Goal: Task Accomplishment & Management: Manage account settings

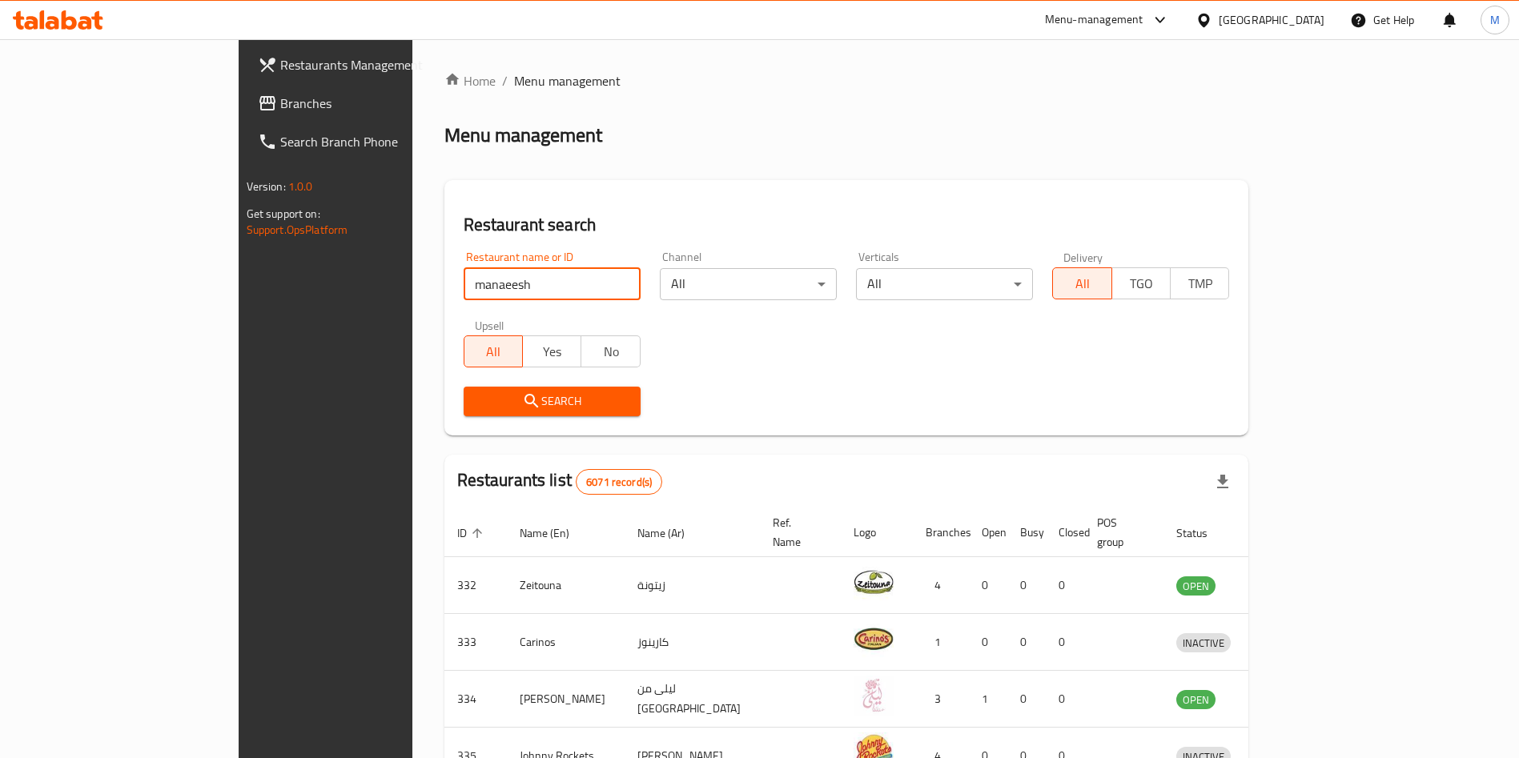
type input "[PERSON_NAME]"
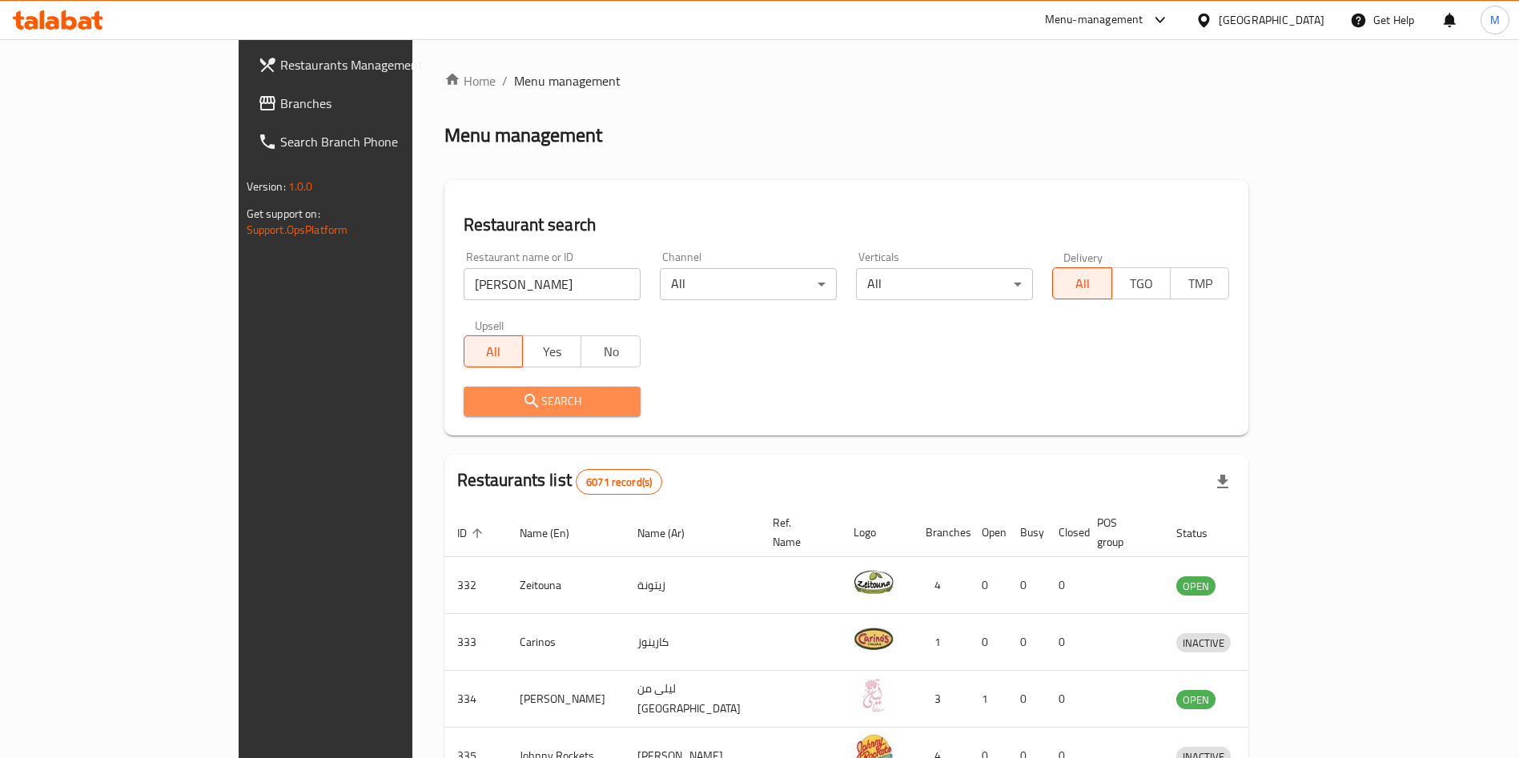
click at [476, 410] on span "Search" at bounding box center [551, 401] width 151 height 20
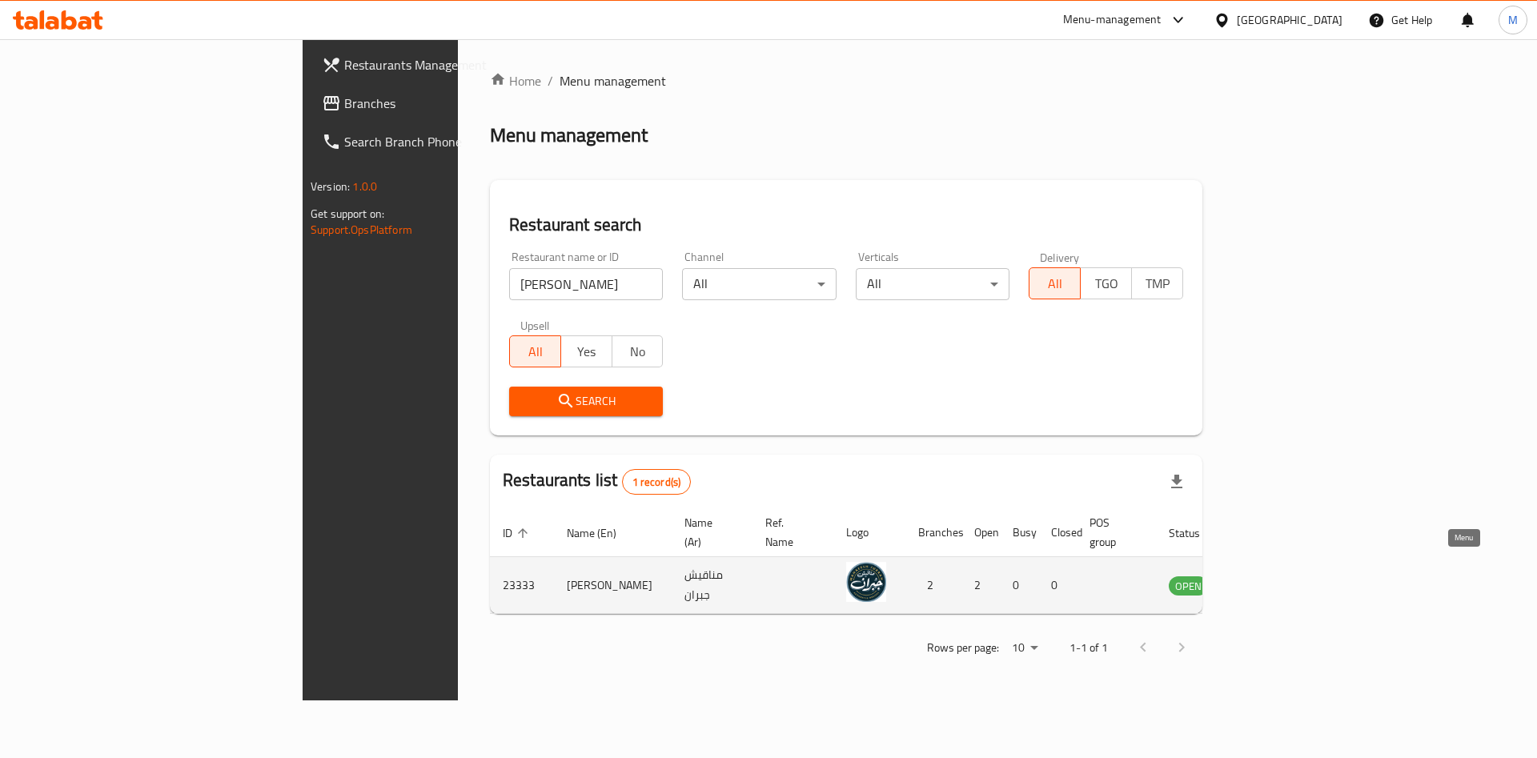
click at [1282, 576] on link "enhanced table" at bounding box center [1268, 585] width 30 height 19
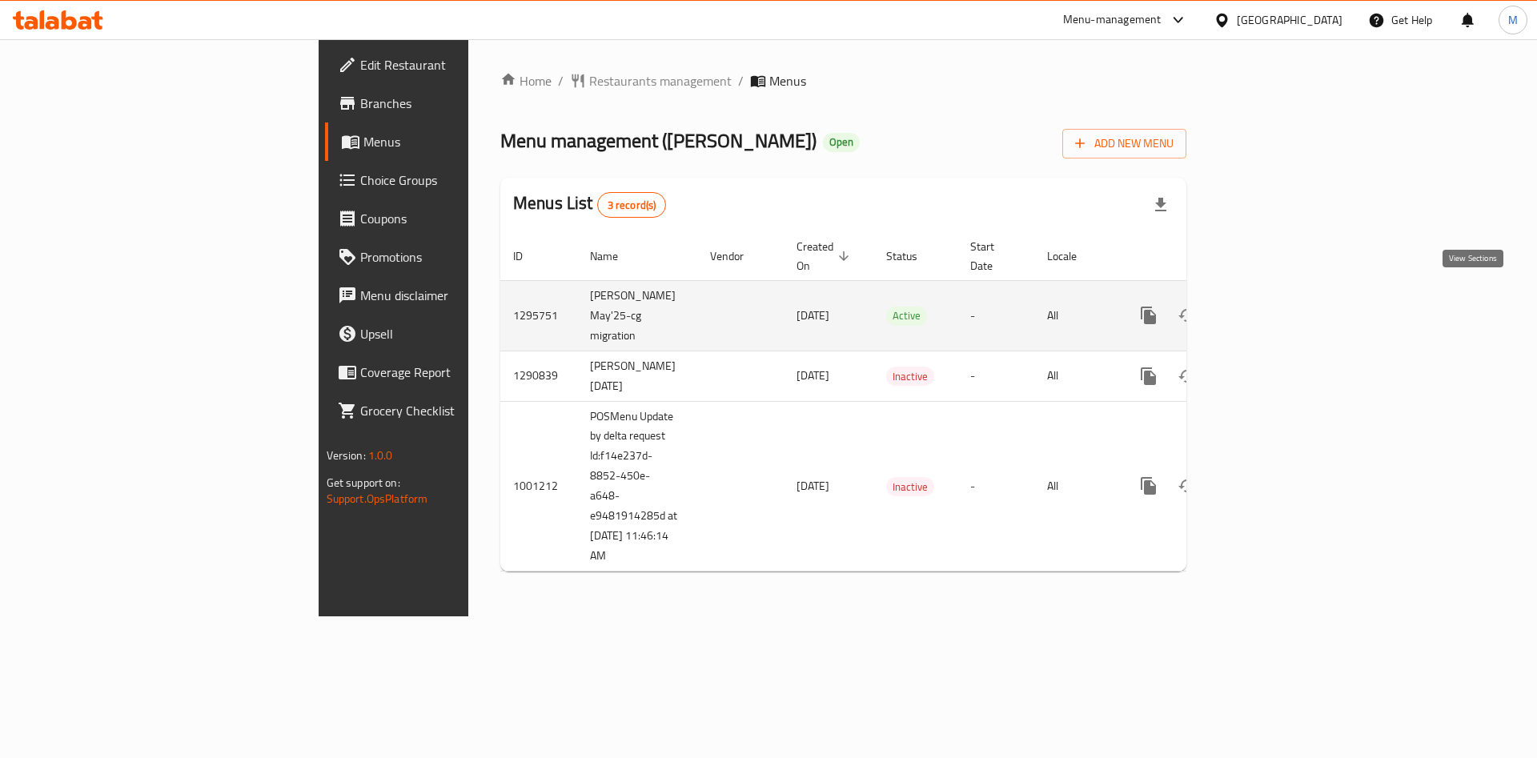
click at [1274, 306] on icon "enhanced table" at bounding box center [1263, 315] width 19 height 19
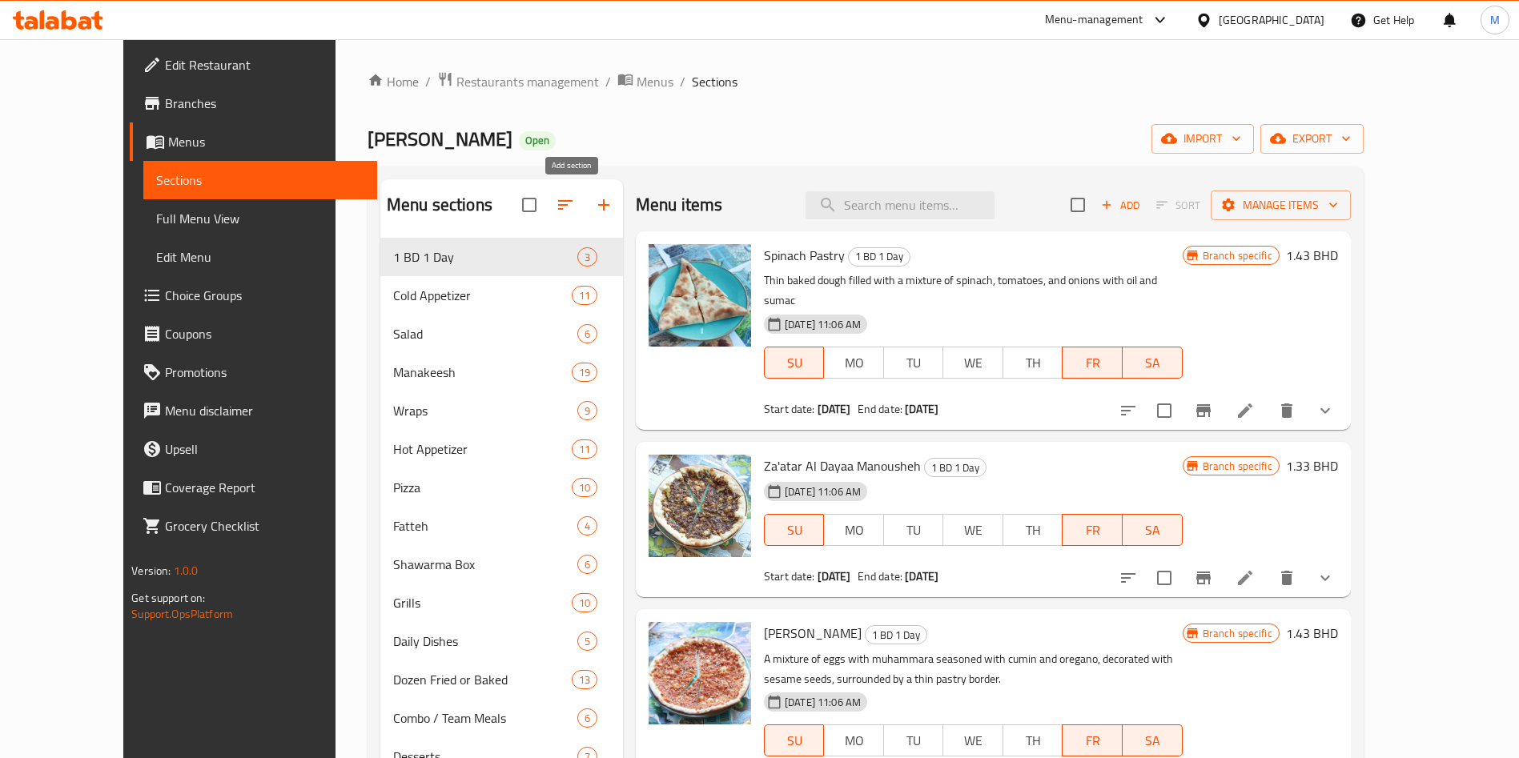
click at [584, 203] on button "button" at bounding box center [603, 205] width 38 height 38
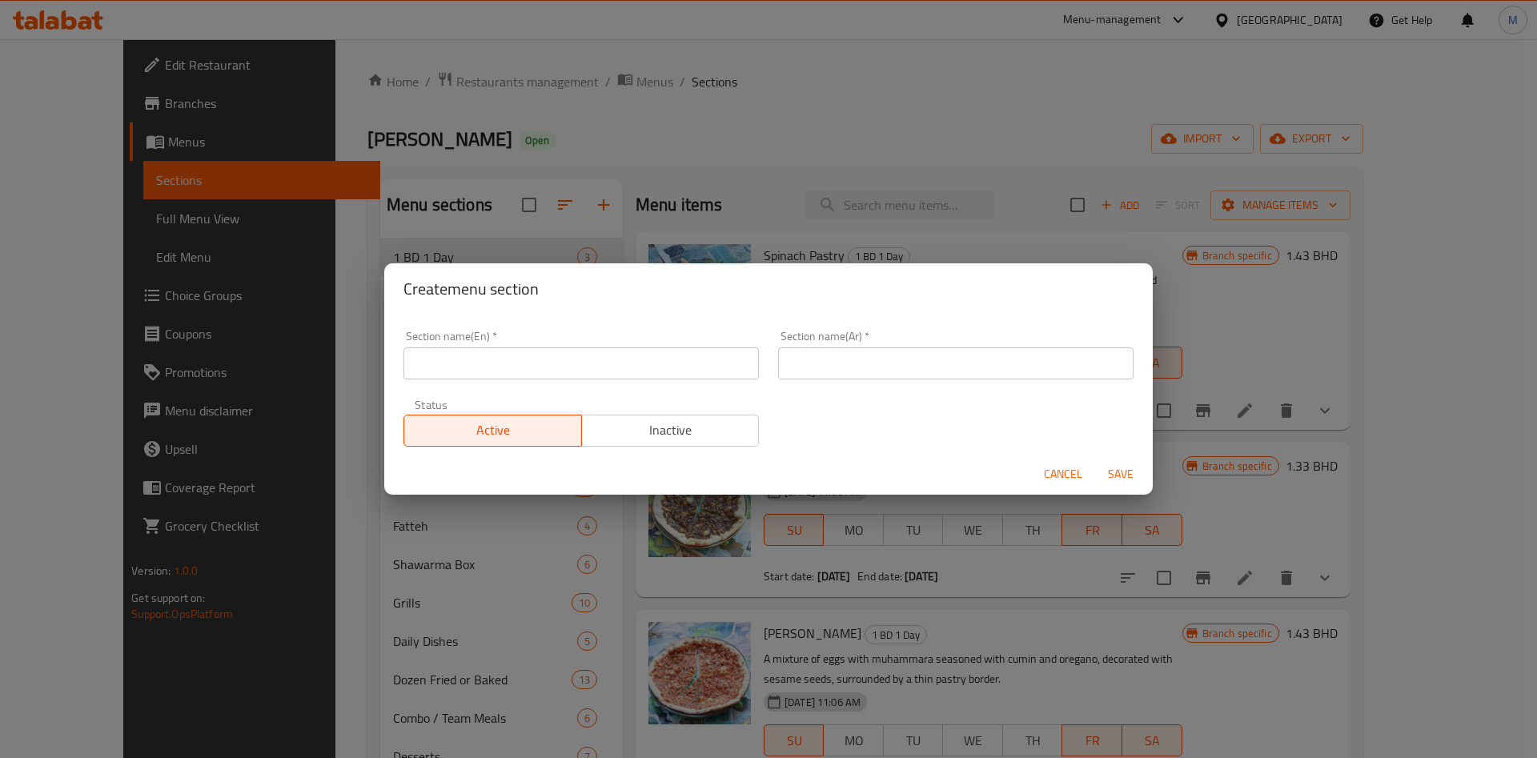
click at [539, 364] on input "text" at bounding box center [580, 363] width 355 height 32
type input "M41"
click at [801, 375] on input "text" at bounding box center [955, 363] width 355 height 32
type input "وجبة لشخص واحد"
click at [1120, 464] on span "Save" at bounding box center [1121, 474] width 38 height 20
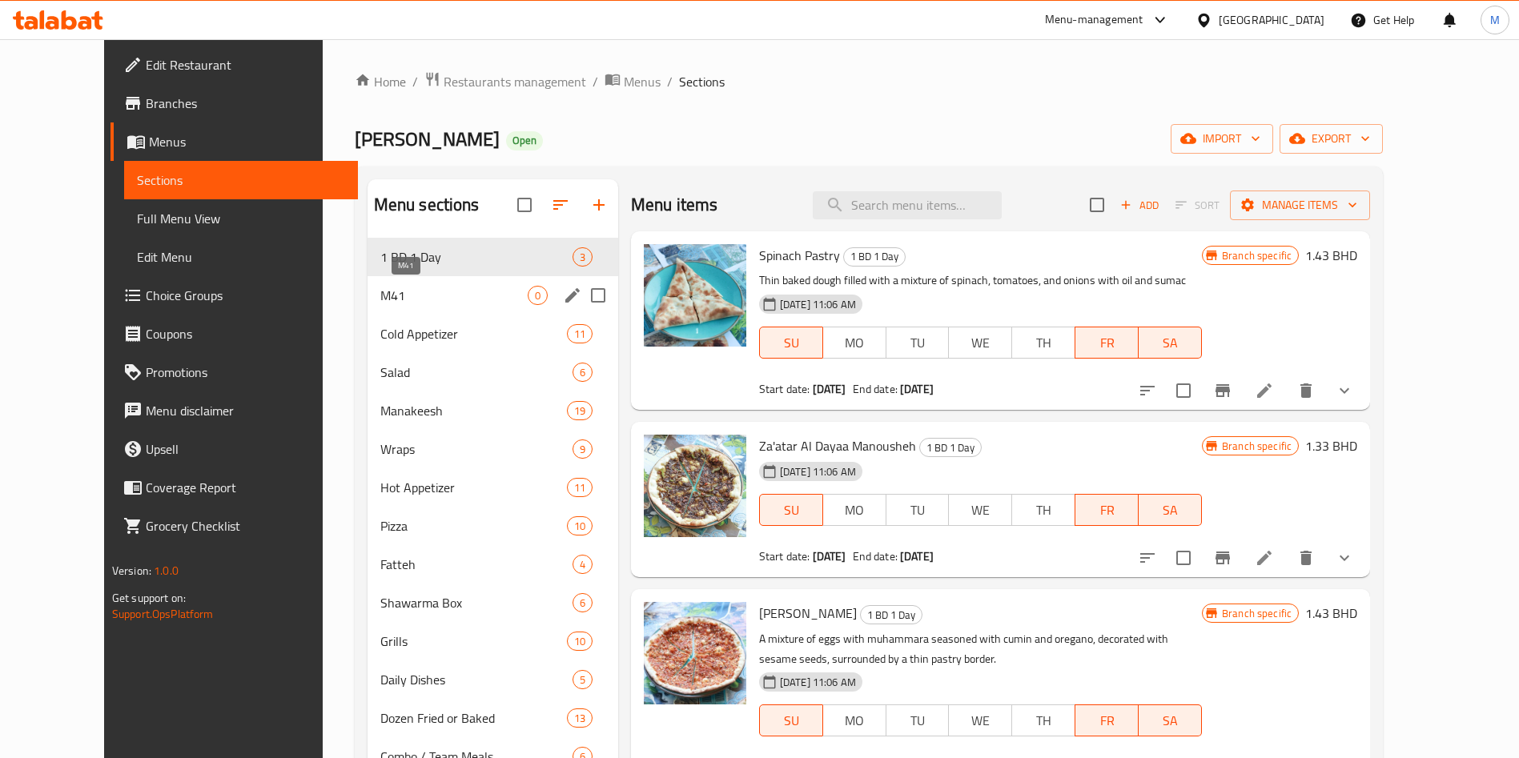
click at [441, 292] on span "M41" at bounding box center [453, 295] width 147 height 19
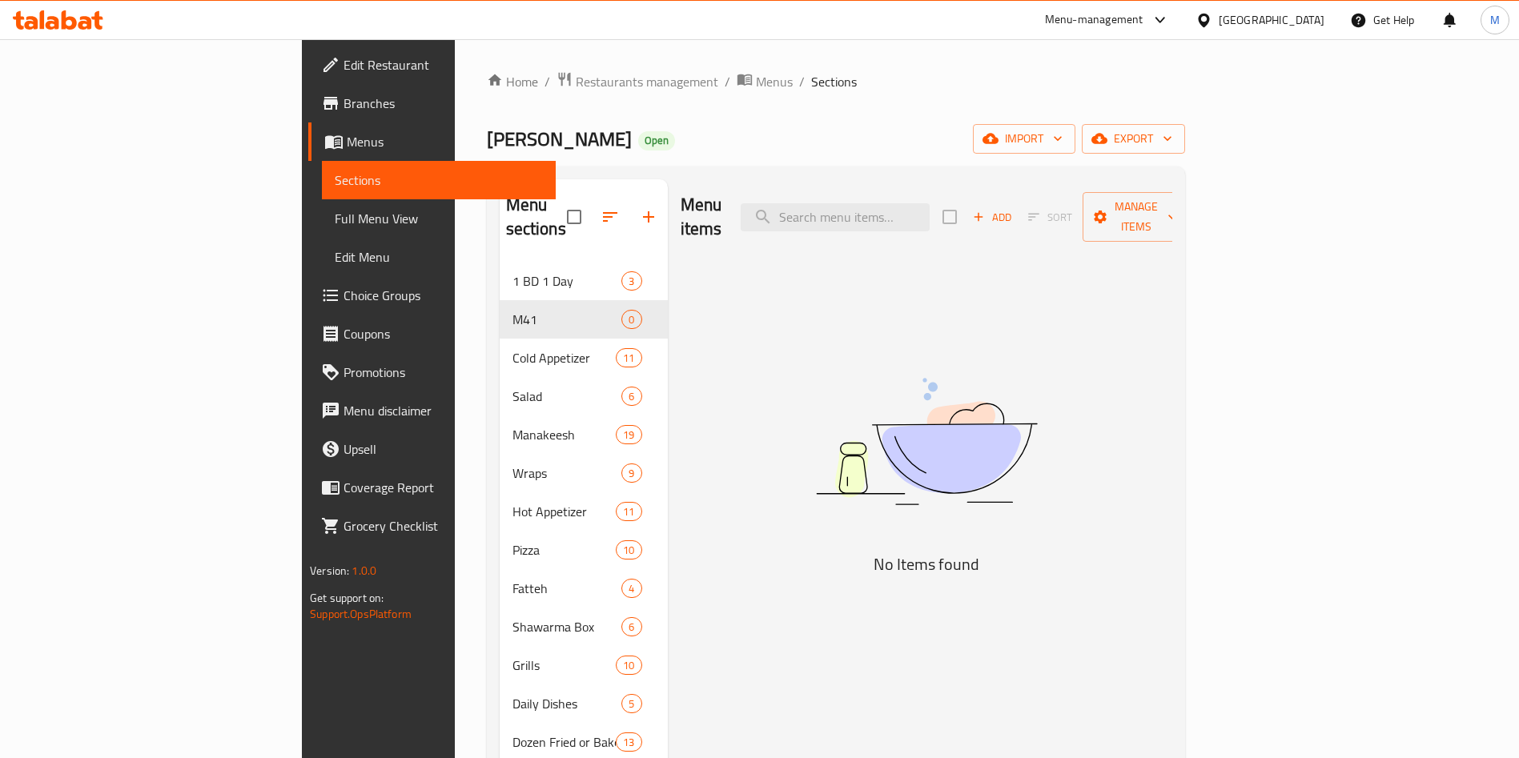
click at [1013, 214] on span "Add" at bounding box center [991, 217] width 43 height 18
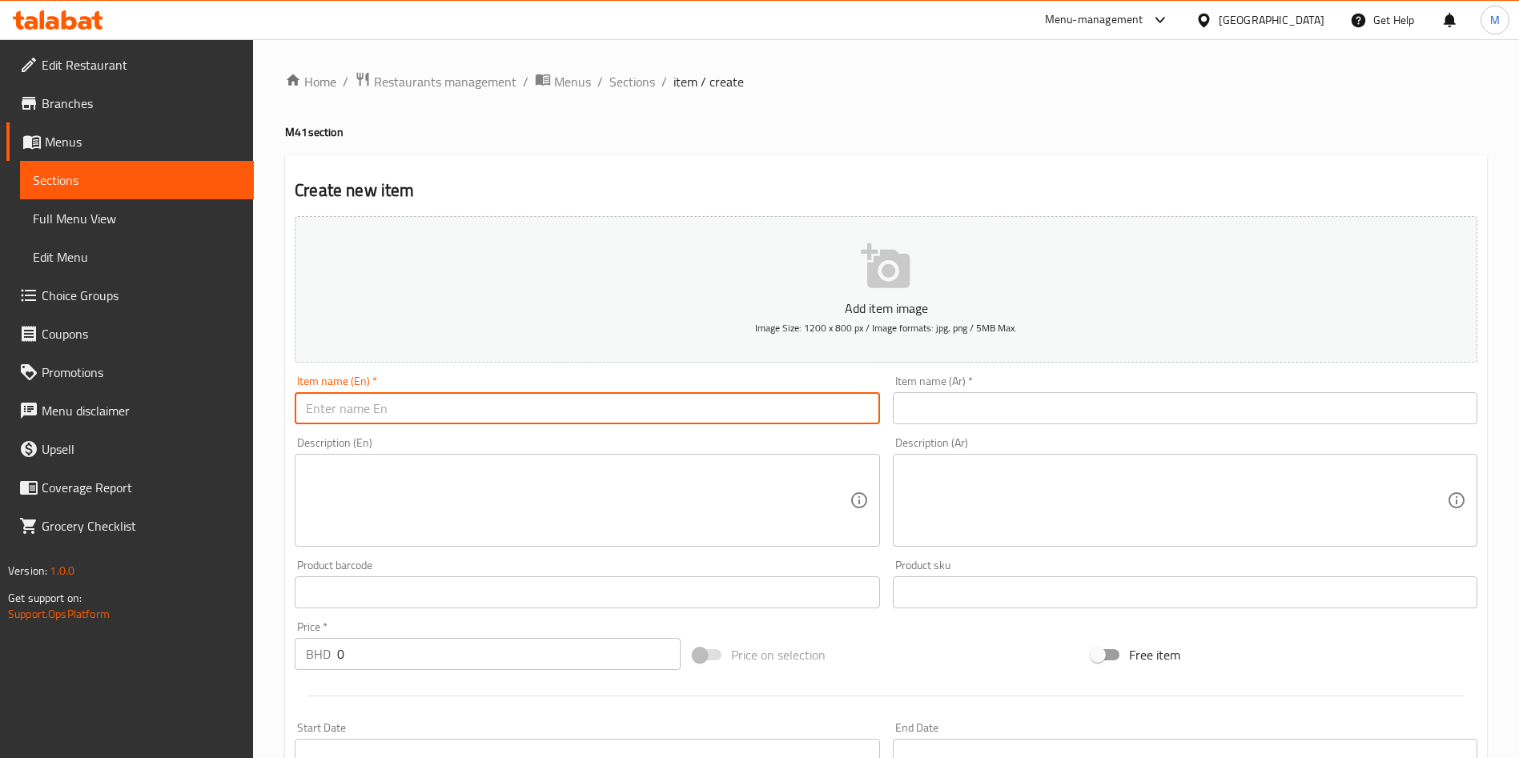
click at [717, 399] on input "text" at bounding box center [587, 408] width 584 height 32
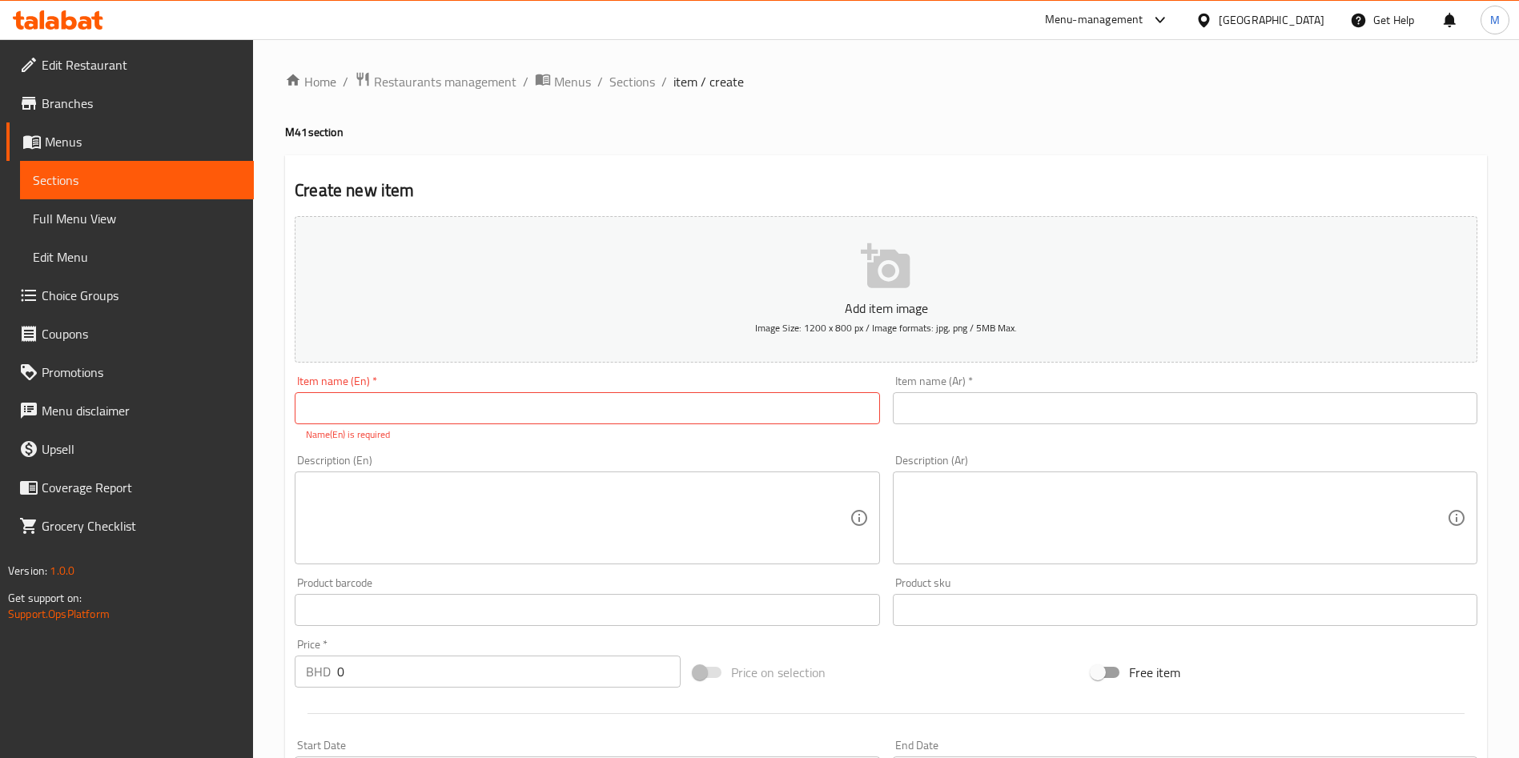
click at [502, 503] on textarea at bounding box center [577, 518] width 543 height 76
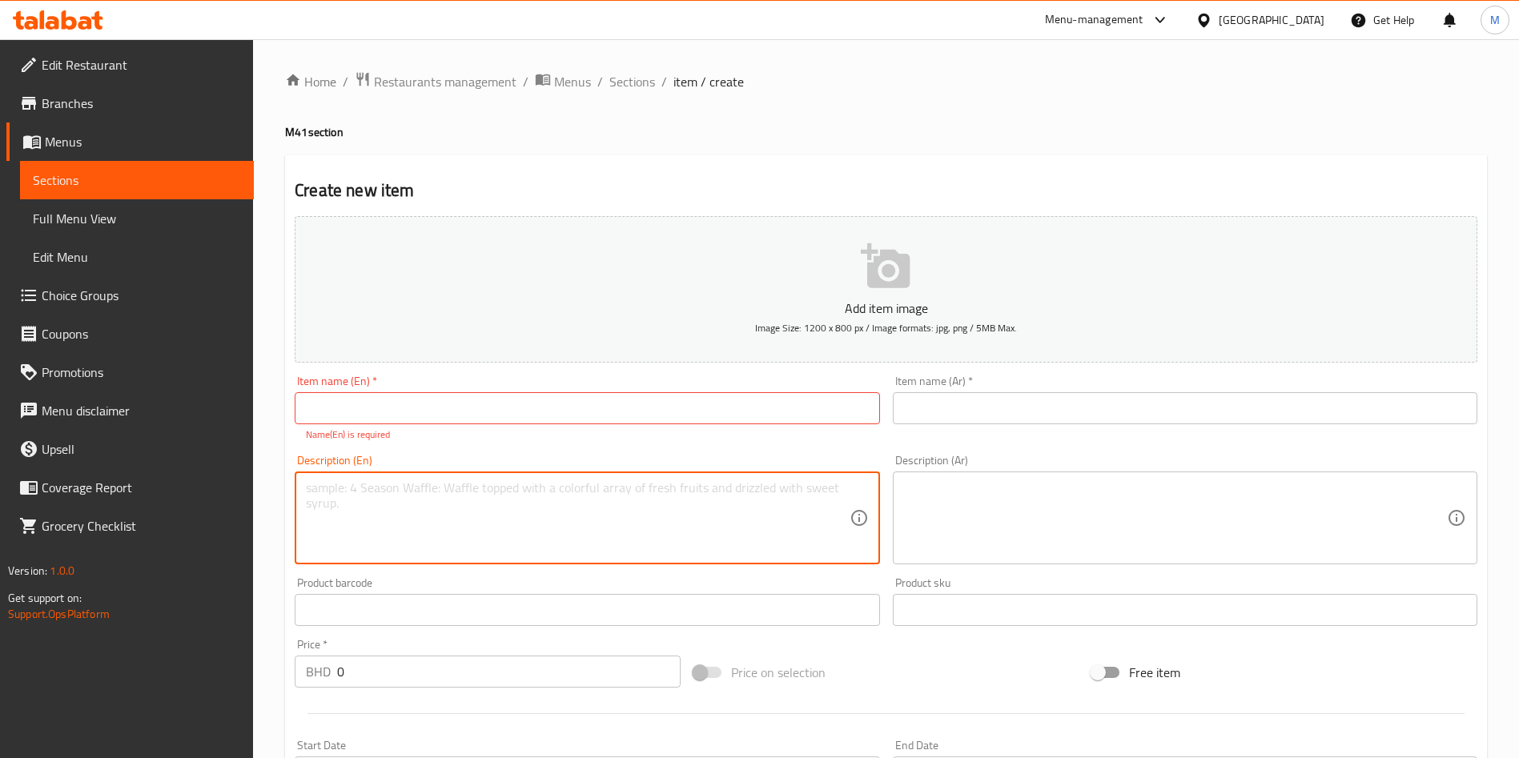
paste textarea "1-Akkawi Cheese Manousheh ( Light and crispy dough baked until golden brown, to…"
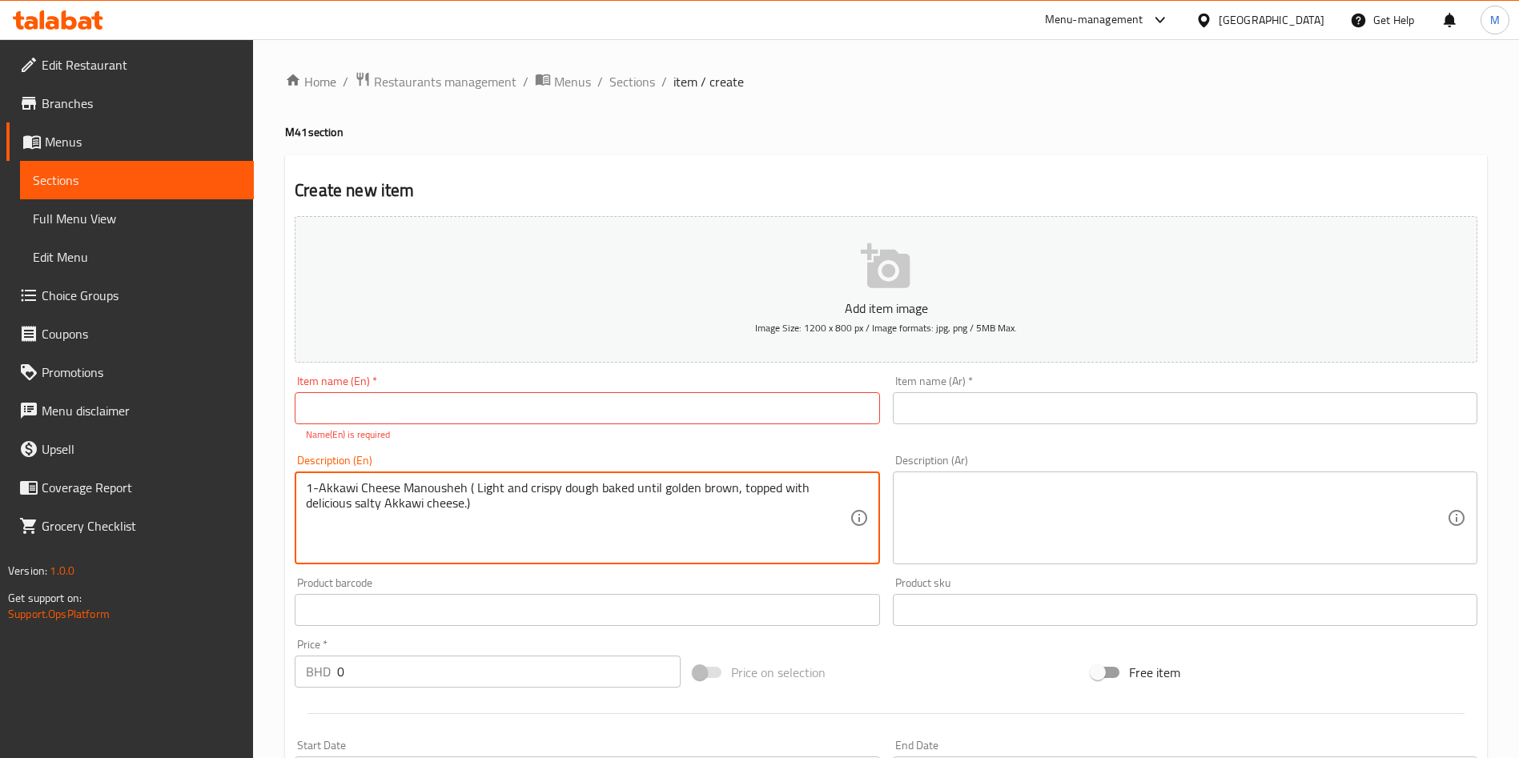
click at [504, 522] on textarea "1-Akkawi Cheese Manousheh ( Light and crispy dough baked until golden brown, to…" at bounding box center [577, 518] width 543 height 76
paste textarea "2-Mahalabiya (Cow's milk, starch, cream and decorated with pistachios.)"
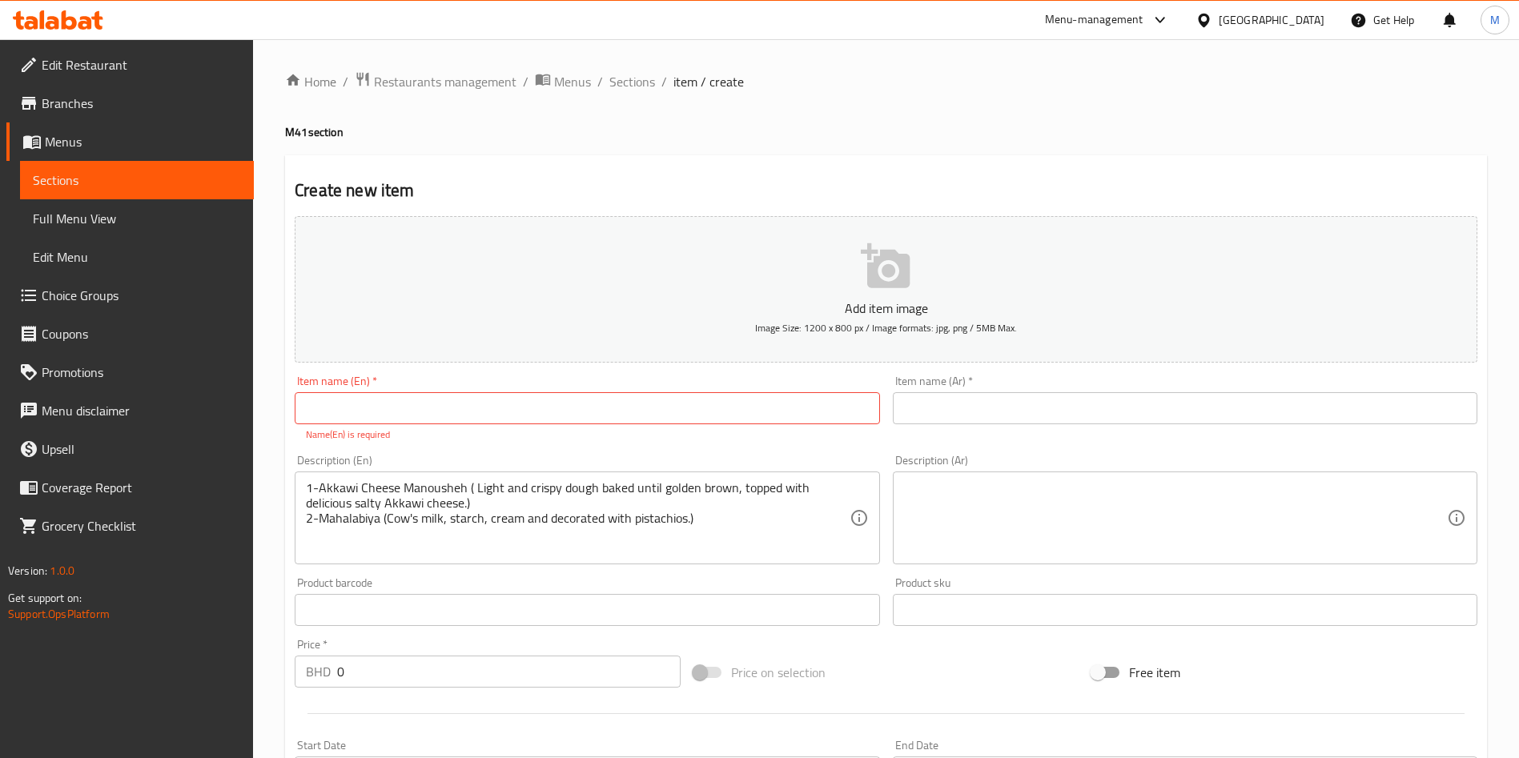
click at [399, 568] on div "Description (En) 1-Akkawi Cheese Manousheh ( Light and crispy dough baked until…" at bounding box center [586, 509] width 597 height 122
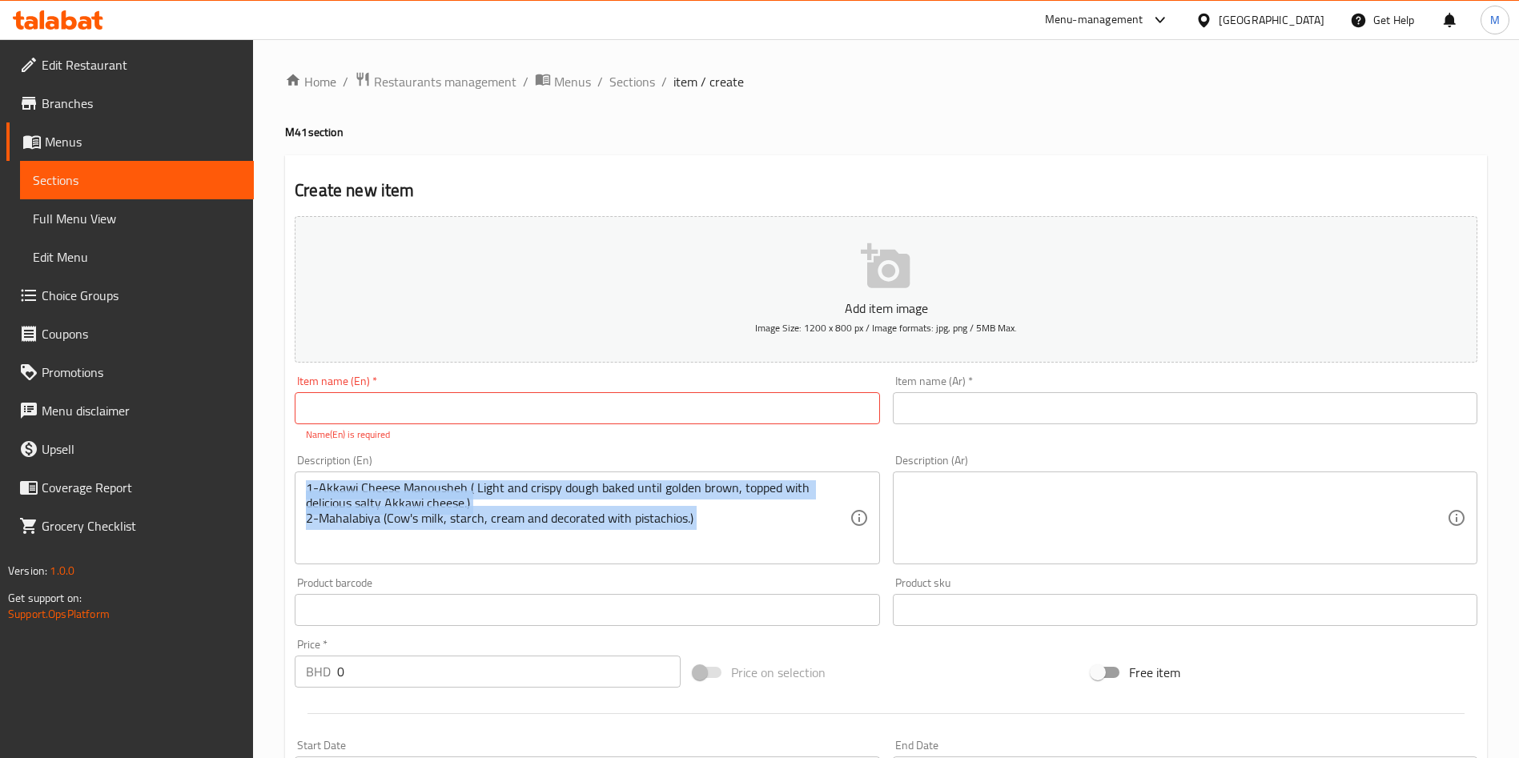
click at [399, 568] on div "Description (En) 1-Akkawi Cheese Manousheh ( Light and crispy dough baked until…" at bounding box center [586, 509] width 597 height 122
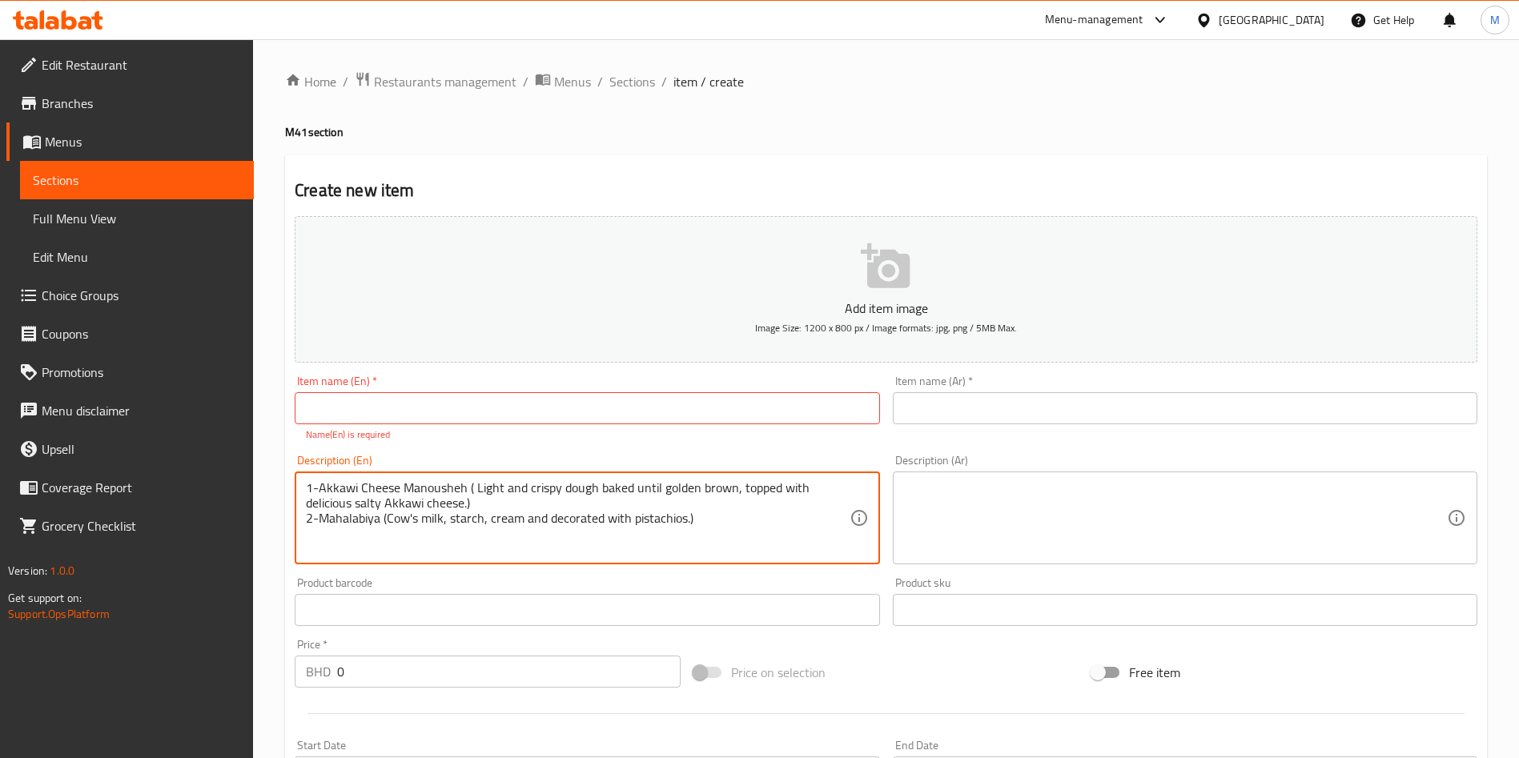
paste textarea "3-Water"
click at [319, 533] on textarea "1-Akkawi Cheese Manousheh ( Light and crispy dough baked until golden brown, to…" at bounding box center [577, 518] width 543 height 76
click at [319, 518] on textarea "1-Akkawi Cheese Manousheh ( Light and crispy dough baked until golden brown, to…" at bounding box center [577, 518] width 543 height 76
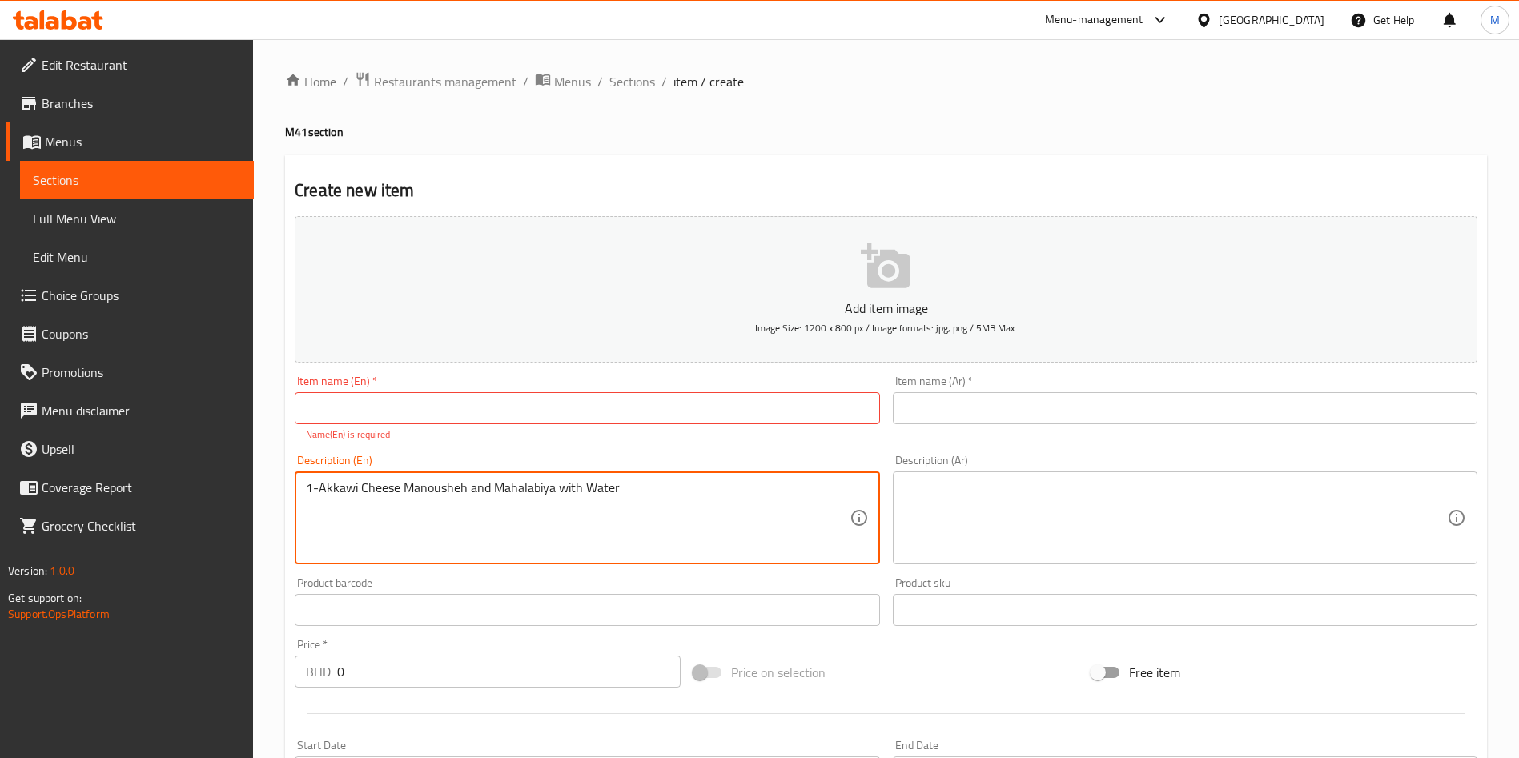
click at [316, 481] on textarea "1-Akkawi Cheese Manousheh and Mahalabiya with Water" at bounding box center [577, 518] width 543 height 76
click at [466, 500] on textarea "Akkawi Cheese Manousheh and Mahalabiya with Water" at bounding box center [577, 518] width 543 height 76
type textarea "Akkawi Cheese Manousheh and Mahalabiya with Water"
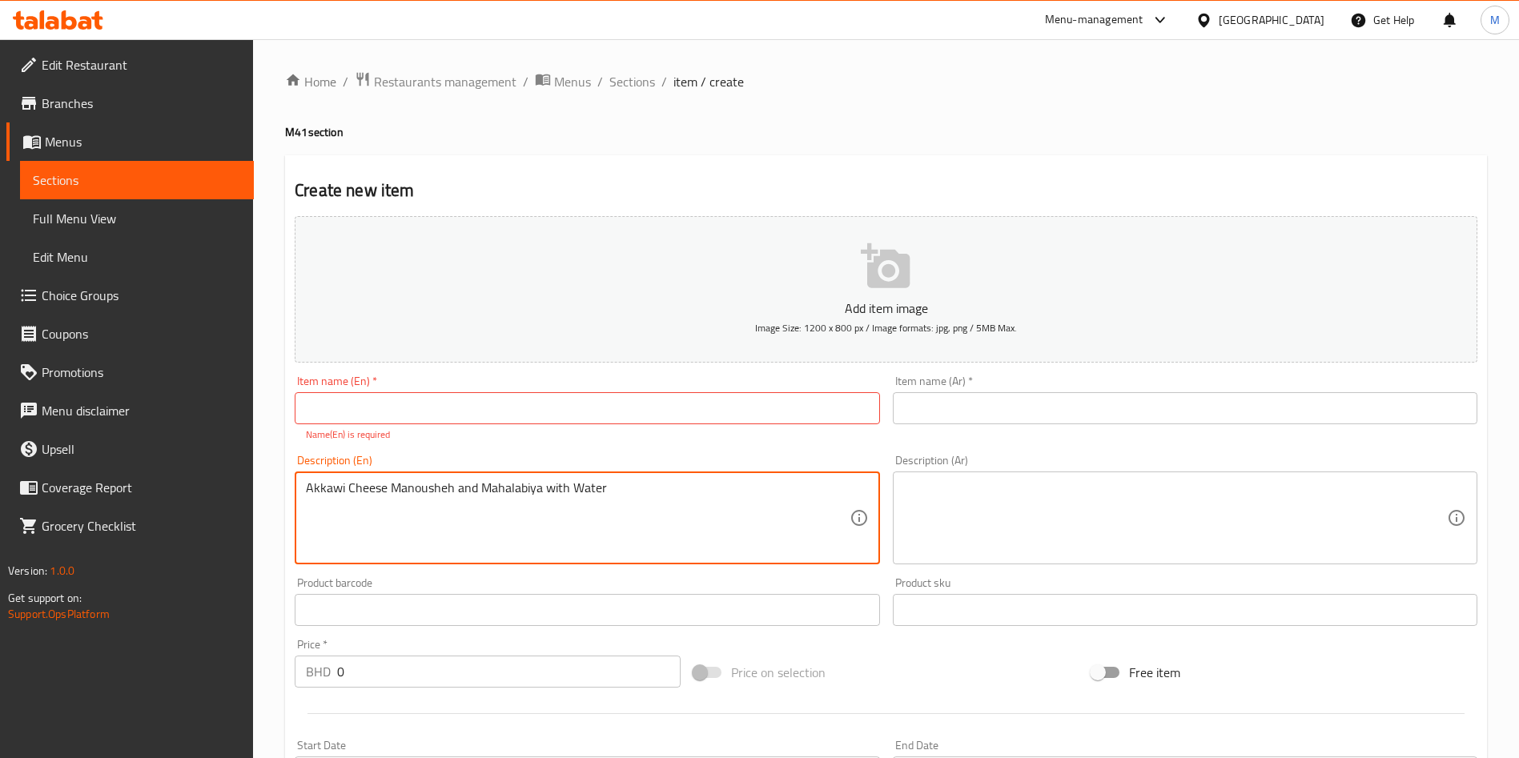
click at [475, 413] on input "text" at bounding box center [587, 408] width 584 height 32
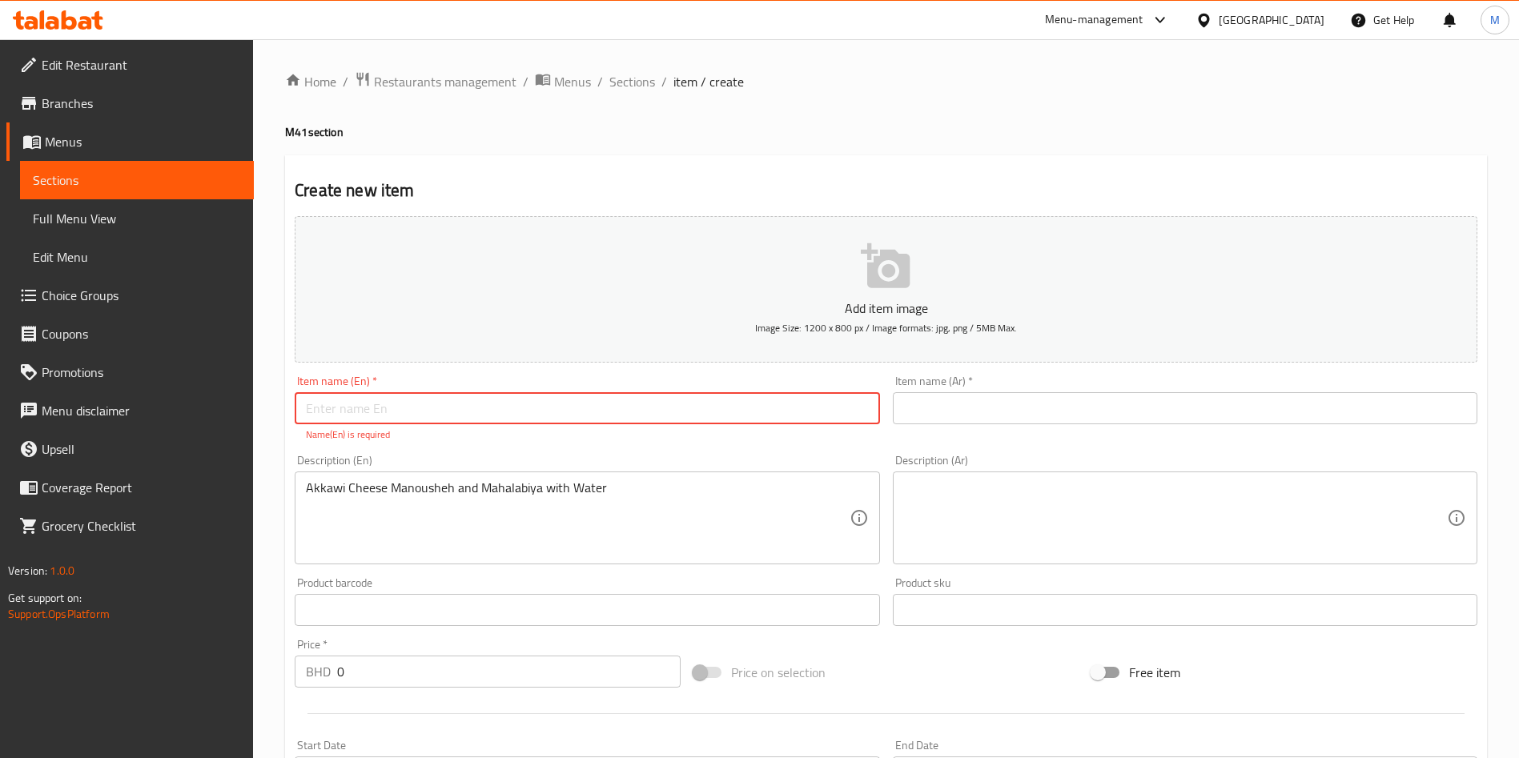
paste input "Akkawi Cheese Manousheh and Mahalabiya with Water"
click at [388, 408] on input "Akkawi Cheese Manousheh and Mahalabiya with Water" at bounding box center [587, 408] width 584 height 32
click at [455, 409] on input "Akkawi Cheese Manousheh and Mahalabiya with Water" at bounding box center [587, 408] width 584 height 32
click at [457, 396] on input "Akkawi Cheese Manousheh and Mahalabiya with Water" at bounding box center [587, 408] width 584 height 32
click at [483, 398] on input "Akkawi Cheese Manousheh +and Mahalabiya with Water" at bounding box center [587, 408] width 584 height 32
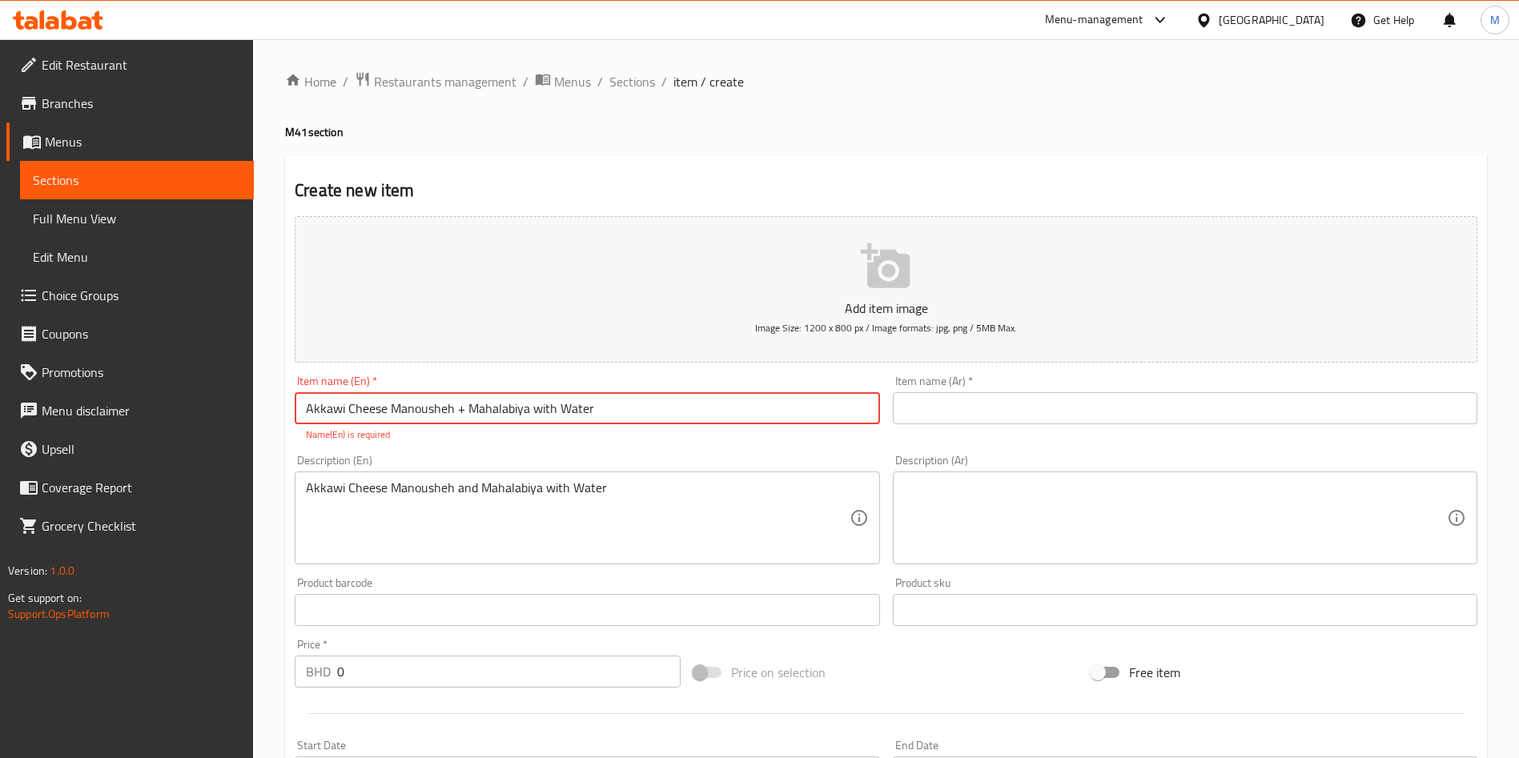
click at [556, 409] on input "Akkawi Cheese Manousheh + Mahalabiya with Water" at bounding box center [587, 408] width 584 height 32
type input "Akkawi Cheese Manousheh + Mahalabiya +Water"
click at [722, 466] on div "Description (En) Akkawi Cheese Manousheh and Mahalabiya with Water Description …" at bounding box center [587, 510] width 584 height 110
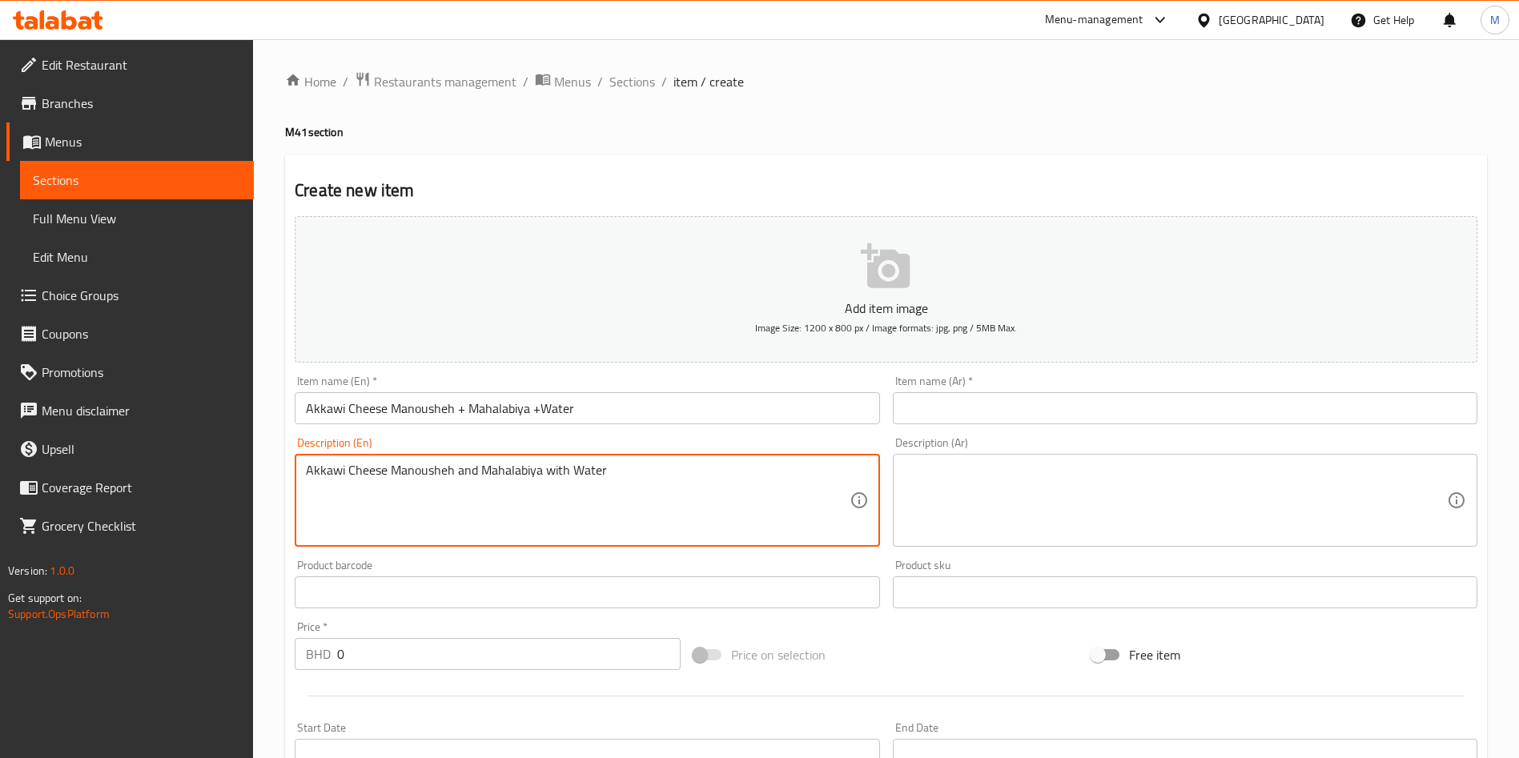
click at [915, 418] on input "text" at bounding box center [1185, 408] width 584 height 32
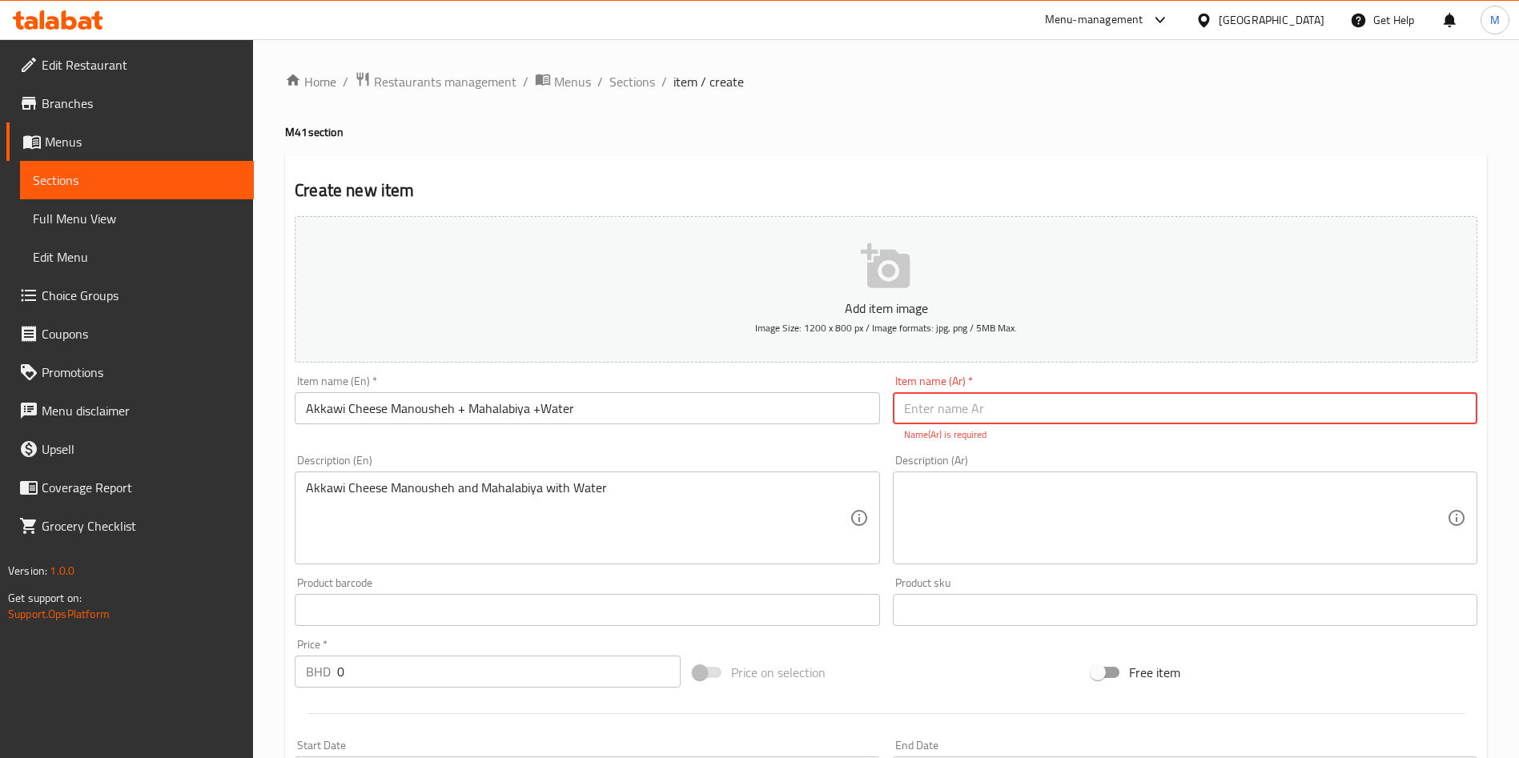
click at [423, 395] on input "Akkawi Cheese Manousheh + Mahalabiya +Water" at bounding box center [587, 408] width 584 height 32
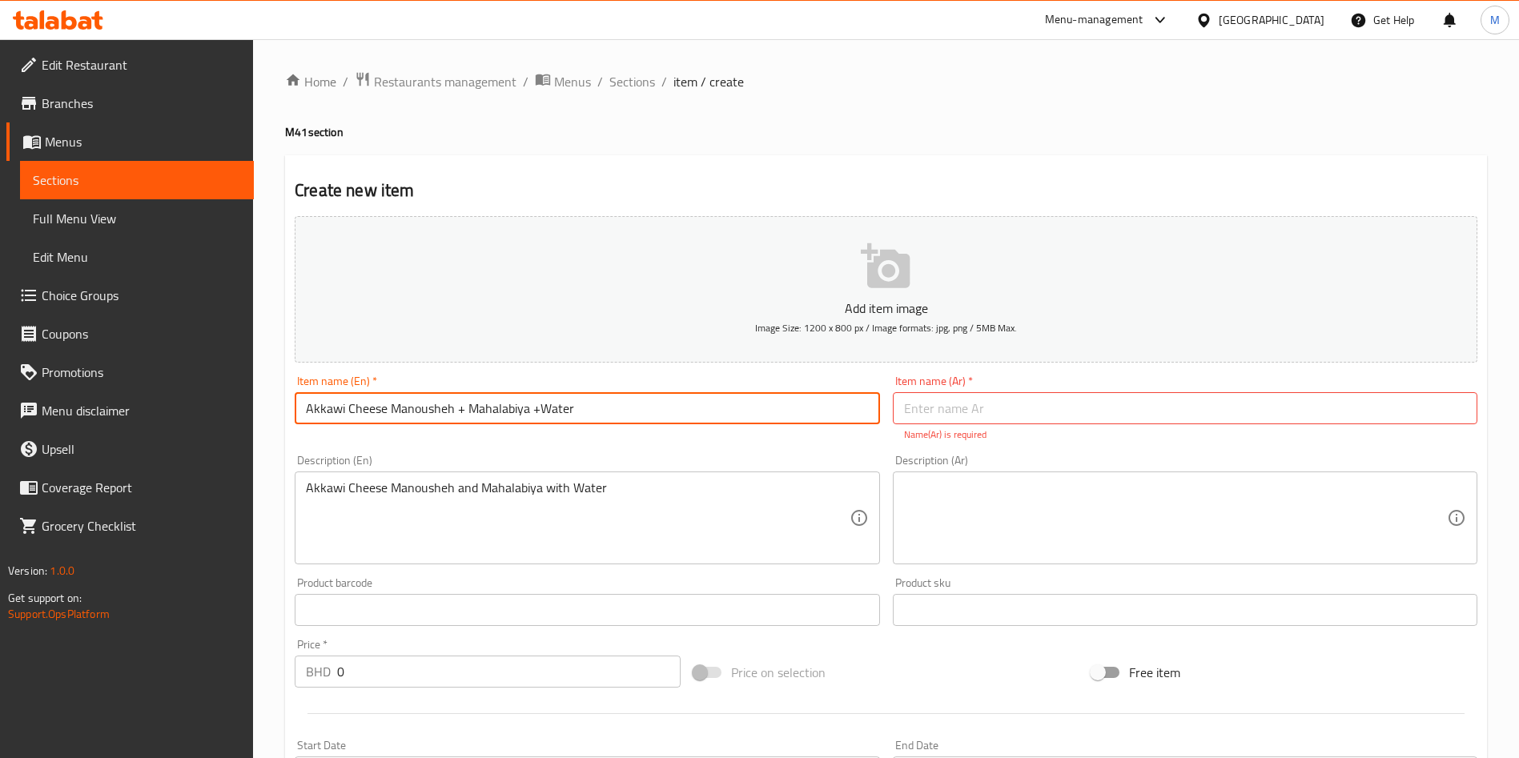
click at [423, 395] on input "Akkawi Cheese Manousheh + Mahalabiya +Water" at bounding box center [587, 408] width 584 height 32
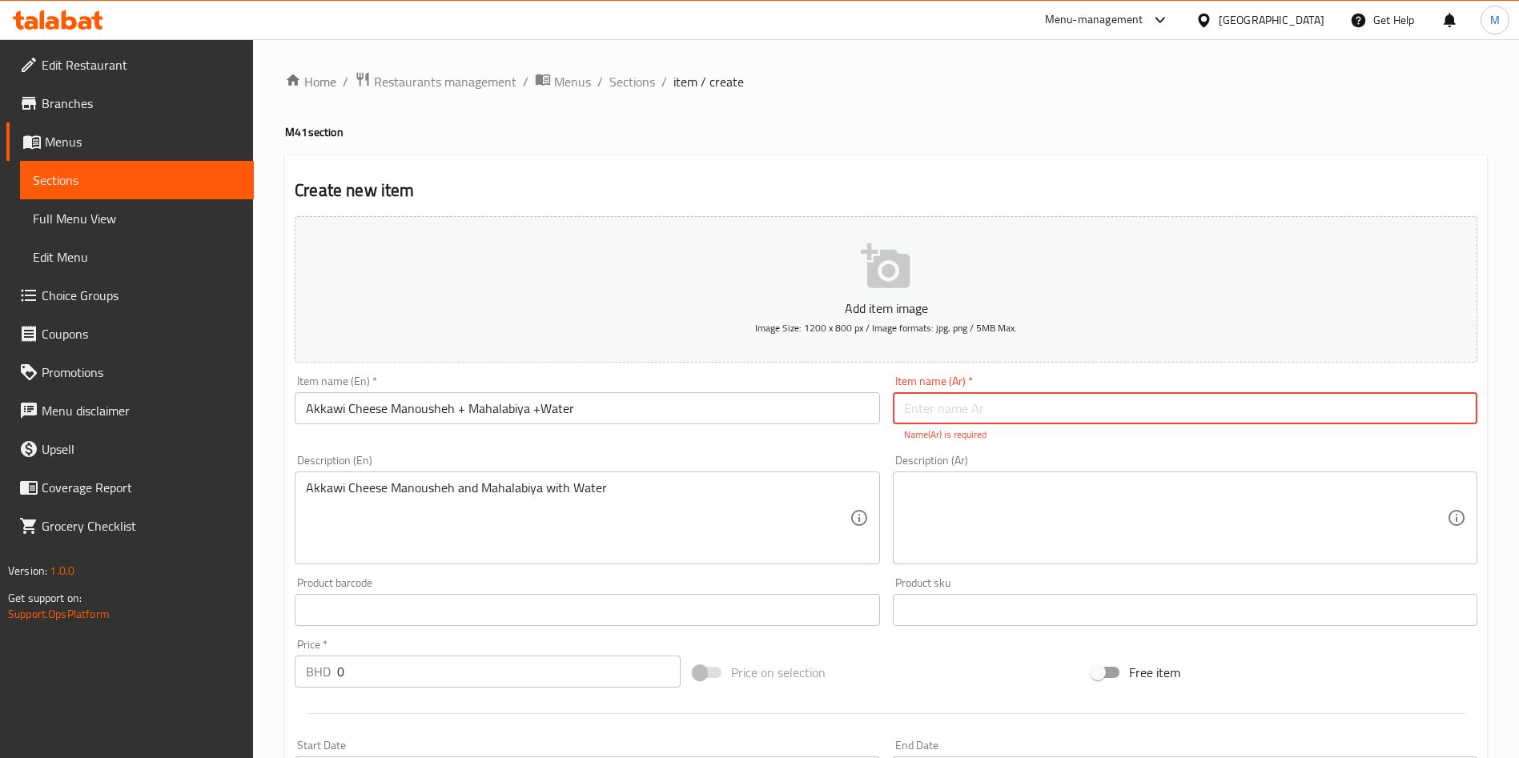
paste input "منقوشة جبنة عكاوي + مهلبية + ماء"
type input "منقوشة جبنة عكاوي + مهلبية + ماء"
click at [656, 464] on div "Description (En) Akkawi Cheese Manousheh and Mahalabiya with Water Description …" at bounding box center [587, 510] width 584 height 110
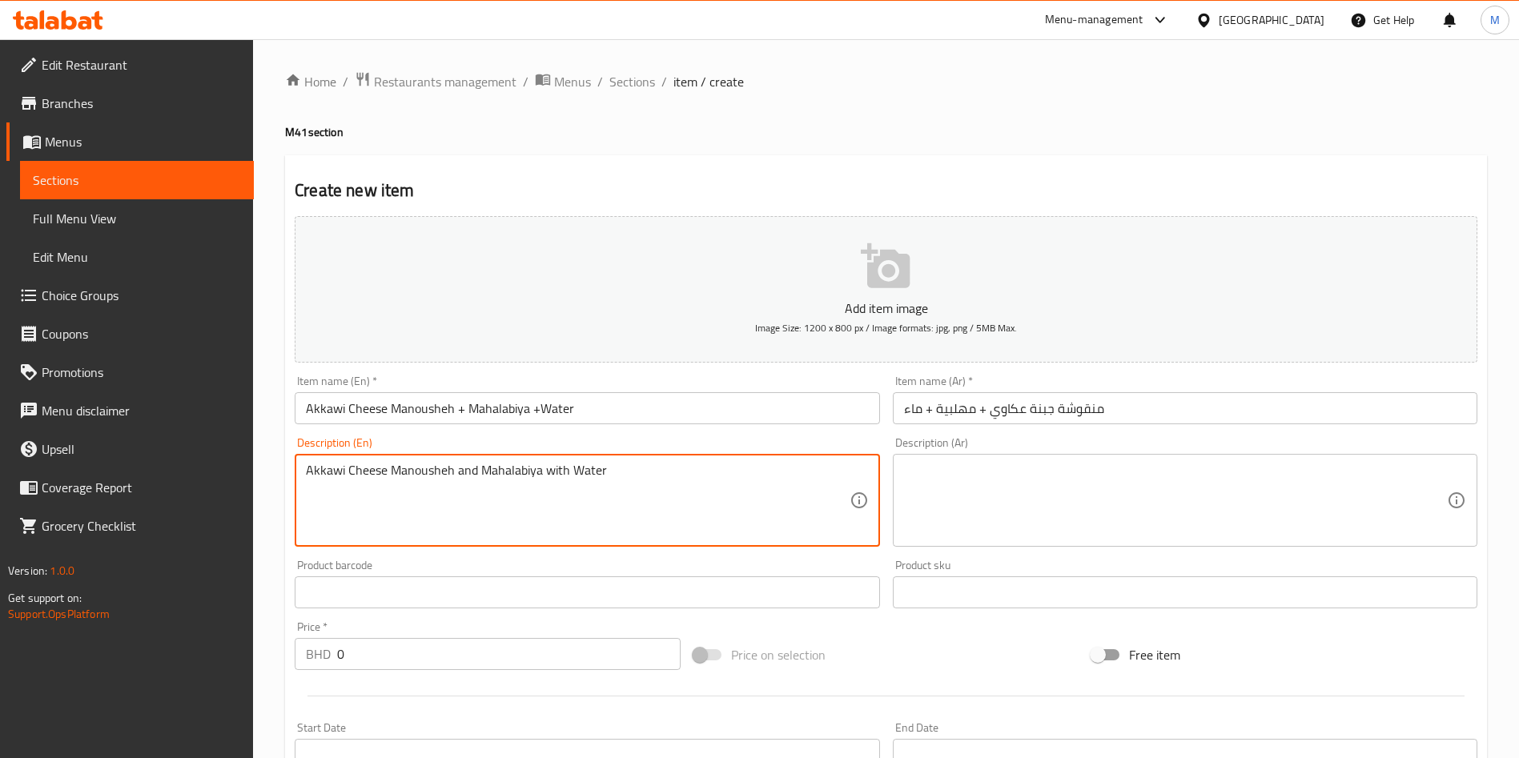
click at [649, 476] on textarea "Akkawi Cheese Manousheh and Mahalabiya with Water" at bounding box center [577, 501] width 543 height 76
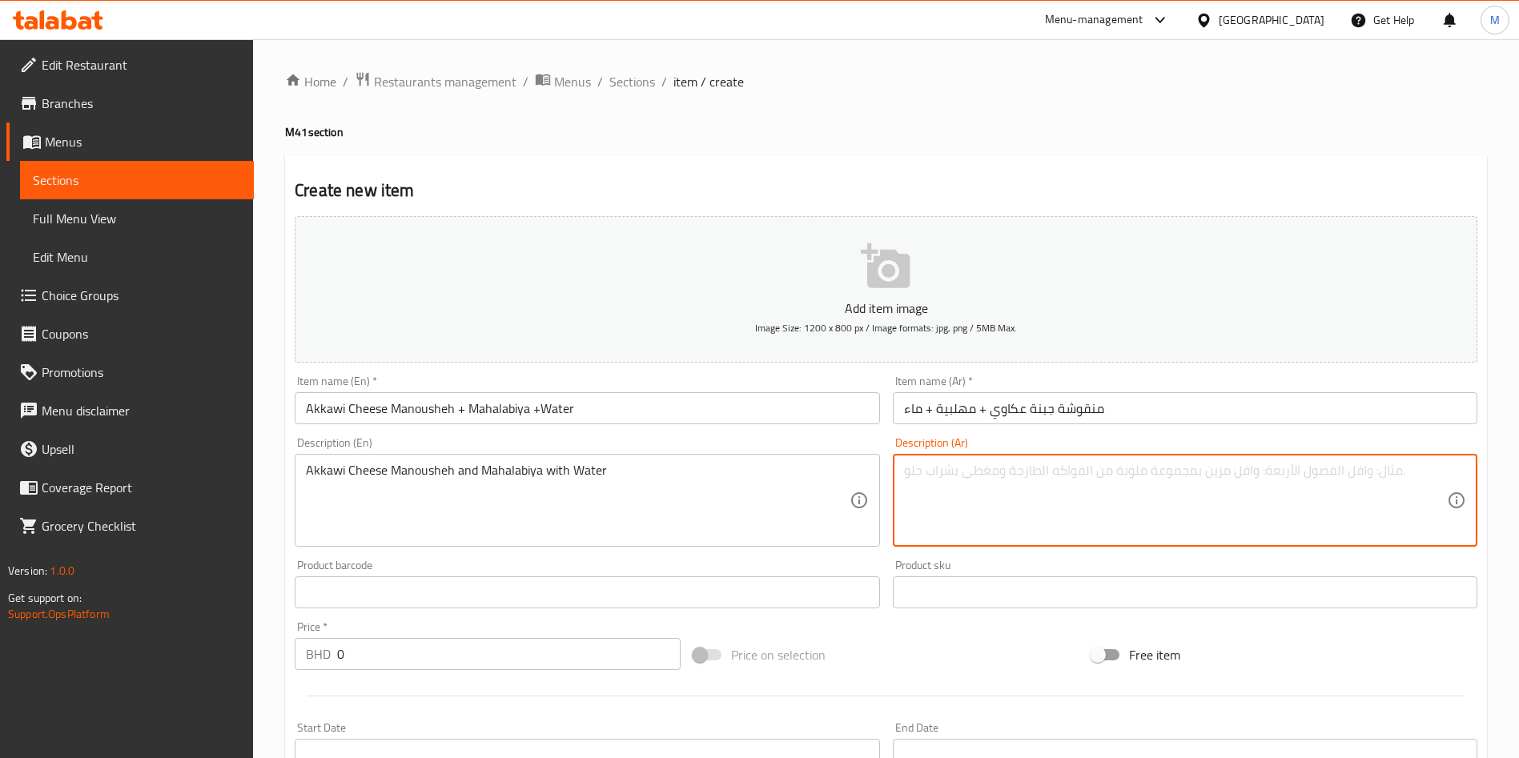
paste textarea "منقوشة جبنة عكاوي ومهلبية مع ماء"
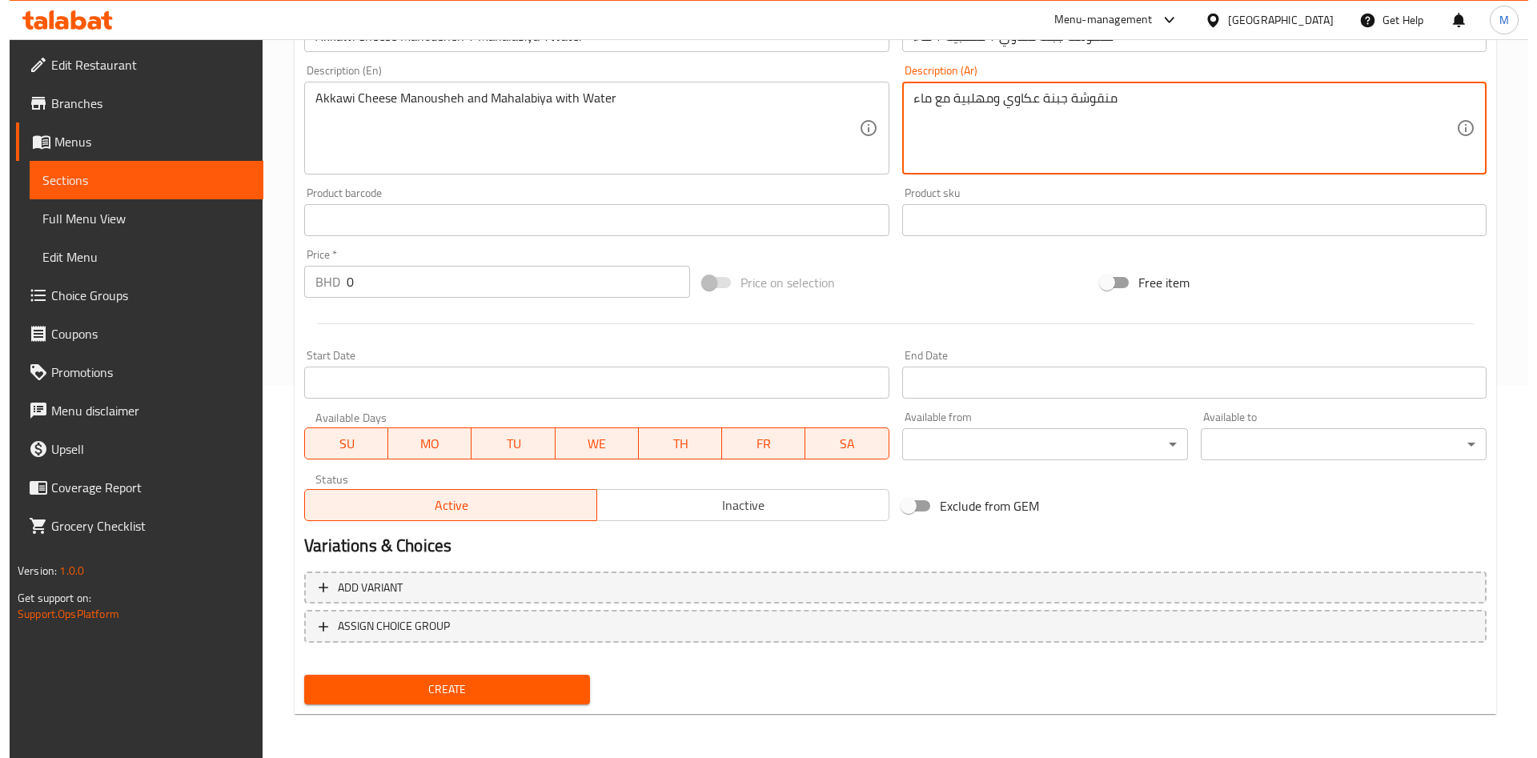
scroll to position [373, 0]
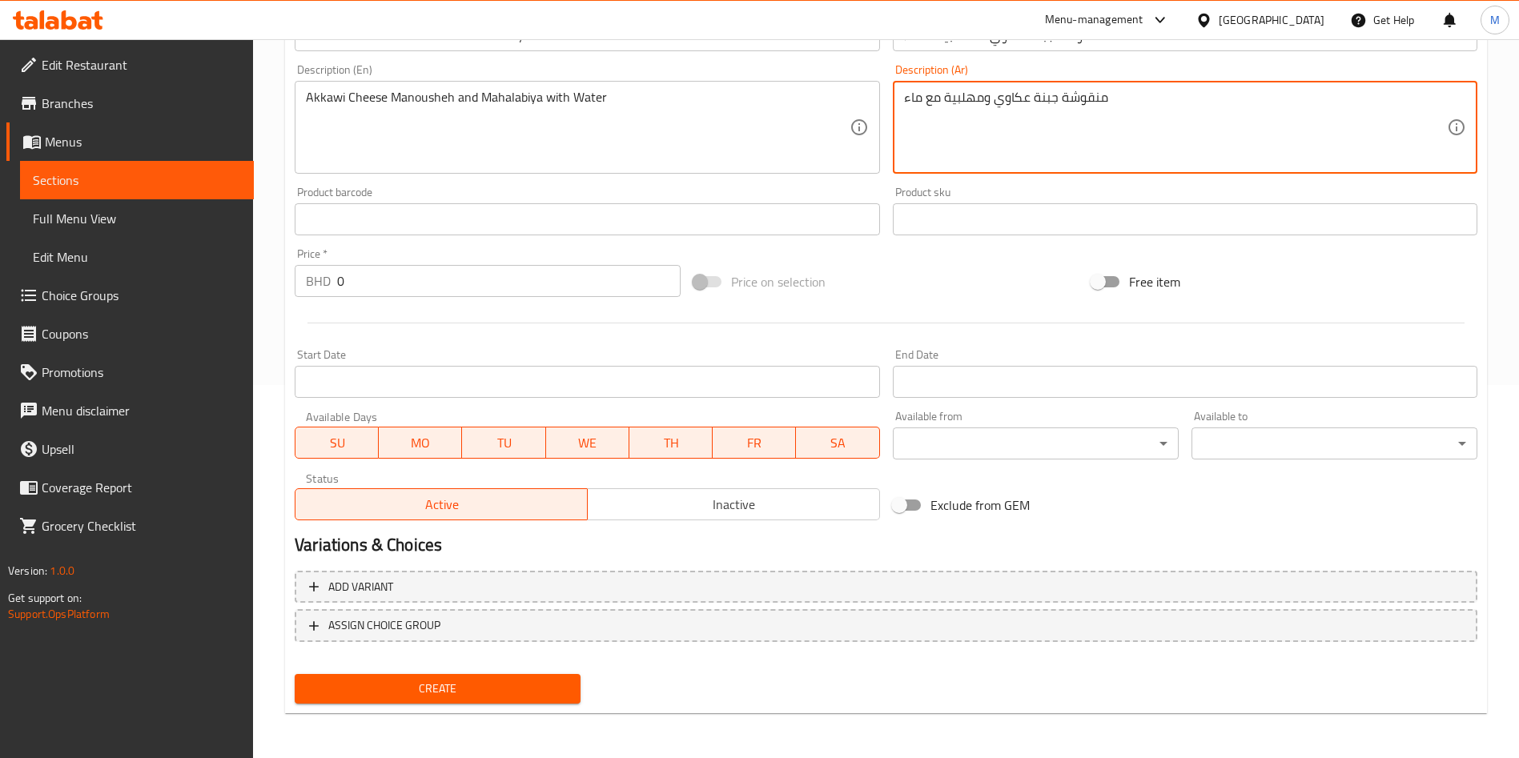
type textarea "منقوشة جبنة عكاوي ومهلبية مع ماء"
click at [962, 385] on body "​ Menu-management Bahrain Get Help M Edit Restaurant Branches Menus Sections Fu…" at bounding box center [759, 25] width 1519 height 719
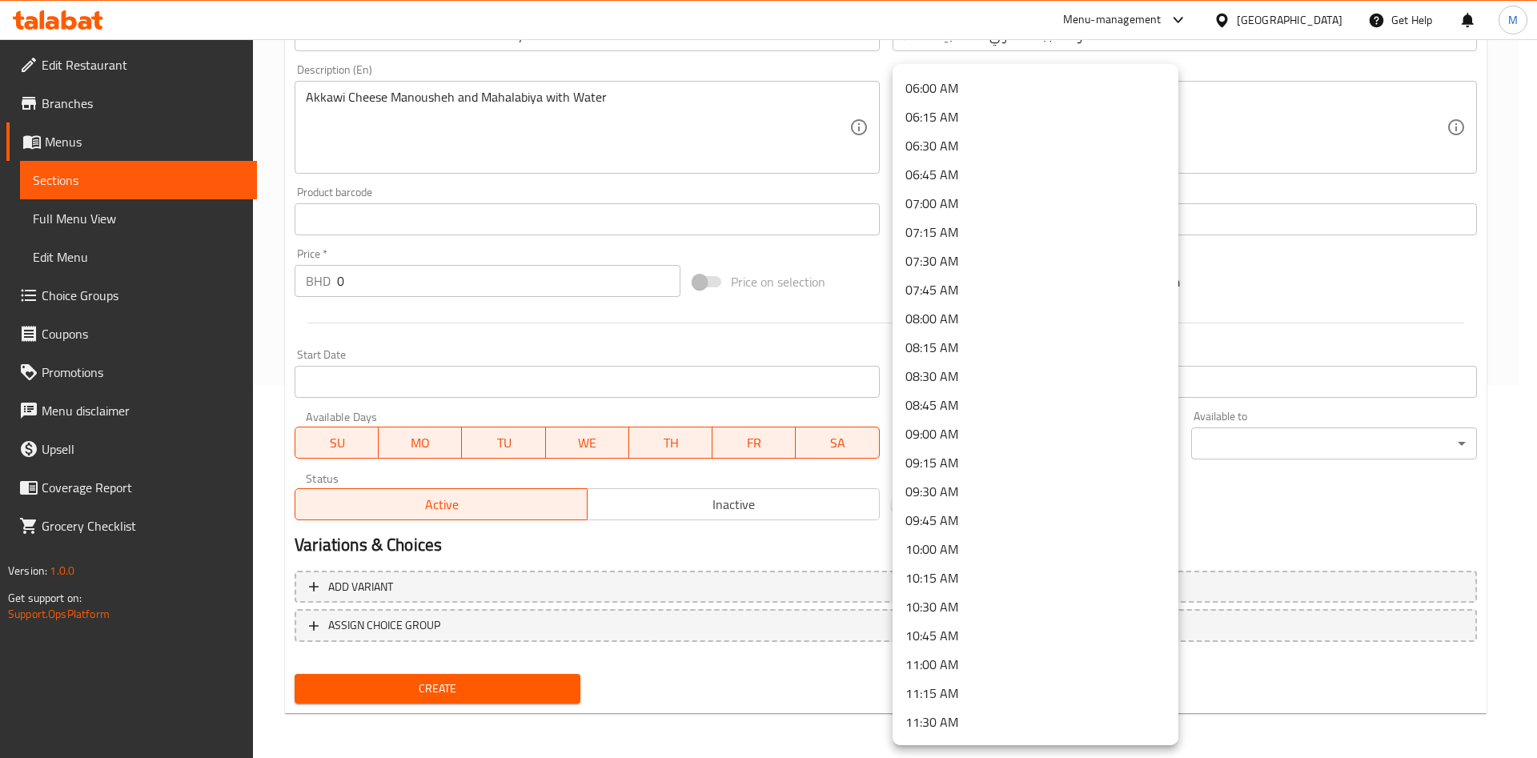
scroll to position [720, 0]
click at [972, 180] on li "07:00 AM" at bounding box center [1036, 171] width 286 height 29
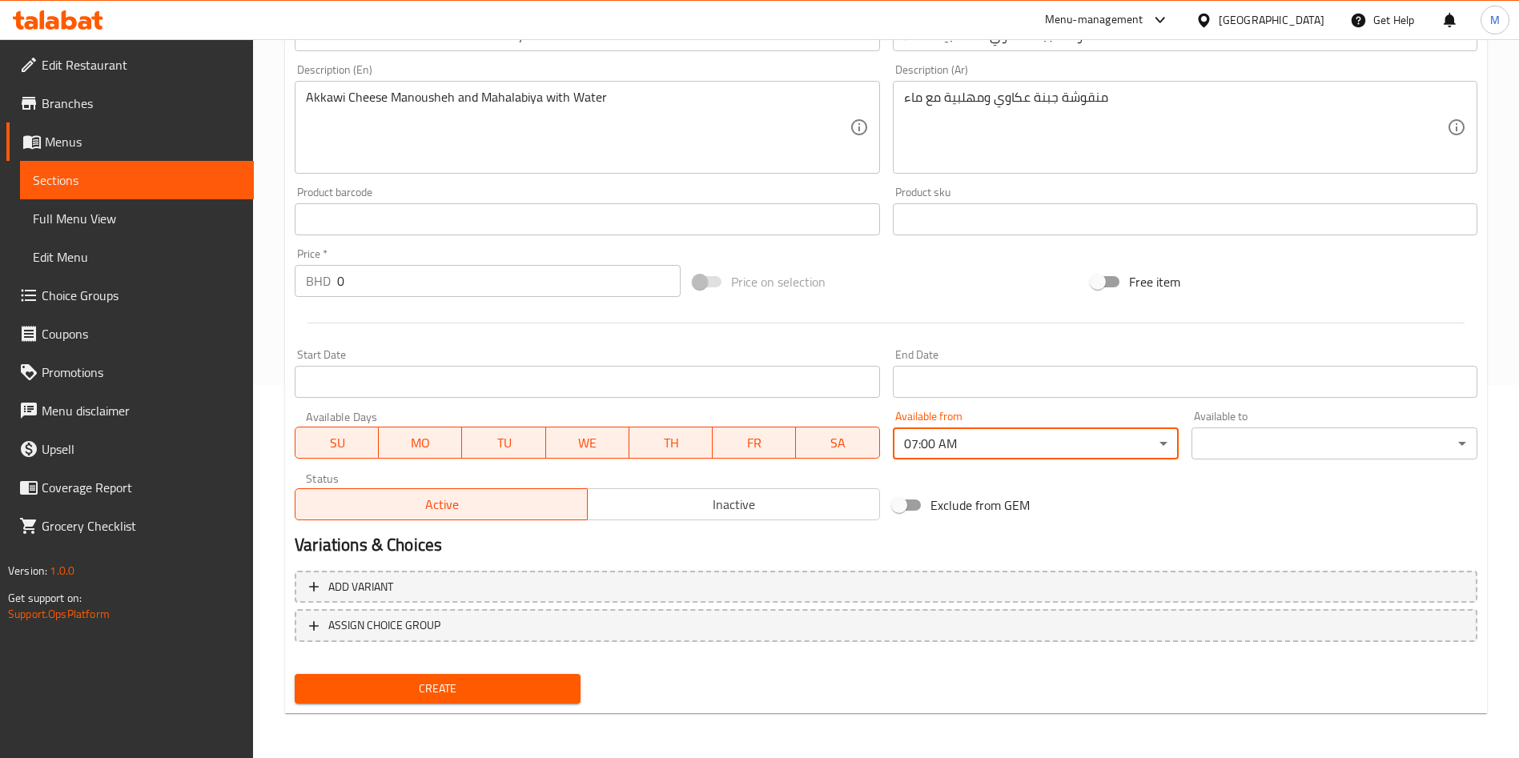
click at [1228, 385] on body "​ Menu-management Bahrain Get Help M Edit Restaurant Branches Menus Sections Fu…" at bounding box center [759, 25] width 1519 height 719
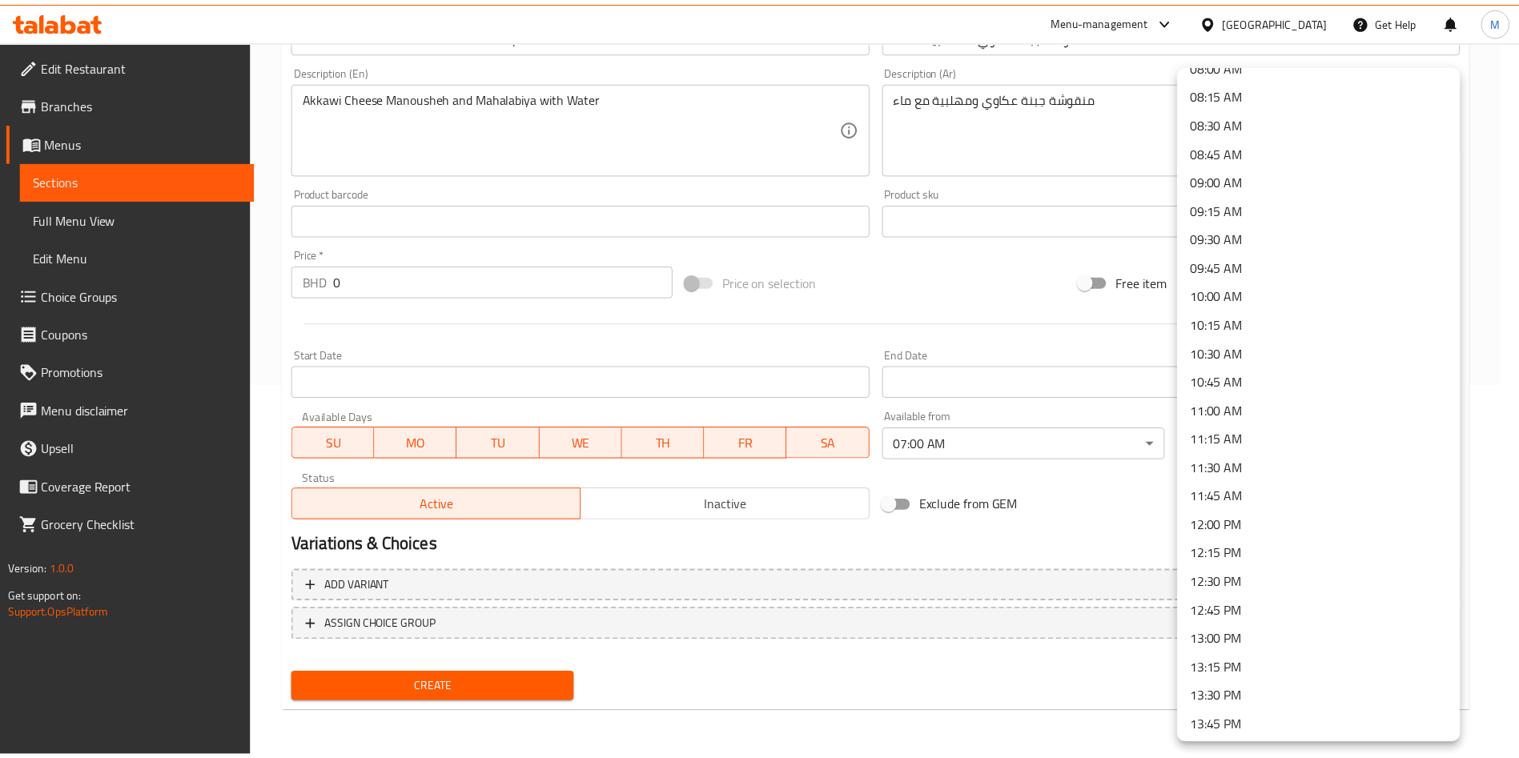
scroll to position [1081, 0]
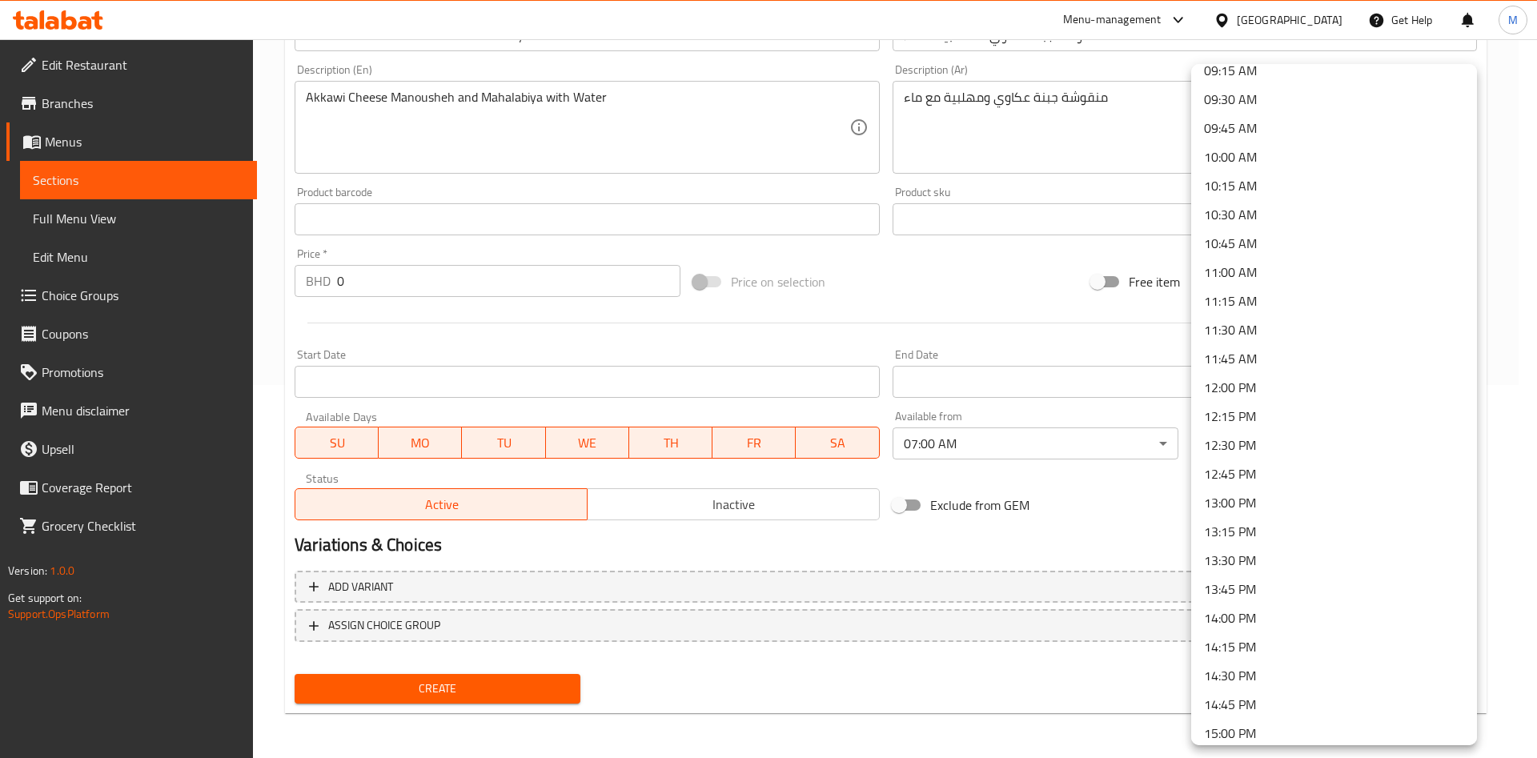
click at [1246, 381] on li "12:00 PM" at bounding box center [1334, 387] width 286 height 29
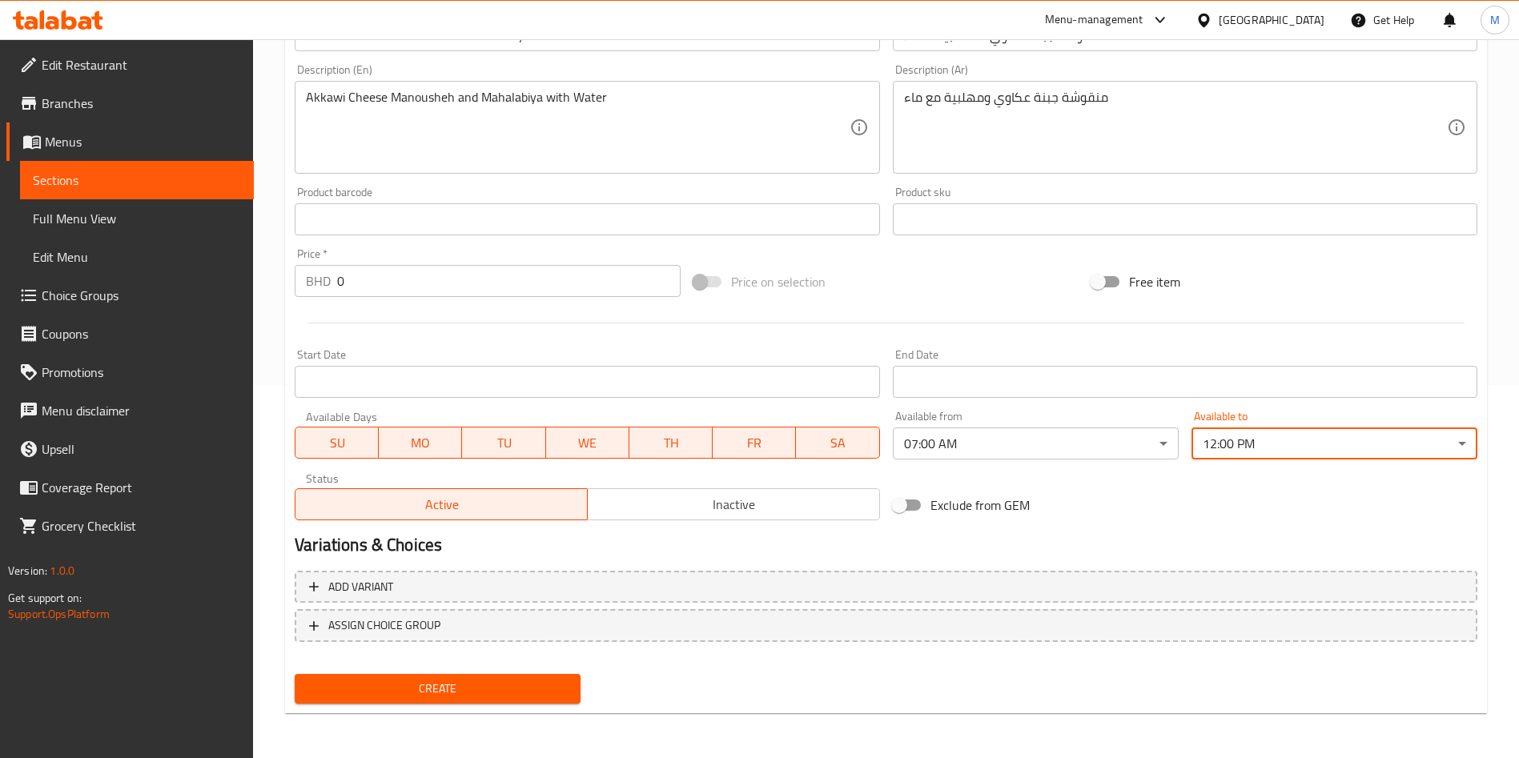
click at [1069, 502] on div "Exclude from GEM" at bounding box center [1085, 505] width 399 height 43
click at [362, 277] on input "0" at bounding box center [508, 281] width 343 height 32
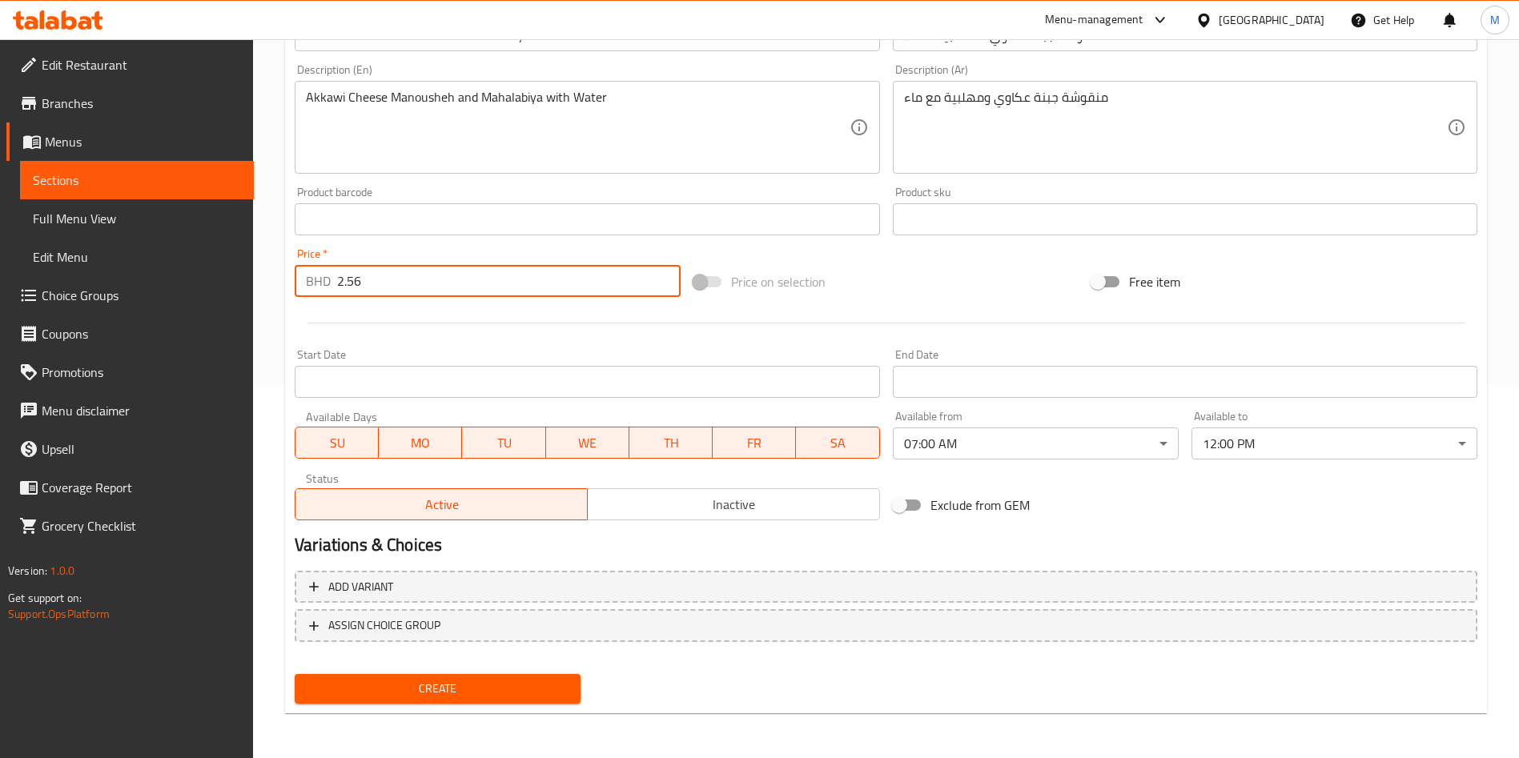
type input "2.56"
click at [475, 680] on span "Create" at bounding box center [437, 689] width 260 height 20
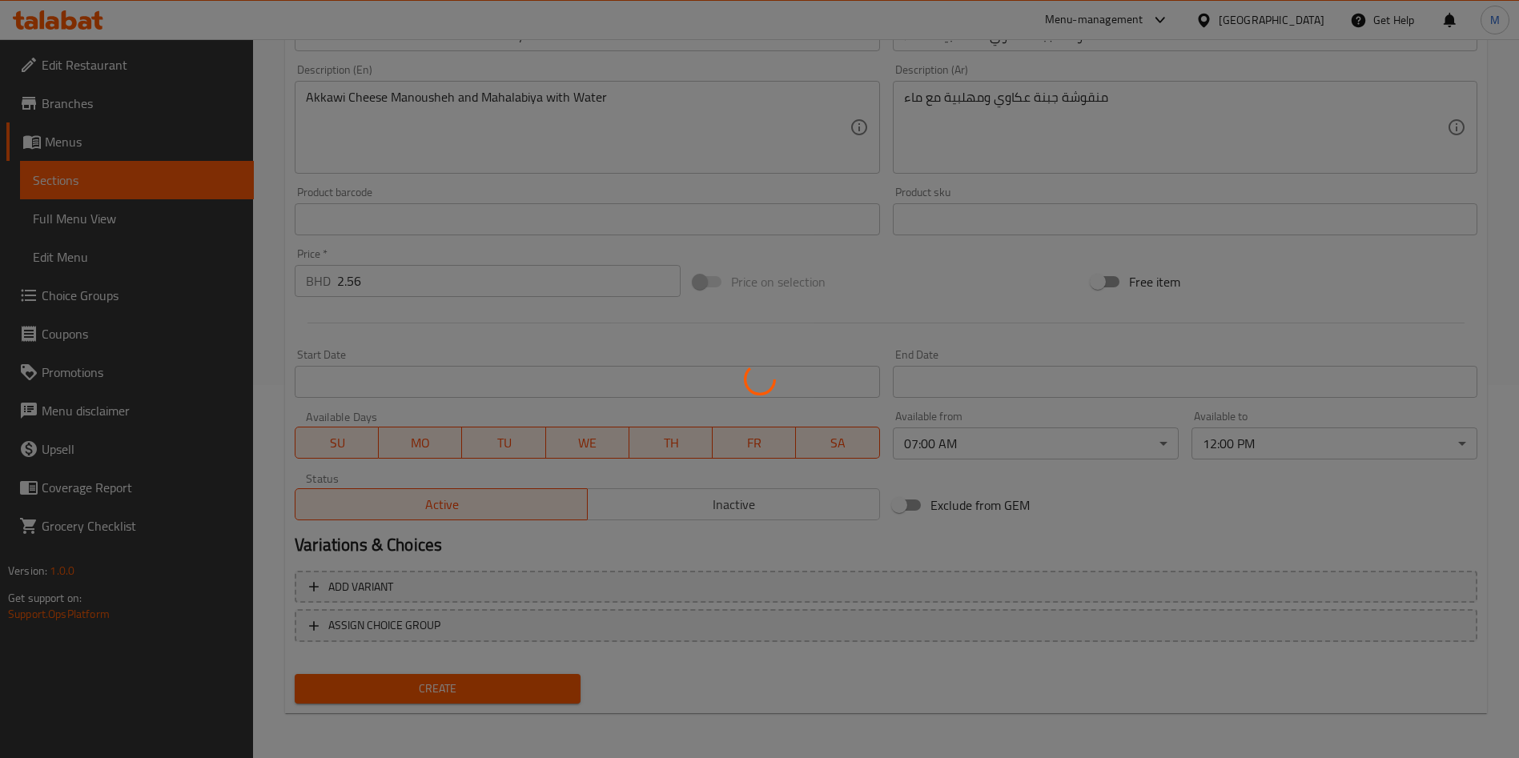
type input "0"
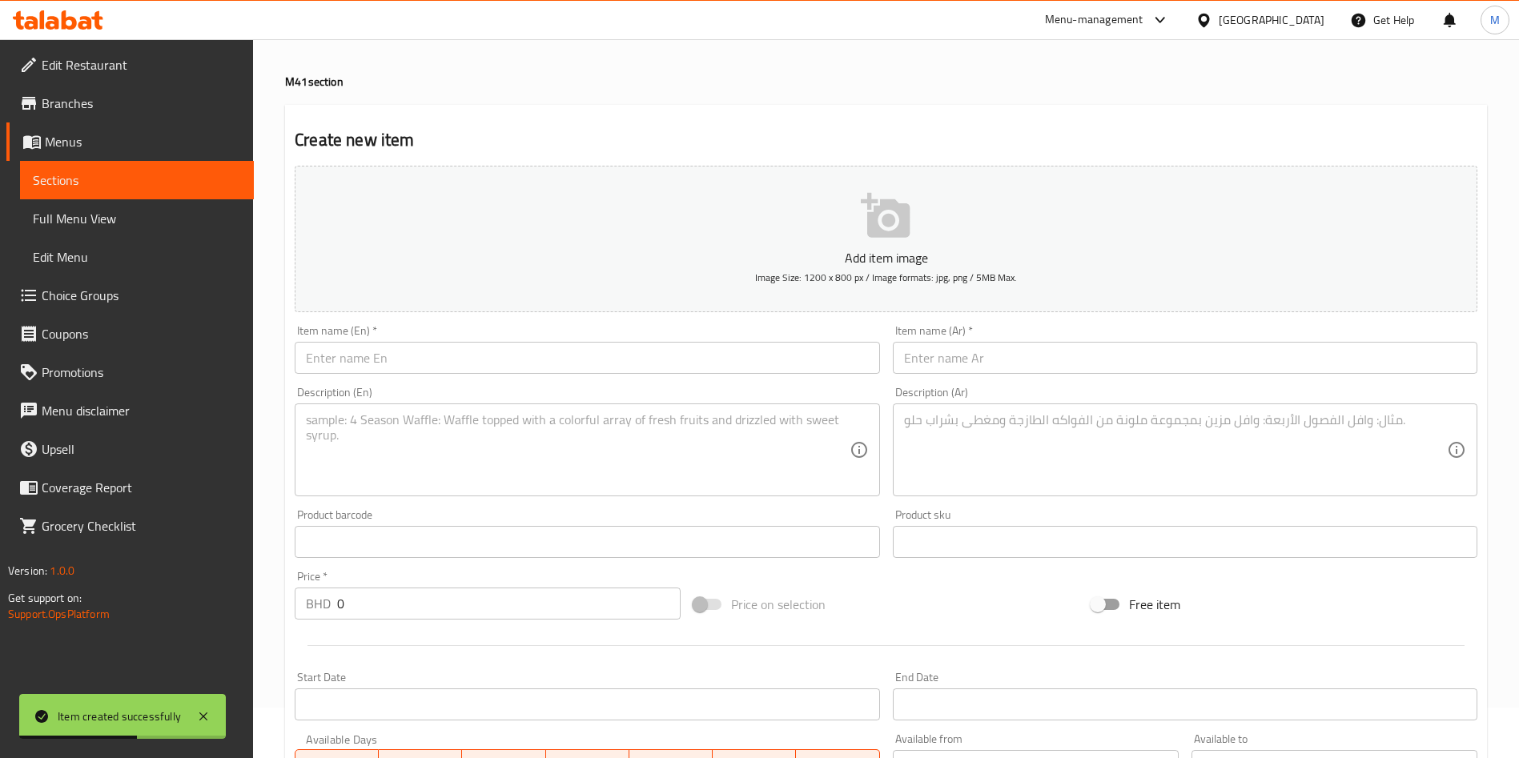
scroll to position [13, 0]
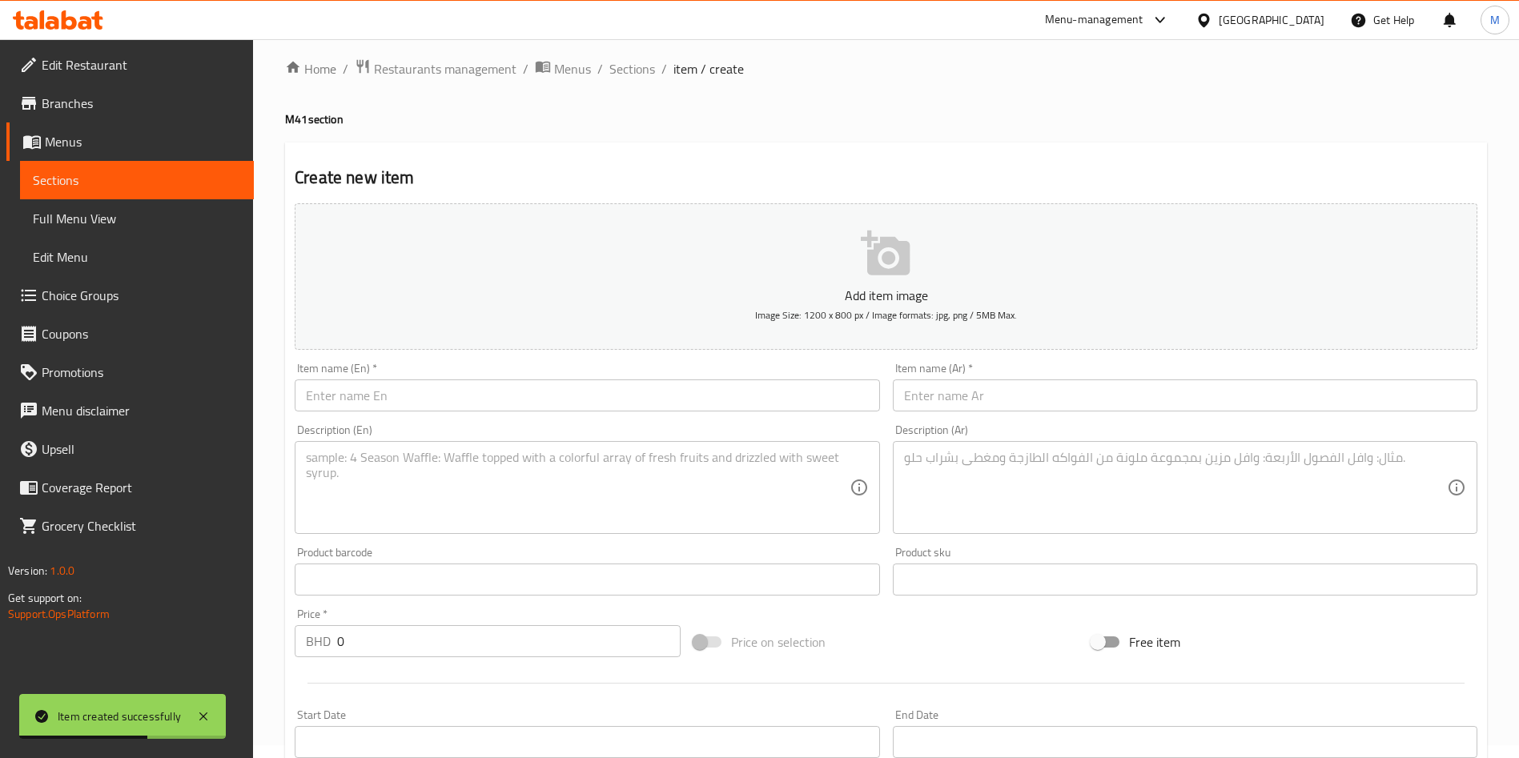
click at [375, 390] on input "text" at bounding box center [587, 395] width 584 height 32
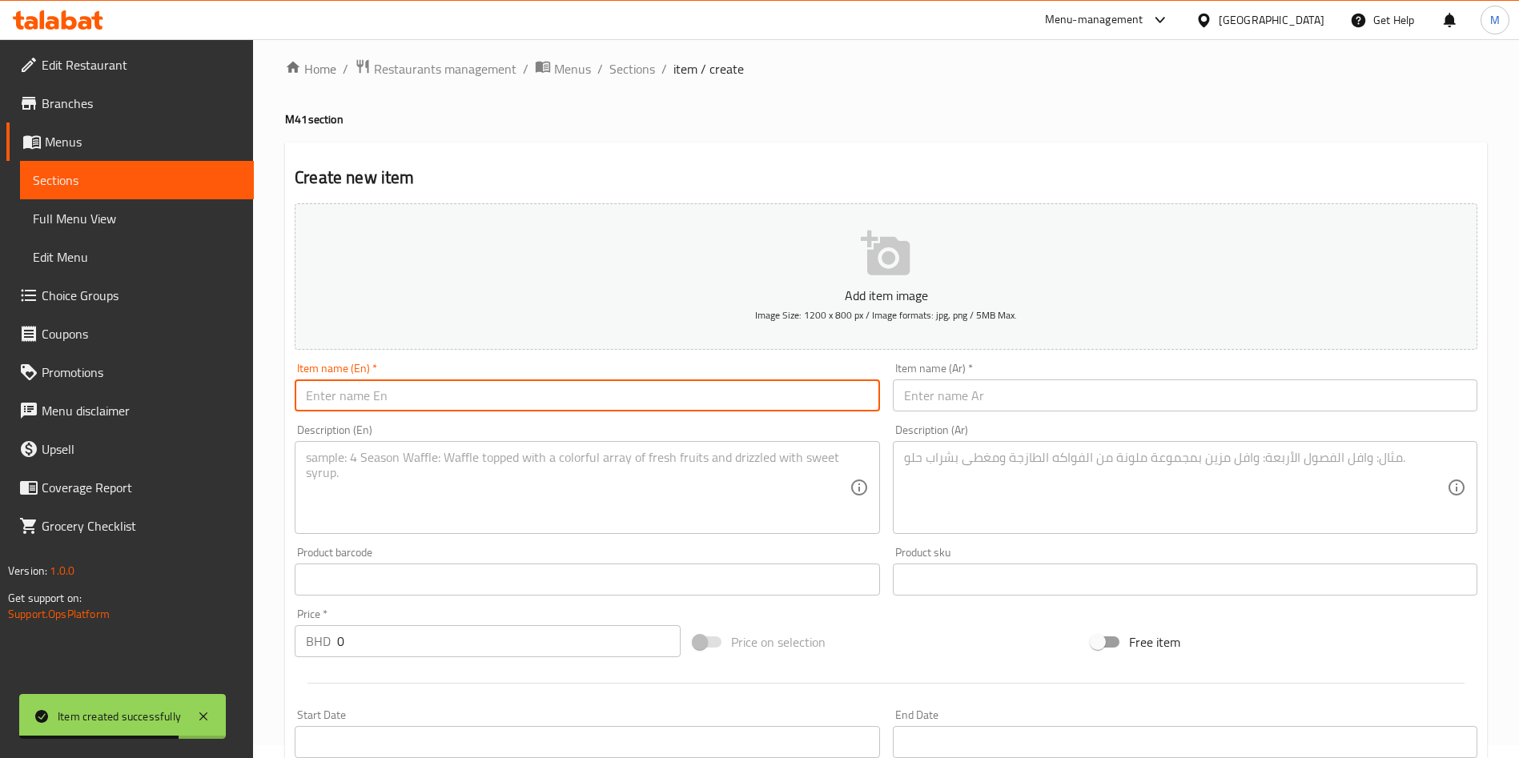
paste input "• Lunch: Meal Box 3 (1 Piece of Mini Chicken Shawarma Wrap, 1 Piece of Mini Fat…"
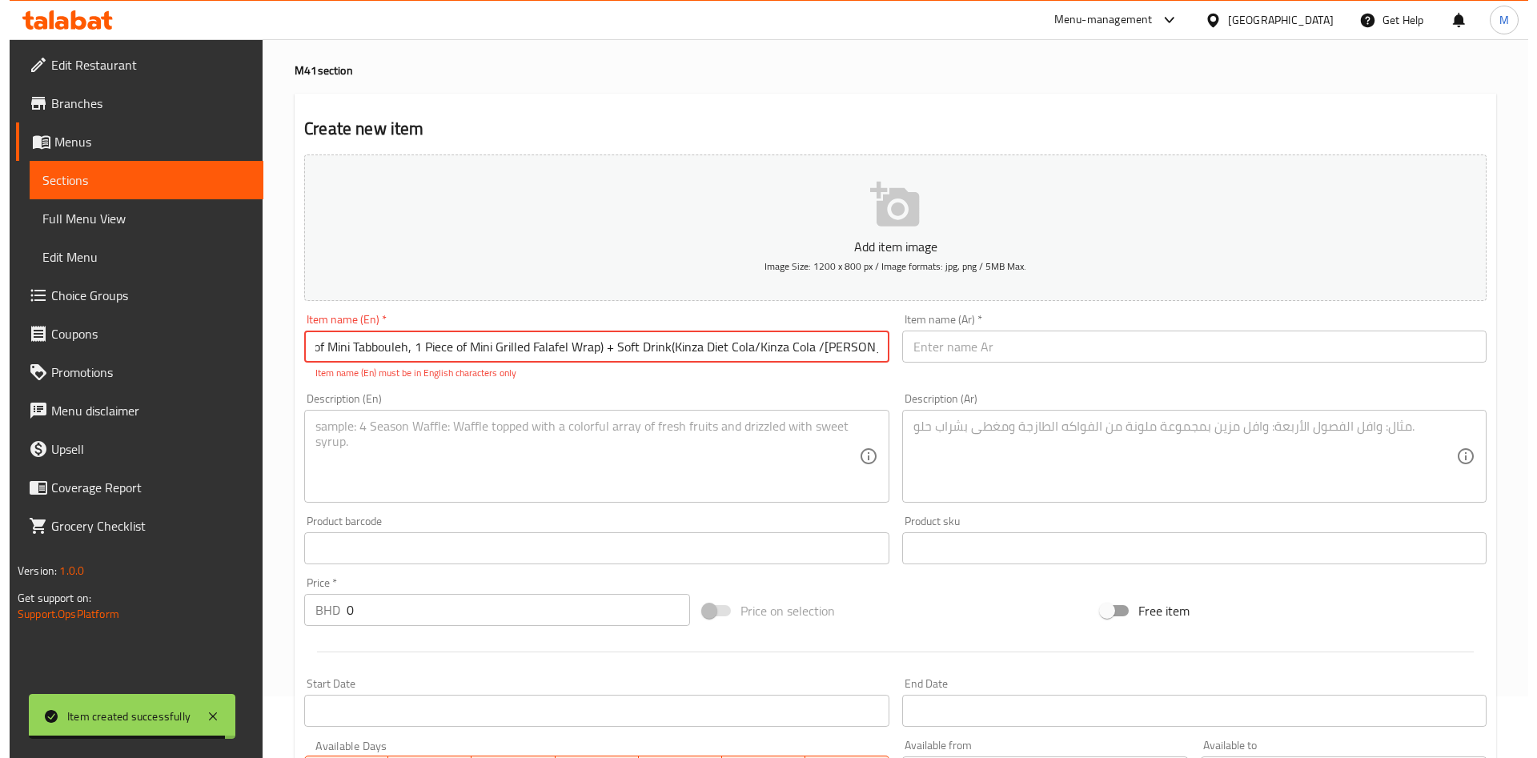
scroll to position [373, 0]
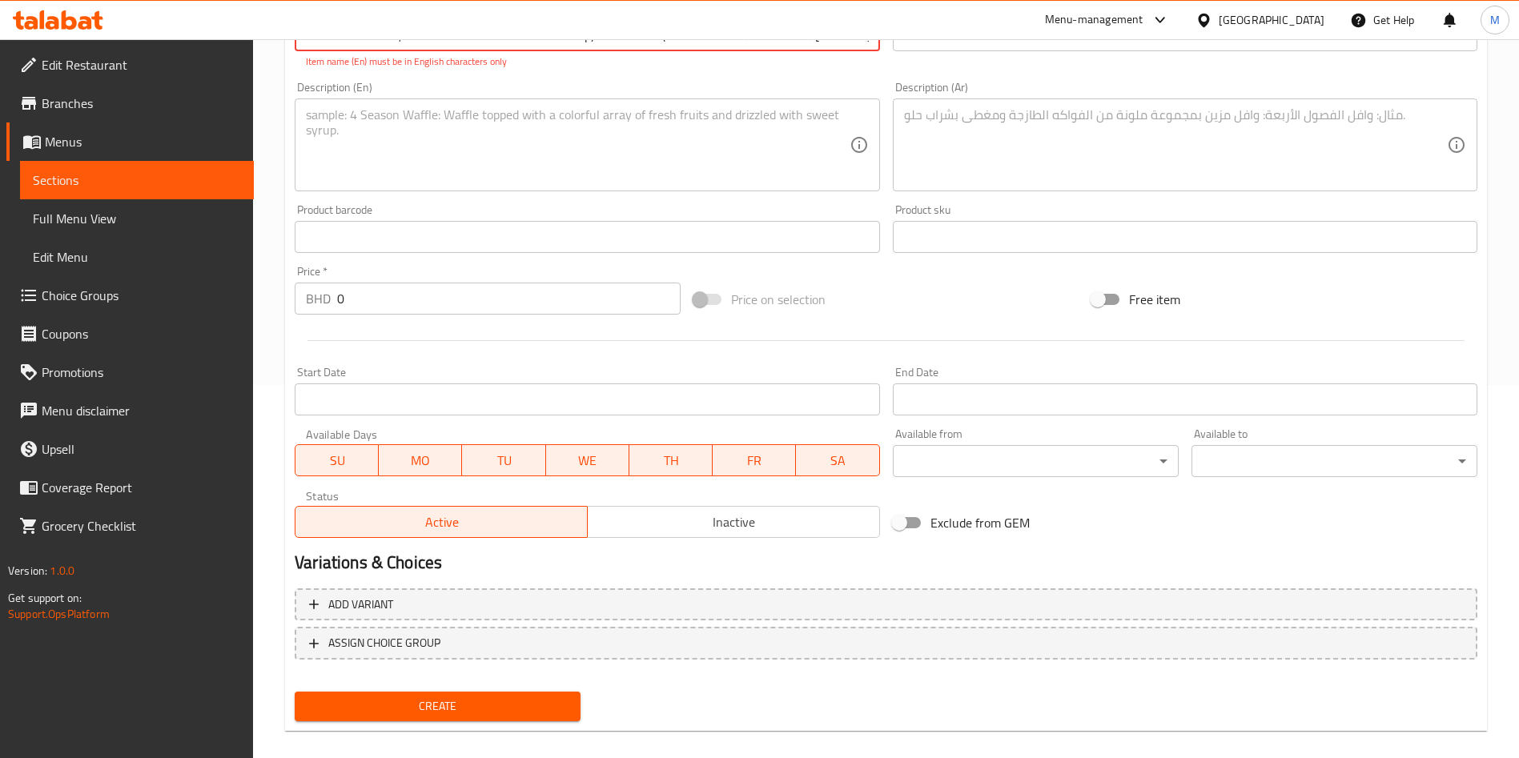
click at [1140, 385] on body "Item created successfully ​ Menu-management Bahrain Get Help M Edit Restaurant …" at bounding box center [759, 25] width 1519 height 719
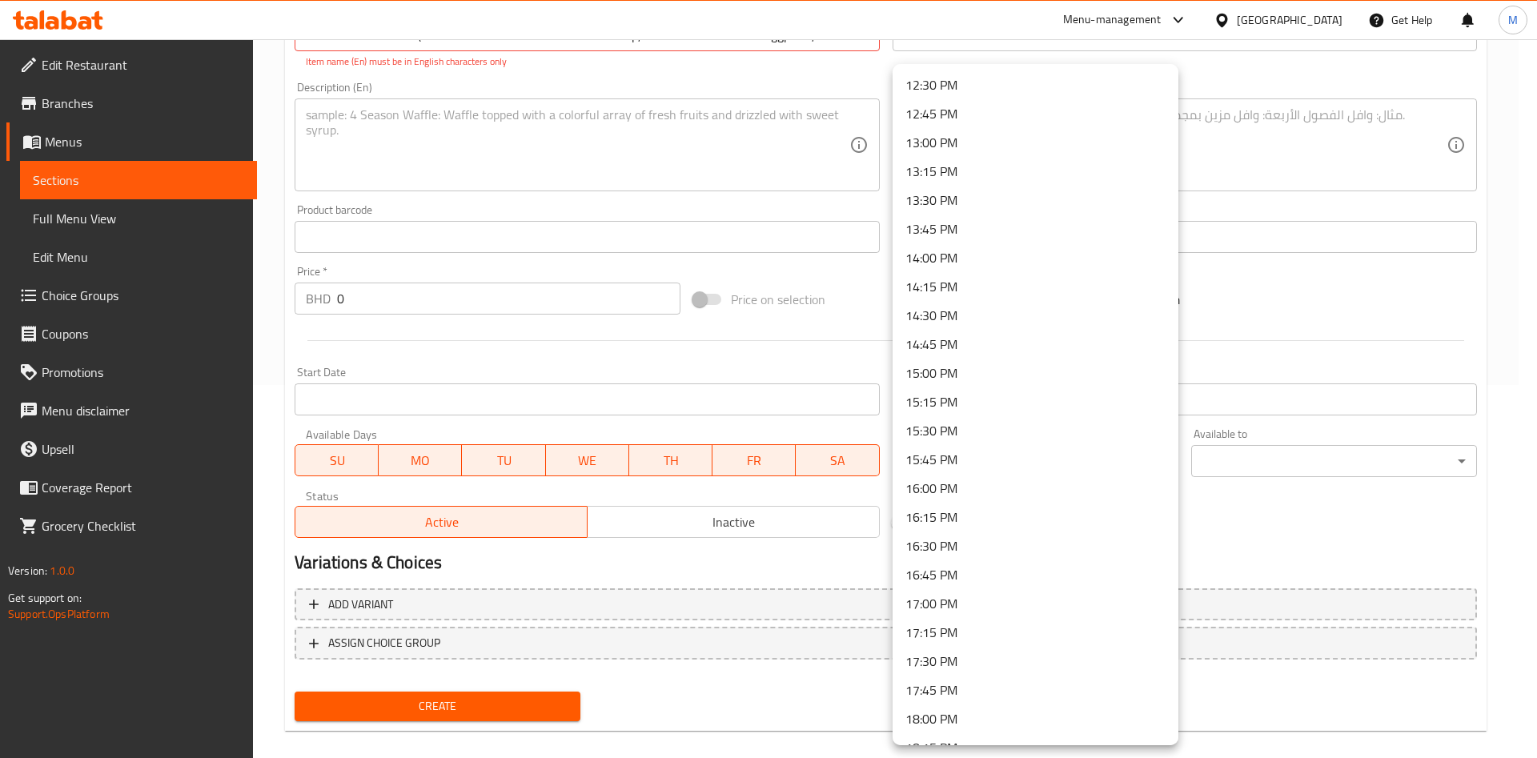
scroll to position [1321, 0]
click at [944, 149] on li "12:00 PM" at bounding box center [1036, 147] width 286 height 29
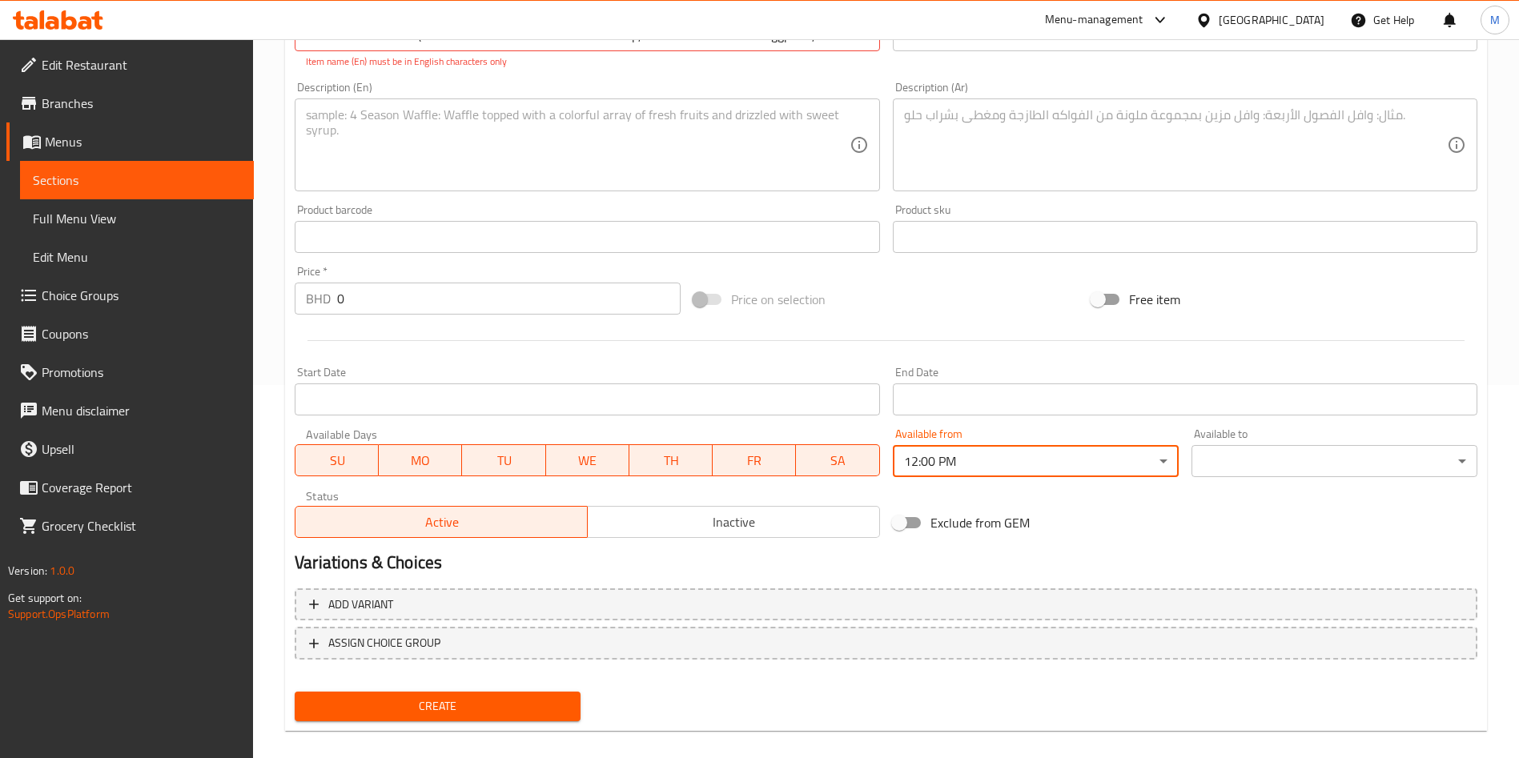
click at [1274, 385] on body "​ Menu-management Bahrain Get Help M Edit Restaurant Branches Menus Sections Fu…" at bounding box center [759, 25] width 1519 height 719
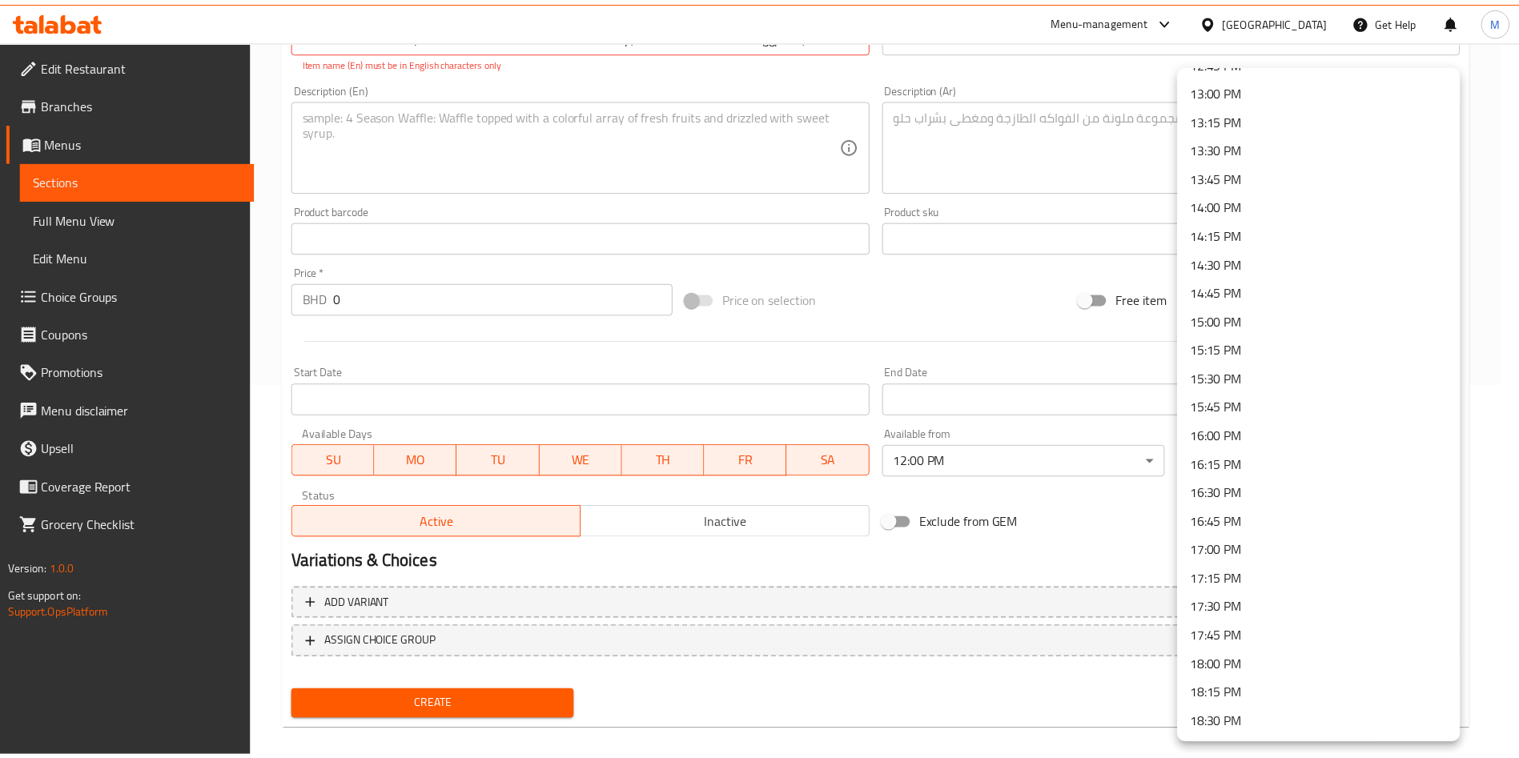
scroll to position [1561, 0]
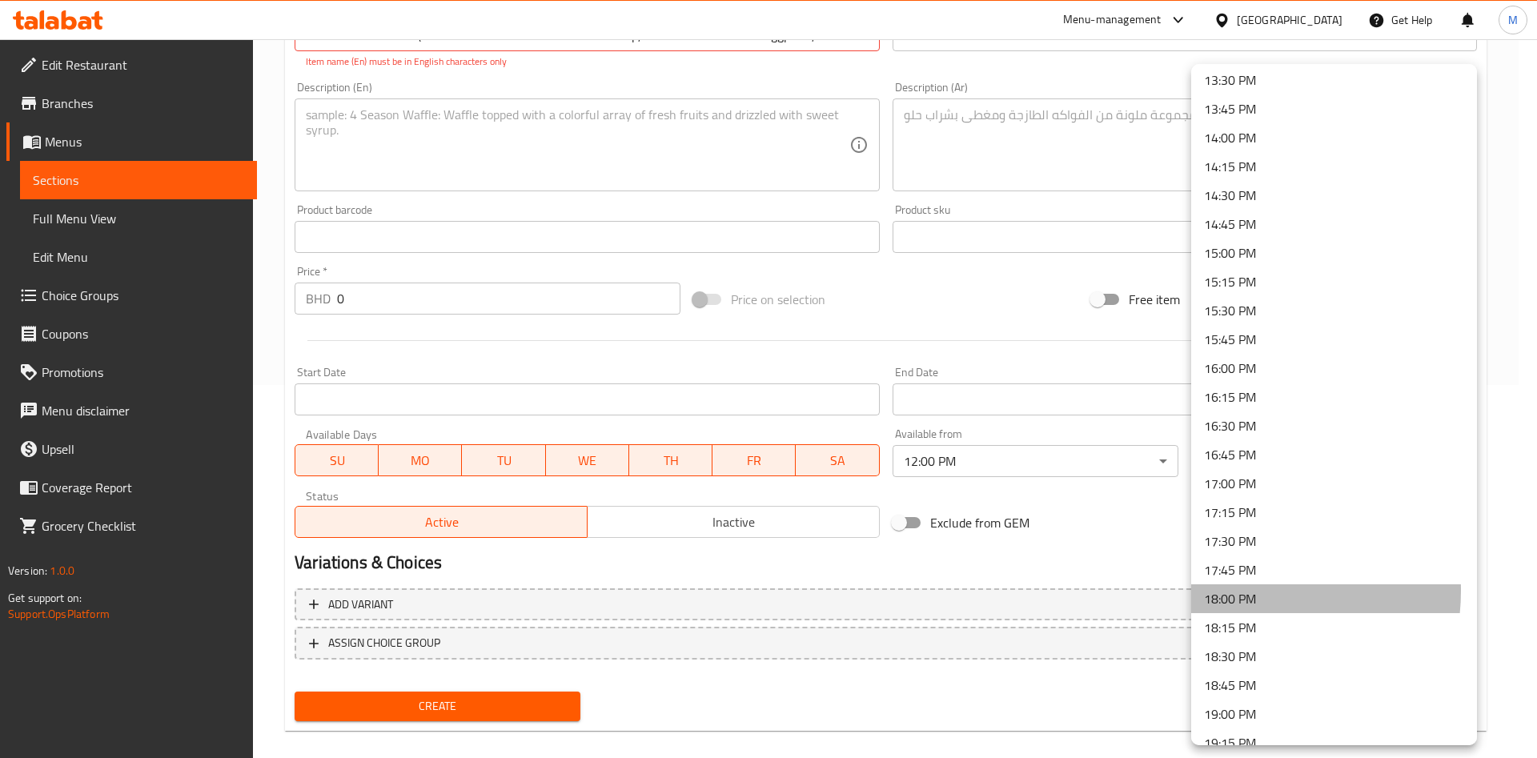
click at [1241, 591] on li "18:00 PM" at bounding box center [1334, 598] width 286 height 29
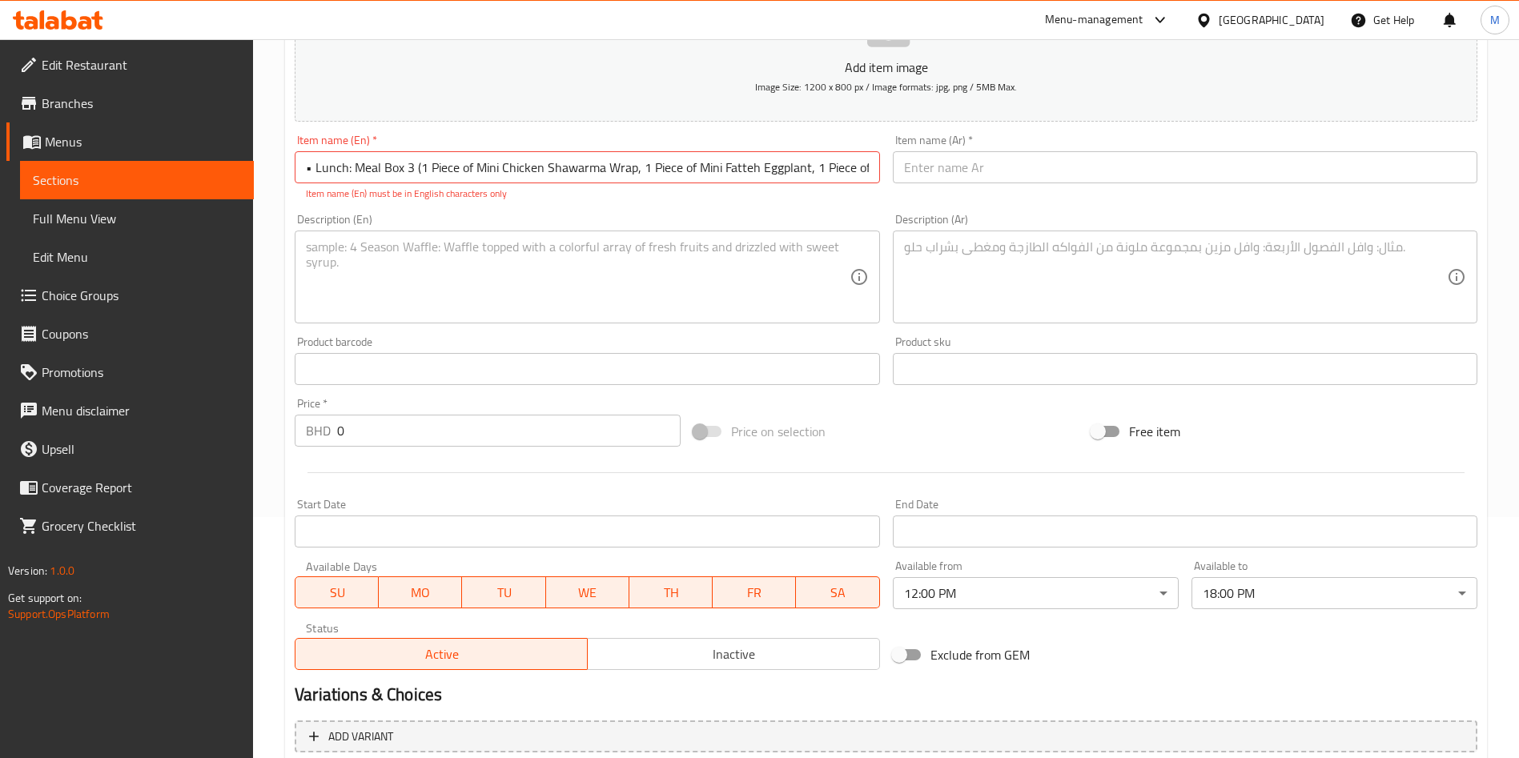
scroll to position [13, 0]
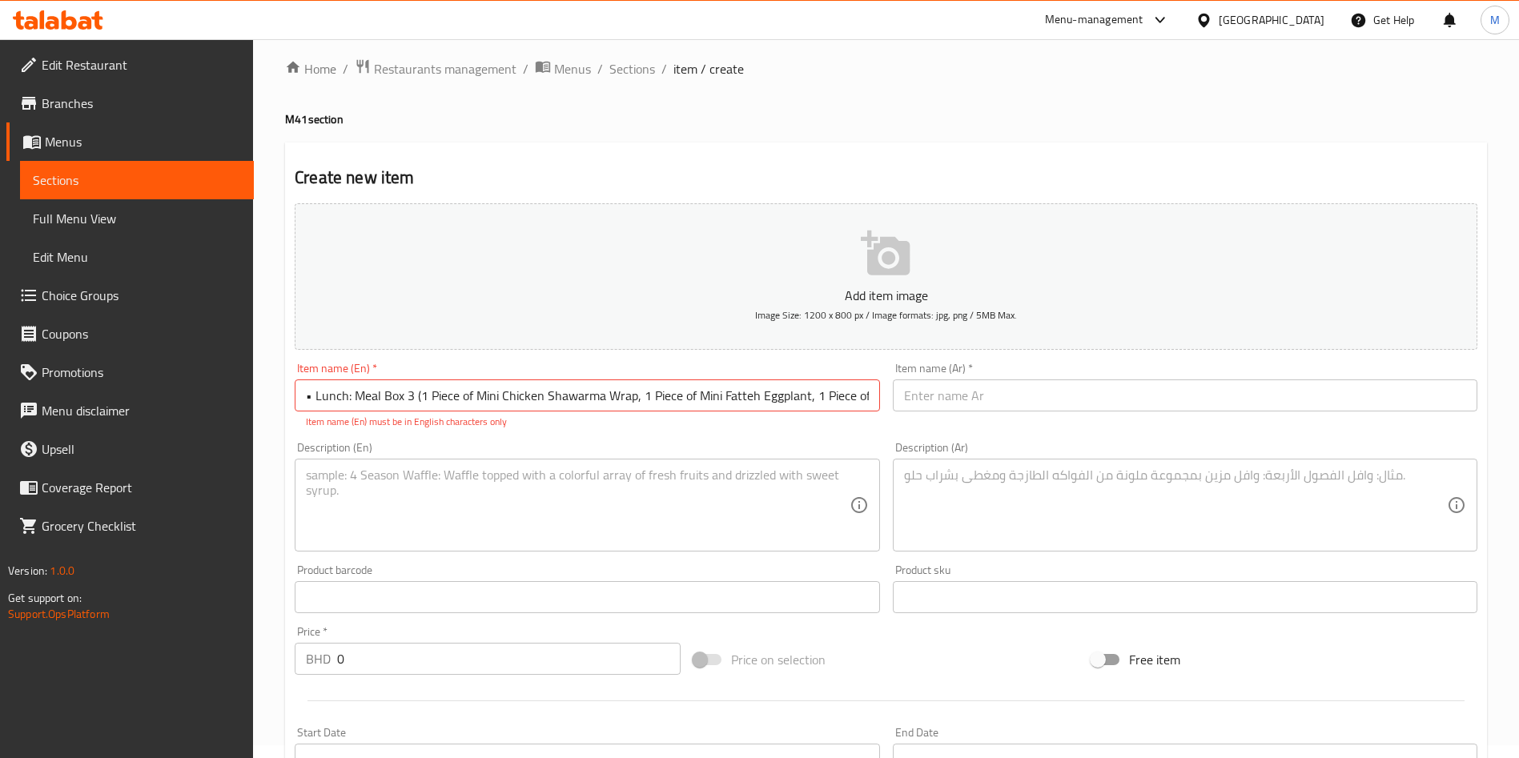
click at [415, 396] on input "• Lunch: Meal Box 3 (1 Piece of Mini Chicken Shawarma Wrap, 1 Piece of Mini Fat…" at bounding box center [587, 395] width 584 height 32
click at [420, 395] on input "• Lunch: Meal Box 3 (1 Piece of Mini Chicken Shawarma Wrap, 1 Piece of Mini Fat…" at bounding box center [587, 395] width 584 height 32
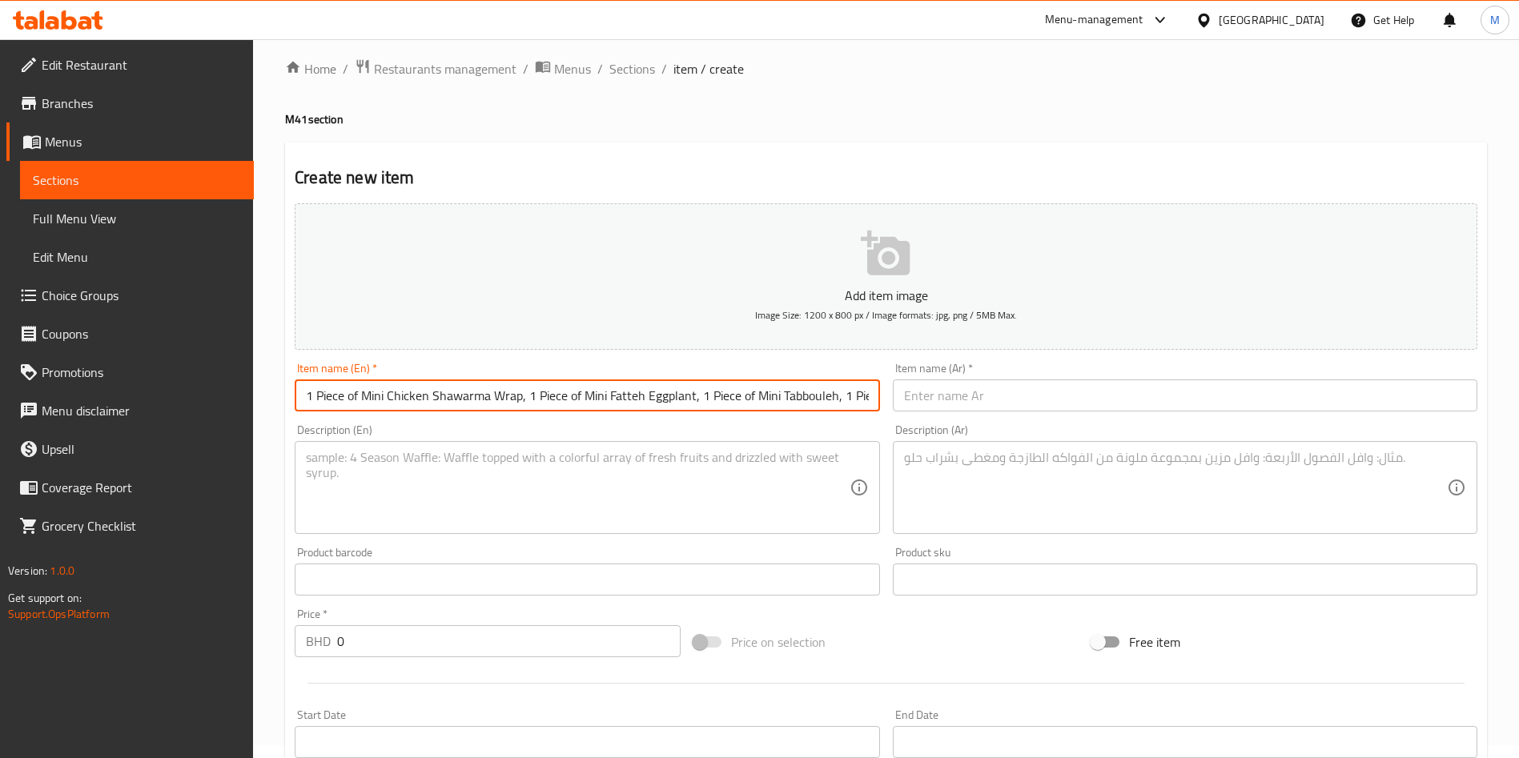
click at [558, 390] on input "1 Piece of Mini Chicken Shawarma Wrap, 1 Piece of Mini Fatteh Eggplant, 1 Piece…" at bounding box center [587, 395] width 584 height 32
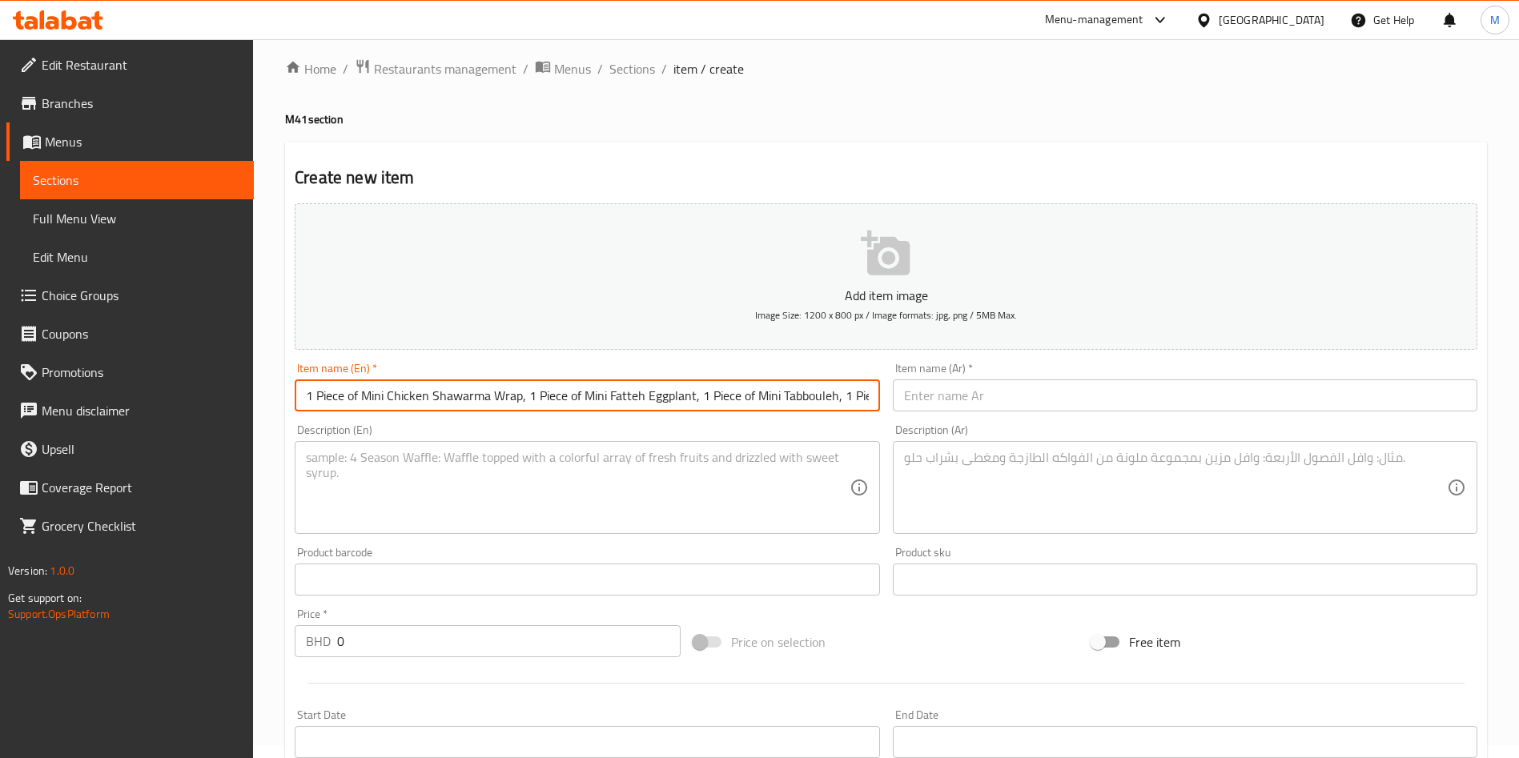
type input "1 Piece of Mini Chicken Shawarma Wrap, 1 Piece of Mini Fatteh Eggplant, 1 Piece…"
drag, startPoint x: 558, startPoint y: 391, endPoint x: 612, endPoint y: 282, distance: 121.7
click at [612, 282] on button "Add item image Image Size: 1200 x 800 px / Image formats: jpg, png / 5MB Max." at bounding box center [886, 276] width 1182 height 146
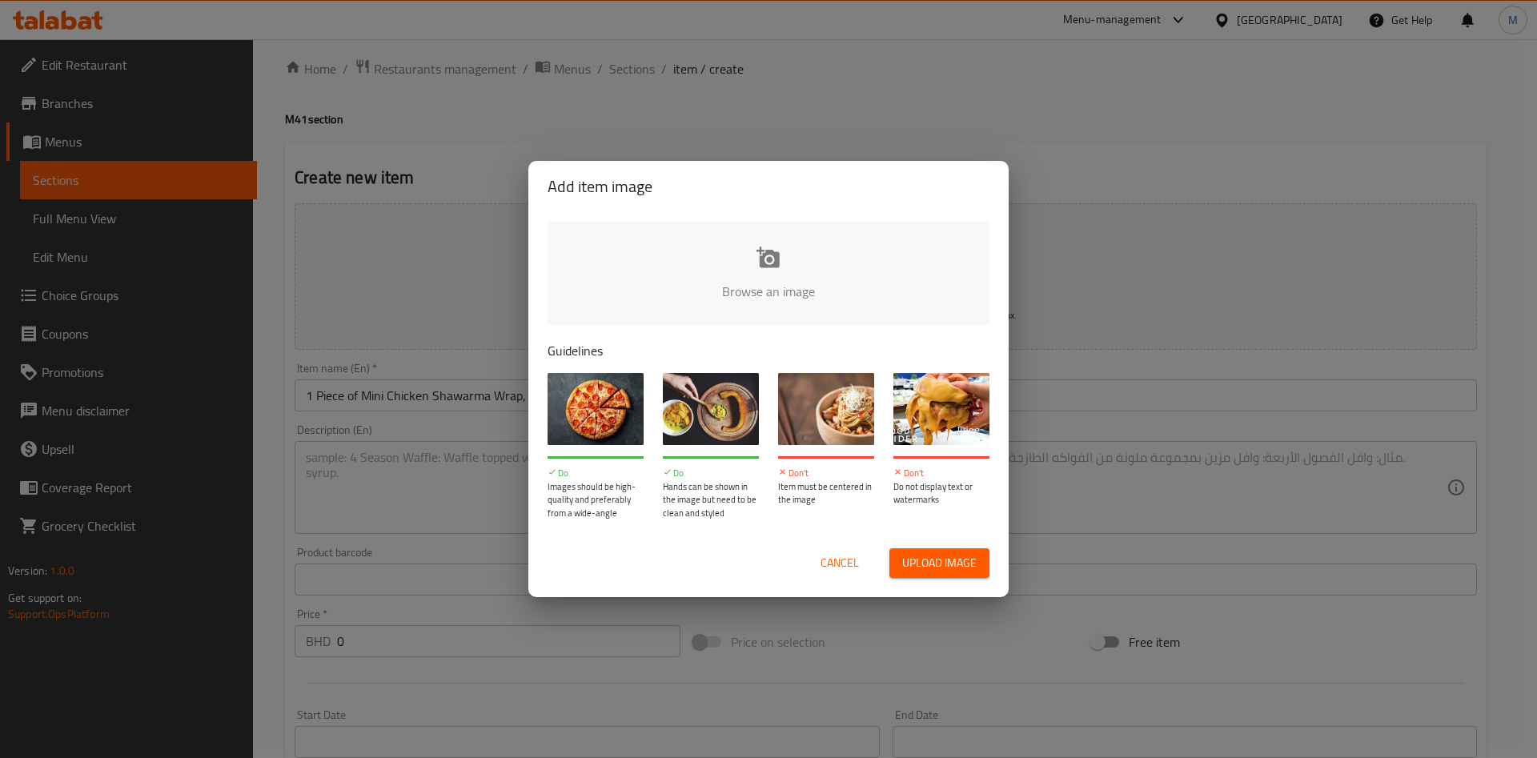
click at [841, 568] on span "Cancel" at bounding box center [840, 563] width 38 height 20
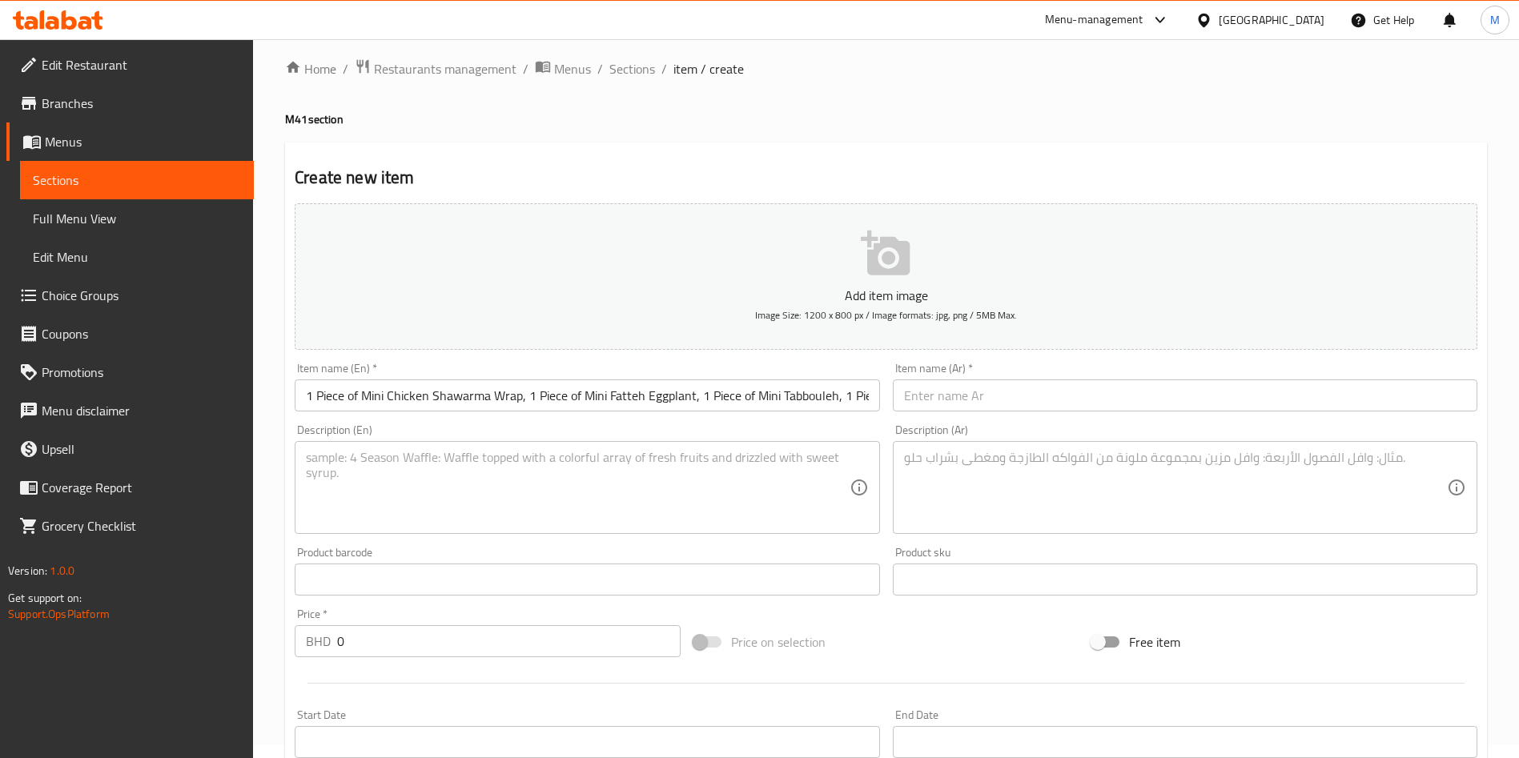
click at [504, 511] on textarea at bounding box center [577, 488] width 543 height 76
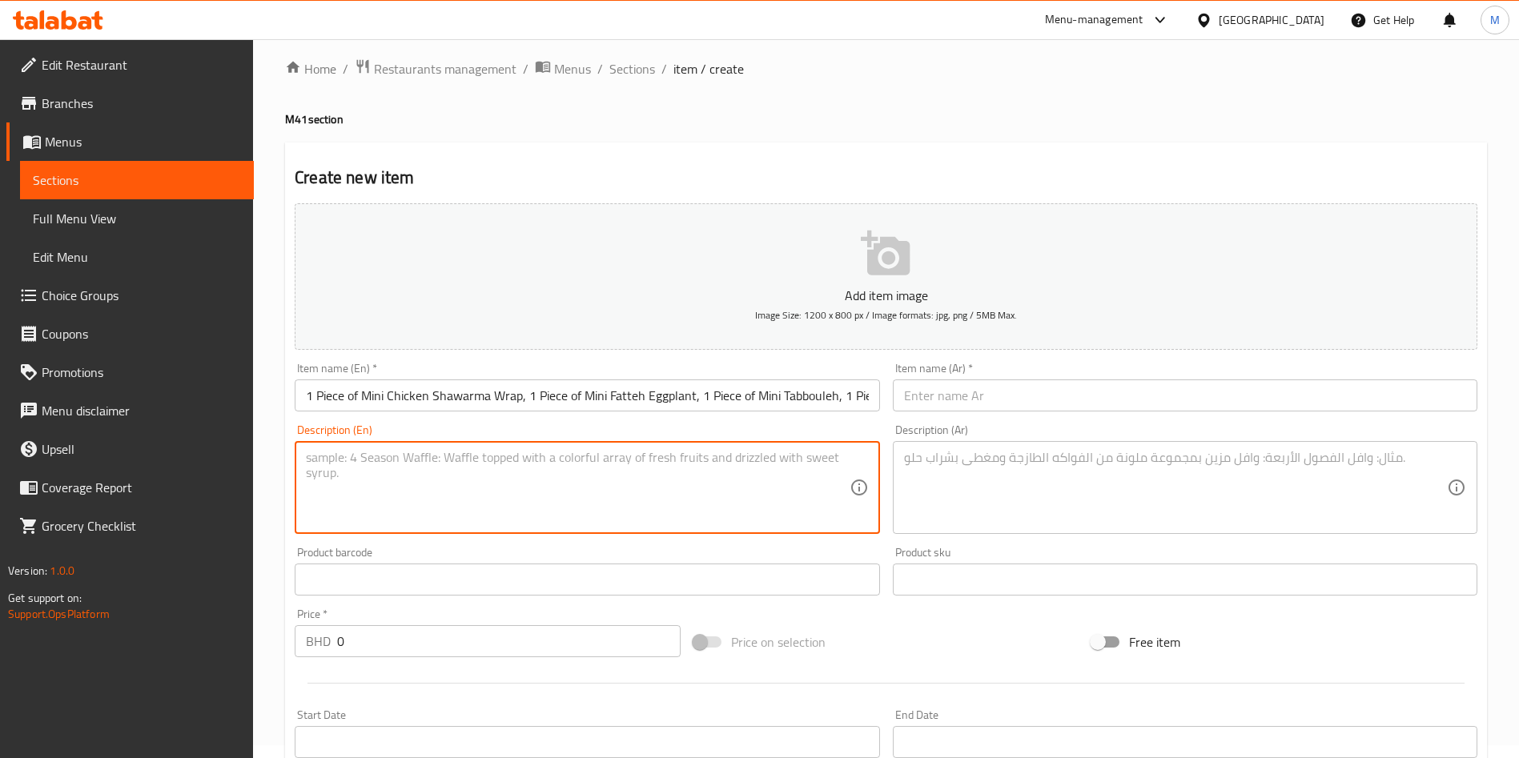
paste textarea "1 Piece of Mini Chicken Shawarma Wrap, 1 Piece of Mini Fatteh Eggplant, 1 Piece…"
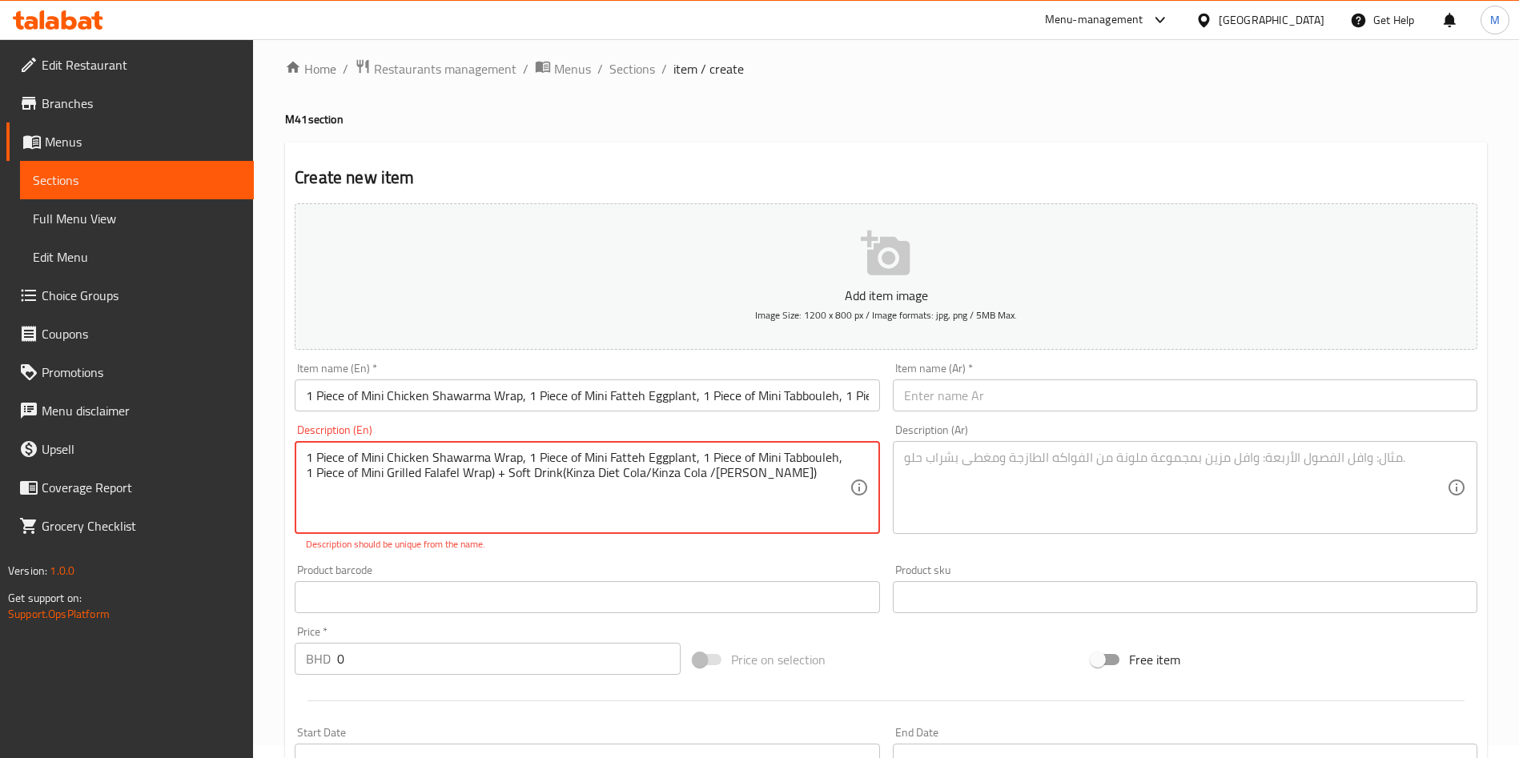
click at [697, 499] on textarea "1 Piece of Mini Chicken Shawarma Wrap, 1 Piece of Mini Fatteh Eggplant, 1 Piece…" at bounding box center [577, 488] width 543 height 76
click at [552, 476] on textarea "1 Piece of Mini Chicken Shawarma Wrap, 1 Piece of Mini Fatteh Eggplant, 1 Piece…" at bounding box center [577, 488] width 543 height 76
type textarea "1 Piece of Mini Chicken Shawarma Wrap, 1 Piece of Mini Fatteh Eggplant, 1 Piece…"
click at [450, 398] on input "1 Piece of Mini Chicken Shawarma Wrap, 1 Piece of Mini Fatteh Eggplant, 1 Piece…" at bounding box center [587, 395] width 584 height 32
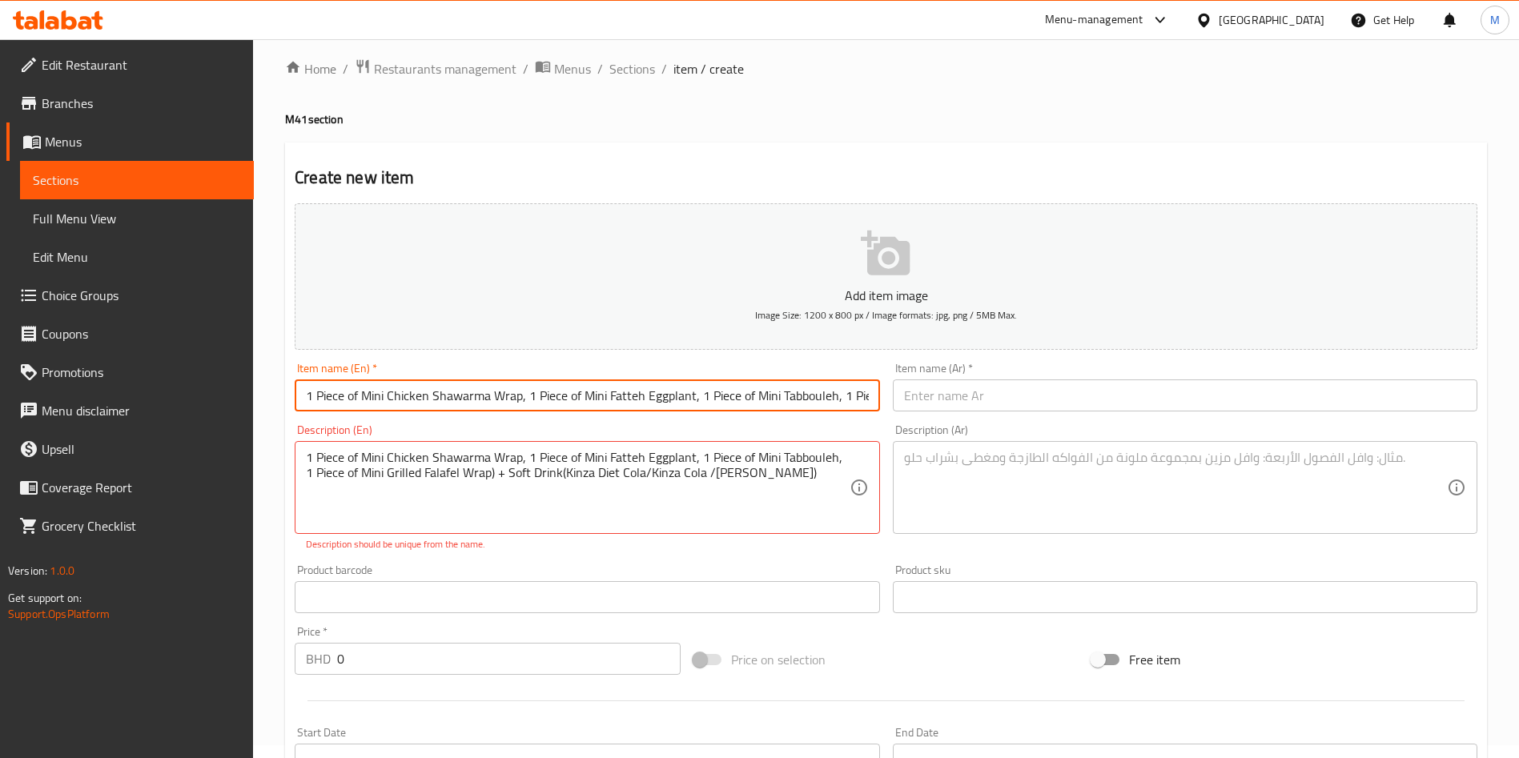
click at [523, 391] on input "1 Piece of Mini Chicken Shawarma Wrap, 1 Piece of Mini Fatteh Eggplant, 1 Piece…" at bounding box center [587, 395] width 584 height 32
click at [704, 395] on input "1 Piece of Mini Chicken Shawarma Wrap+1 Piece of Mini Fatteh Eggplant, 1 Piece …" at bounding box center [587, 395] width 584 height 32
click at [698, 399] on input "1 Piece of Mini Chicken Shawarma Wrap+1 Piece of Mini Fatteh Eggplant, 1 Piece …" at bounding box center [587, 395] width 584 height 32
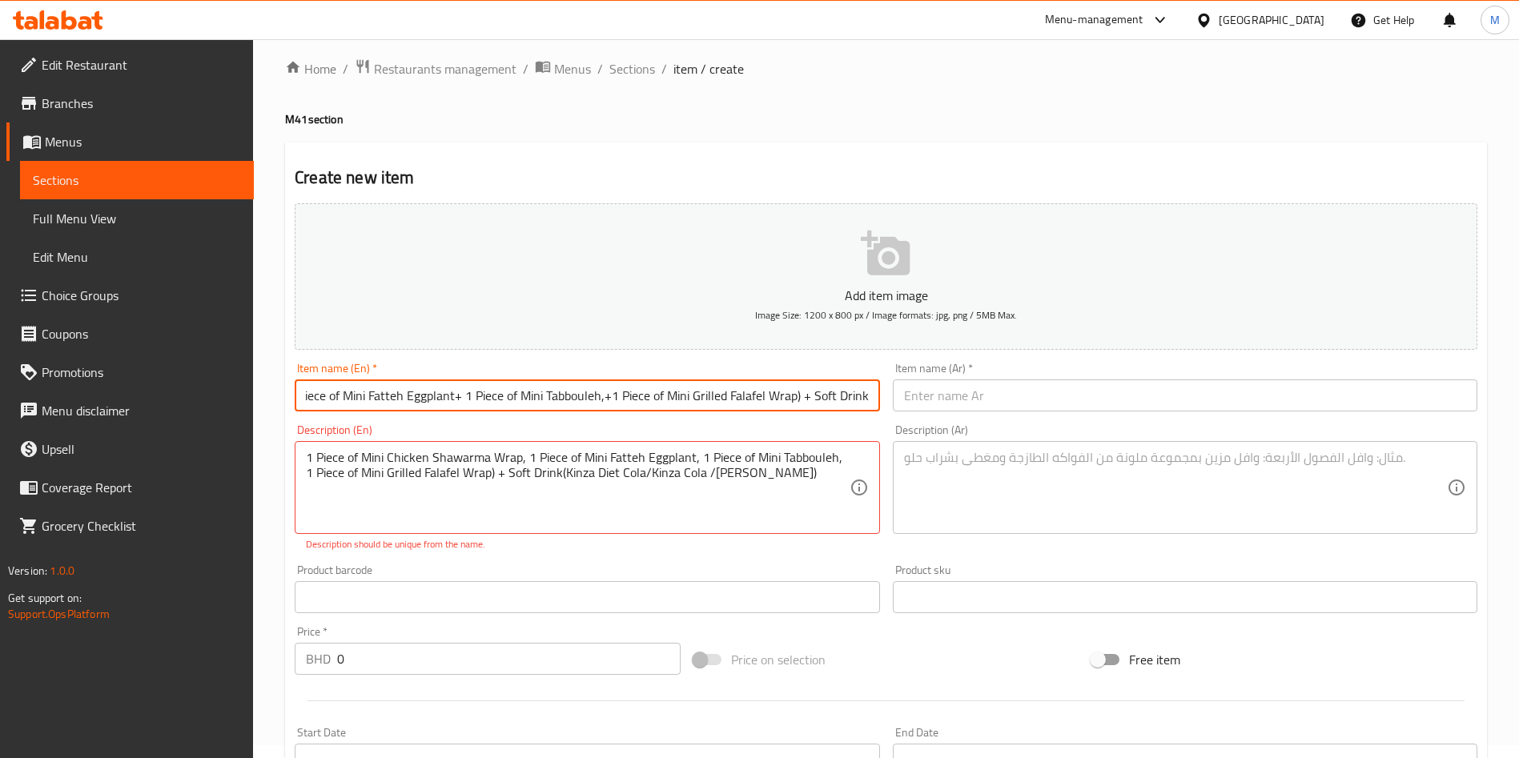
type input "1 Piece of Mini Chicken Shawarma Wrap+1 Piece of Mini Fatteh Eggplant+ 1 Piece …"
click at [508, 560] on div "Product barcode Product barcode" at bounding box center [586, 589] width 597 height 62
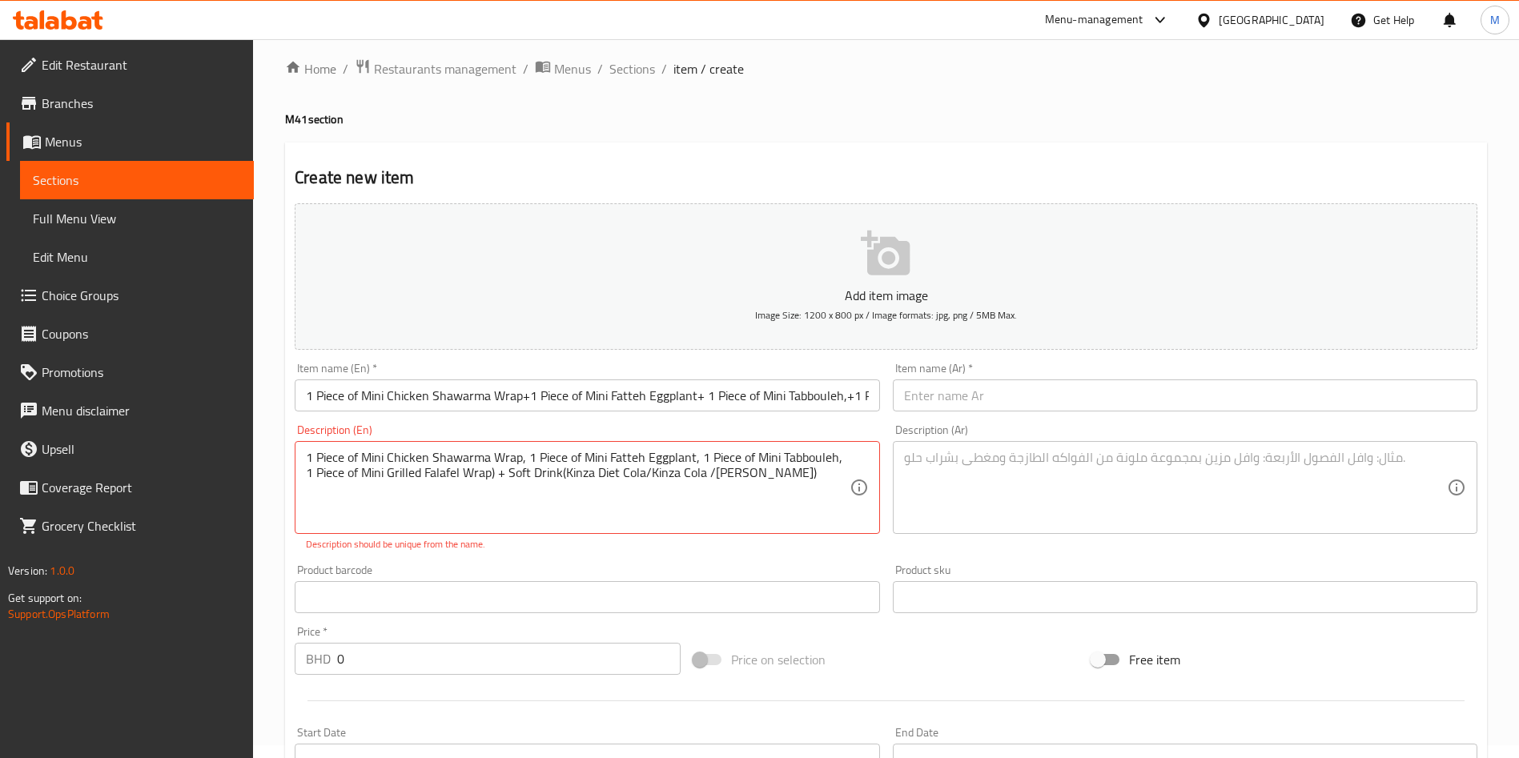
click at [508, 600] on input "text" at bounding box center [587, 597] width 584 height 32
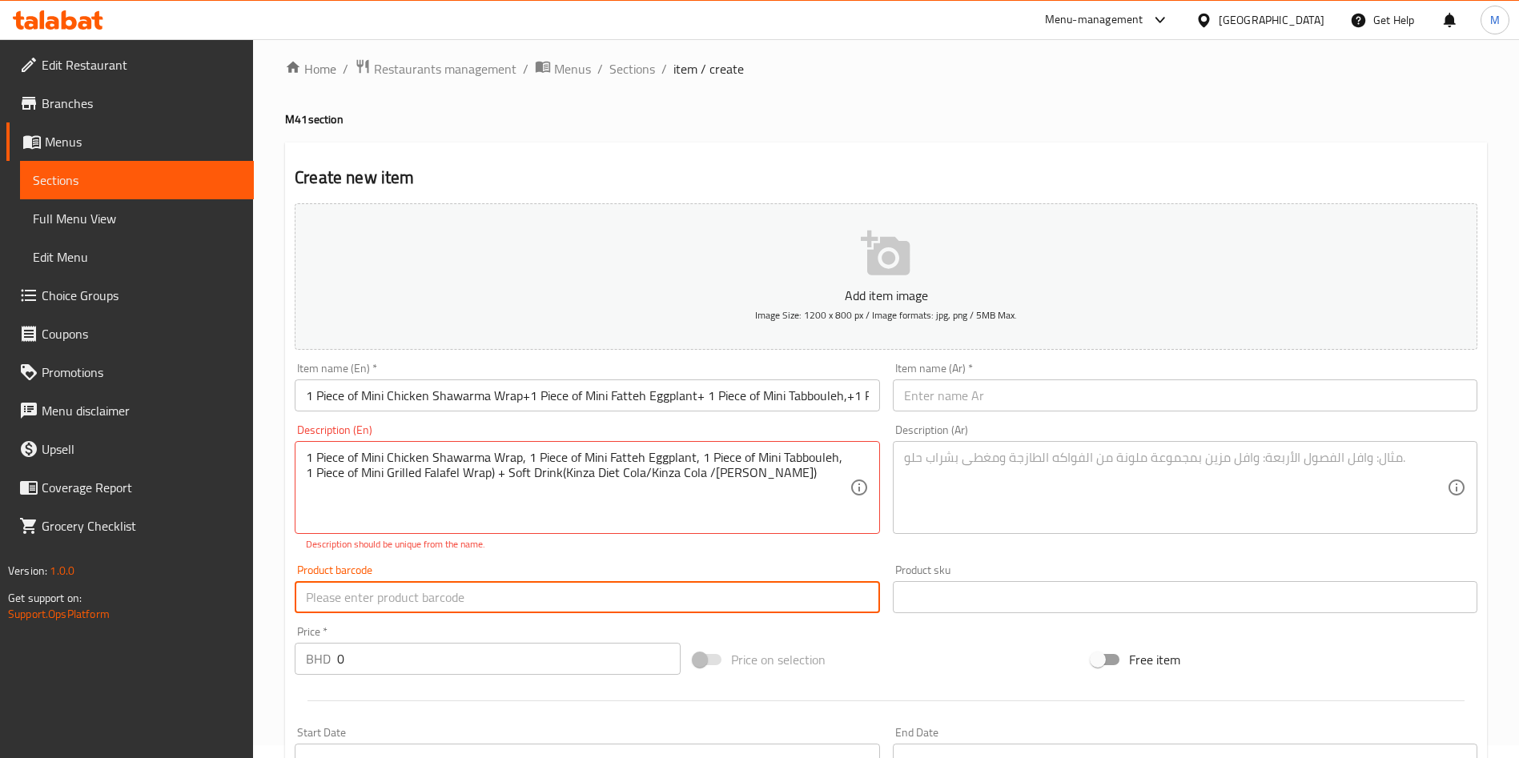
click at [520, 537] on p "Description should be unique from the name." at bounding box center [587, 544] width 562 height 14
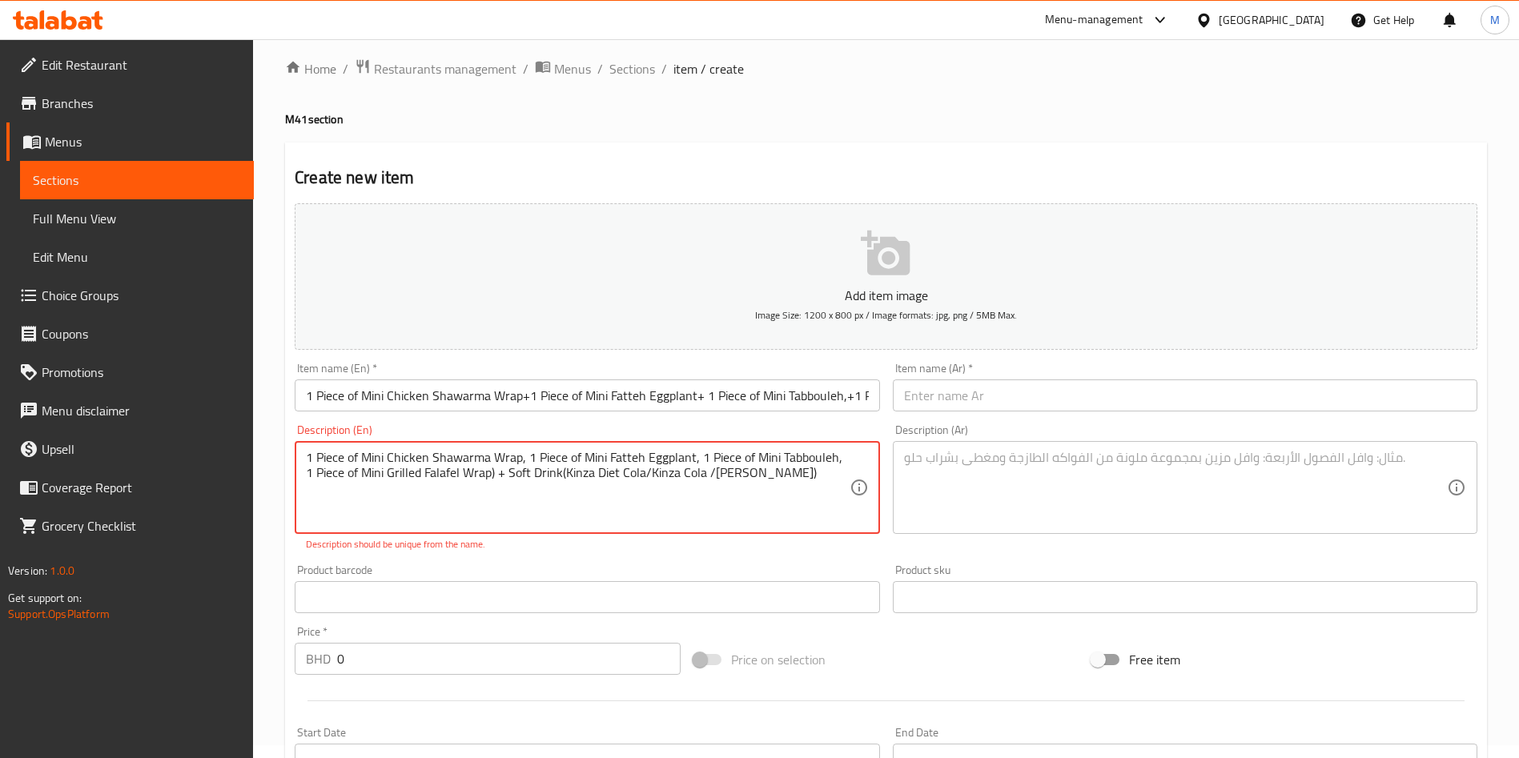
click at [540, 571] on div "Product barcode Product barcode" at bounding box center [587, 588] width 584 height 49
drag, startPoint x: 540, startPoint y: 571, endPoint x: 548, endPoint y: 565, distance: 9.1
click at [540, 571] on div "Product barcode Product barcode" at bounding box center [587, 588] width 584 height 49
click at [451, 458] on textarea "1 Piece of Mini Chicken Shawarma Wrap, 1 Piece of Mini Fatteh Eggplant, 1 Piece…" at bounding box center [577, 488] width 543 height 76
click at [496, 471] on textarea "1 Piece of Mini Chicken Shawarma Wrap, 1 Piece of Mini Fatteh Eggplant, 1 Piece…" at bounding box center [577, 488] width 543 height 76
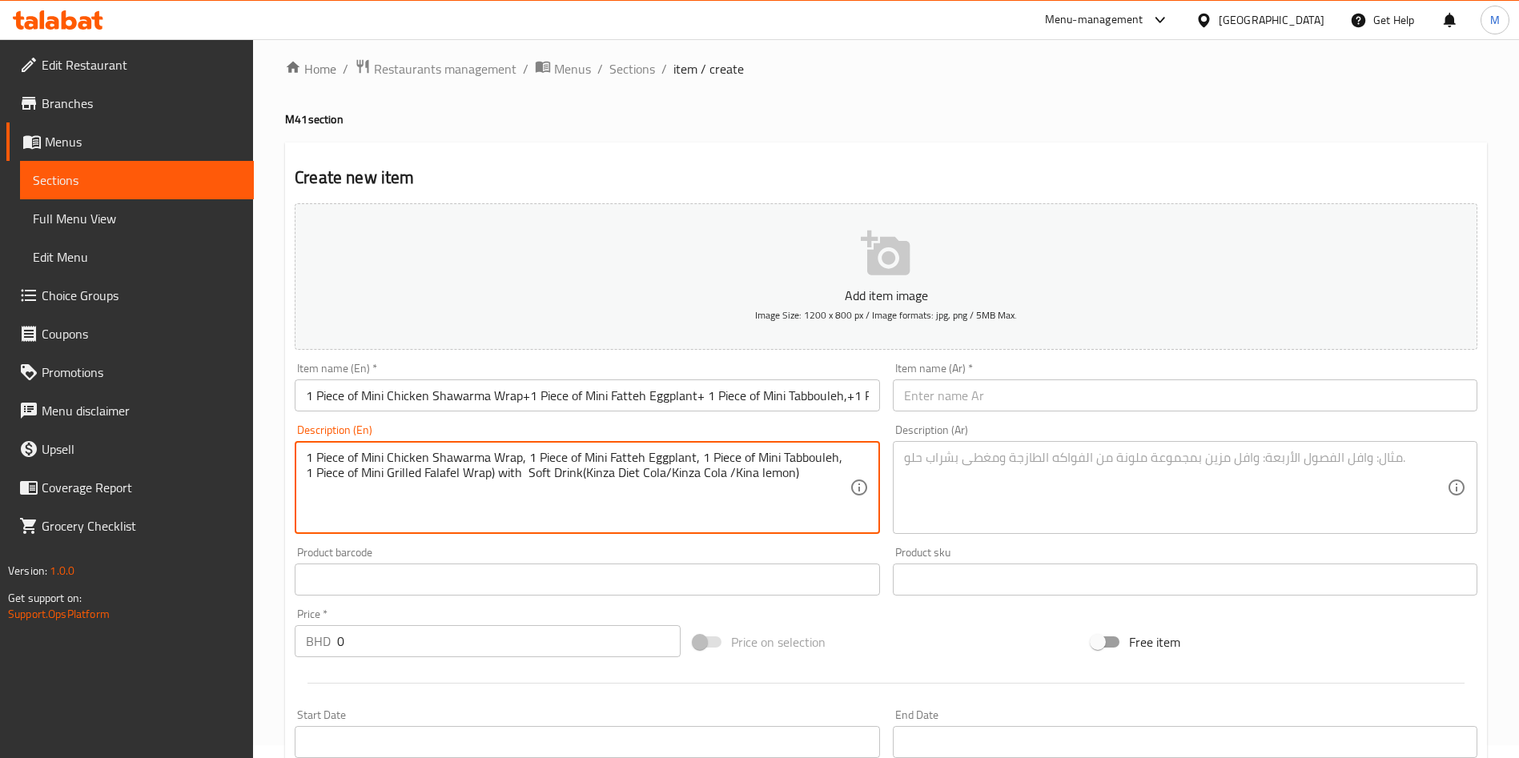
type textarea "1 Piece of Mini Chicken Shawarma Wrap, 1 Piece of Mini Fatteh Eggplant, 1 Piece…"
drag, startPoint x: 715, startPoint y: 566, endPoint x: 692, endPoint y: 530, distance: 42.9
click at [715, 566] on input "text" at bounding box center [587, 580] width 584 height 32
click at [651, 467] on textarea "1 Piece of Mini Chicken Shawarma Wrap, 1 Piece of Mini Fatteh Eggplant, 1 Piece…" at bounding box center [577, 488] width 543 height 76
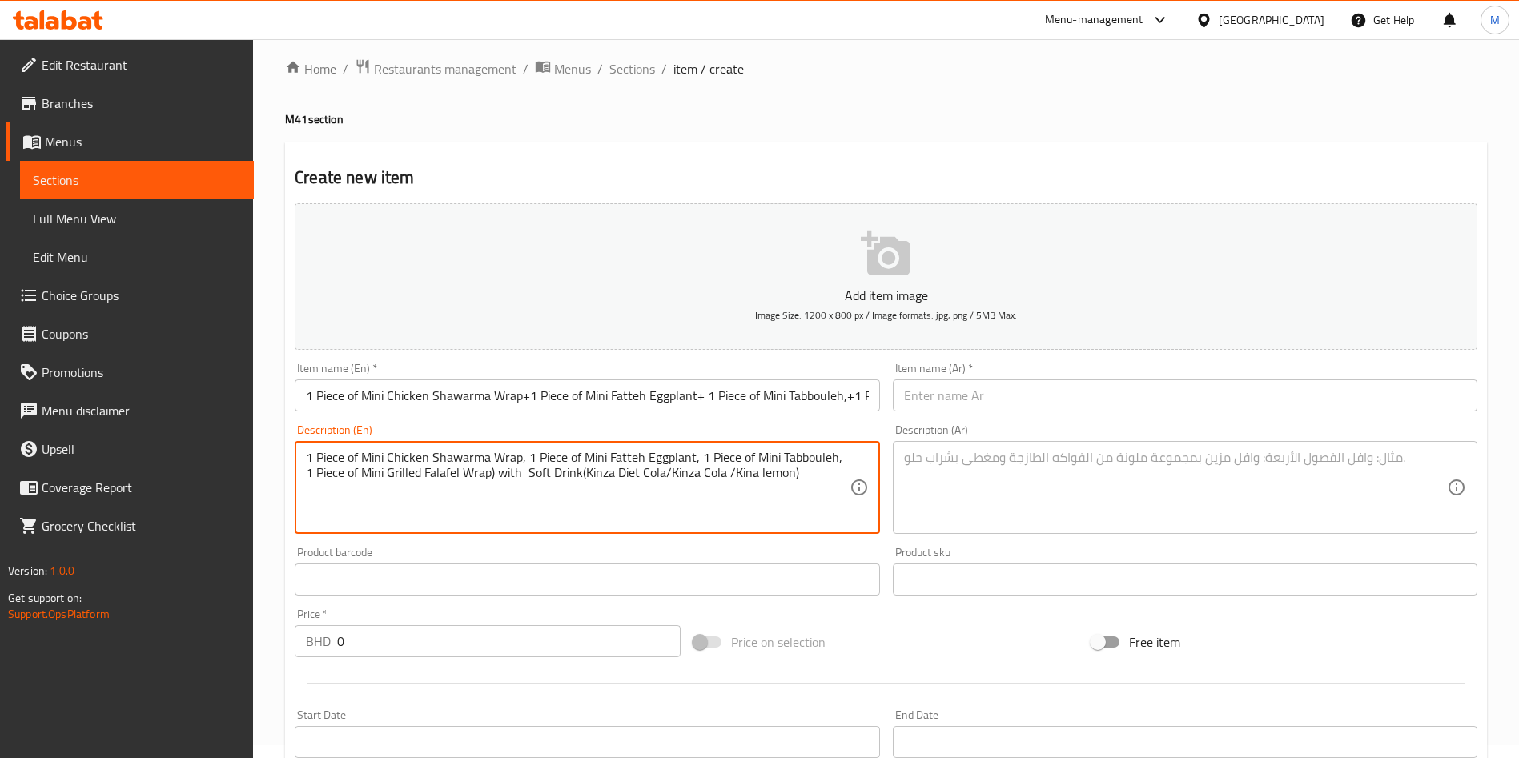
click at [945, 477] on textarea at bounding box center [1175, 488] width 543 height 76
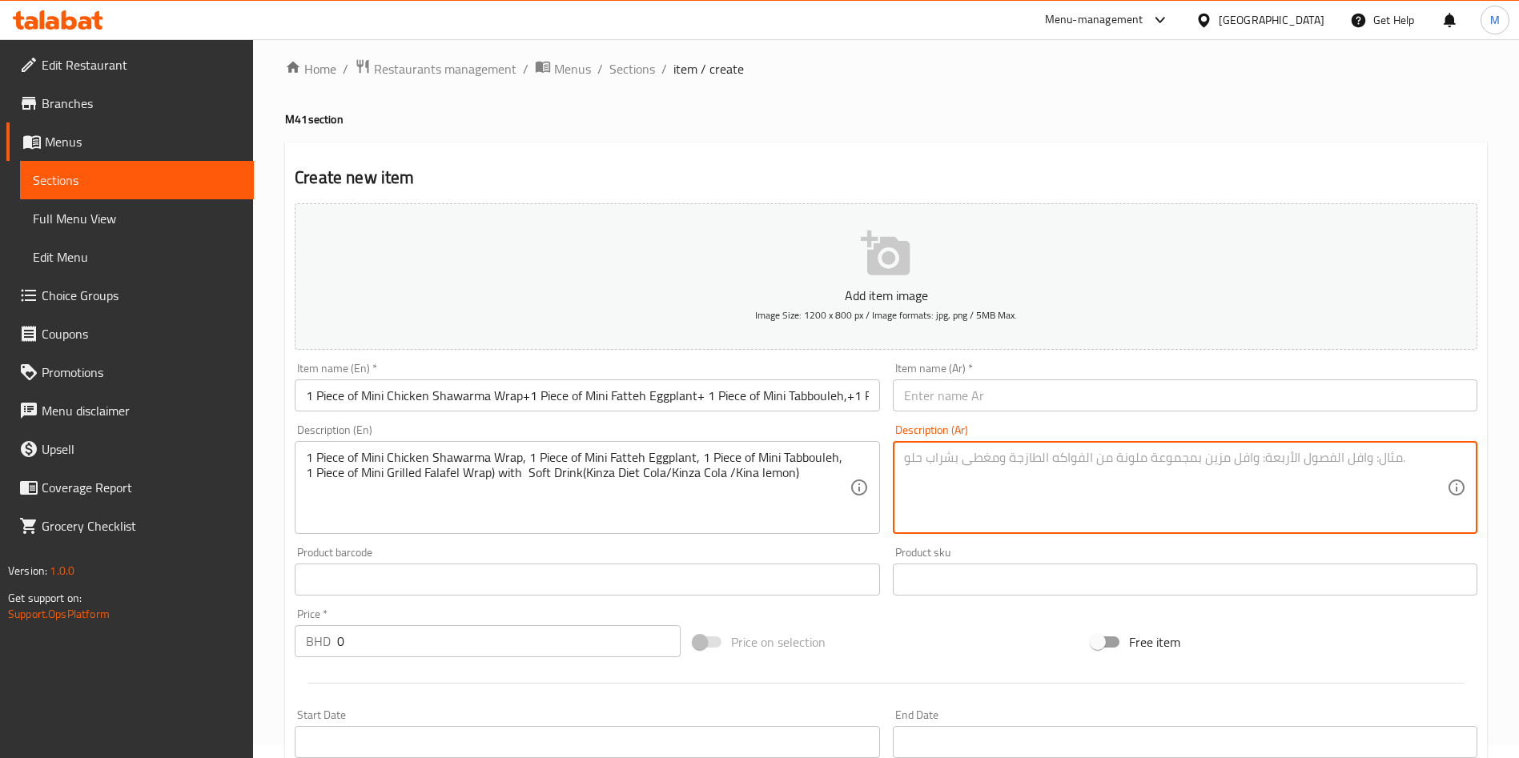
paste textarea "قطعة صغيرة من راب شاورما الدجاج، قطعة صغيرة من فتة الباذنجان، قطعة صغيرة من الت…"
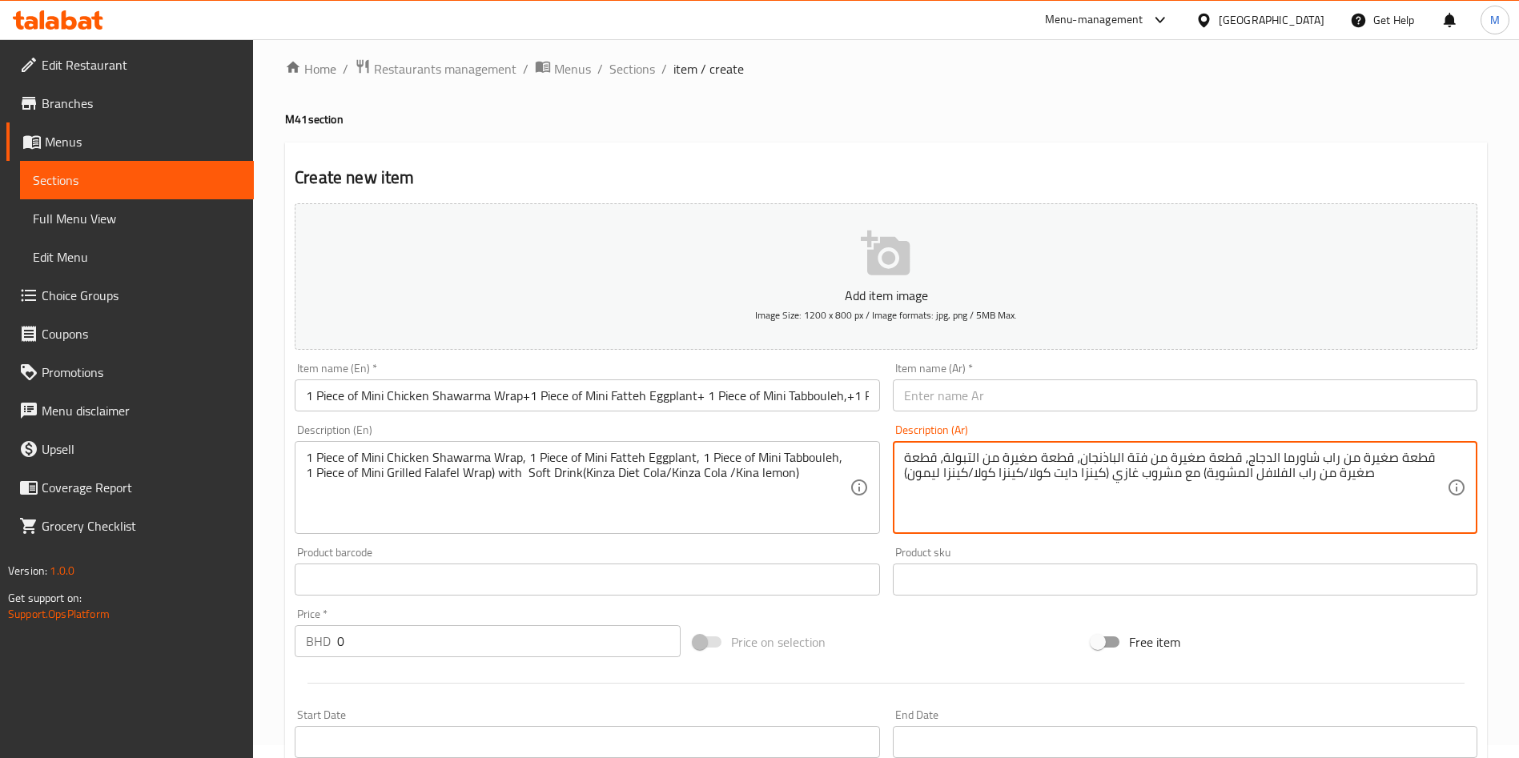
type textarea "قطعة صغيرة من راب شاورما الدجاج، قطعة صغيرة من فتة الباذنجان، قطعة صغيرة من الت…"
click at [789, 396] on input "1 Piece of Mini Chicken Shawarma Wrap+1 Piece of Mini Fatteh Eggplant+ 1 Piece …" at bounding box center [587, 395] width 584 height 32
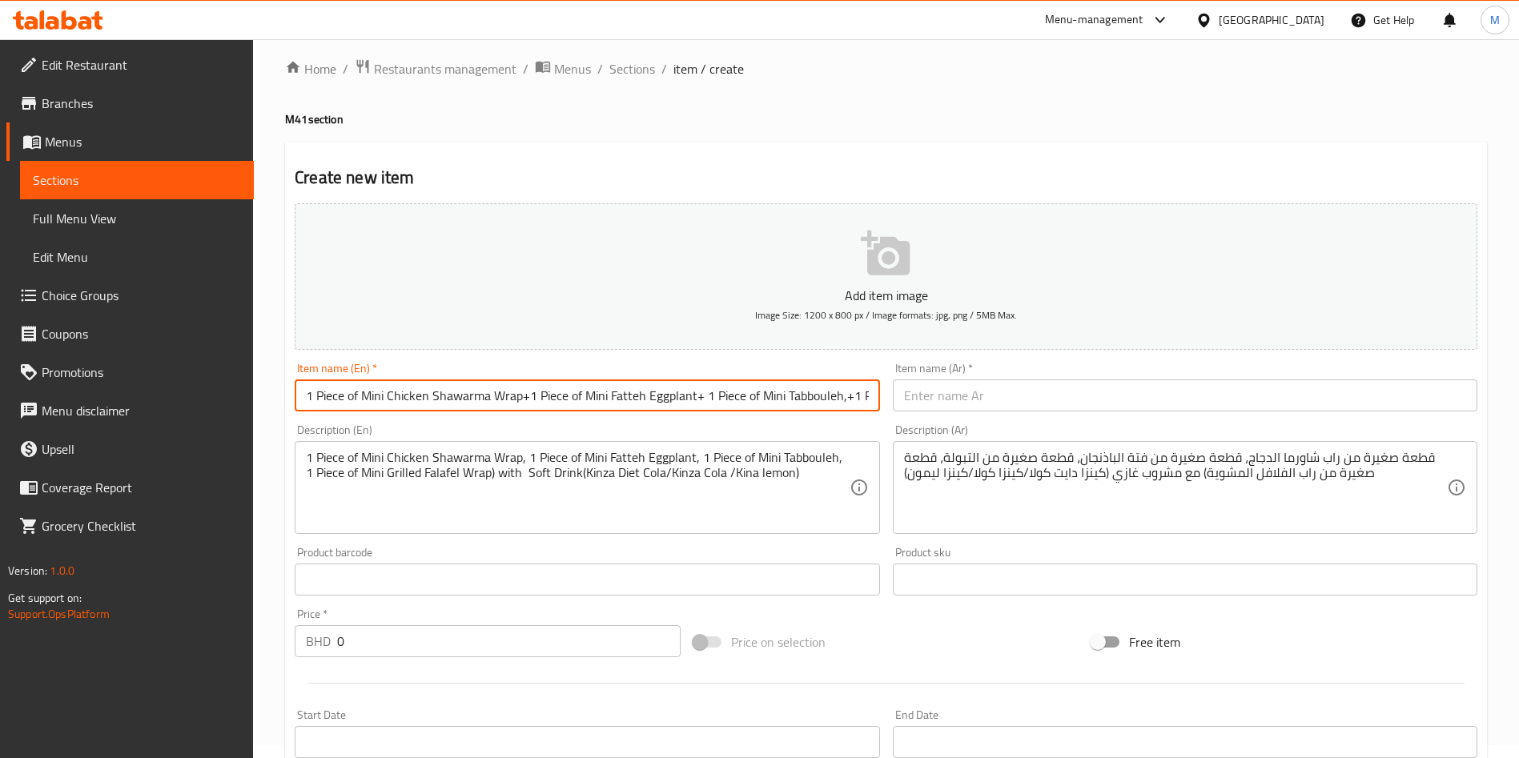
click at [789, 396] on input "1 Piece of Mini Chicken Shawarma Wrap+1 Piece of Mini Fatteh Eggplant+ 1 Piece …" at bounding box center [587, 395] width 584 height 32
click at [916, 388] on input "text" at bounding box center [1185, 395] width 584 height 32
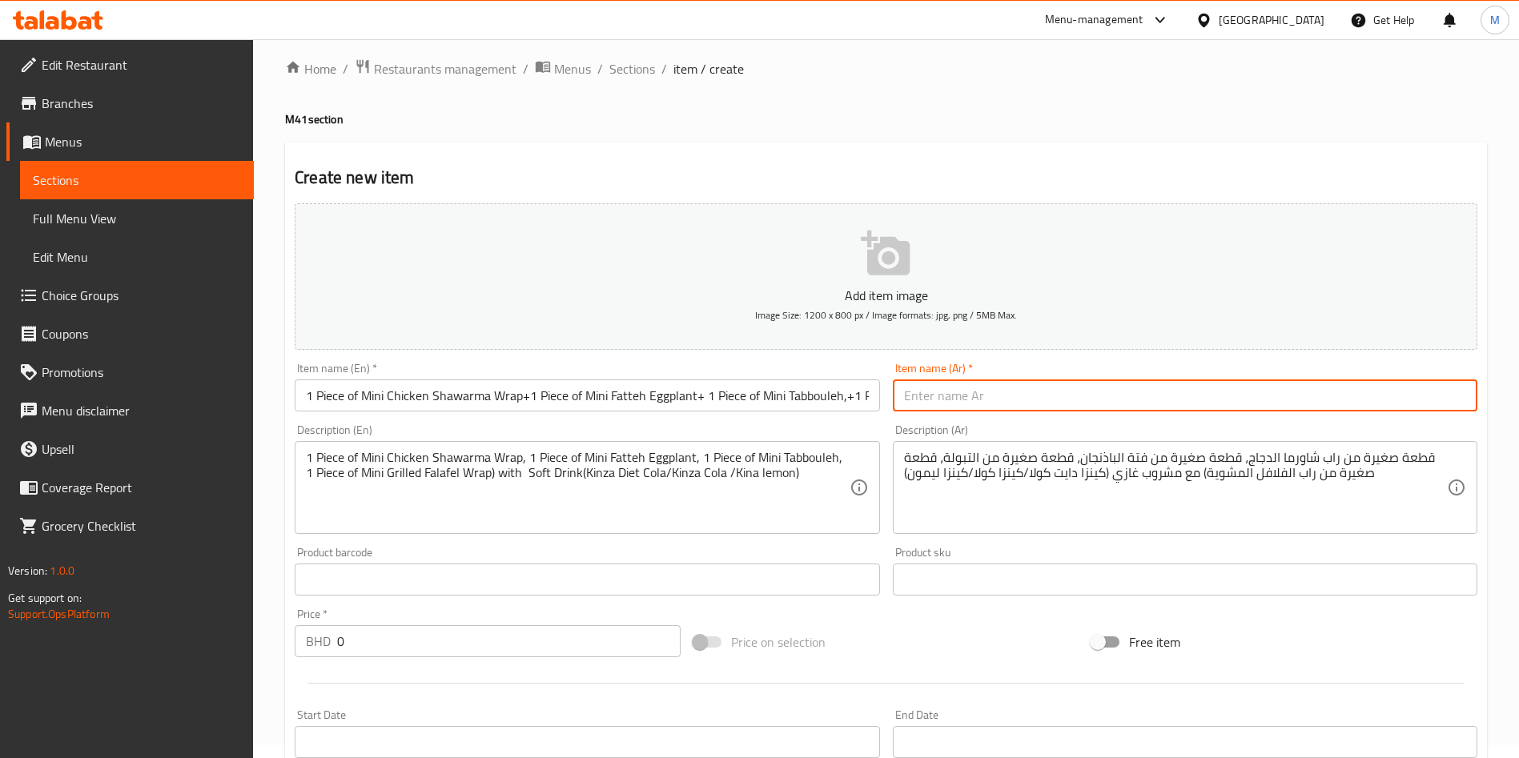
paste input "قطعة شاورما دجاج صغيرة + قطعة فتة باذنجان صغيرة + قطعة تبولة صغيرة + قطعة فلافل…"
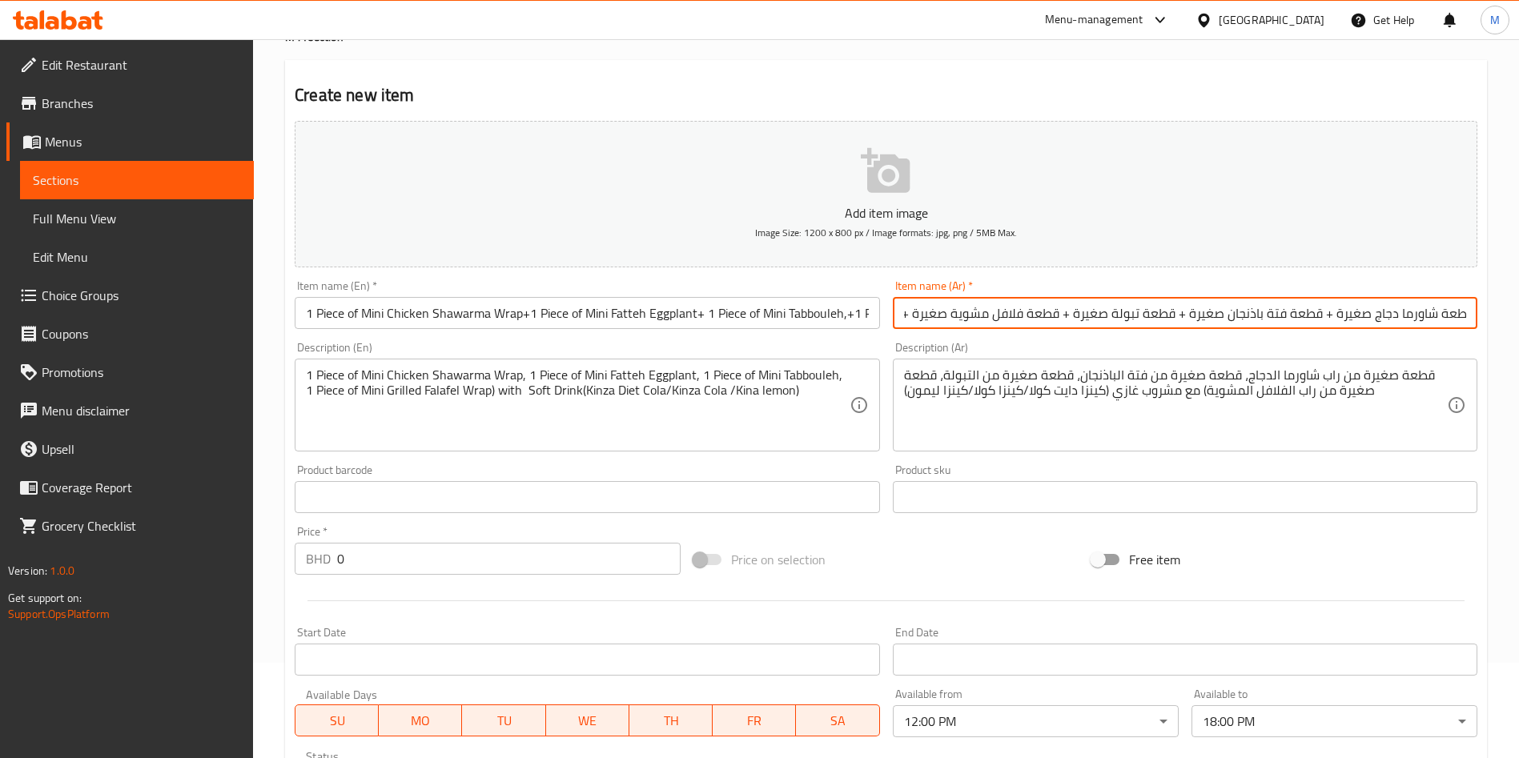
scroll to position [133, 0]
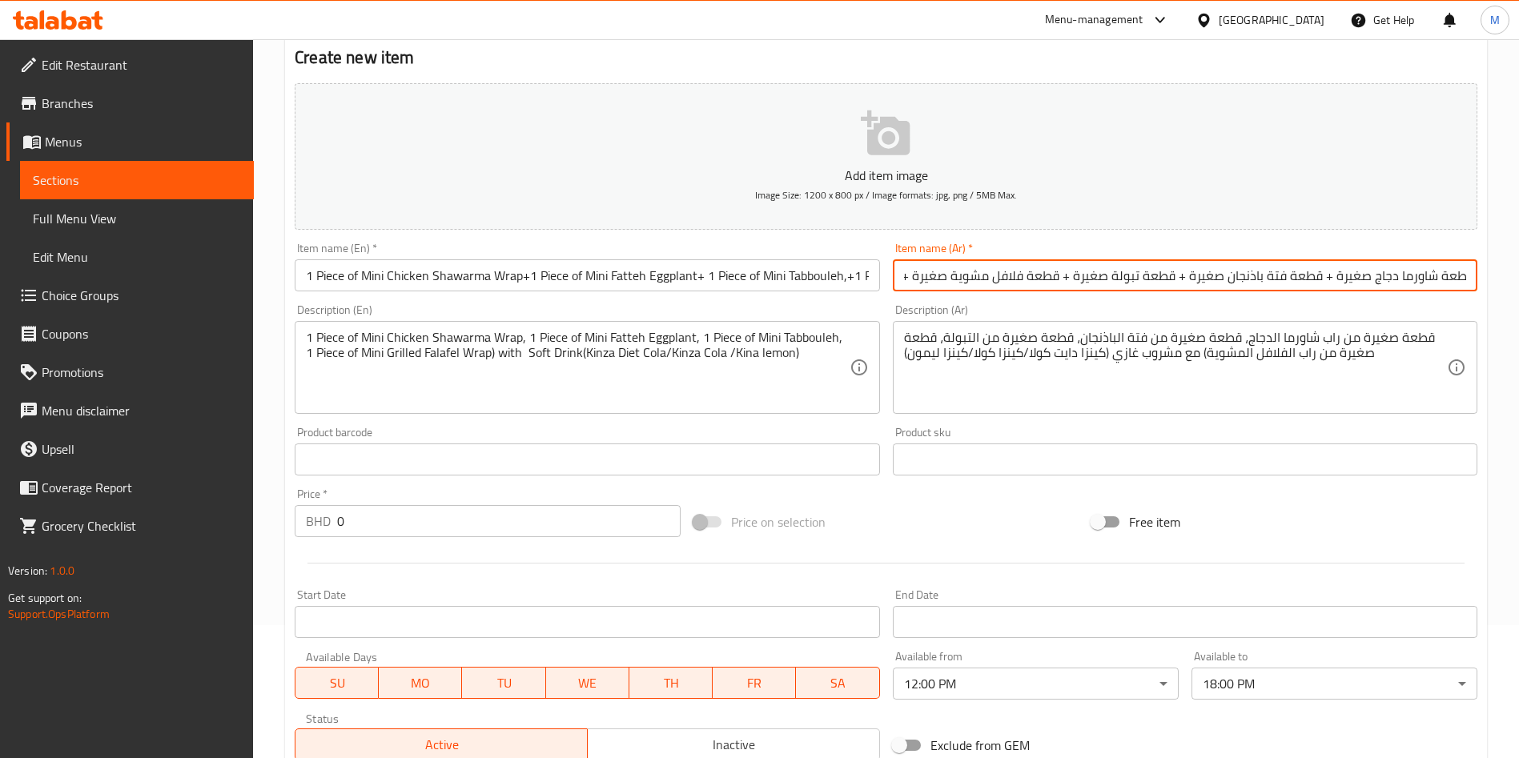
type input "قطعة شاورما دجاج صغيرة + قطعة فتة باذنجان صغيرة + قطعة تبولة صغيرة + قطعة فلافل…"
click at [509, 497] on div "Price   * BHD 0 Price *" at bounding box center [488, 512] width 386 height 49
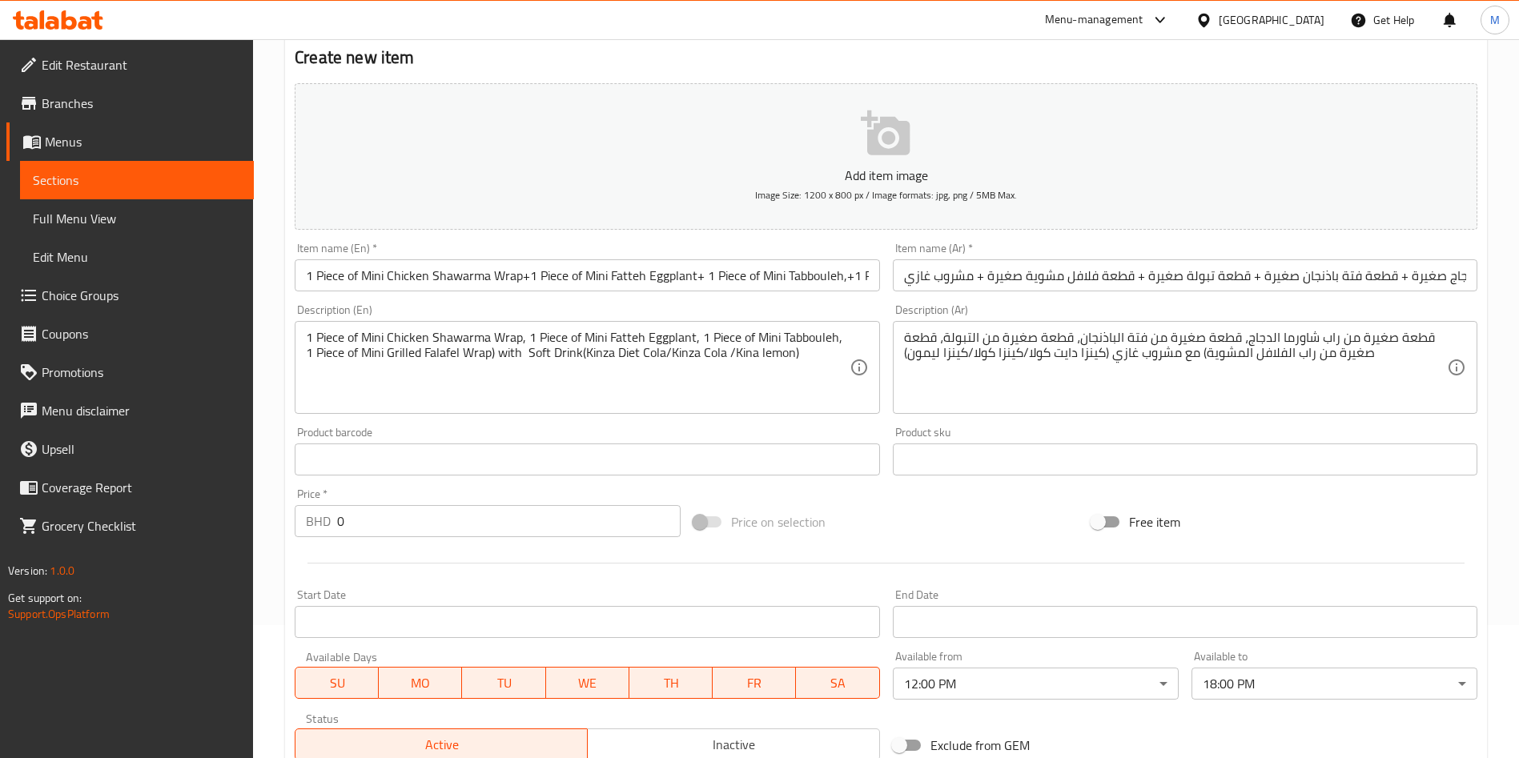
click at [509, 512] on input "0" at bounding box center [508, 521] width 343 height 32
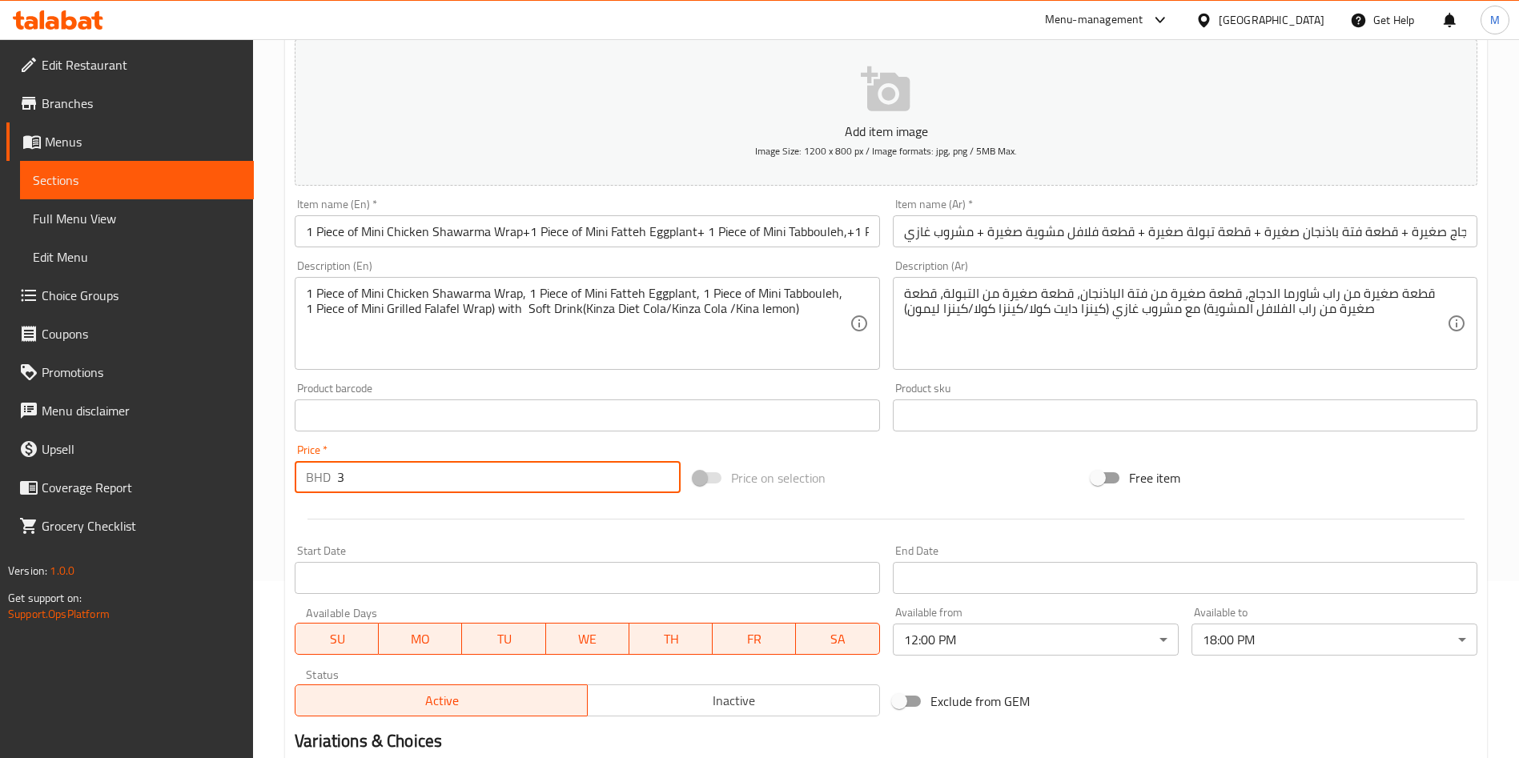
scroll to position [373, 0]
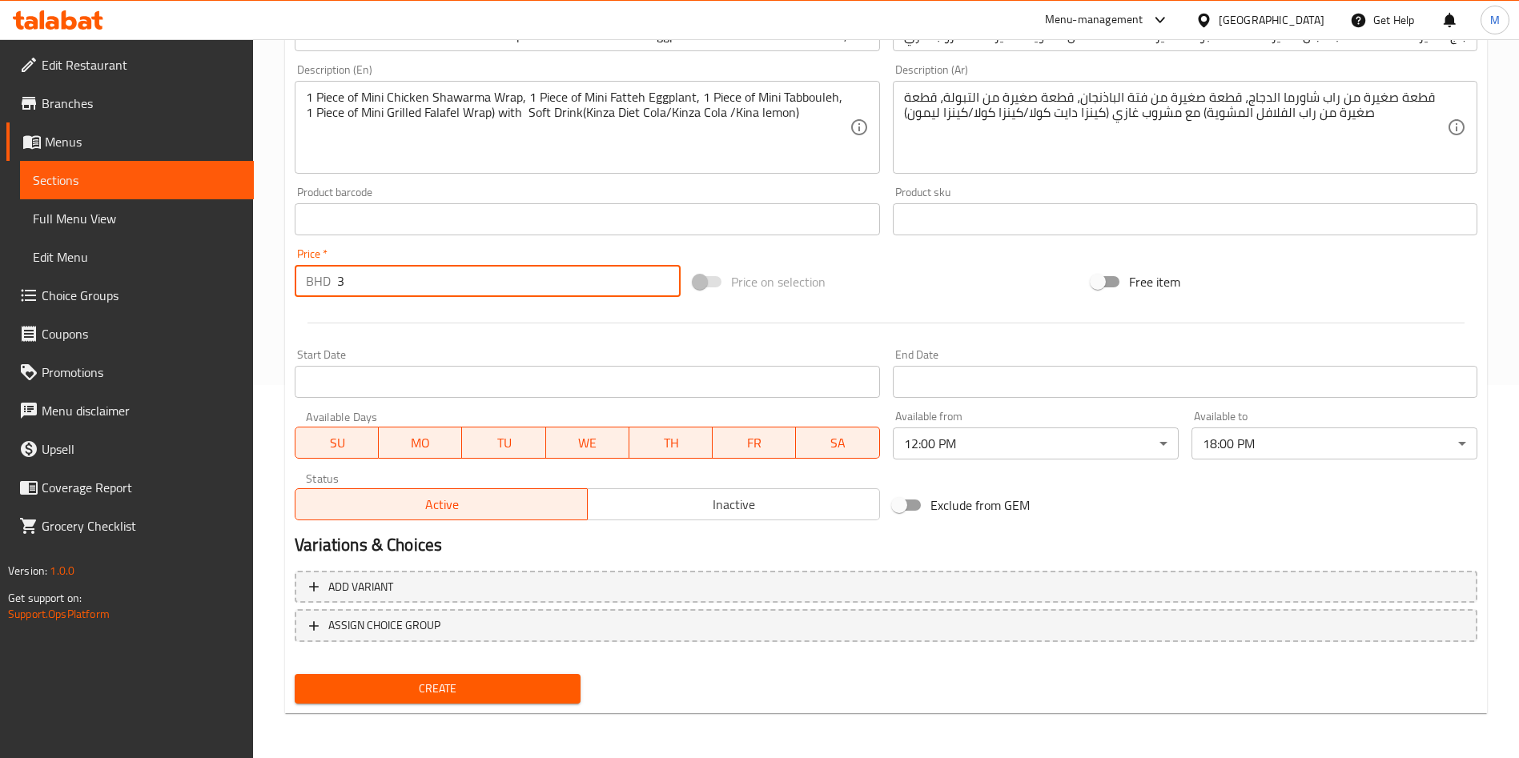
type input "3"
click at [522, 680] on span "Create" at bounding box center [437, 689] width 260 height 20
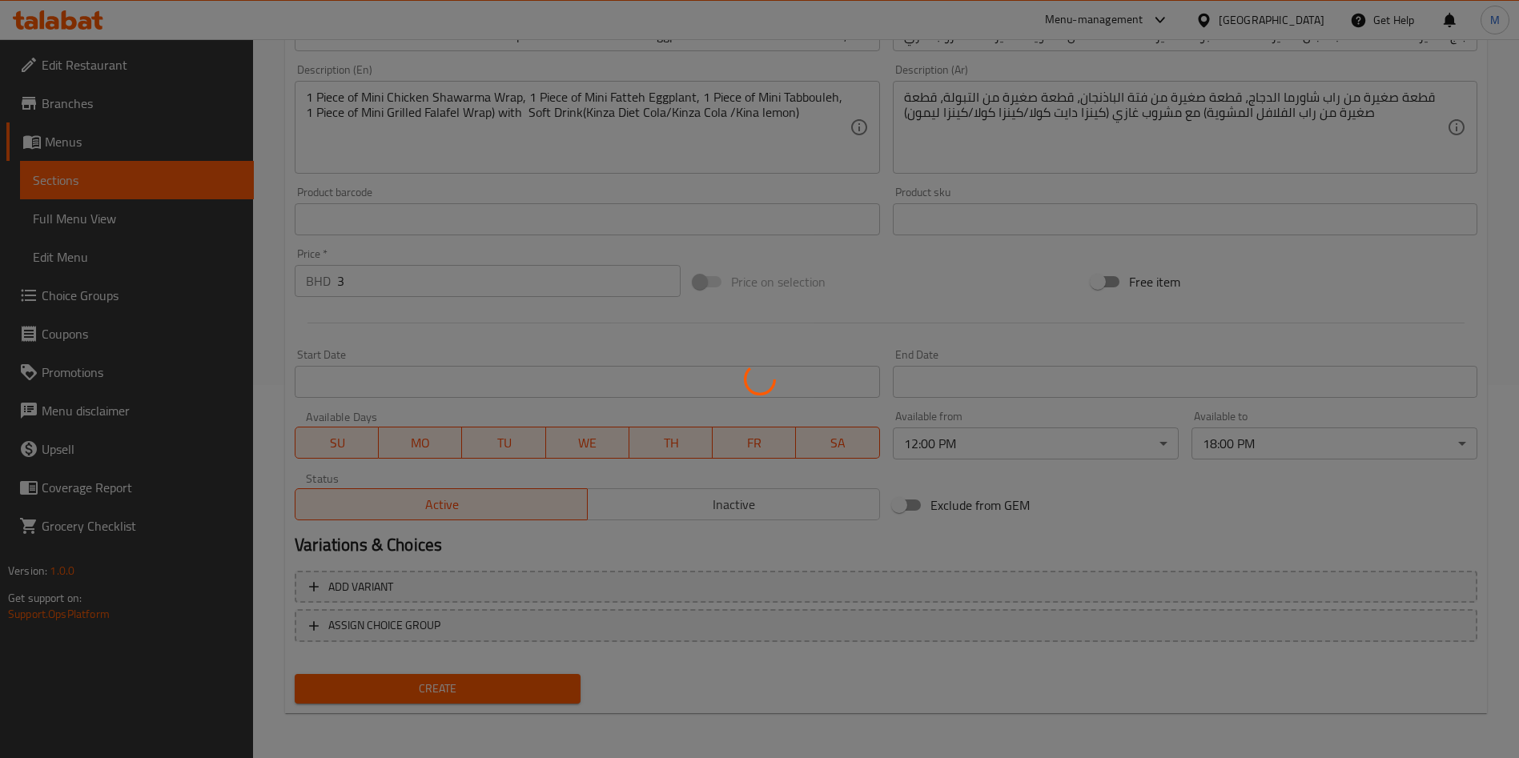
type input "0"
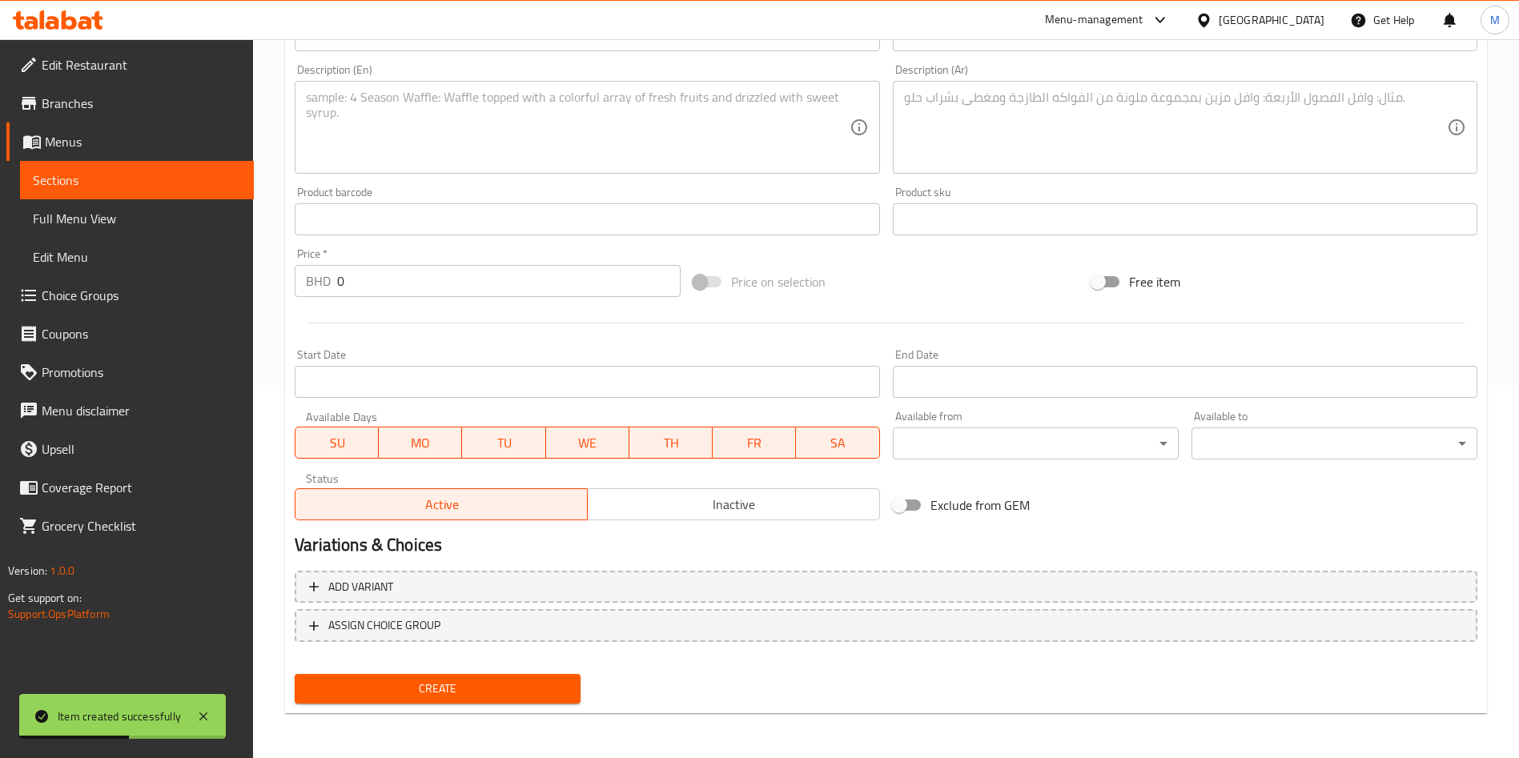
scroll to position [0, 0]
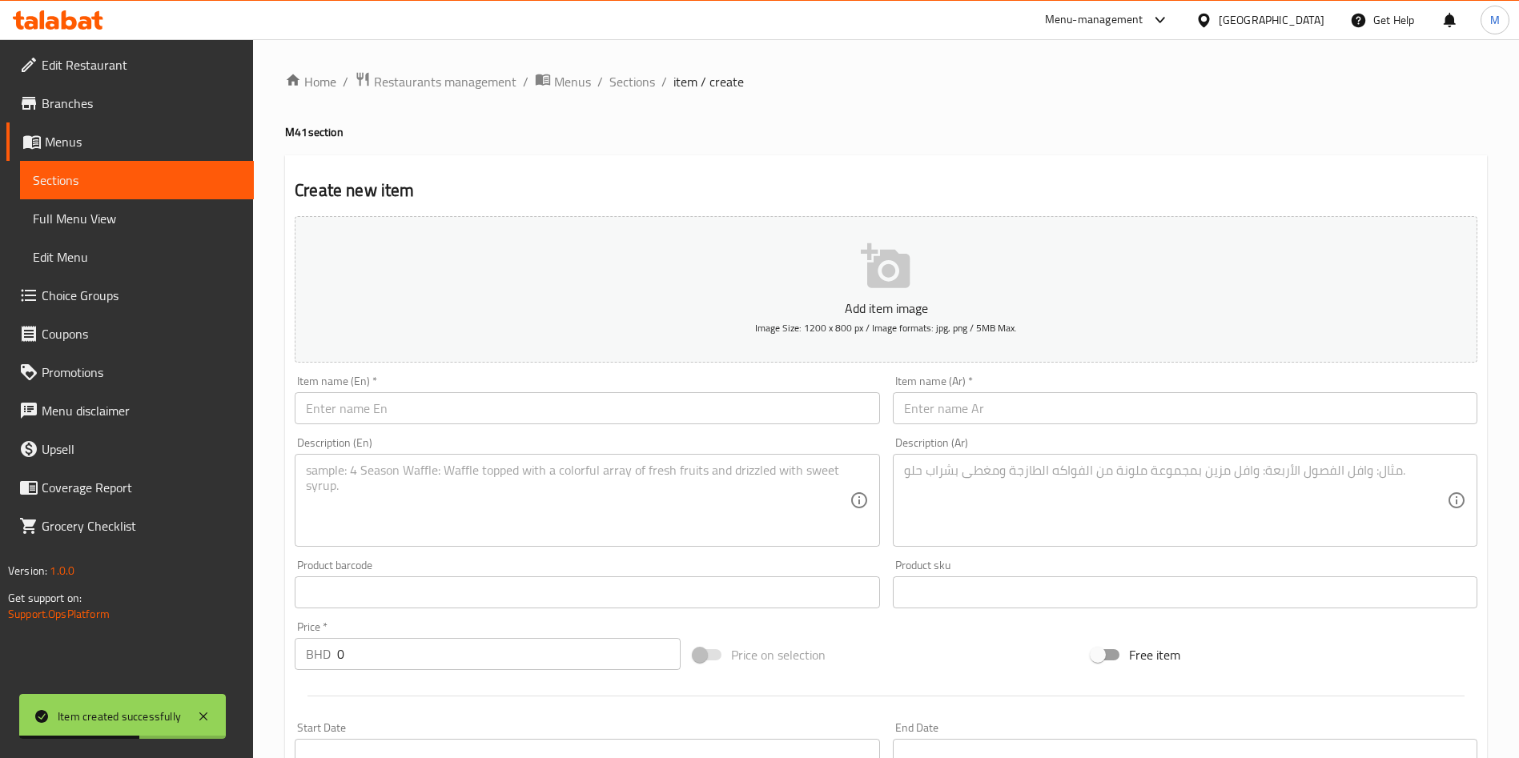
click at [391, 405] on input "text" at bounding box center [587, 408] width 584 height 32
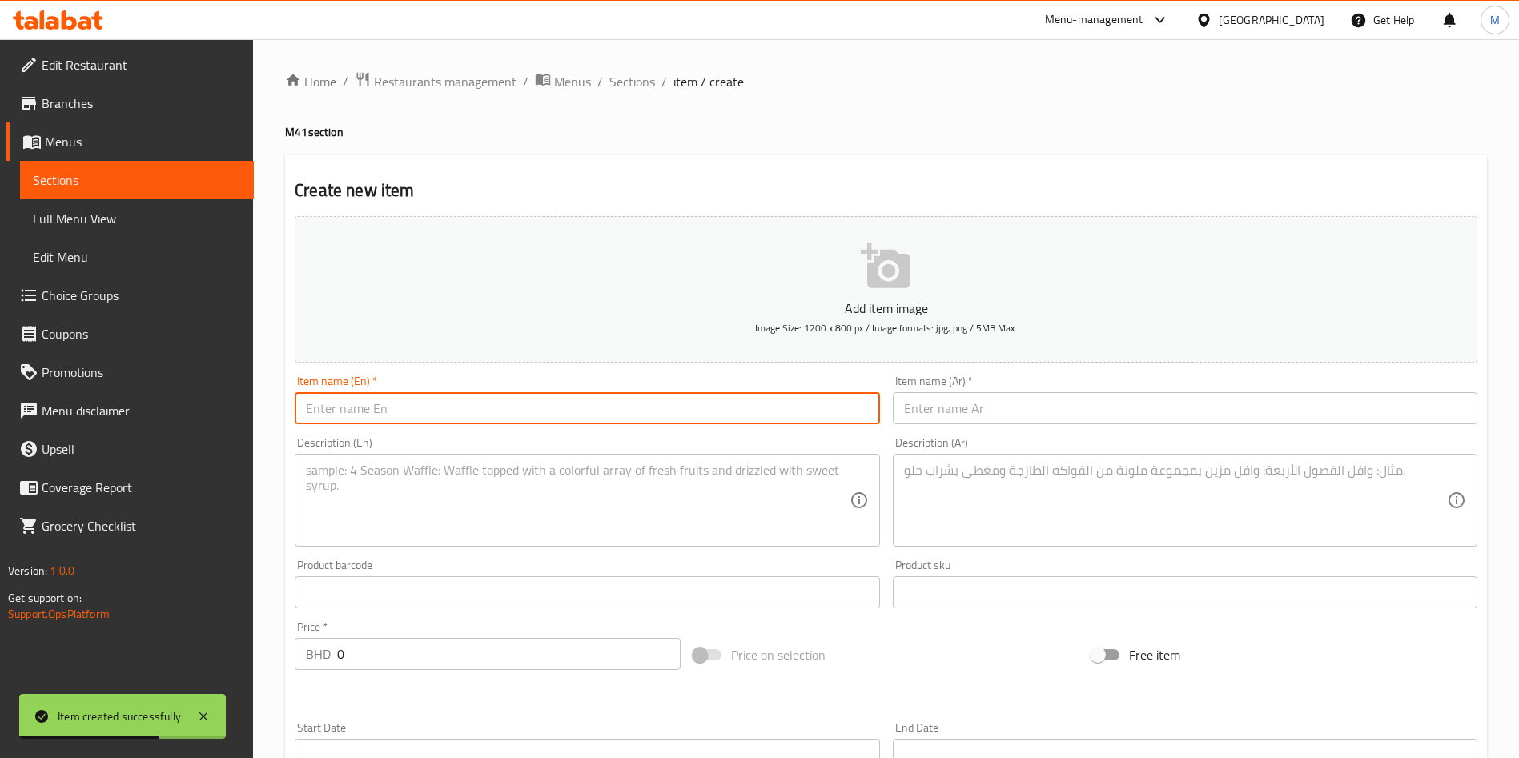
paste input "1-Vegetable Pizza(Our signature dough with fresh pizza sauce, green capsicum, b…"
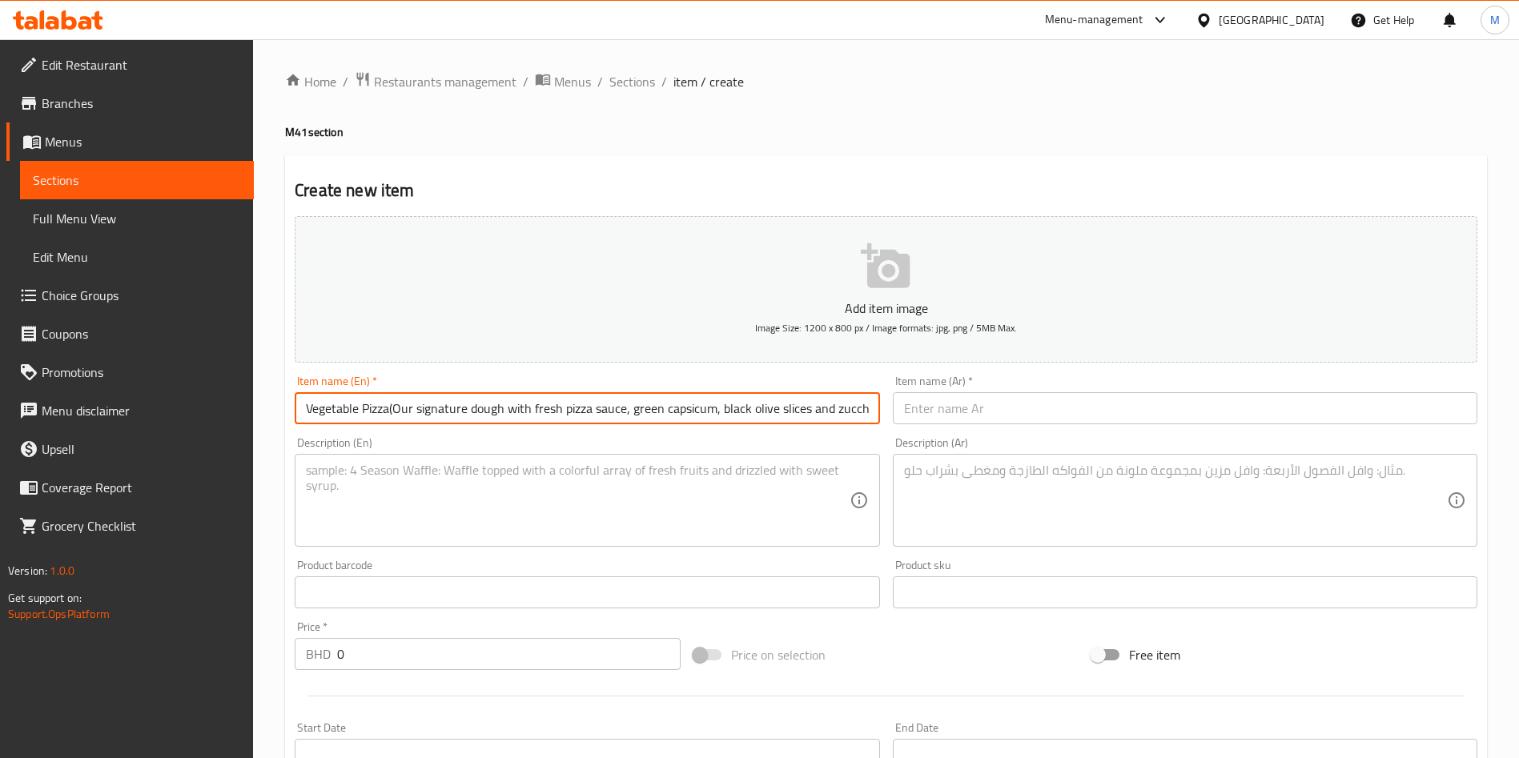
click at [398, 407] on input "Vegetable Pizza(Our signature dough with fresh pizza sauce, green capsicum, bla…" at bounding box center [587, 408] width 584 height 32
click at [656, 400] on input "Vegetable Pizza(signature dough with fresh pizza sauce, green capsicum, black o…" at bounding box center [587, 408] width 584 height 32
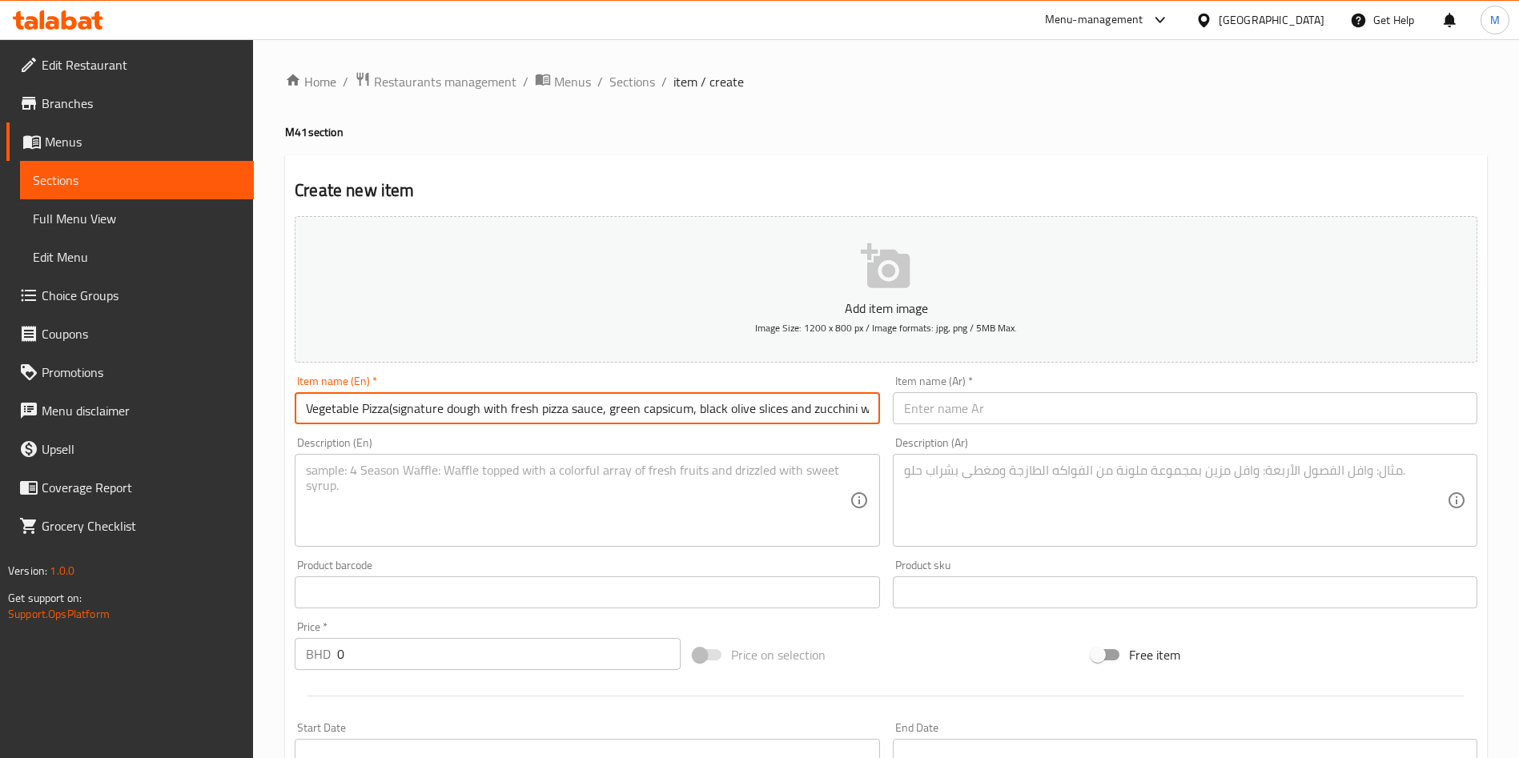
type input "Vegetable Pizza(signature dough with fresh pizza sauce, green capsicum, black o…"
click at [467, 477] on textarea at bounding box center [577, 501] width 543 height 76
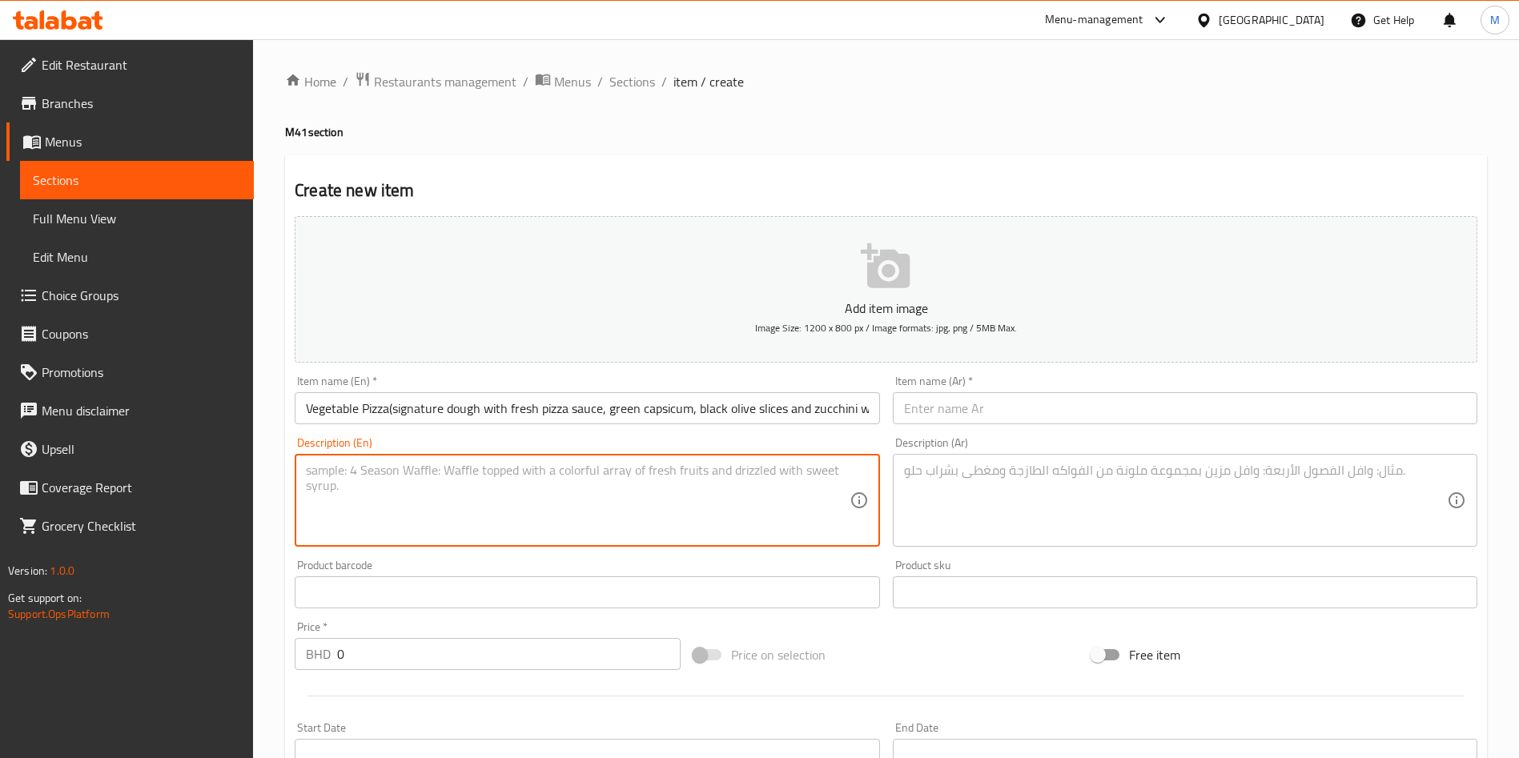
paste textarea "Vegetable Pizza(signature dough with fresh pizza sauce, green capsicum, black o…"
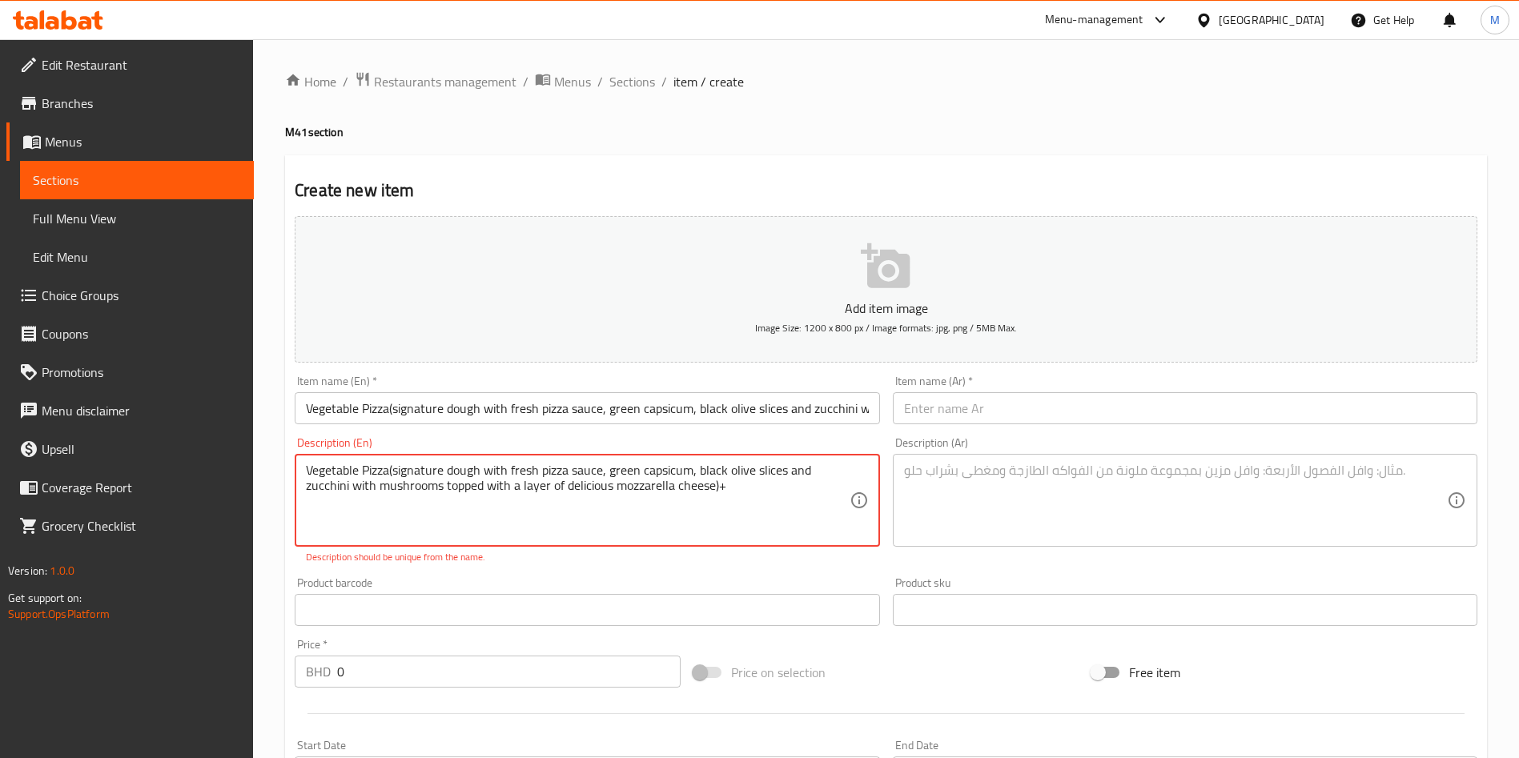
click at [548, 531] on textarea "Vegetable Pizza(signature dough with fresh pizza sauce, green capsicum, black o…" at bounding box center [577, 501] width 543 height 76
click at [653, 575] on div "Product barcode Product barcode" at bounding box center [586, 602] width 597 height 62
click at [702, 559] on p "Description should be unique from the name." at bounding box center [587, 557] width 562 height 14
click at [716, 458] on div "Vegetable Pizza(signature dough with fresh pizza sauce, green capsicum, black o…" at bounding box center [587, 500] width 584 height 93
click at [806, 467] on textarea "Vegetable Pizza(signature dough with fresh pizza sauce, green capsicum, black o…" at bounding box center [577, 501] width 543 height 76
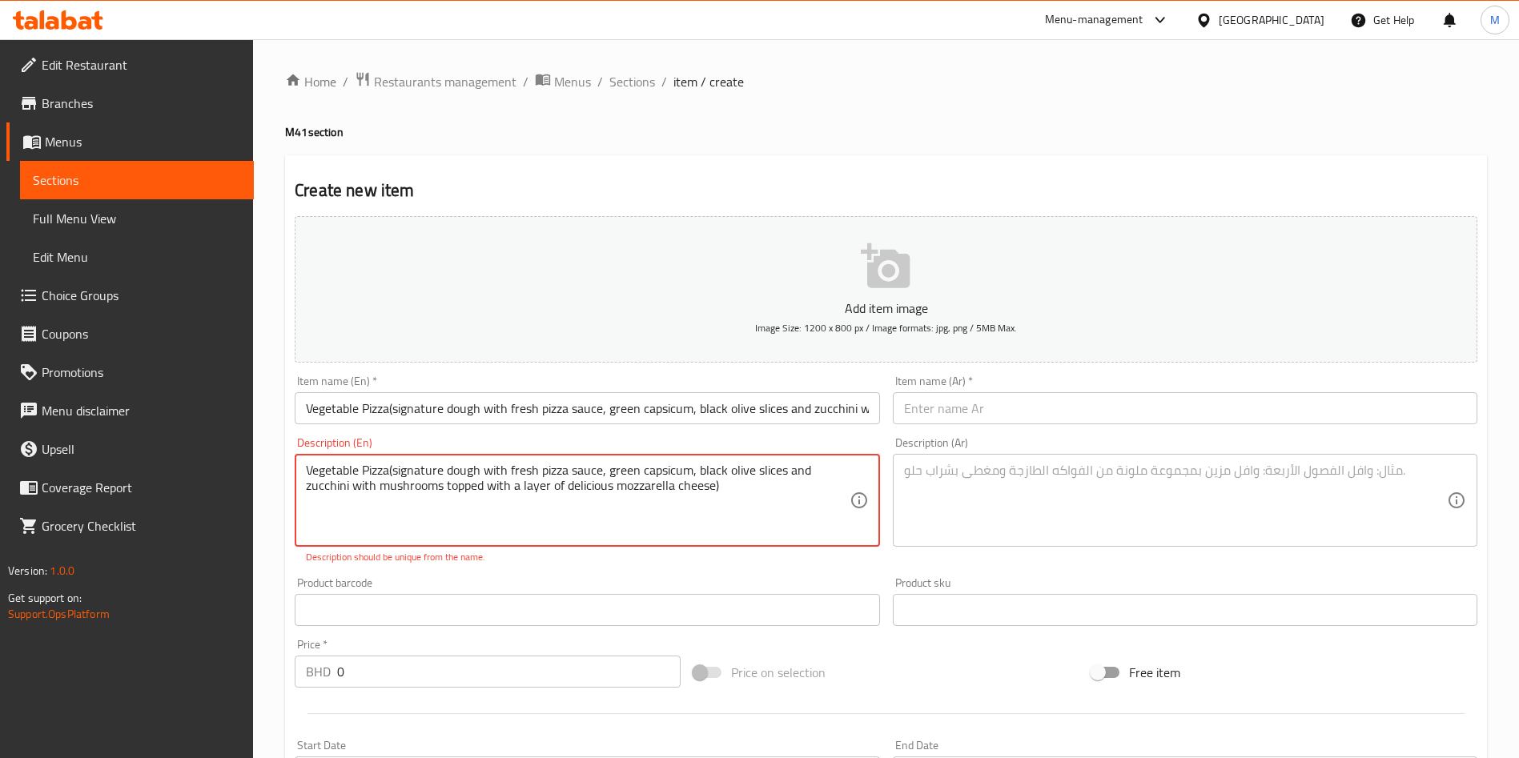
click at [435, 480] on textarea "Vegetable Pizza(signature dough with fresh pizza sauce, green capsicum, black o…" at bounding box center [577, 501] width 543 height 76
click at [749, 510] on textarea "Vegetable Pizza(signature dough with fresh pizza sauce, green capsicum, black o…" at bounding box center [577, 501] width 543 height 76
click at [615, 493] on textarea "Vegetable Pizza(signature dough with fresh pizza sauce, green capsicum, black o…" at bounding box center [577, 501] width 543 height 76
click at [690, 573] on div "Product barcode Product barcode" at bounding box center [586, 602] width 597 height 62
type textarea "Vegetable Pizza(signature dough with fresh pizza sauce, green capsicum, black o…"
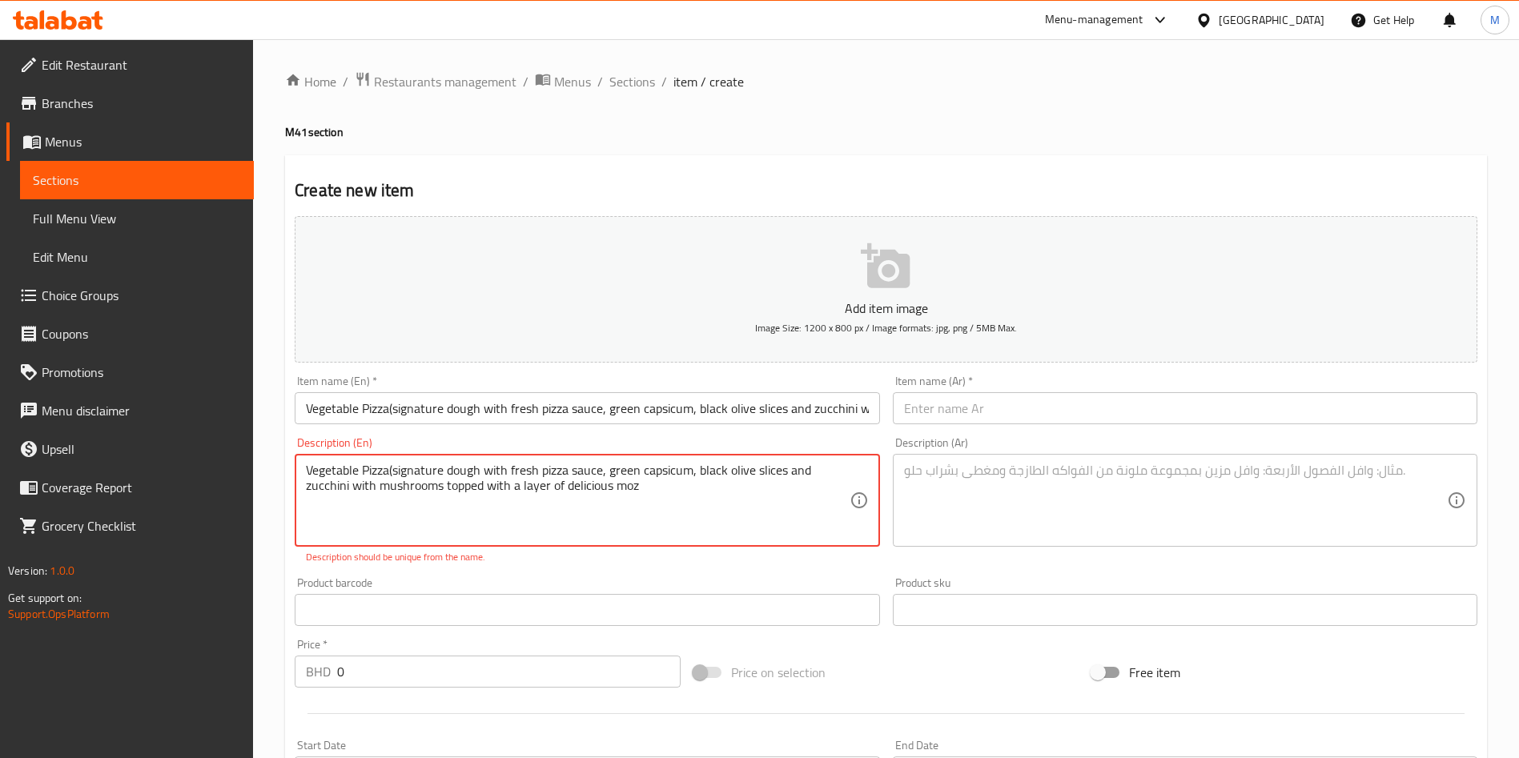
click at [699, 473] on textarea "Vegetable Pizza(signature dough with fresh pizza sauce, green capsicum, black o…" at bounding box center [577, 501] width 543 height 76
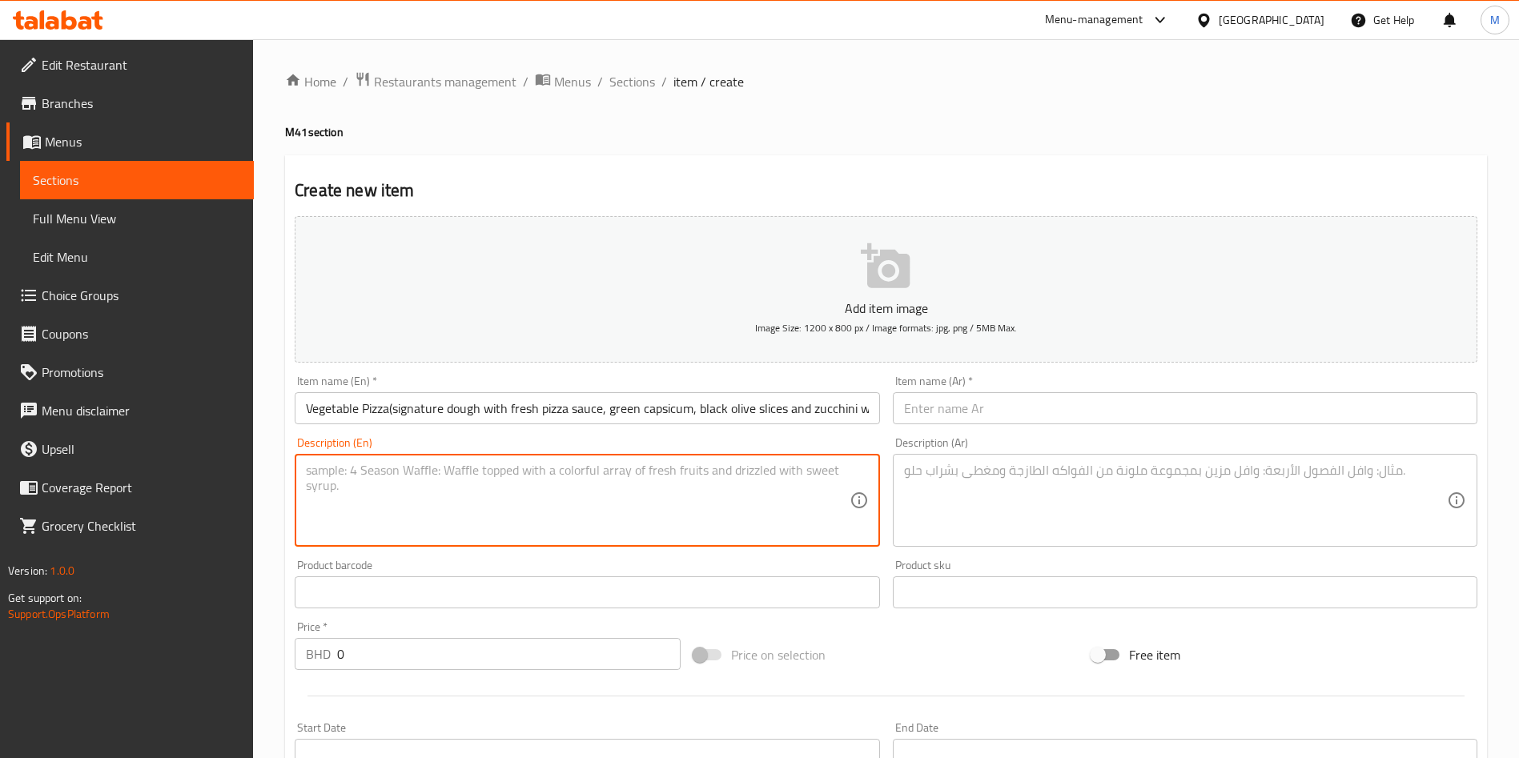
paste textarea "Vegetable Pizza(signature dough with fresh pizza sauce, green capsicum, black o…"
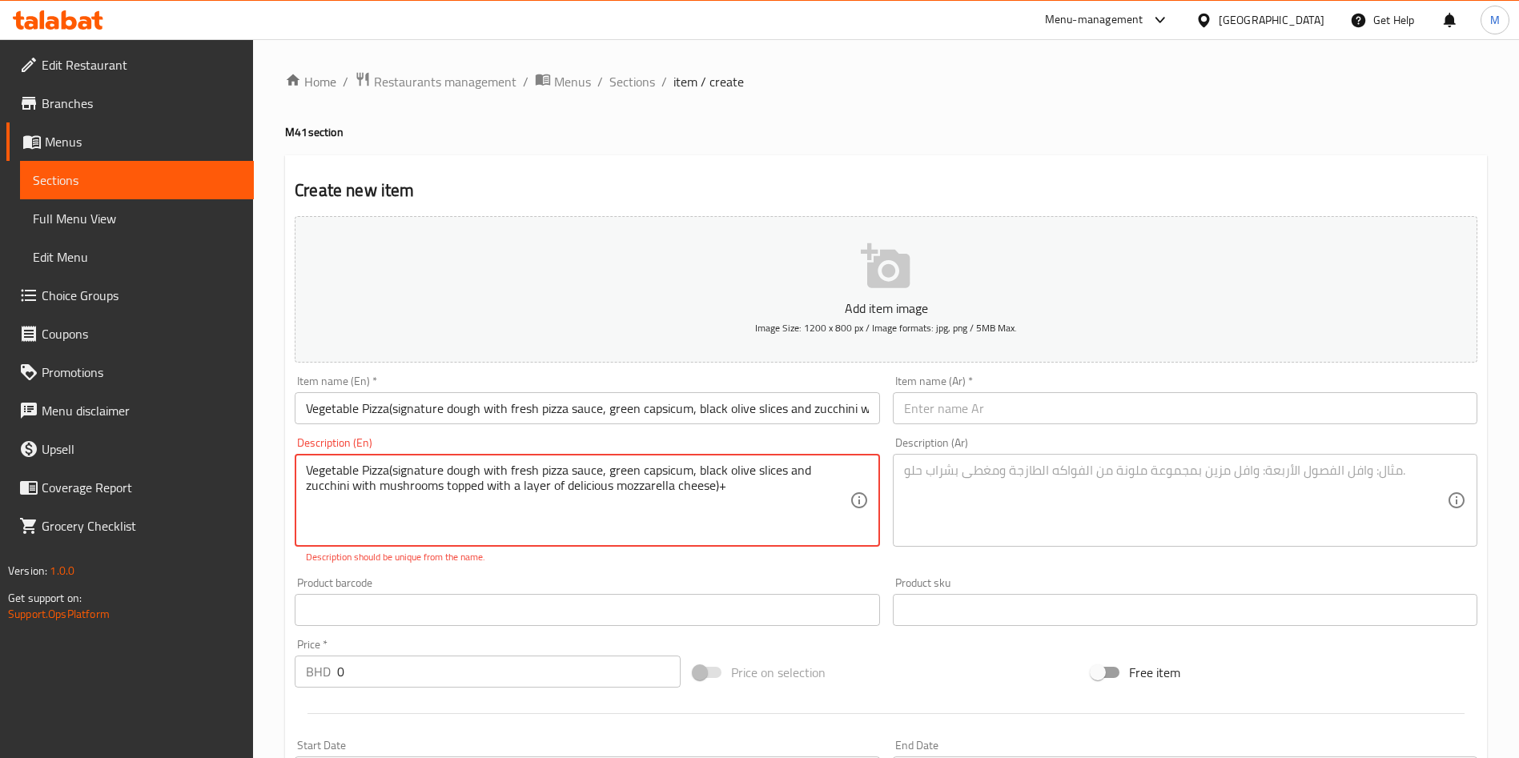
click at [699, 473] on textarea "Vegetable Pizza(signature dough with fresh pizza sauce, green capsicum, black o…" at bounding box center [577, 501] width 543 height 76
click at [751, 484] on textarea "Vegetable Pizza(signature dough with fresh pizza sauce, green capsicum, black o…" at bounding box center [577, 501] width 543 height 76
click at [720, 484] on textarea "Vegetable Pizza(signature dough with fresh pizza sauce, green capsicum, black o…" at bounding box center [577, 501] width 543 height 76
click at [734, 488] on textarea "Vegetable Pizza(signature dough with fresh pizza sauce, green capsicum, black o…" at bounding box center [577, 501] width 543 height 76
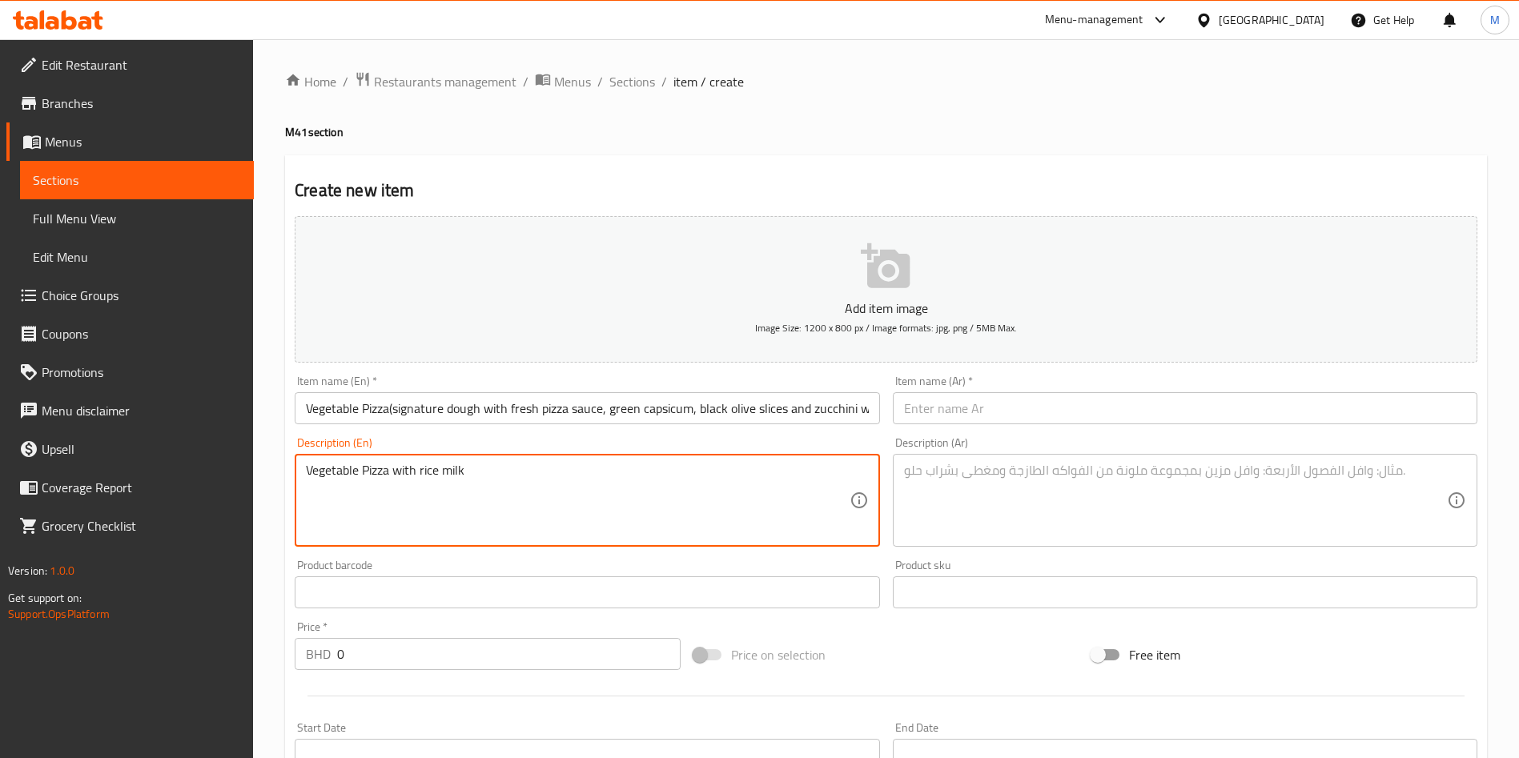
type textarea "Vegetable Pizza with rice milk"
click at [458, 417] on input "Vegetable Pizza(signature dough with fresh pizza sauce, green capsicum, black o…" at bounding box center [587, 408] width 584 height 32
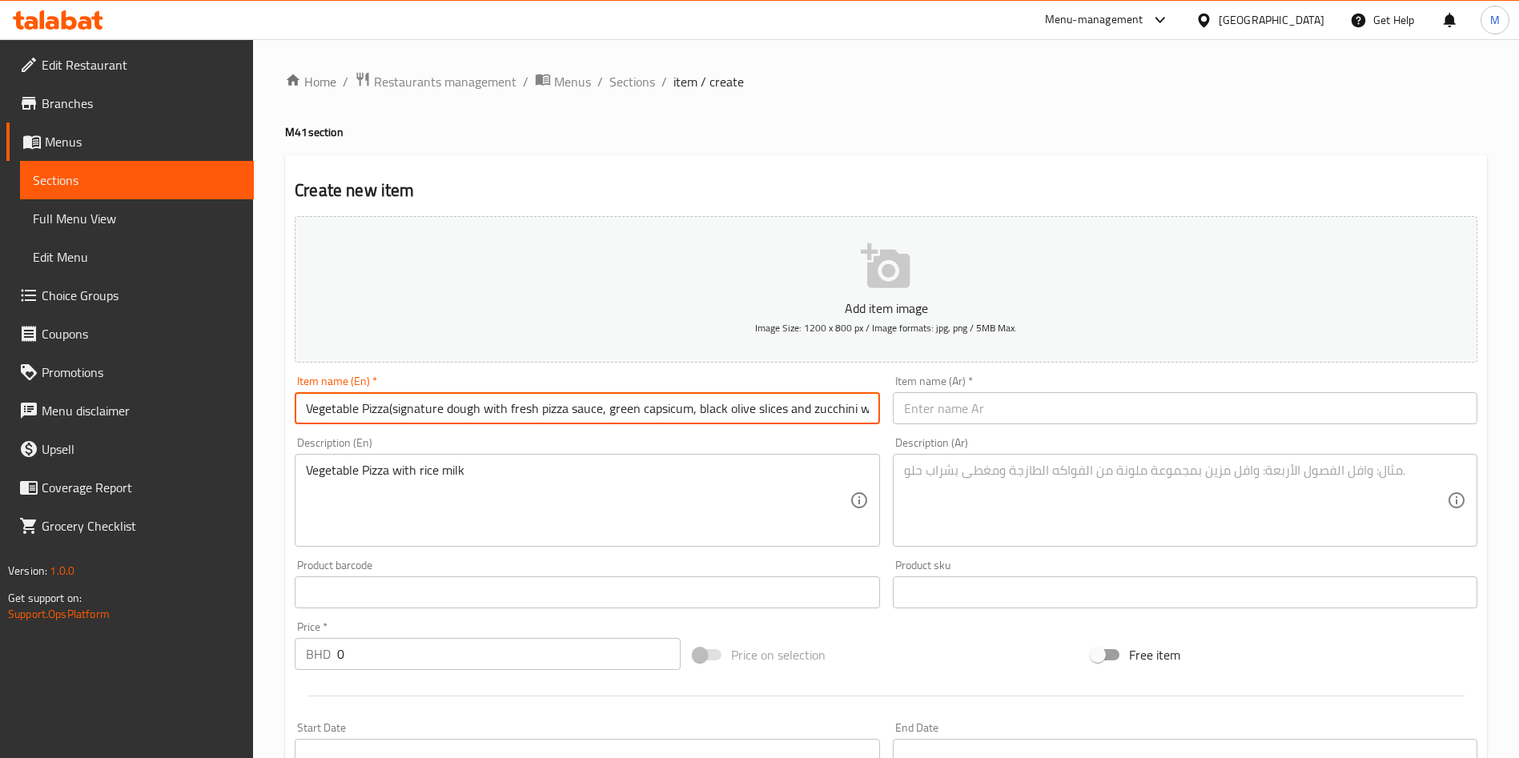
click at [668, 428] on div "Item name (En)   * Vegetable Pizza(signature dough with fresh pizza sauce, gree…" at bounding box center [586, 400] width 597 height 62
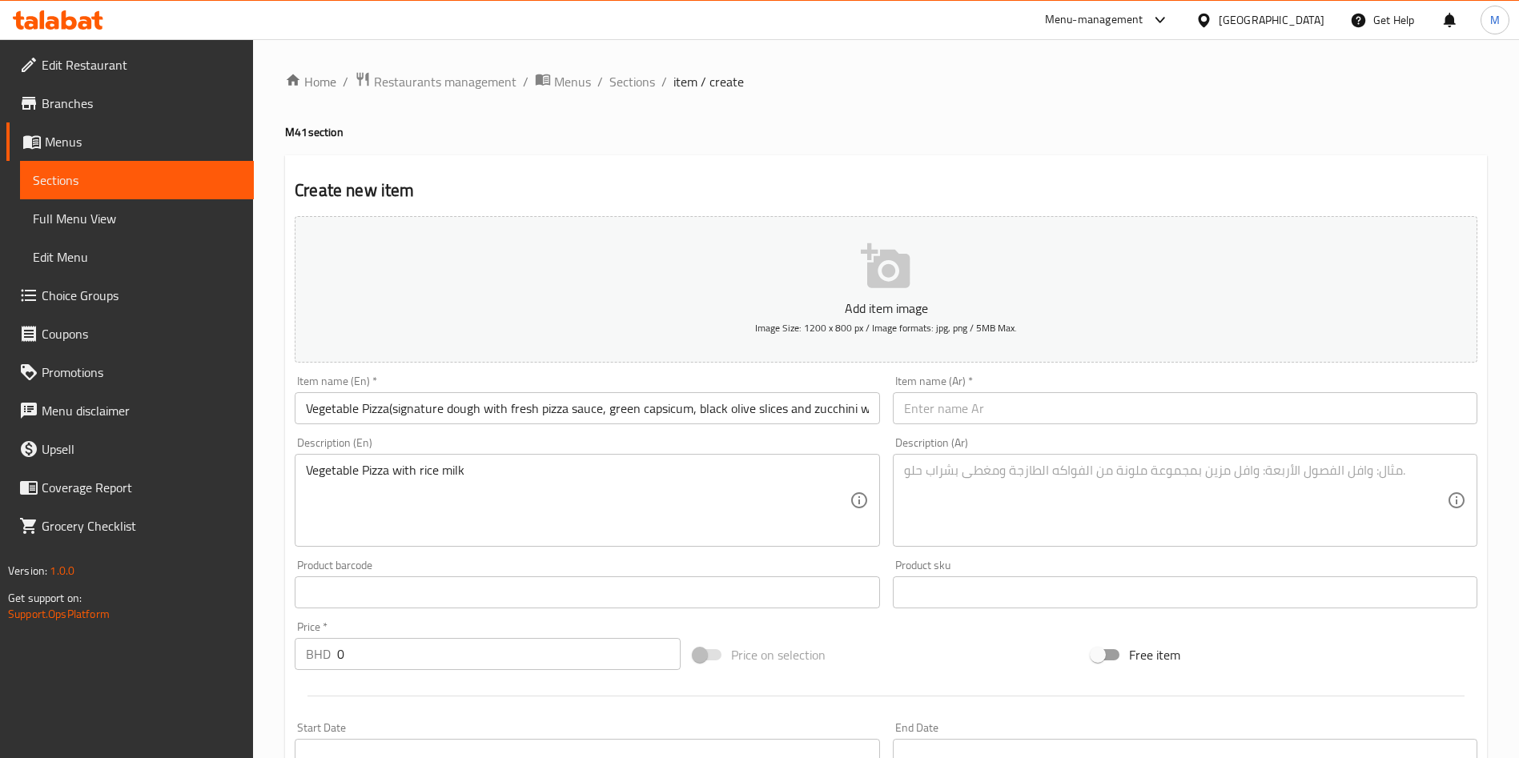
click at [656, 410] on input "Vegetable Pizza(signature dough with fresh pizza sauce, green capsicum, black o…" at bounding box center [587, 408] width 584 height 32
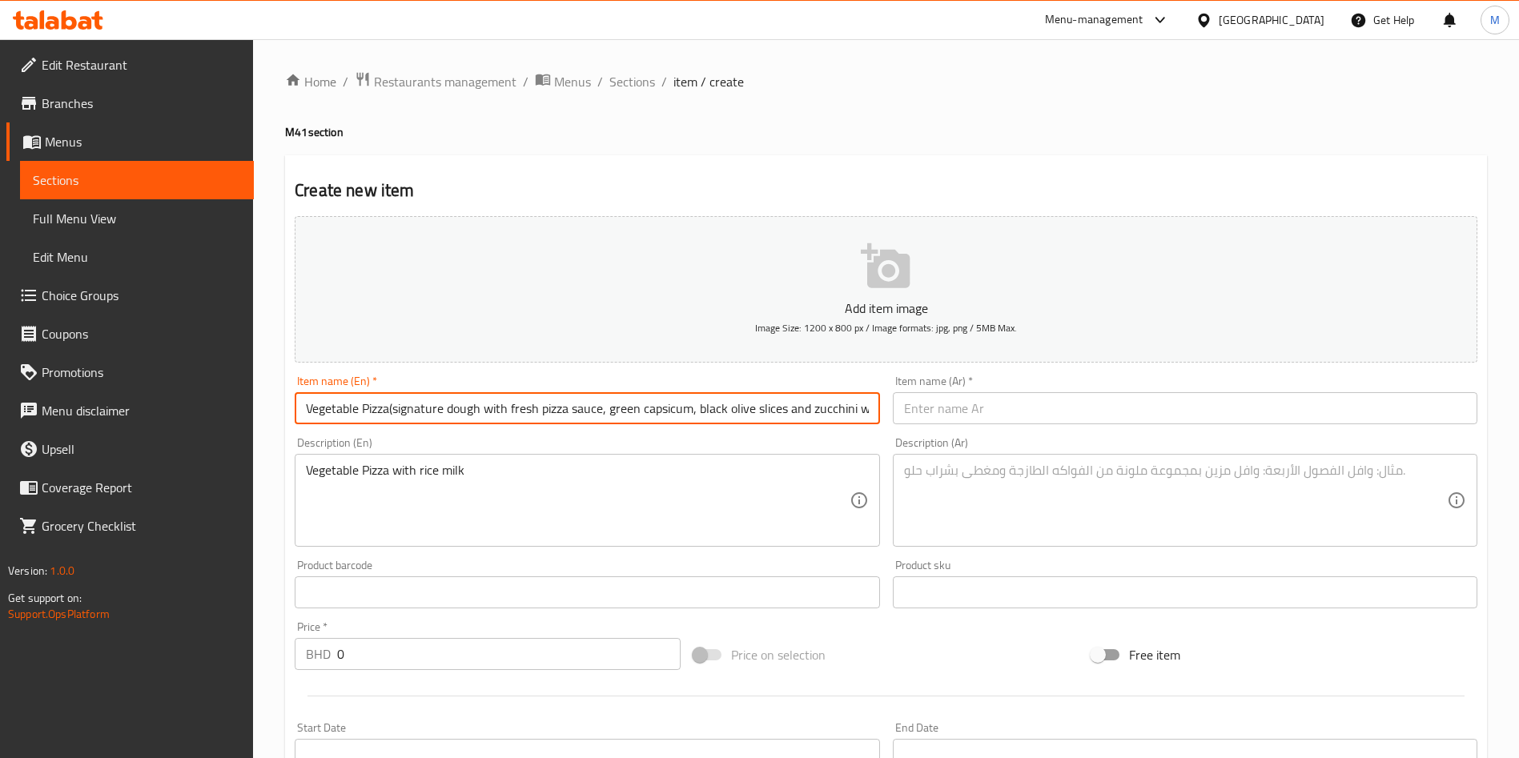
click at [656, 410] on input "Vegetable Pizza(signature dough with fresh pizza sauce, green capsicum, black o…" at bounding box center [587, 408] width 584 height 32
click at [655, 410] on input "Vegetable Pizza(signature dough with fresh pizza sauce, green capsicum, black o…" at bounding box center [587, 408] width 584 height 32
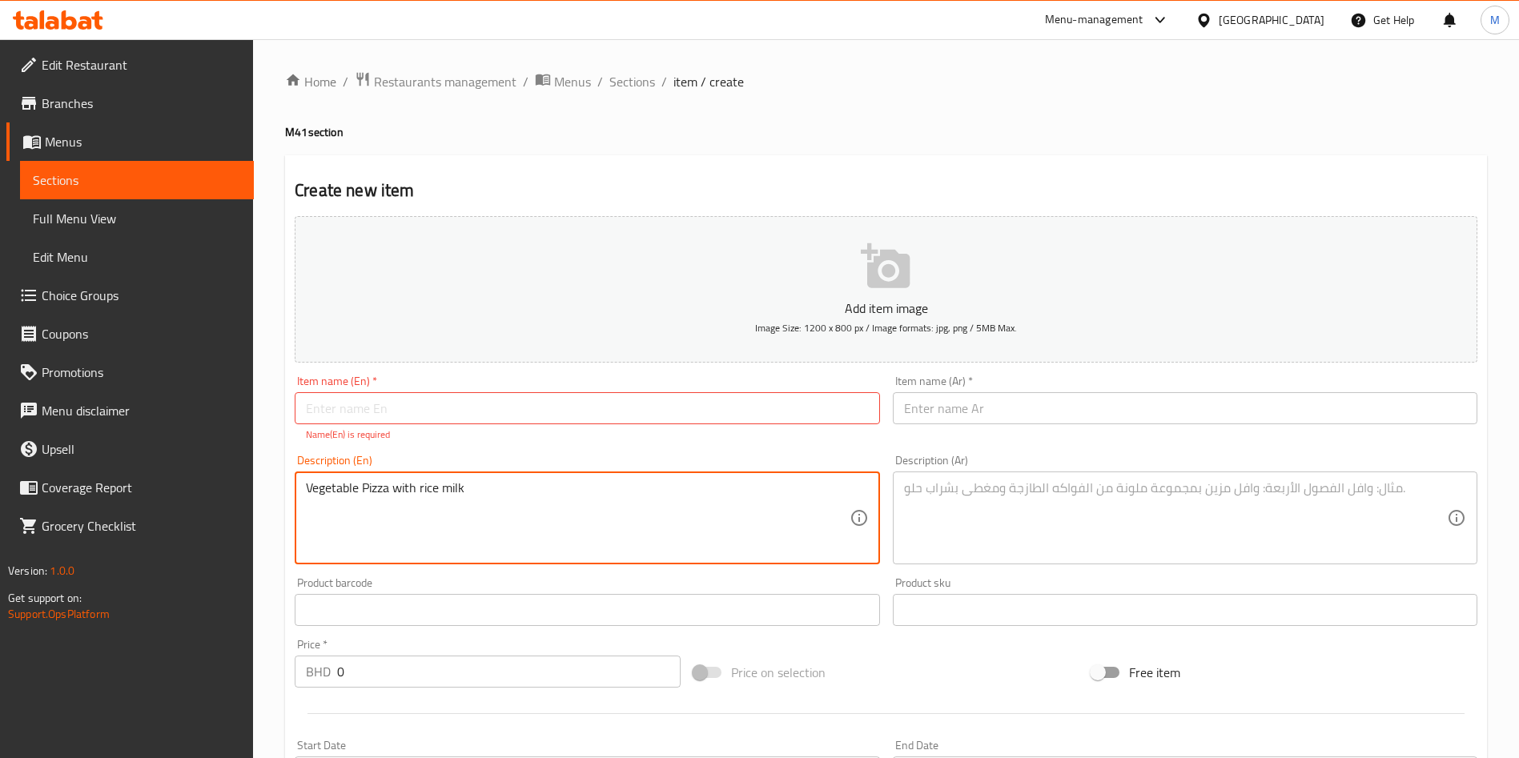
click at [346, 490] on textarea "Vegetable Pizza with rice milk" at bounding box center [577, 518] width 543 height 76
click at [332, 391] on div "Item name (En)   * Item name (En) * Name(En) is required" at bounding box center [587, 408] width 584 height 66
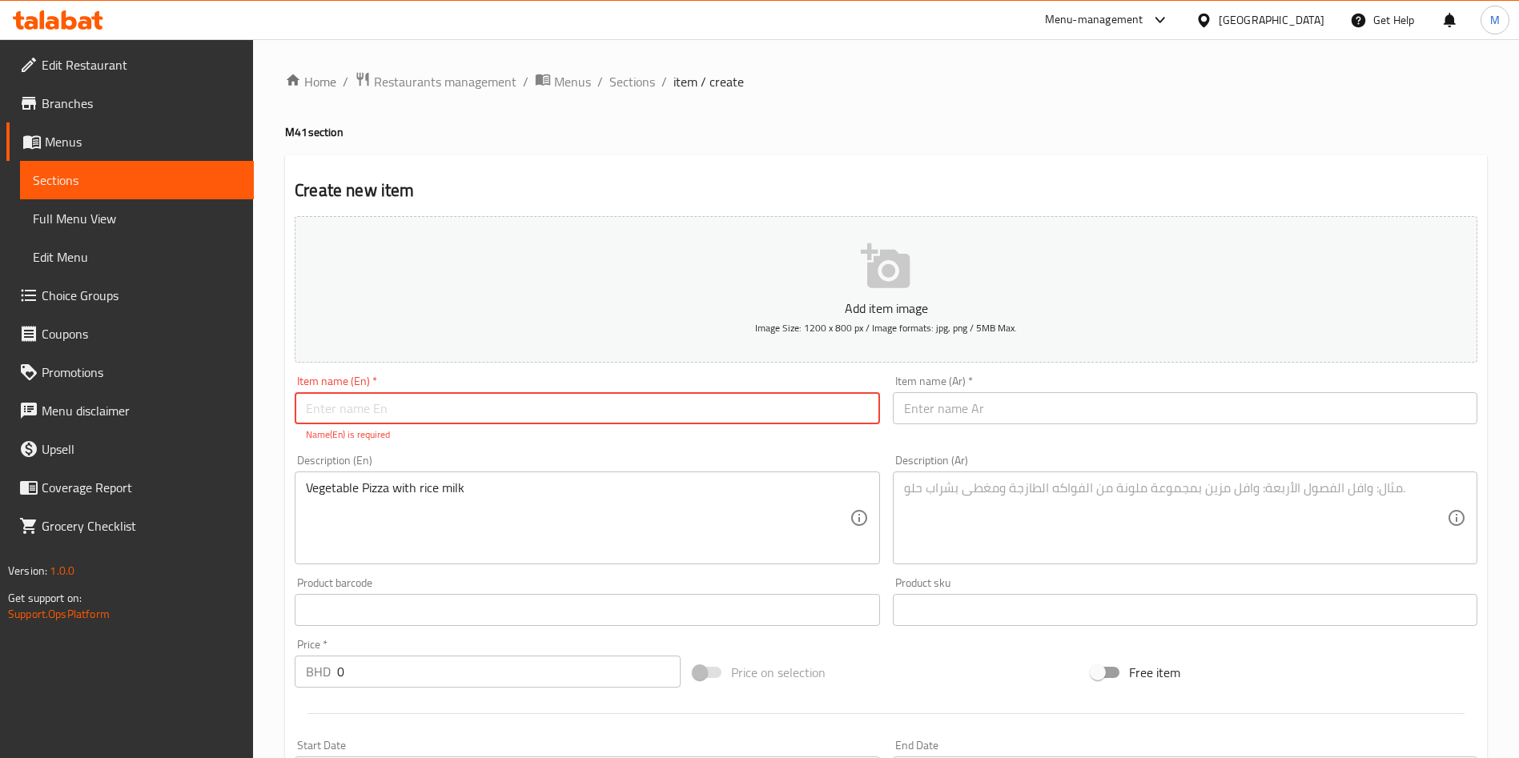
click at [337, 394] on input "text" at bounding box center [587, 408] width 584 height 32
paste input "Vegetable Pizza with rice milk"
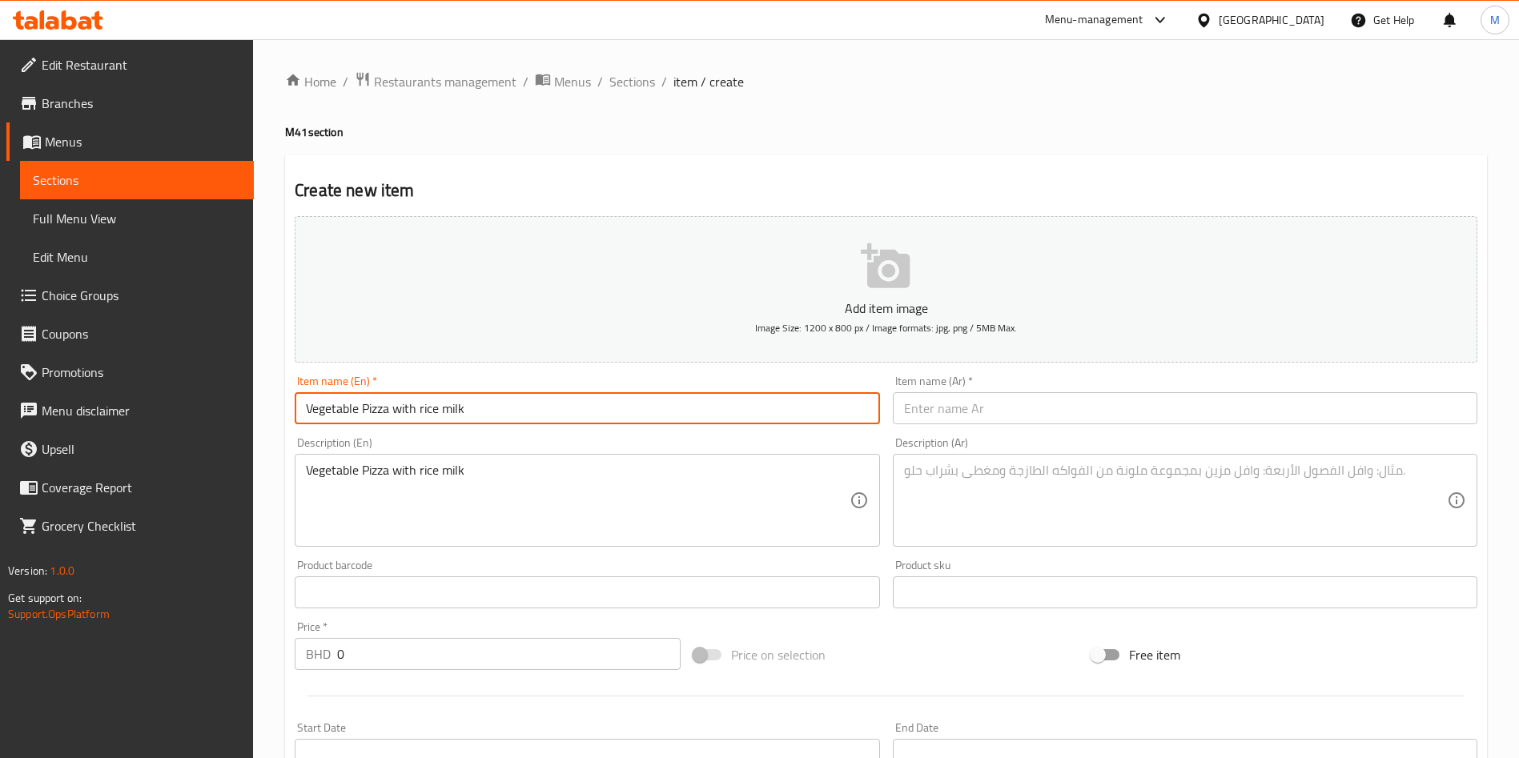
click at [412, 406] on input "Vegetable Pizza with rice milk" at bounding box center [587, 408] width 584 height 32
click at [451, 407] on input "Vegetable Pizza +rice milk" at bounding box center [587, 408] width 584 height 32
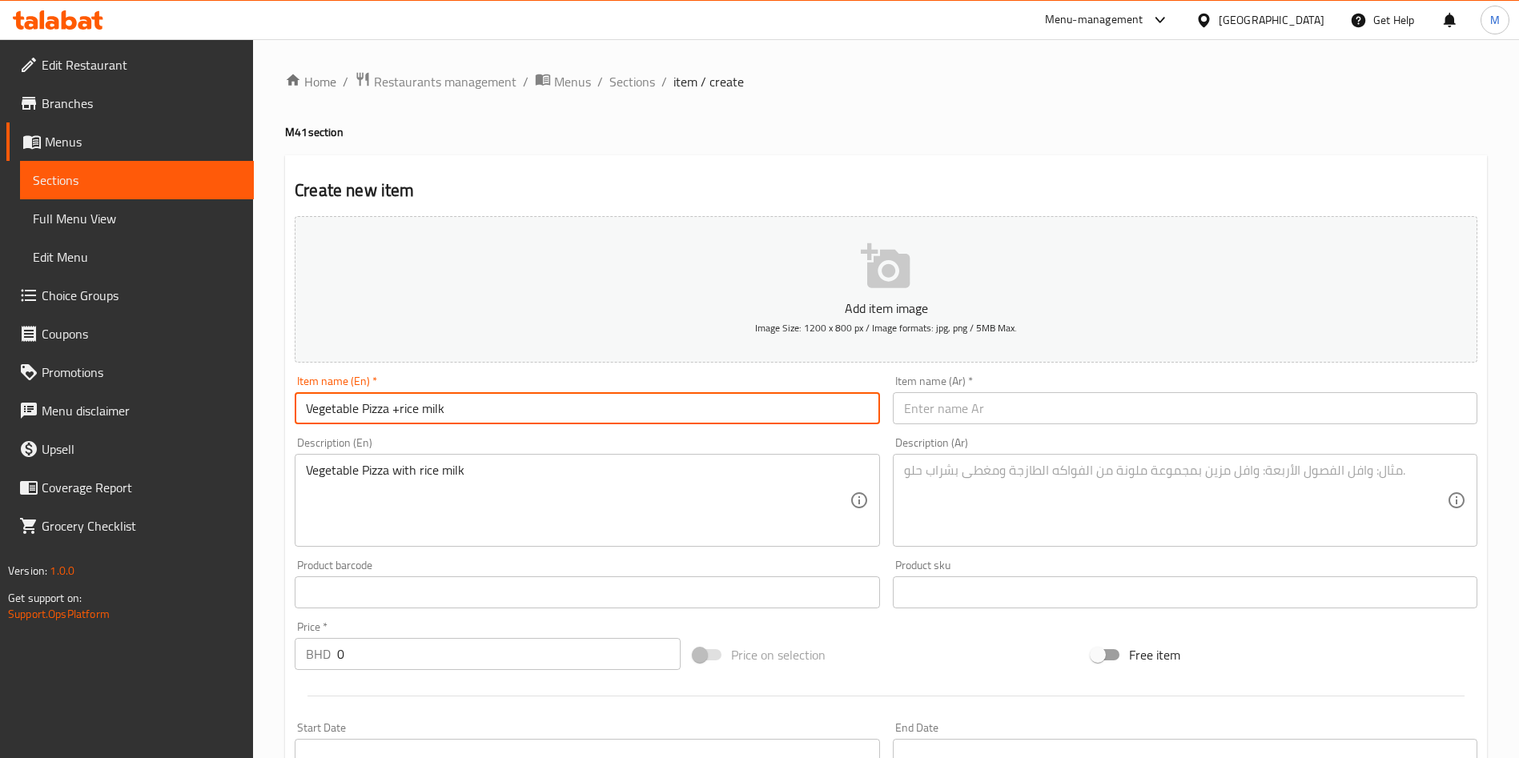
type input "Vegetable Pizza +rice milk"
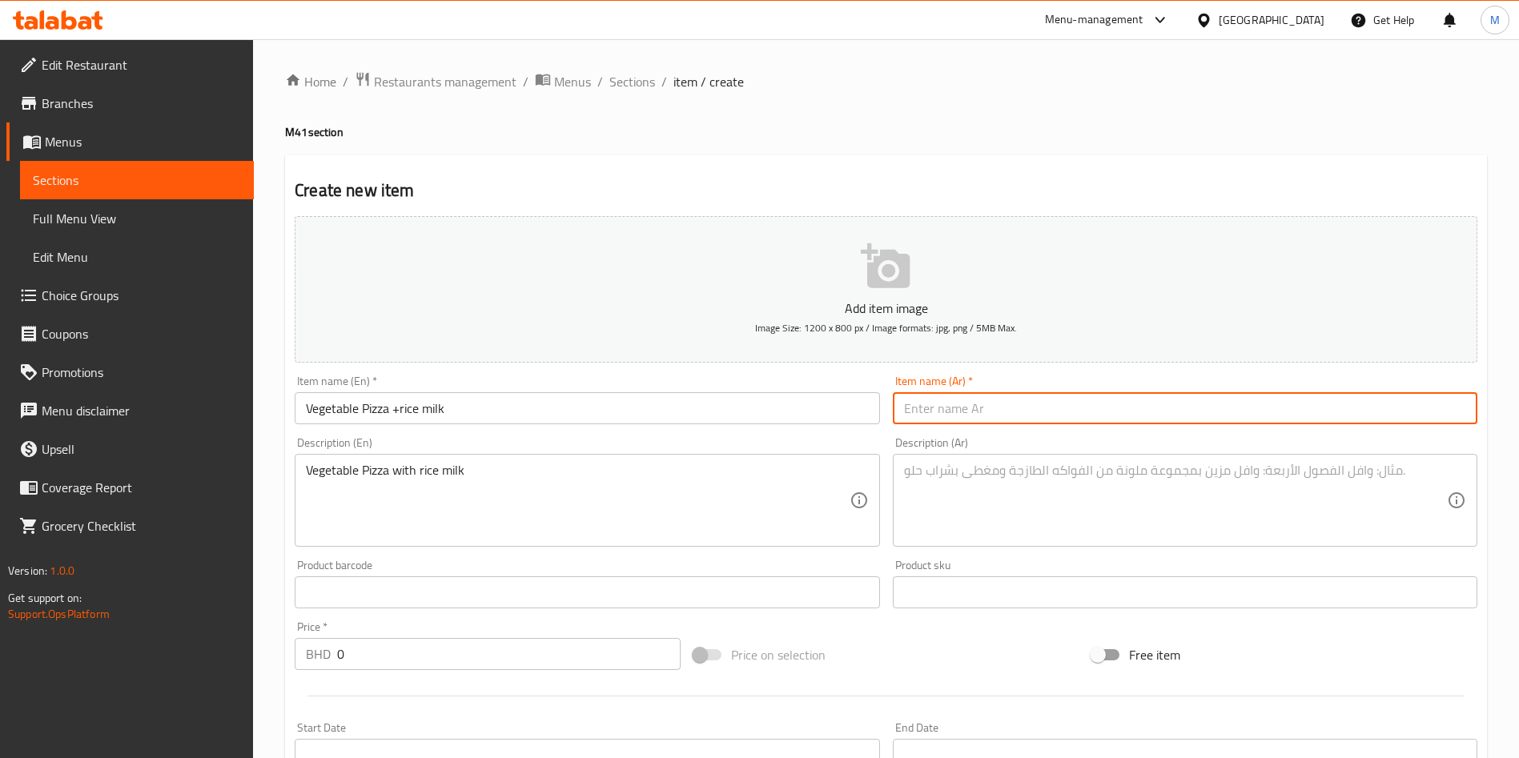
click at [966, 405] on input "text" at bounding box center [1185, 408] width 584 height 32
paste input "بيتزا الخضار + أرز بالحليب"
type input "بيتزا الخضار + أرز بالحليب"
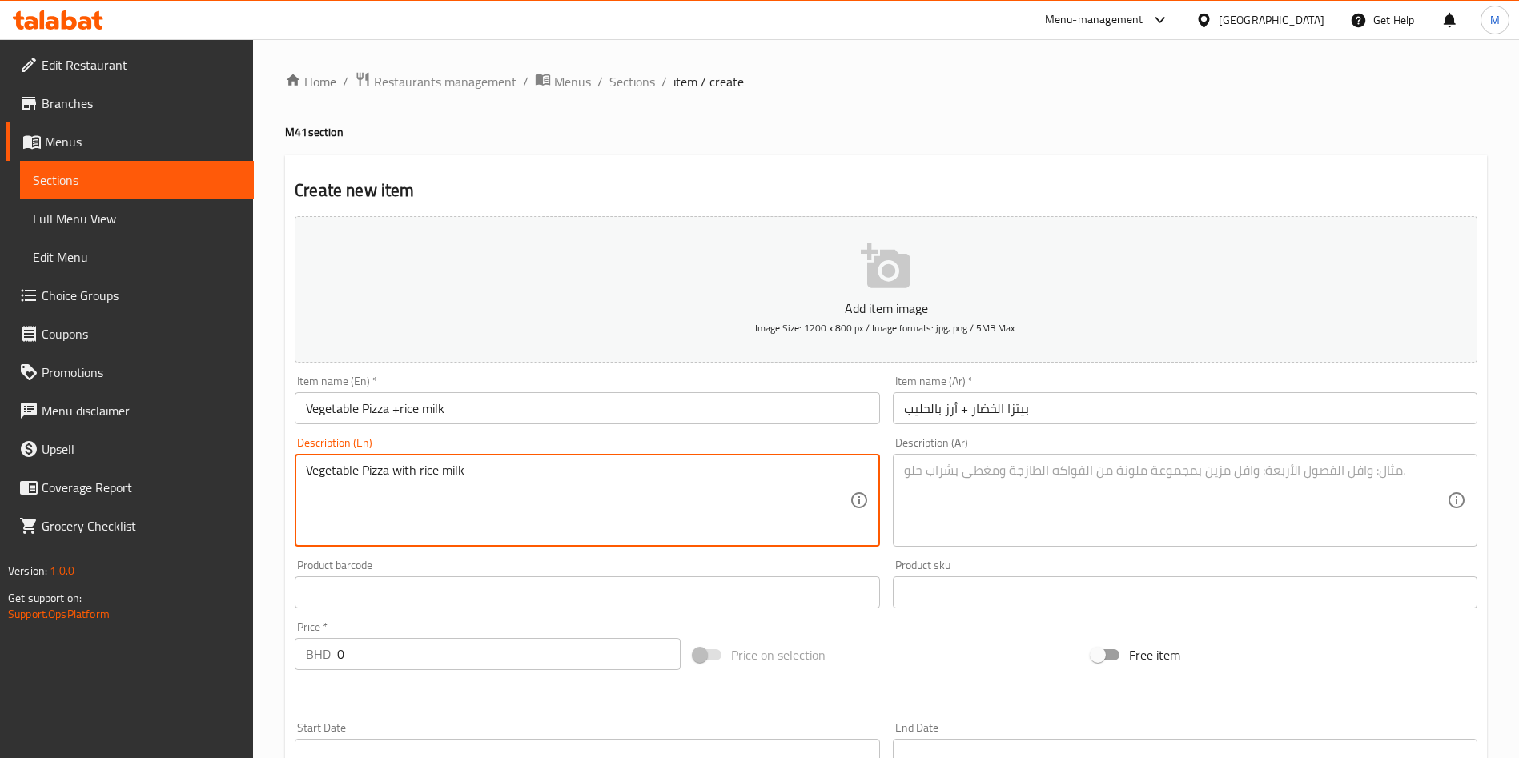
click at [706, 465] on textarea "Vegetable Pizza with rice milk" at bounding box center [577, 501] width 543 height 76
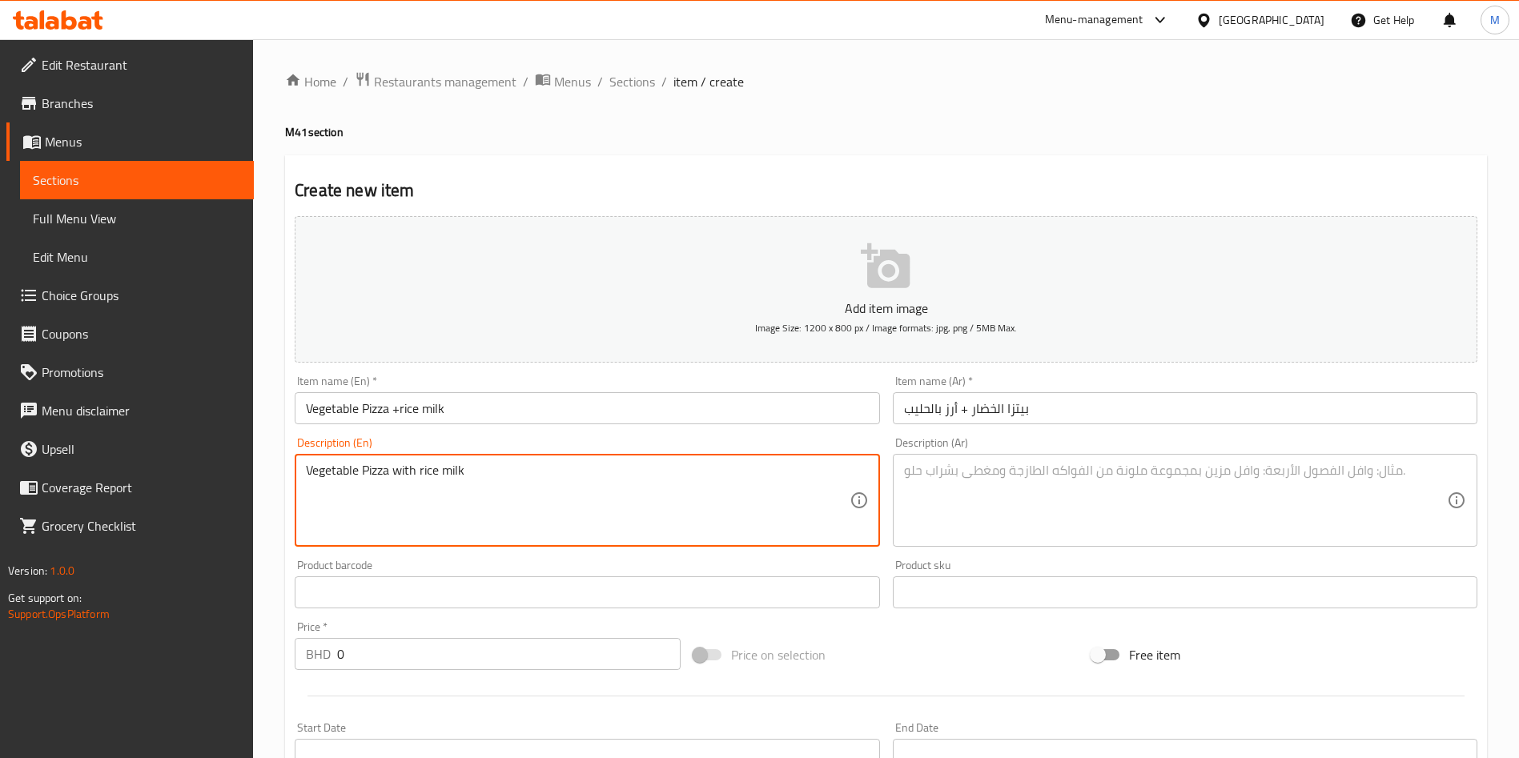
click at [706, 465] on textarea "Vegetable Pizza with rice milk" at bounding box center [577, 501] width 543 height 76
click at [1009, 514] on textarea at bounding box center [1175, 501] width 543 height 76
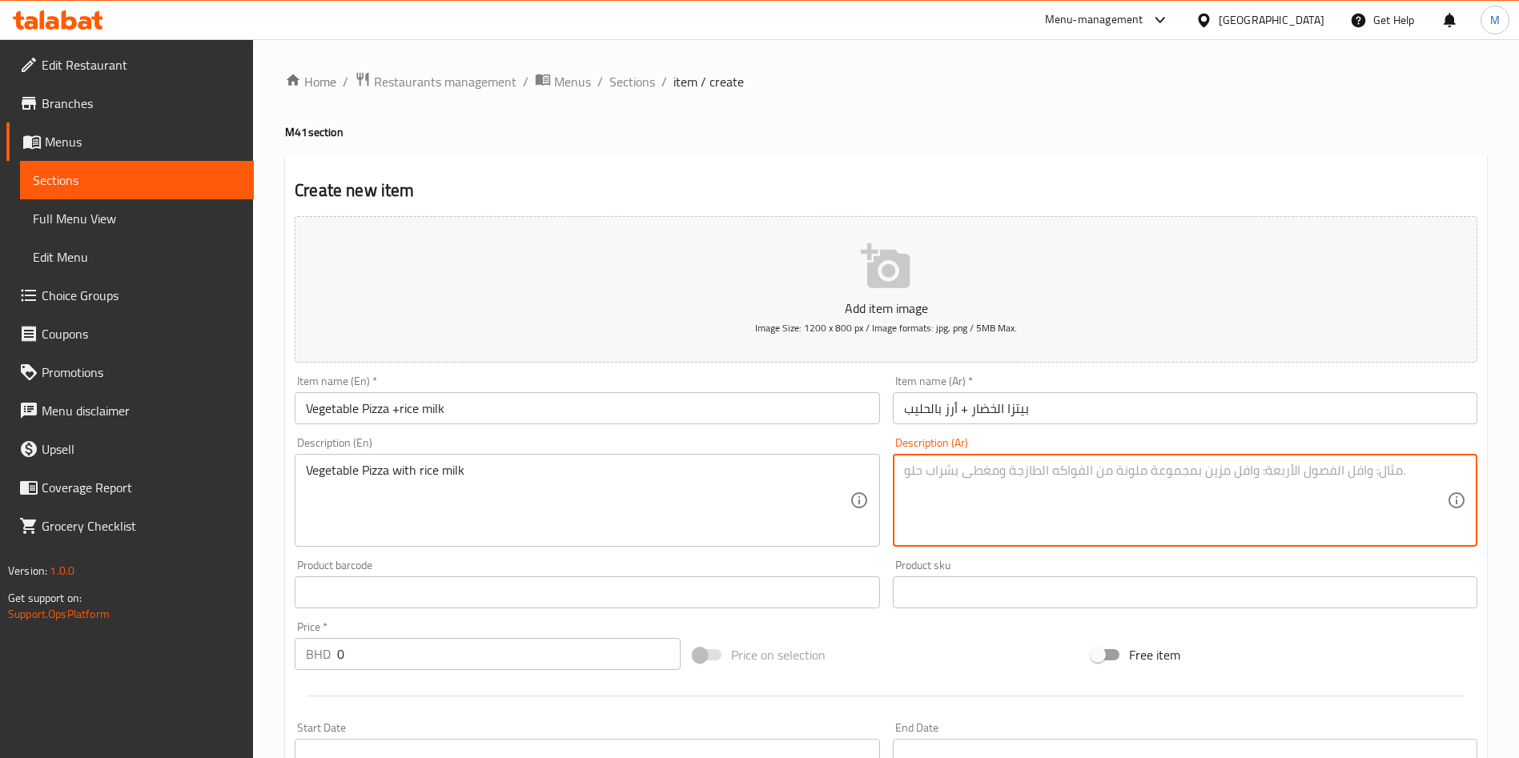
paste textarea "بيتزا الخضار مع حليب الأرز"
type textarea "بيتزا الخضار مع حليب الأرز"
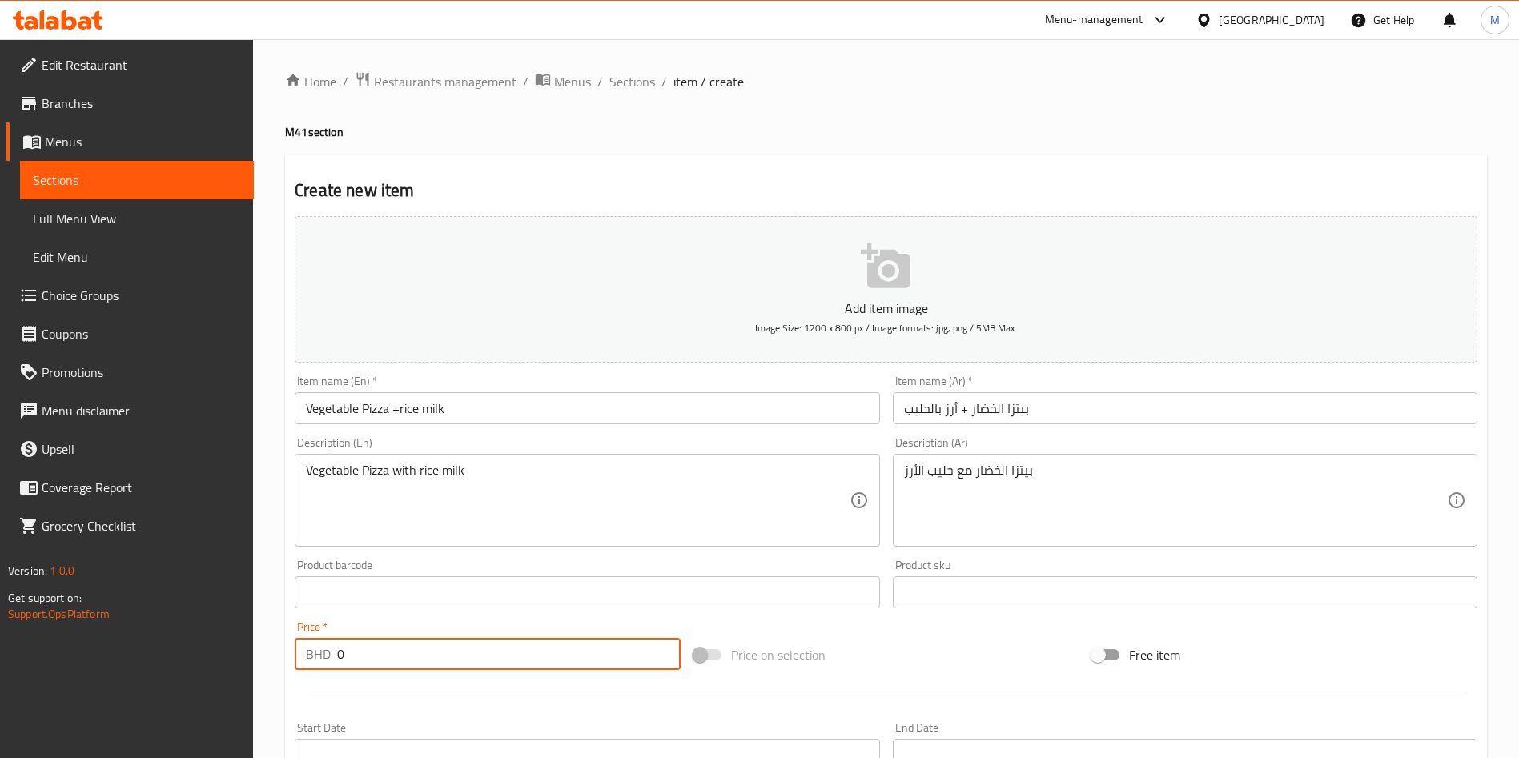
click at [541, 660] on input "0" at bounding box center [508, 654] width 343 height 32
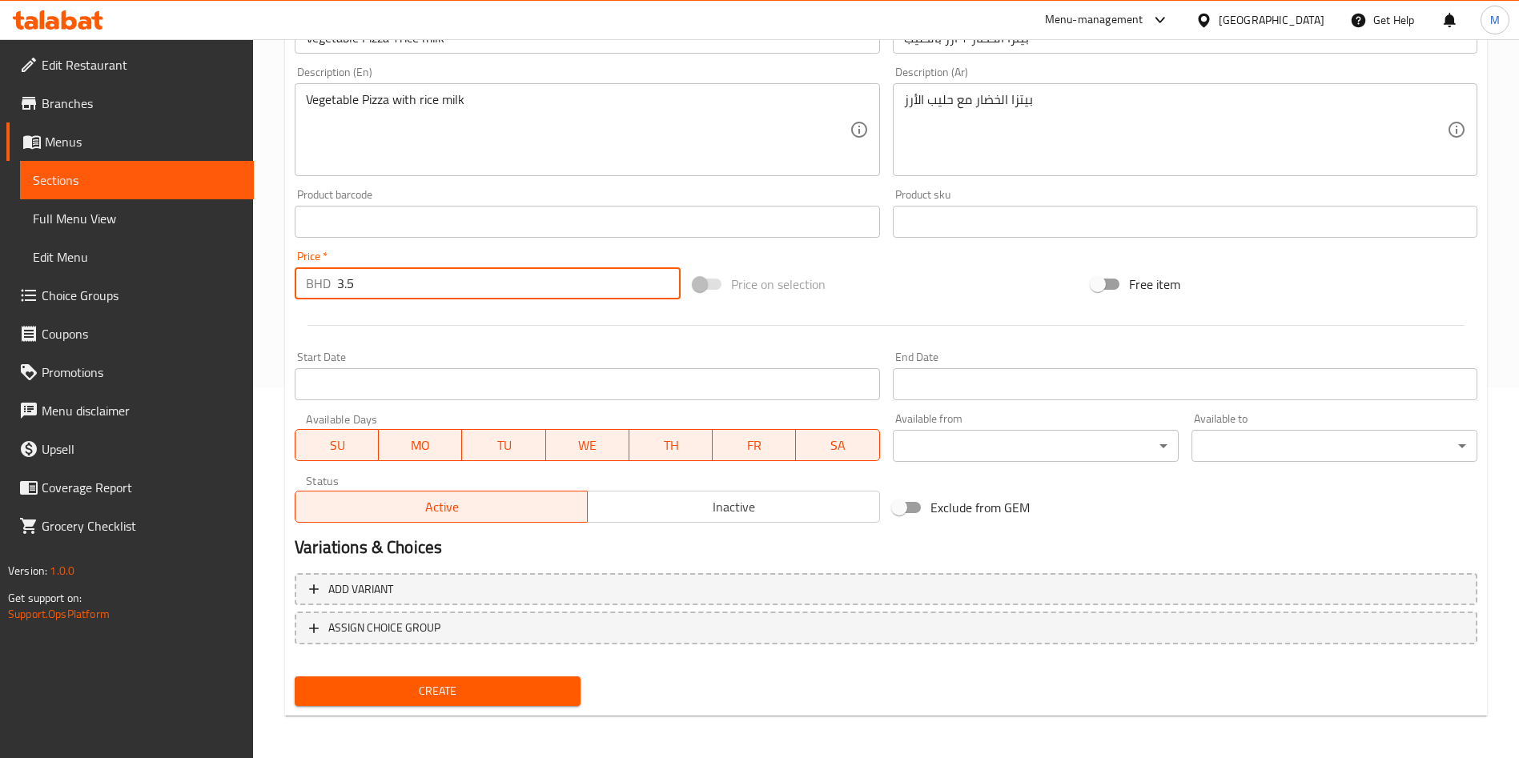
scroll to position [373, 0]
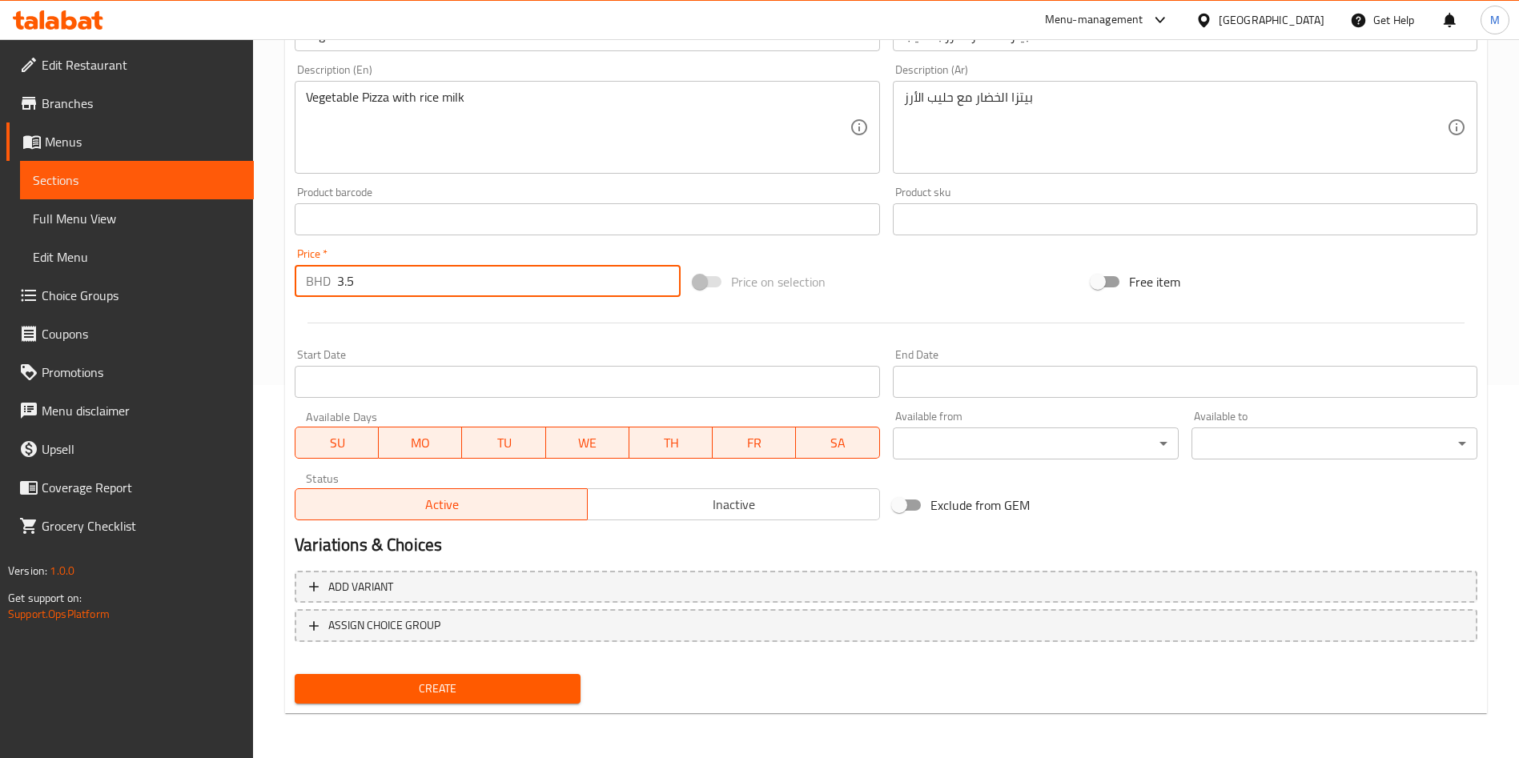
type input "3.5"
click at [461, 686] on span "Create" at bounding box center [437, 689] width 260 height 20
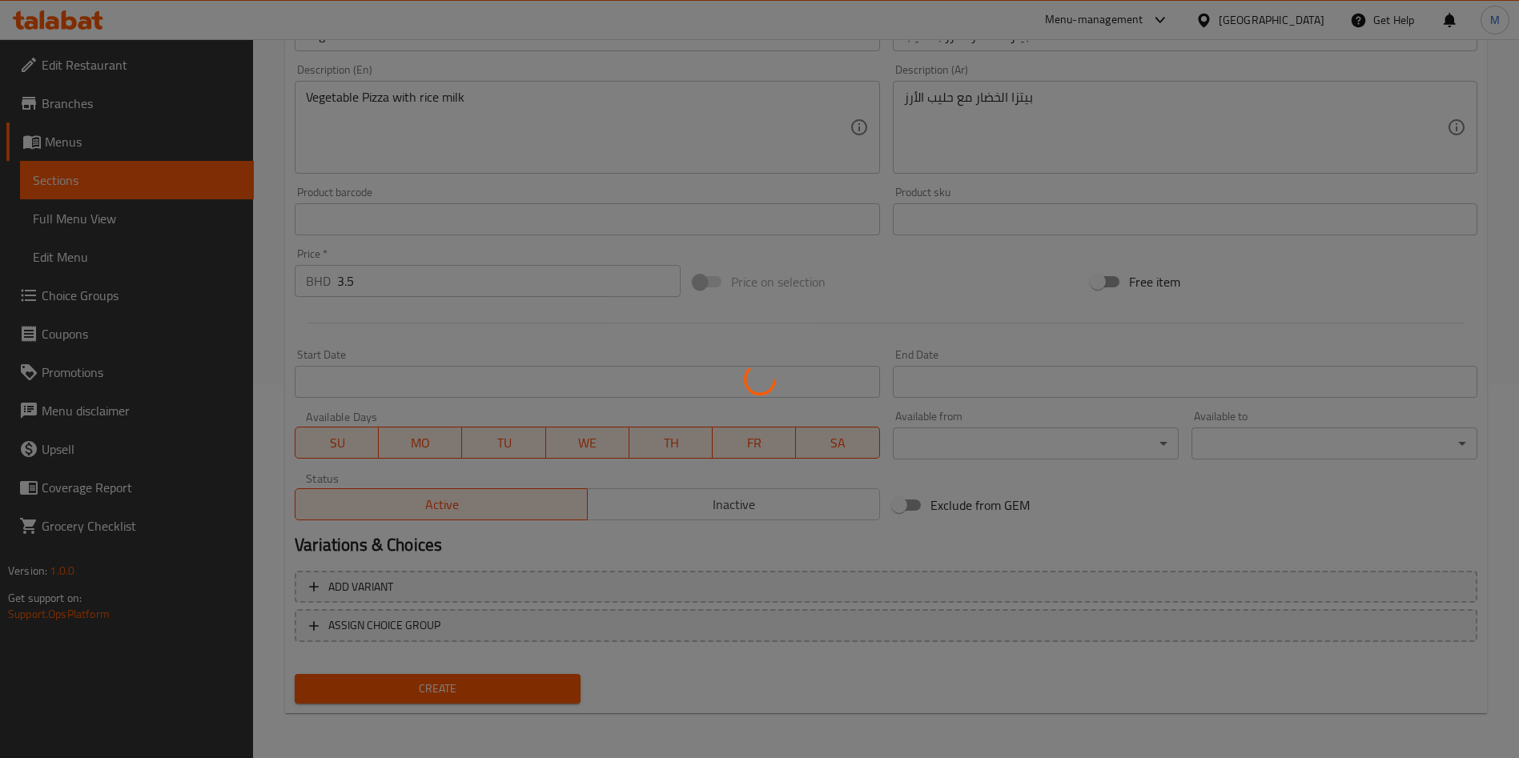
scroll to position [0, 0]
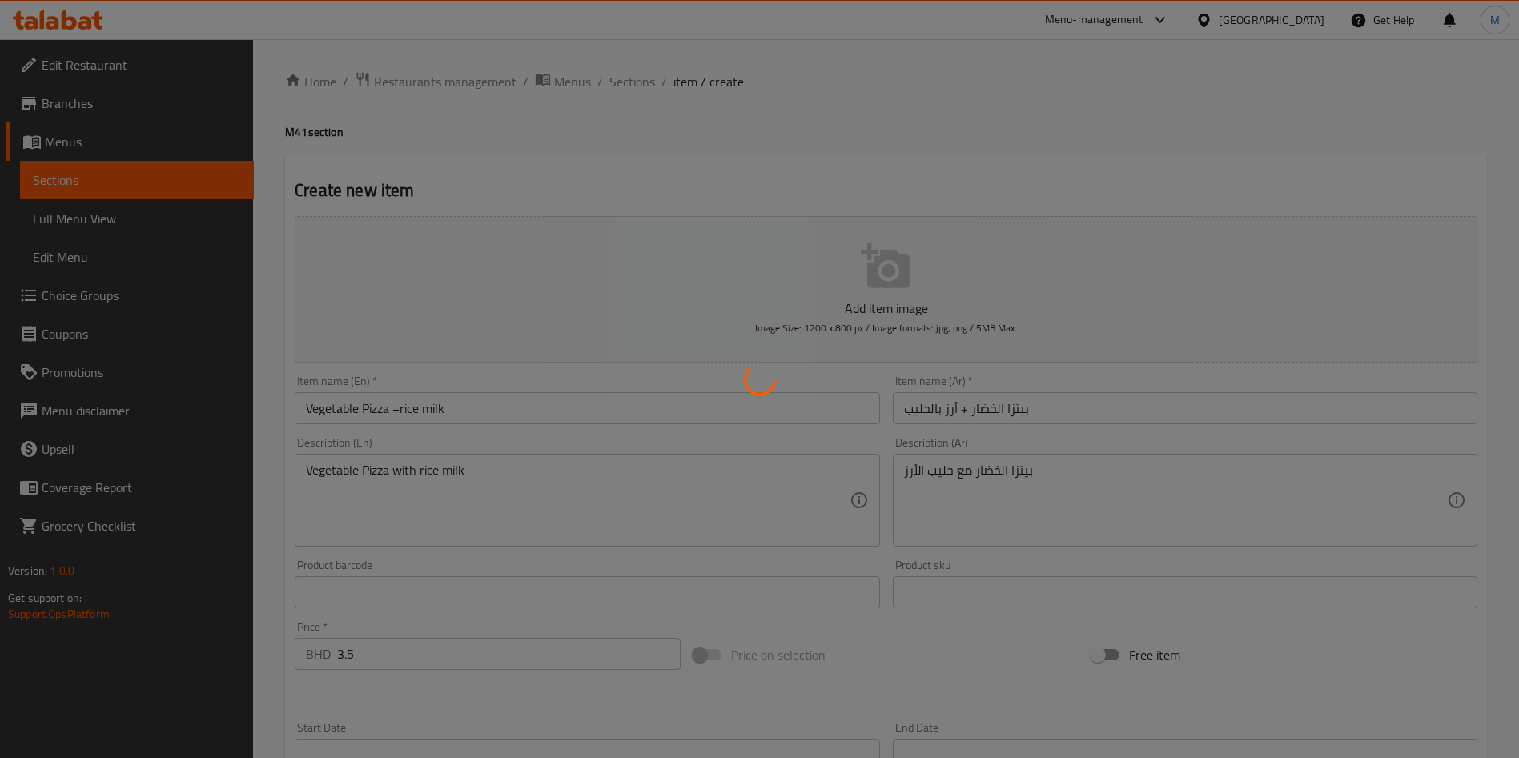
type input "0"
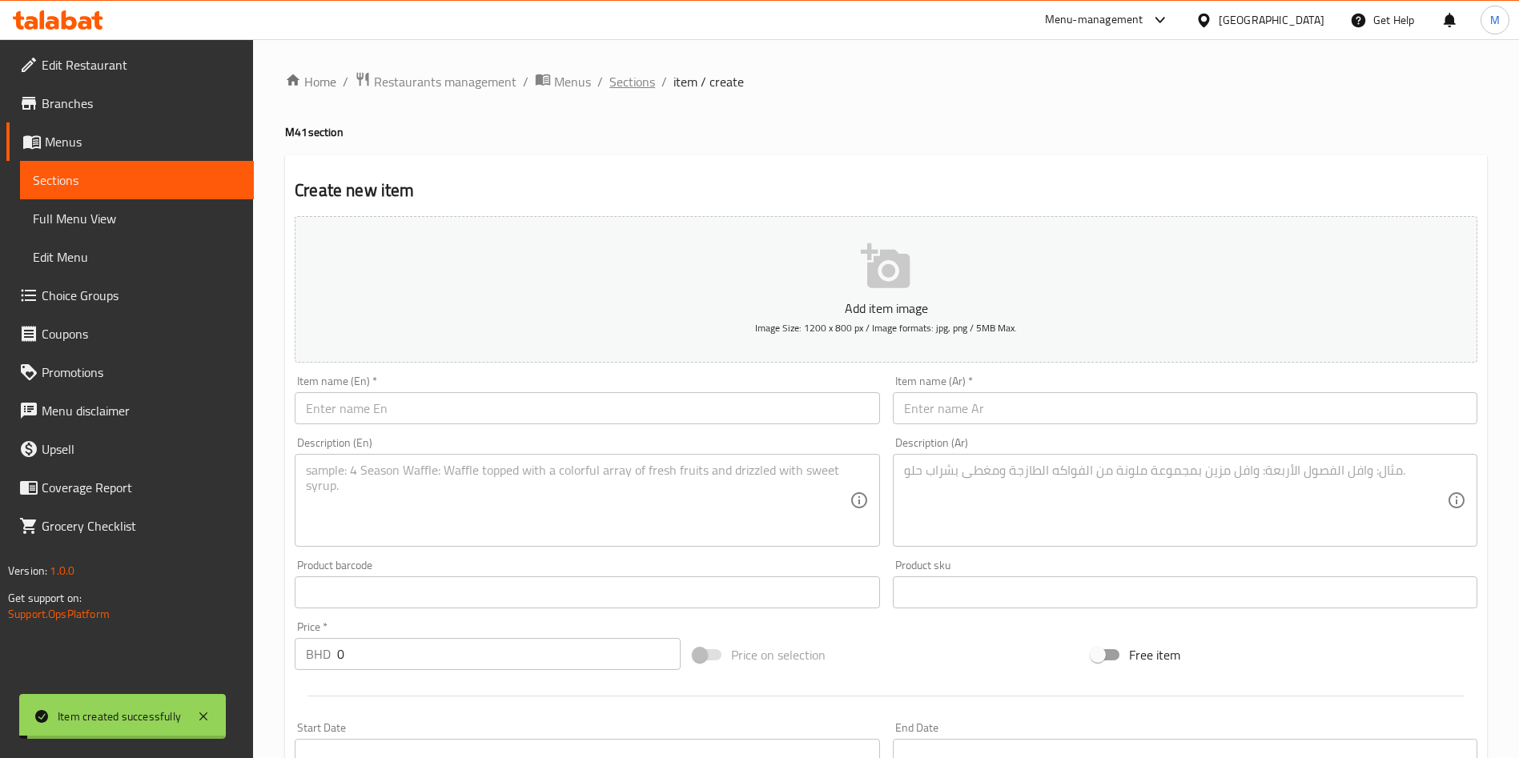
click at [636, 82] on span "Sections" at bounding box center [632, 81] width 46 height 19
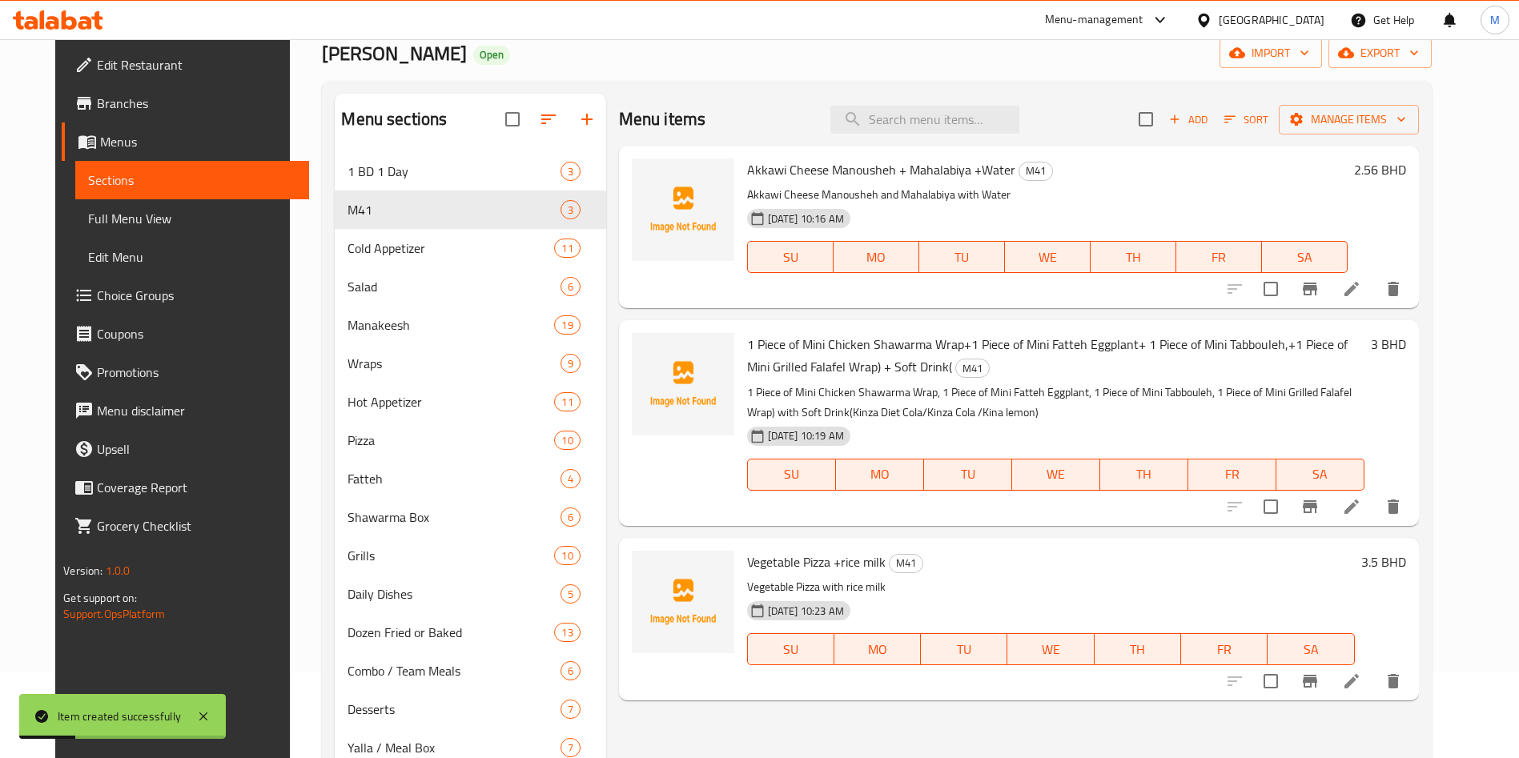
scroll to position [120, 0]
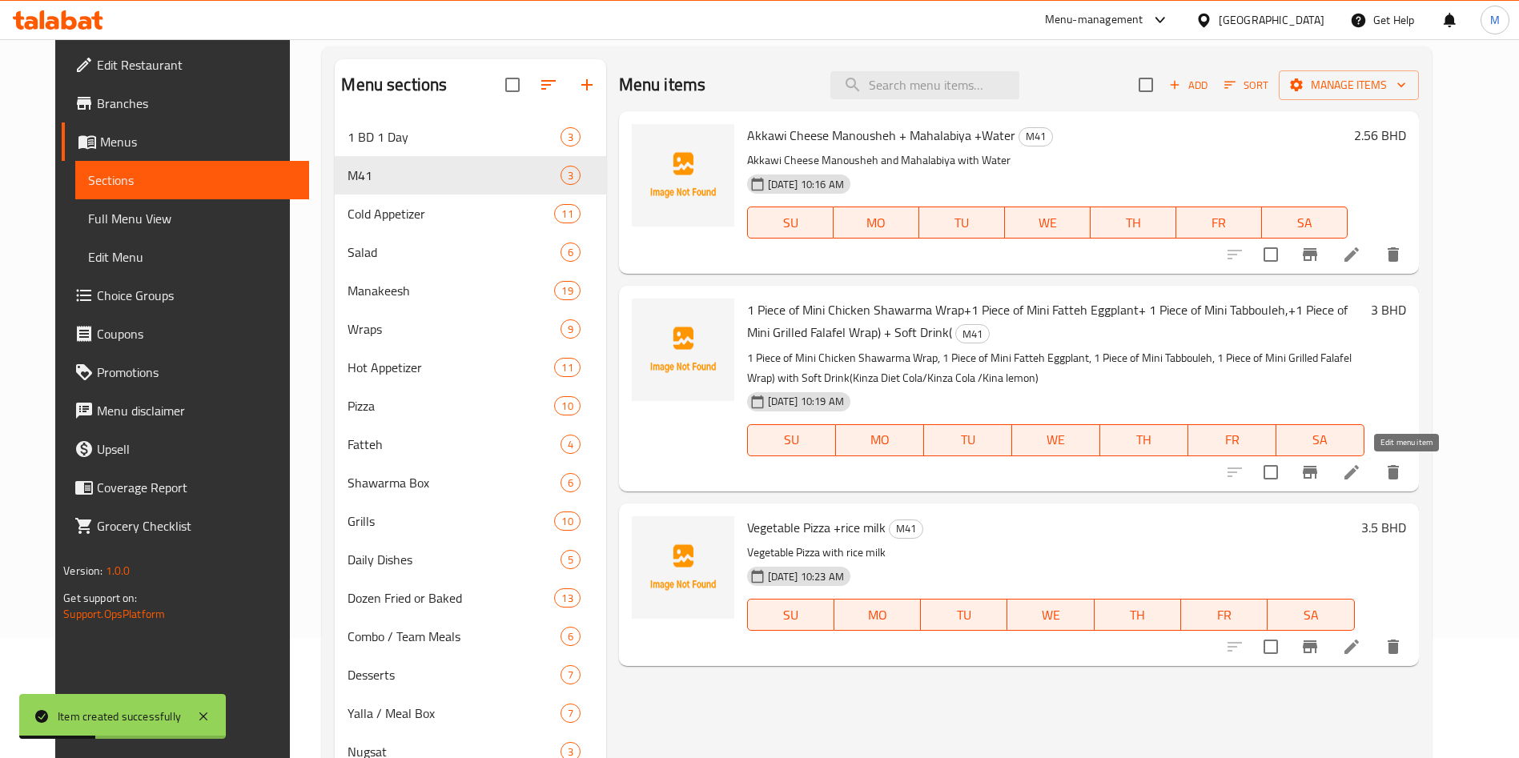
click at [1361, 471] on icon at bounding box center [1351, 472] width 19 height 19
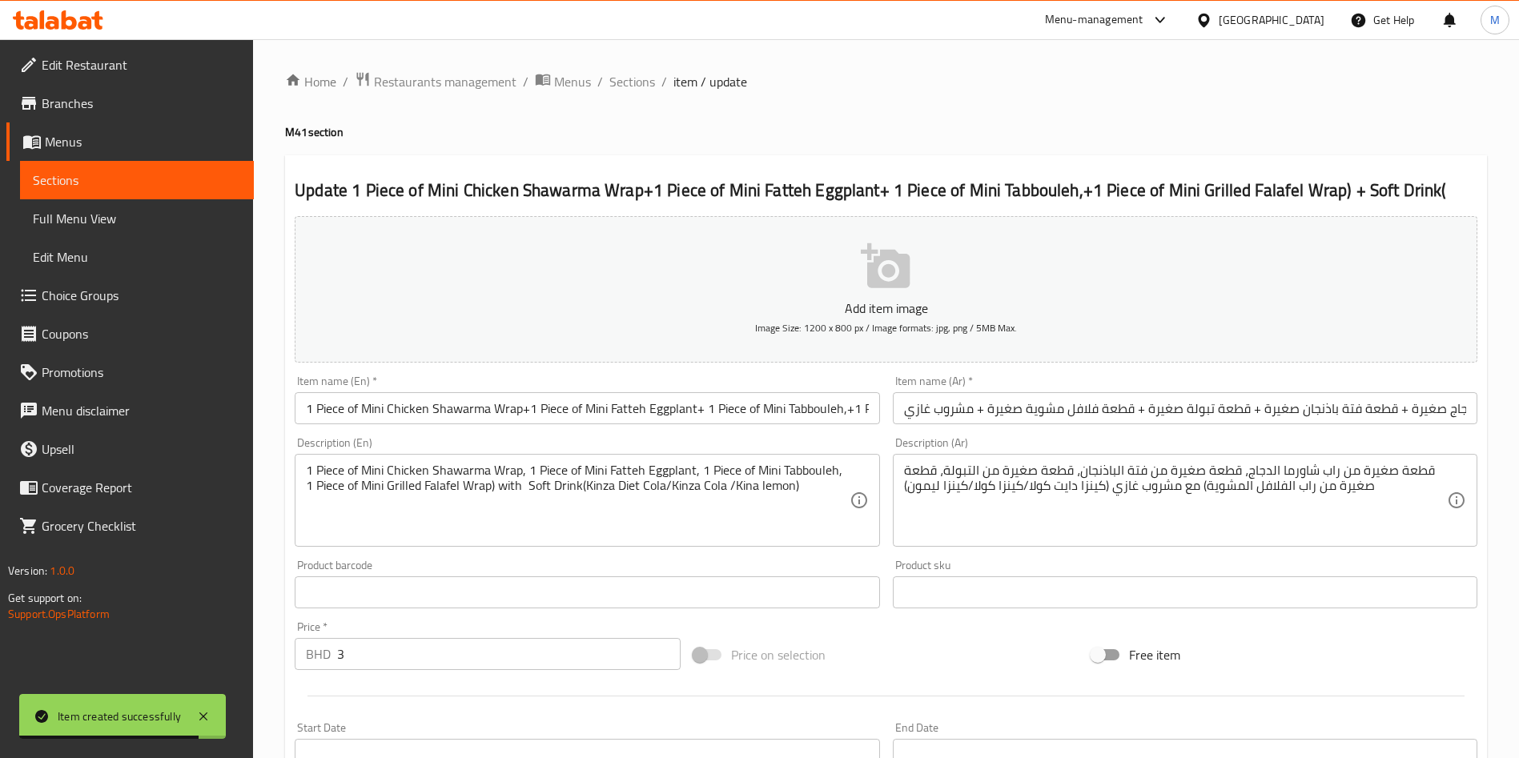
click at [459, 411] on input "1 Piece of Mini Chicken Shawarma Wrap+1 Piece of Mini Fatteh Eggplant+ 1 Piece …" at bounding box center [587, 408] width 584 height 32
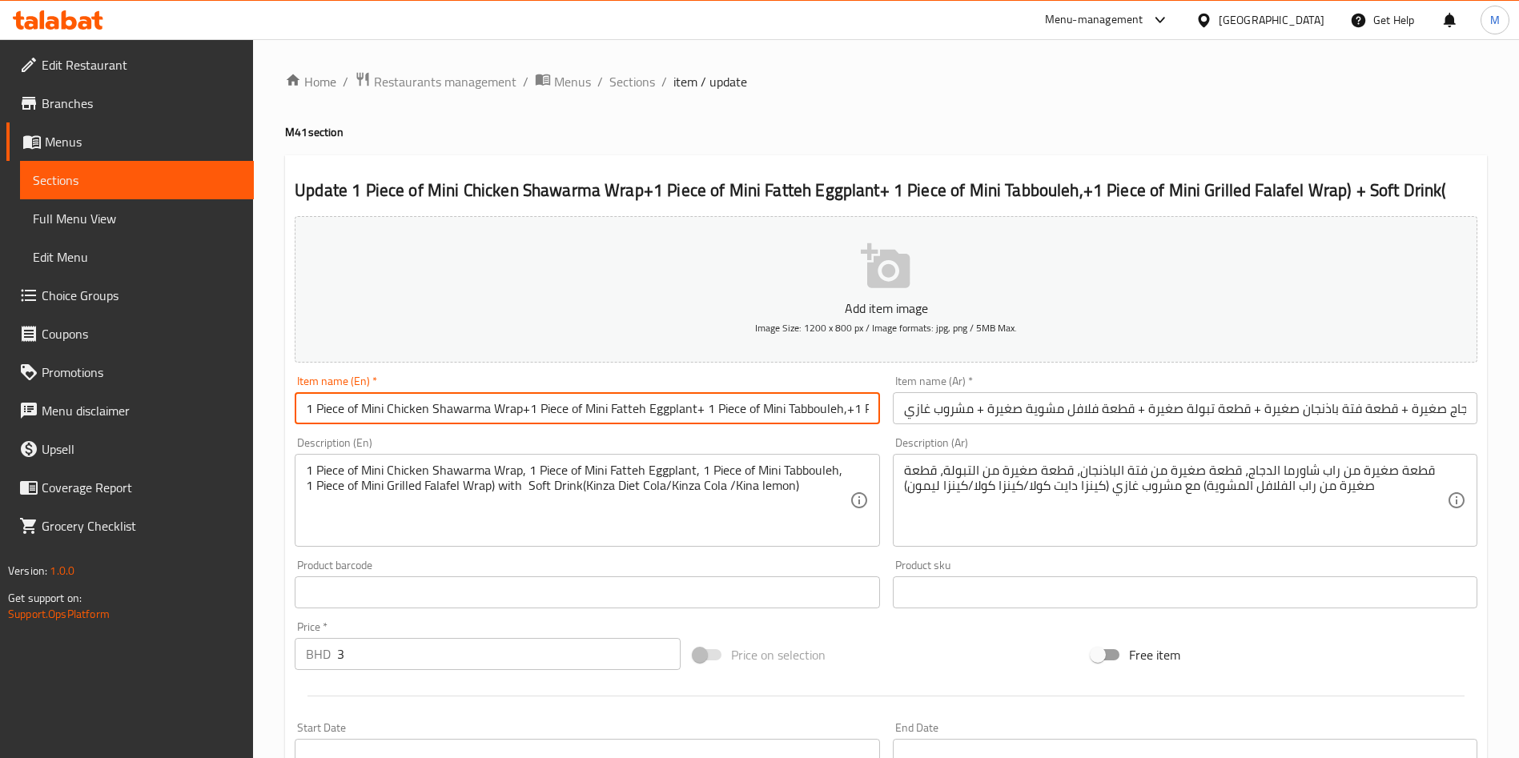
click at [634, 409] on input "1 Piece of Mini Chicken Shawarma Wrap+1 Piece of Mini Fatteh Eggplant+ 1 Piece …" at bounding box center [587, 408] width 584 height 32
click at [822, 398] on input "1 Piece of Mini Chicken Shawarma Wrap+1 Piece of Mini Fatteh Eggplant+ 1 Piece …" at bounding box center [587, 408] width 584 height 32
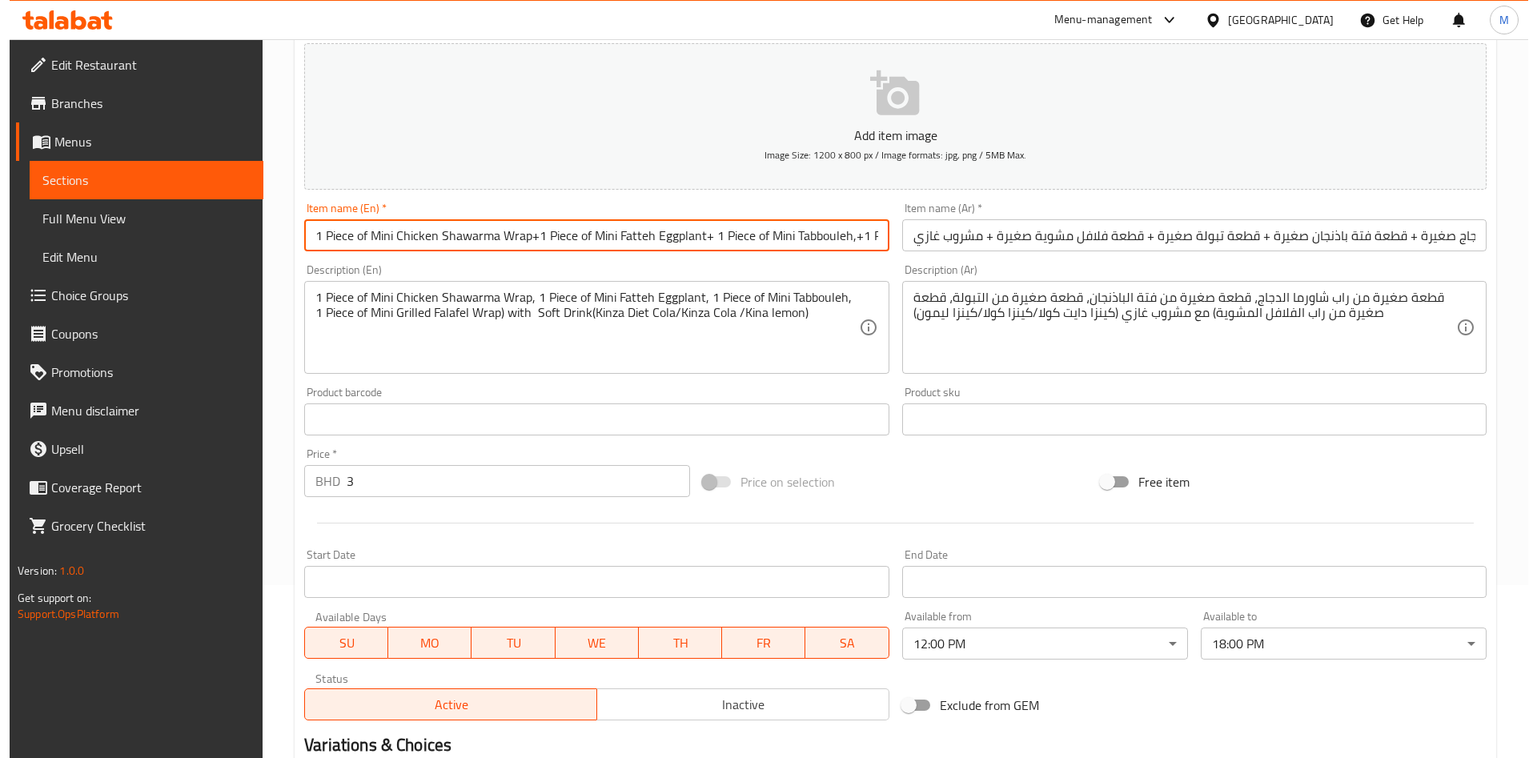
scroll to position [373, 0]
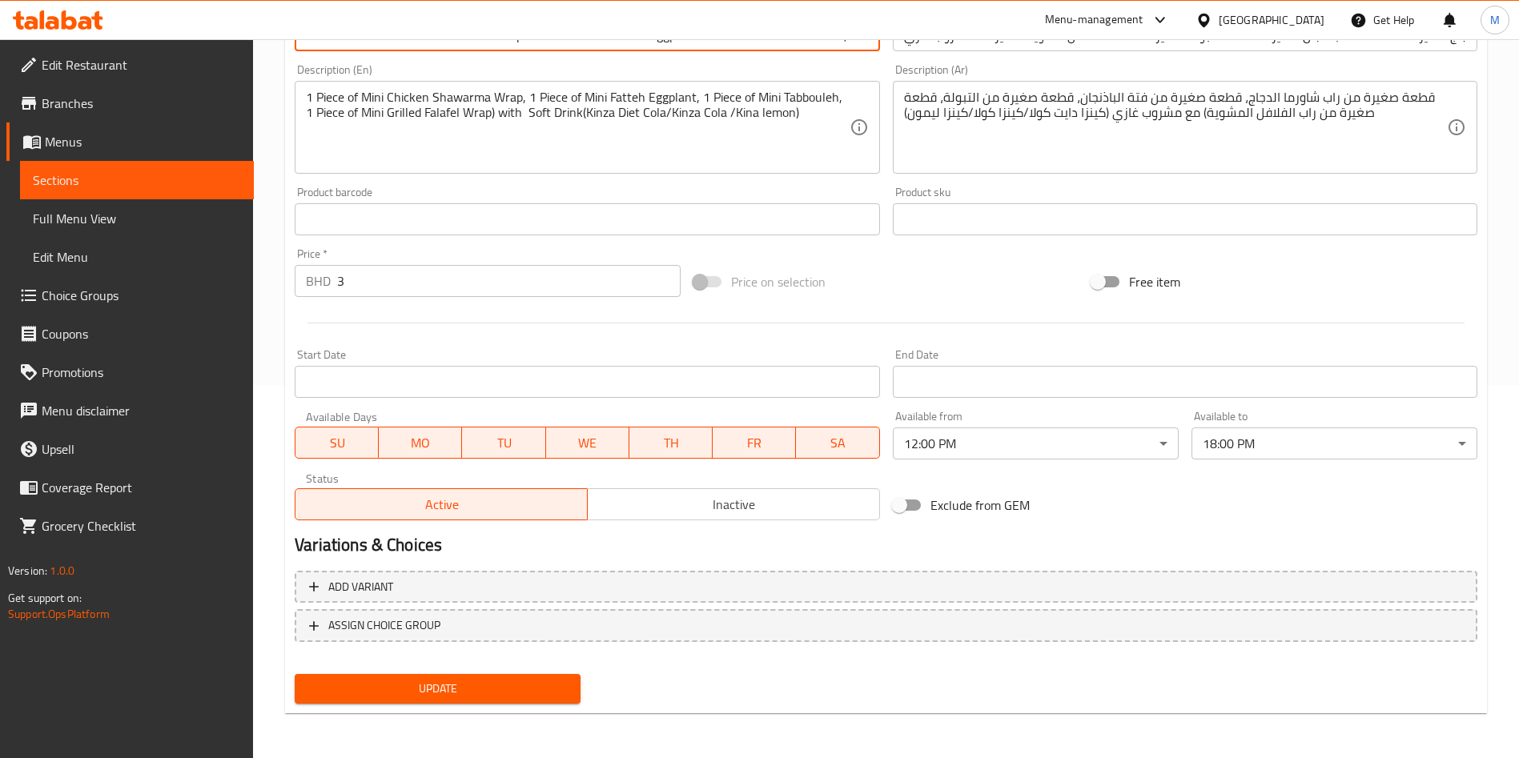
click at [994, 385] on body "​ Menu-management Bahrain Get Help M Edit Restaurant Branches Menus Sections Fu…" at bounding box center [759, 25] width 1519 height 719
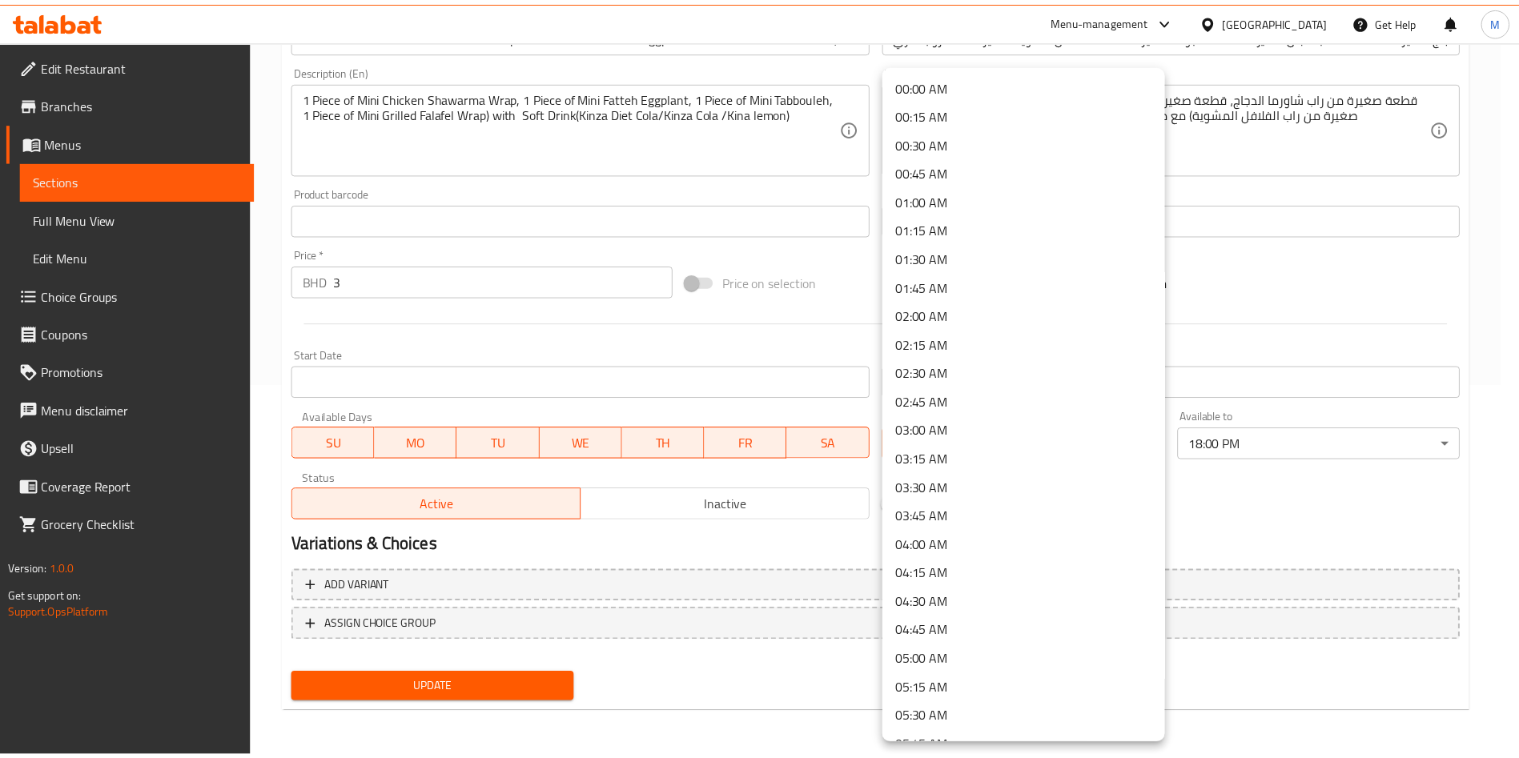
scroll to position [1064, 0]
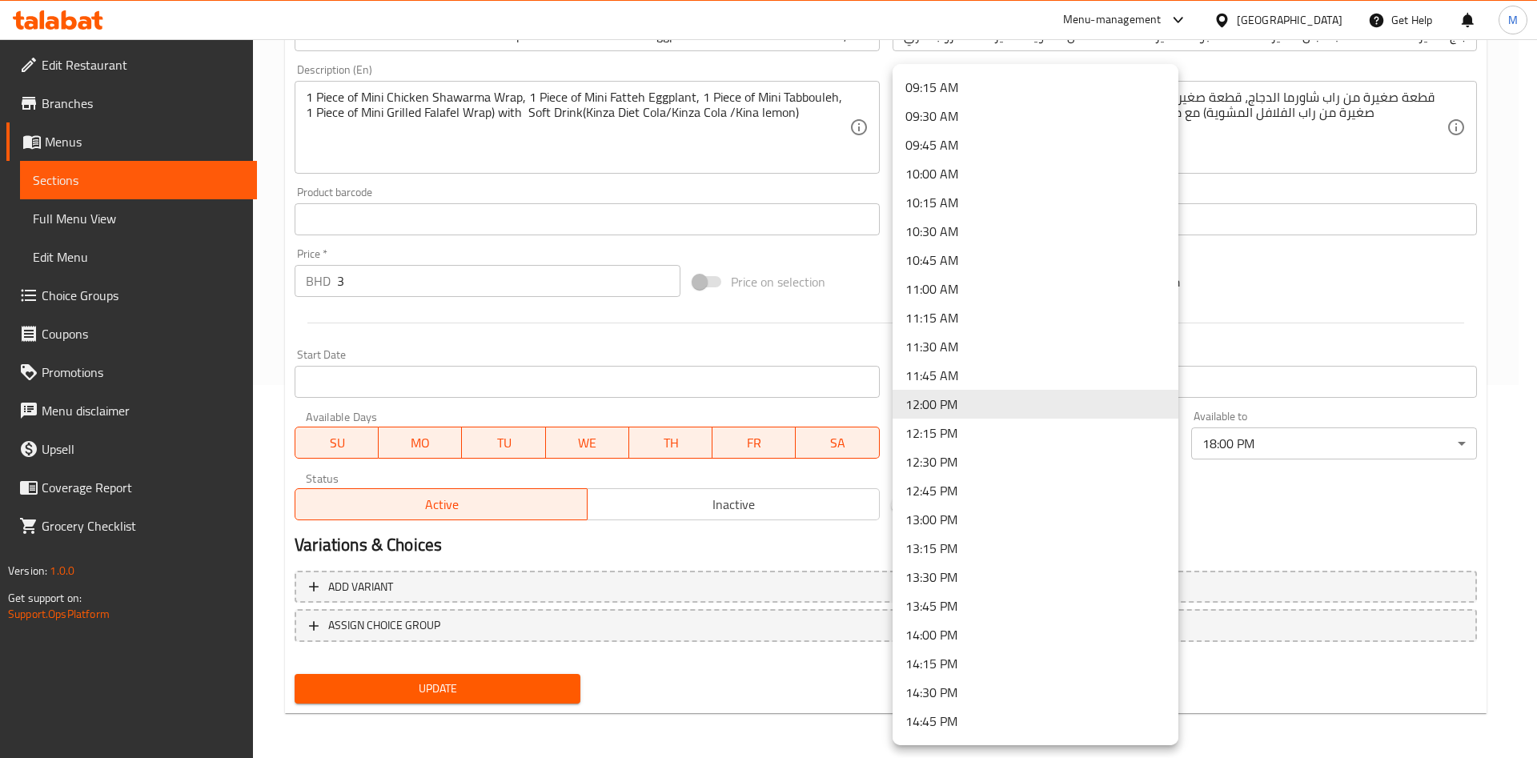
drag, startPoint x: 603, startPoint y: 374, endPoint x: 579, endPoint y: 326, distance: 53.7
click at [601, 372] on div at bounding box center [768, 379] width 1537 height 758
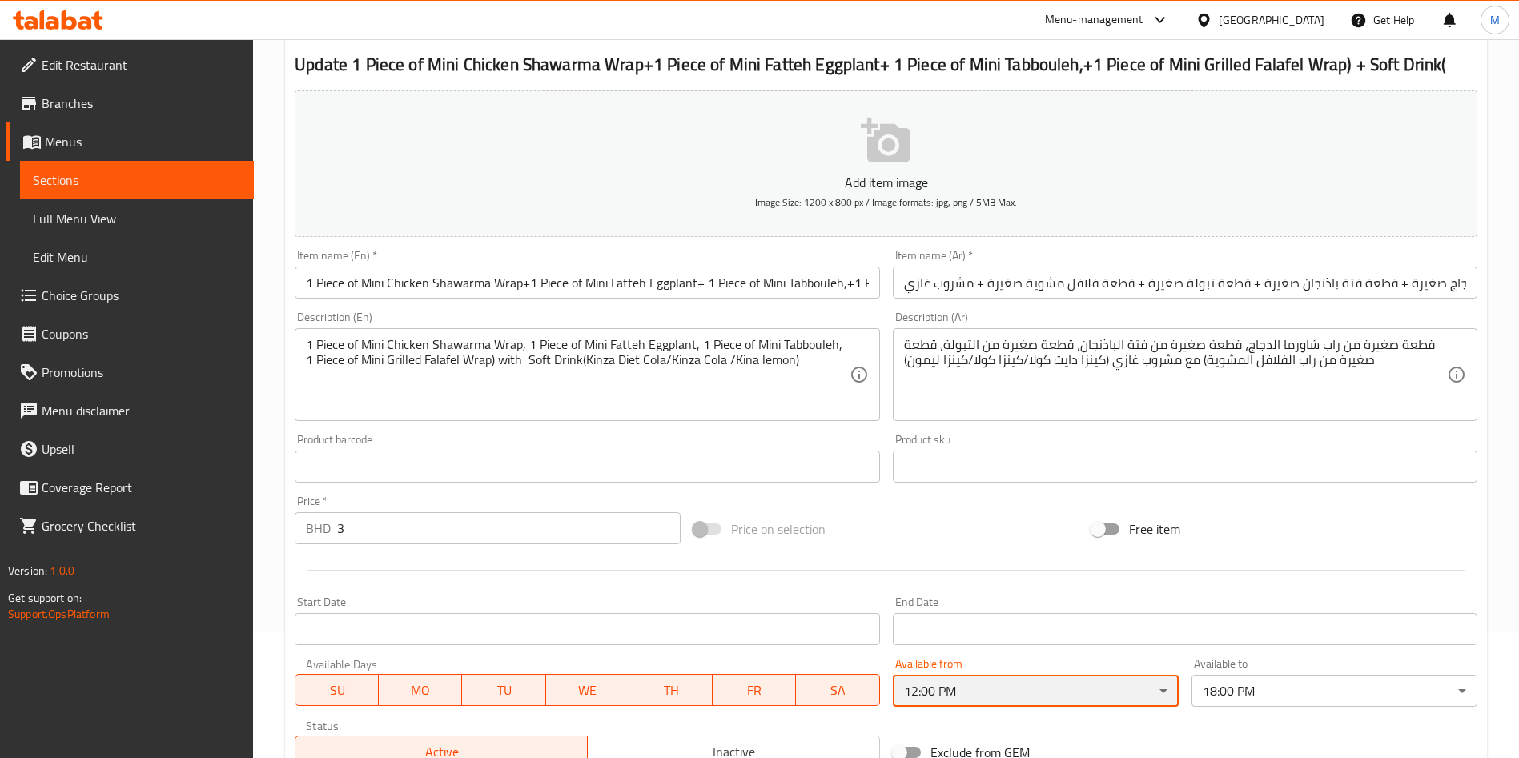
scroll to position [0, 0]
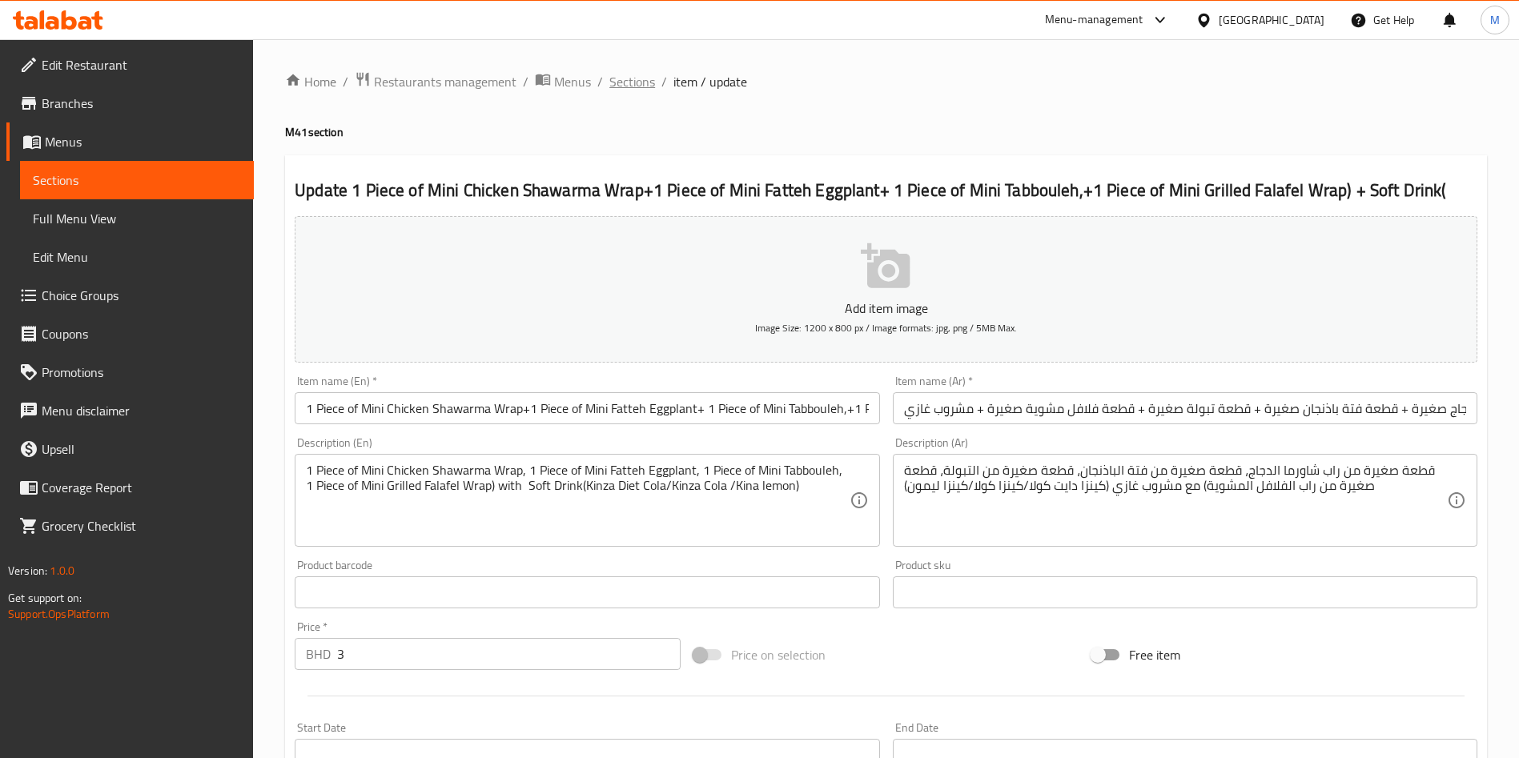
click at [619, 79] on span "Sections" at bounding box center [632, 81] width 46 height 19
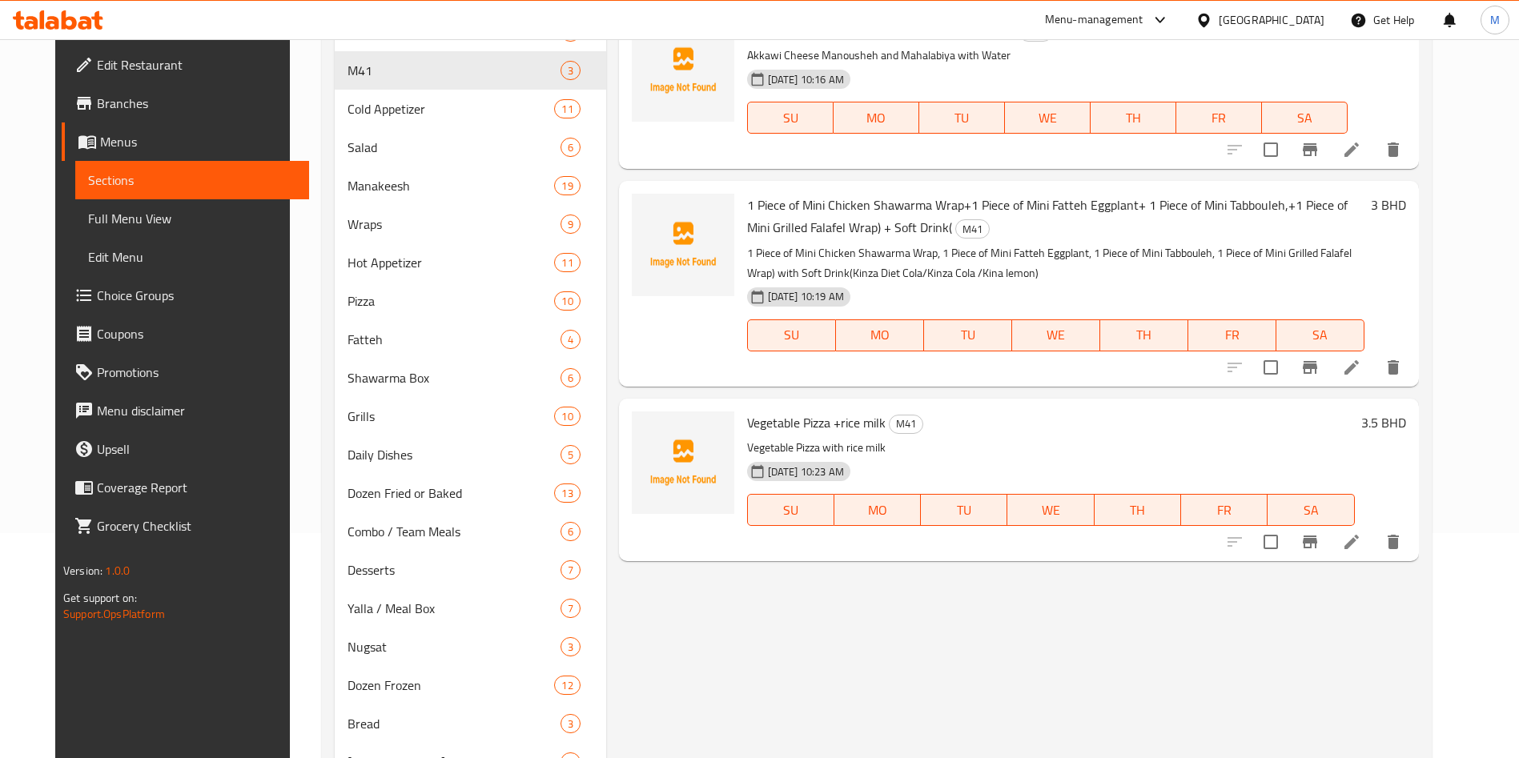
scroll to position [338, 0]
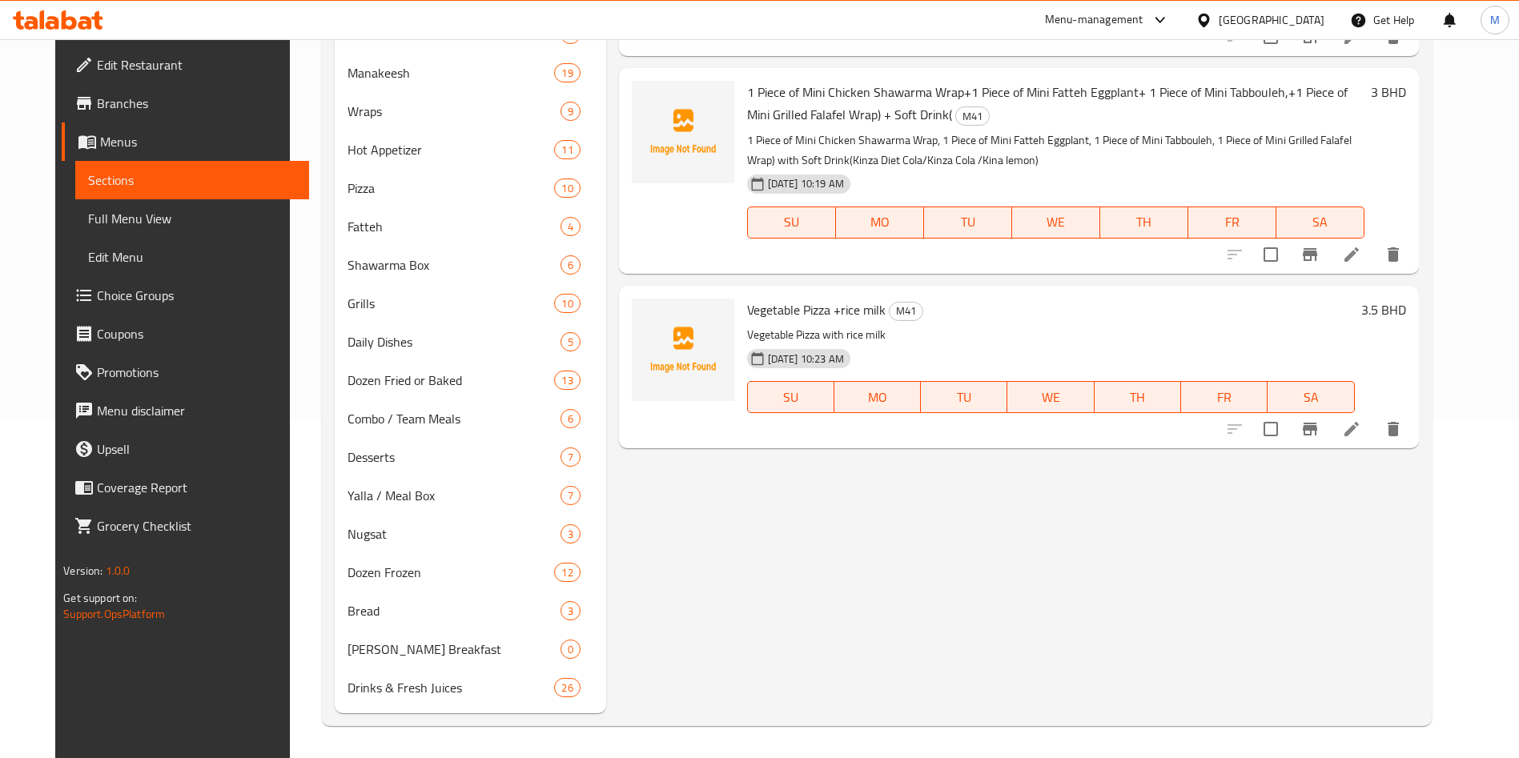
click at [1374, 431] on li at bounding box center [1351, 429] width 45 height 29
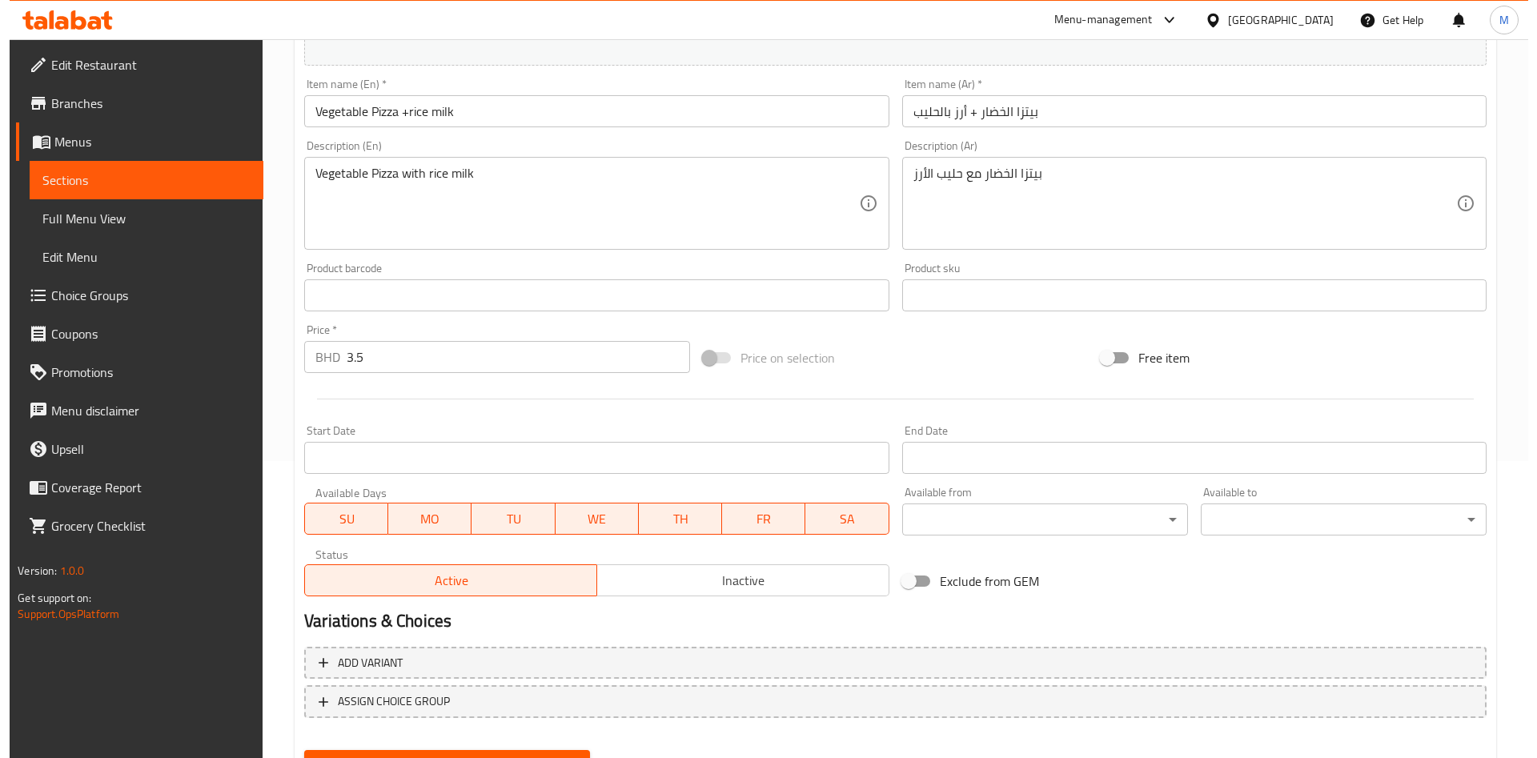
scroll to position [373, 0]
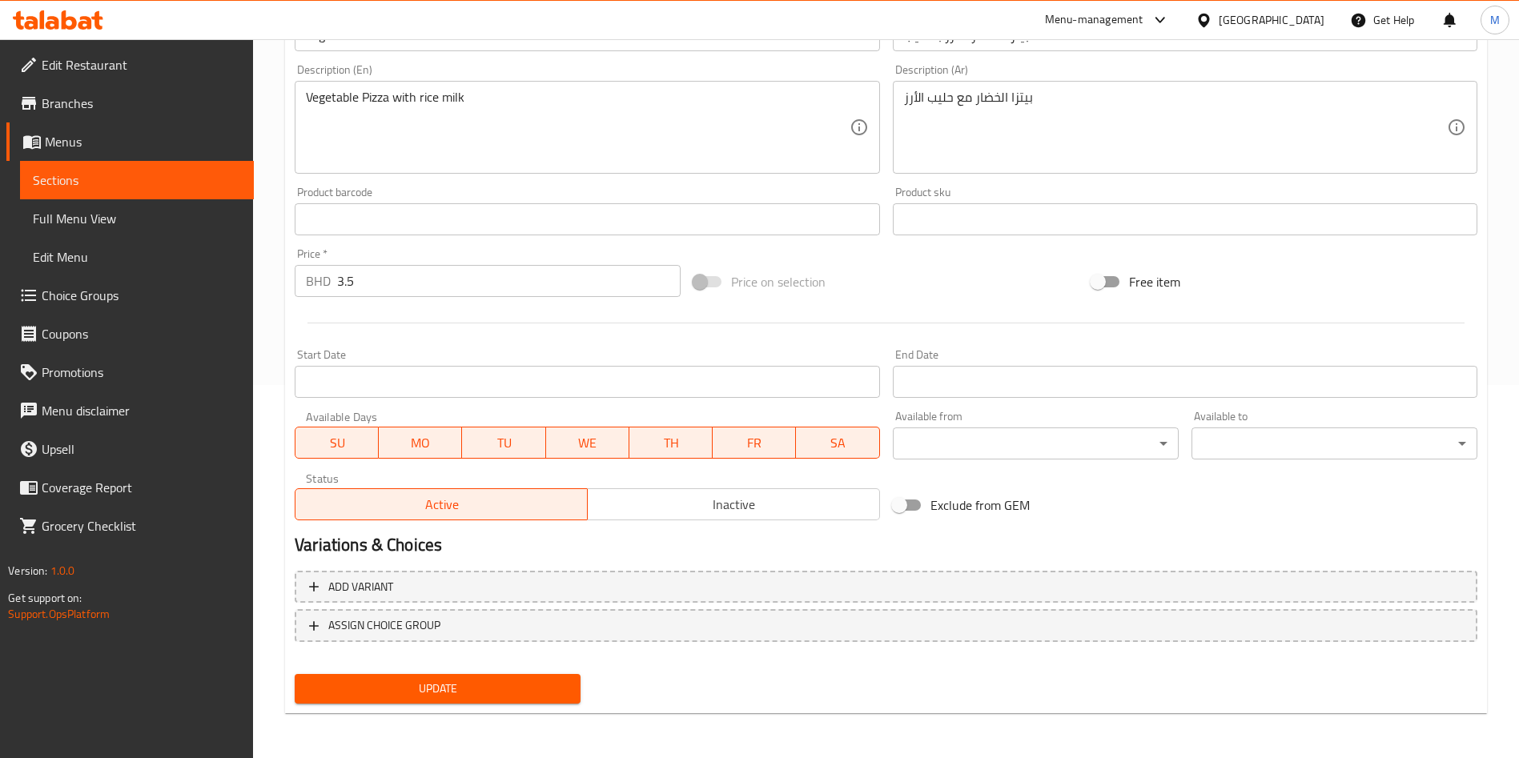
click at [1035, 385] on body "​ Menu-management Bahrain Get Help M Edit Restaurant Branches Menus Sections Fu…" at bounding box center [759, 25] width 1519 height 719
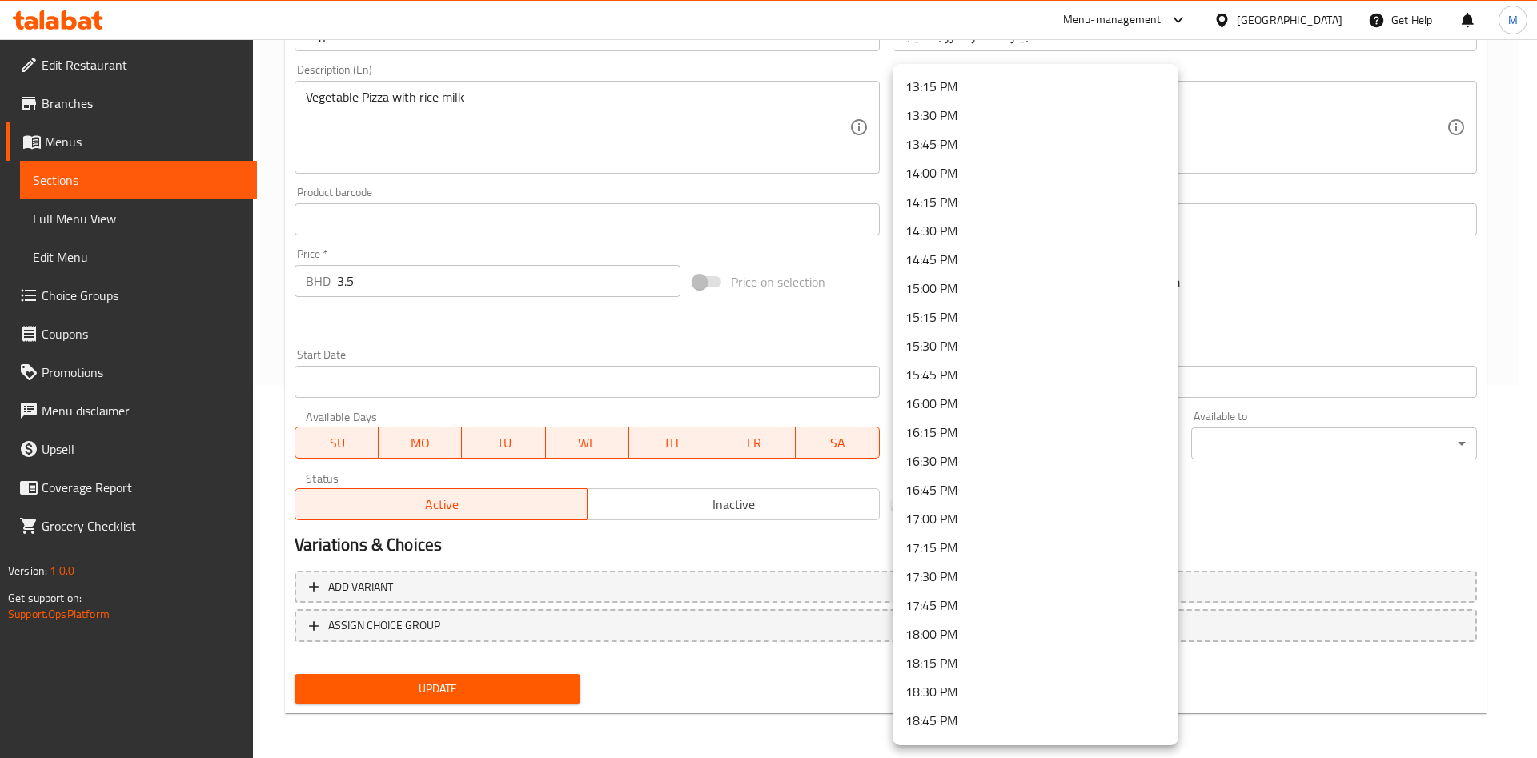
scroll to position [1561, 0]
click at [935, 600] on li "18:00 PM" at bounding box center [1036, 598] width 286 height 29
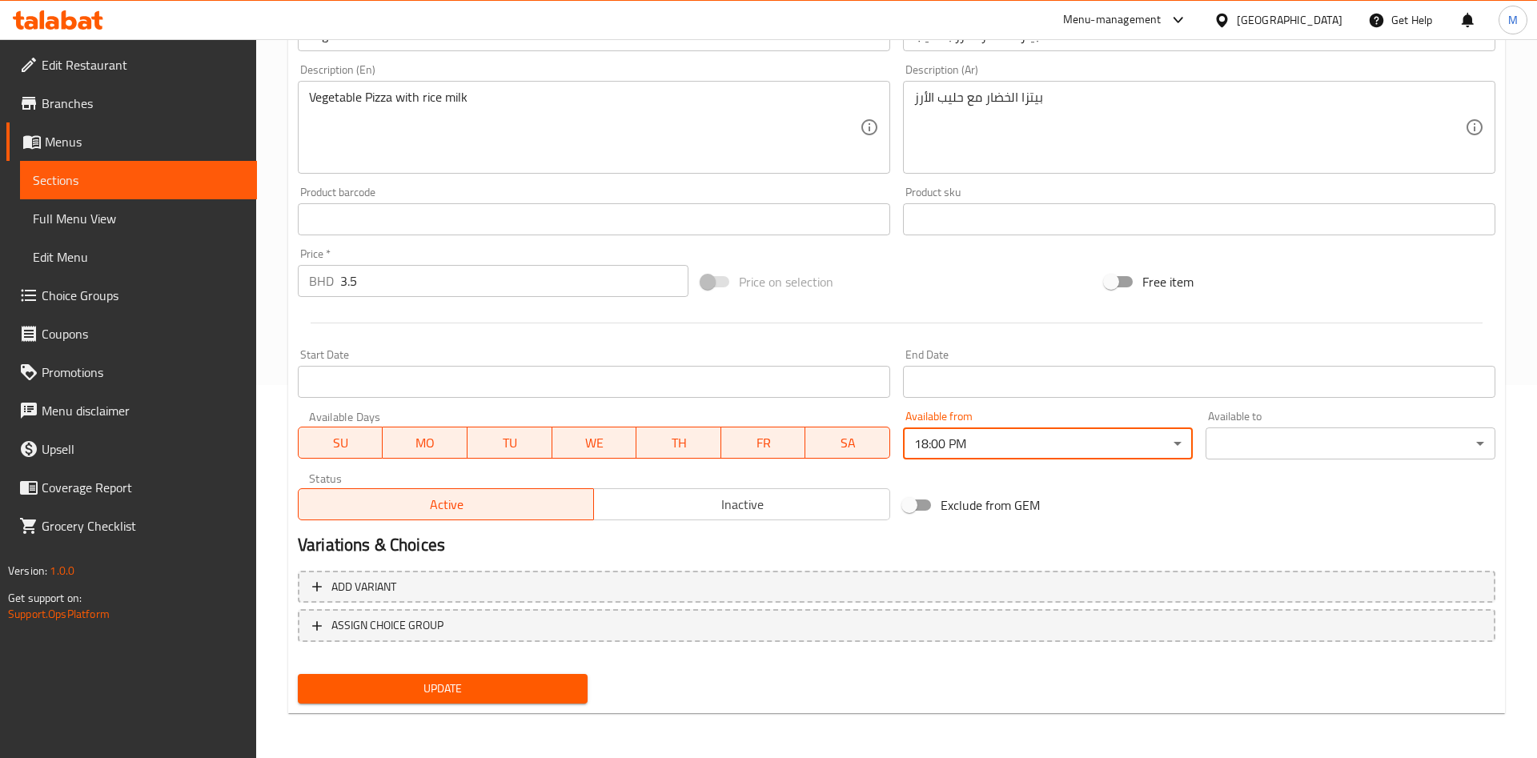
click at [1246, 385] on body "​ Menu-management Bahrain Get Help M Edit Restaurant Branches Menus Sections Fu…" at bounding box center [768, 25] width 1537 height 719
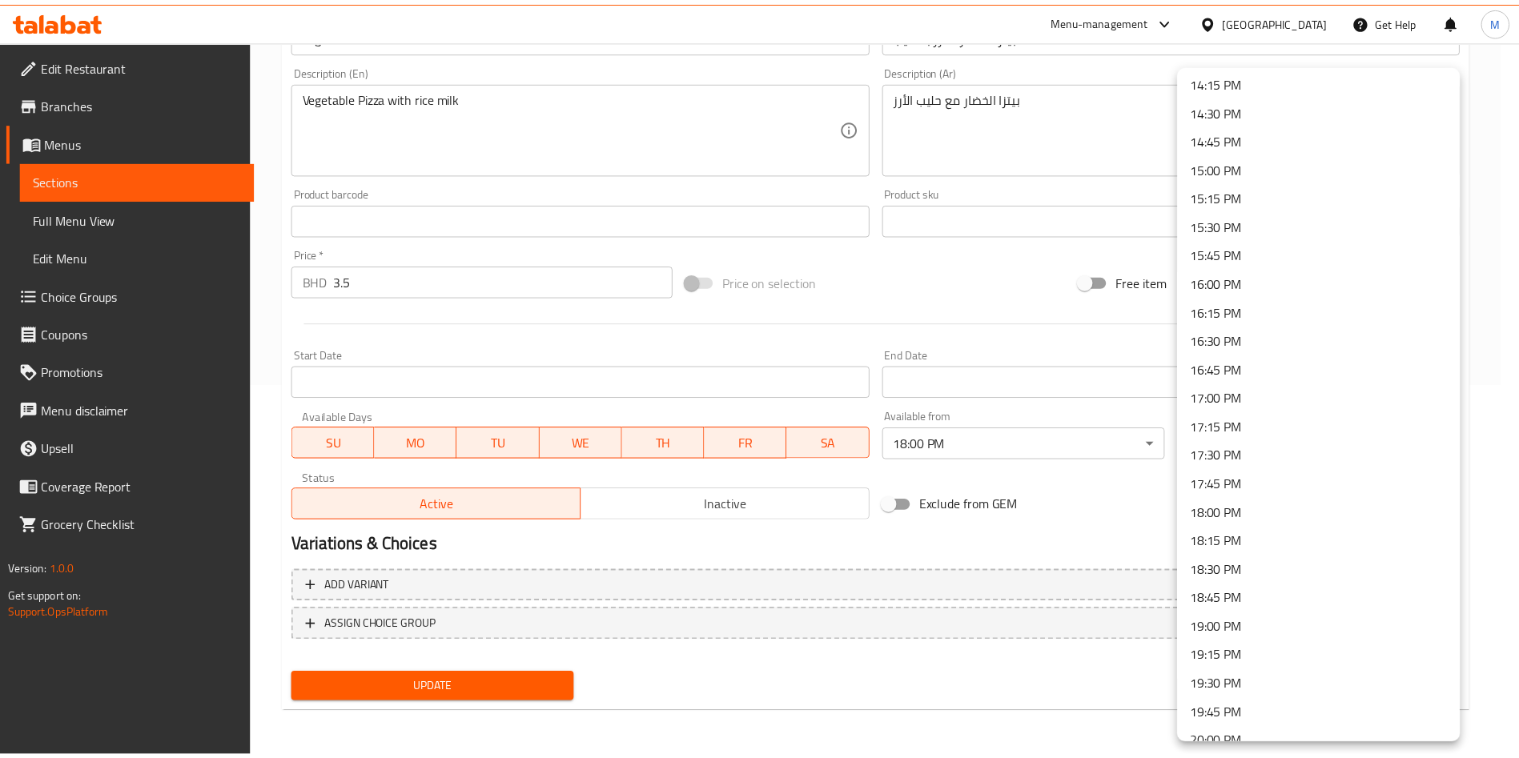
scroll to position [2127, 0]
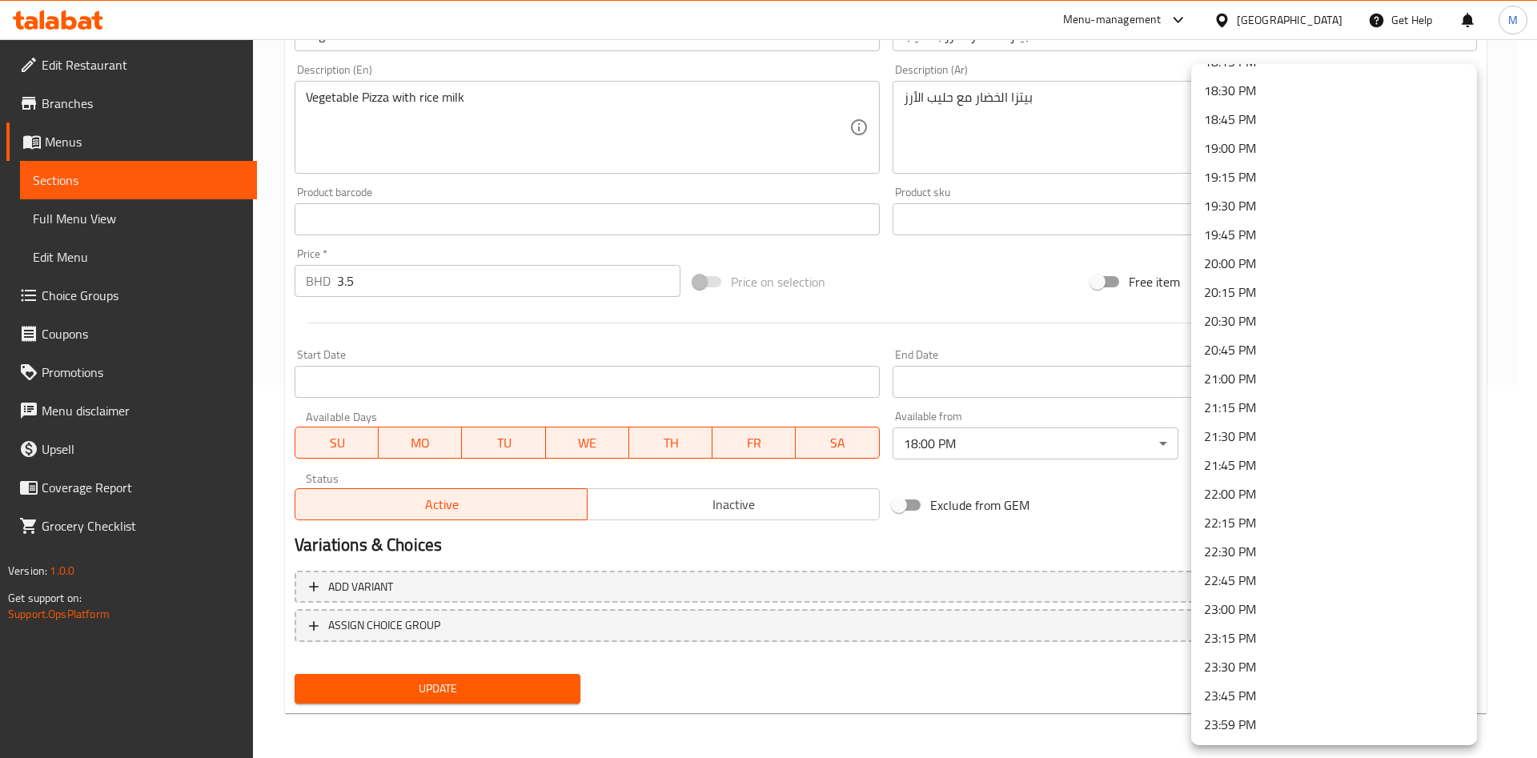
click at [1246, 666] on li "23:30 PM" at bounding box center [1334, 666] width 286 height 29
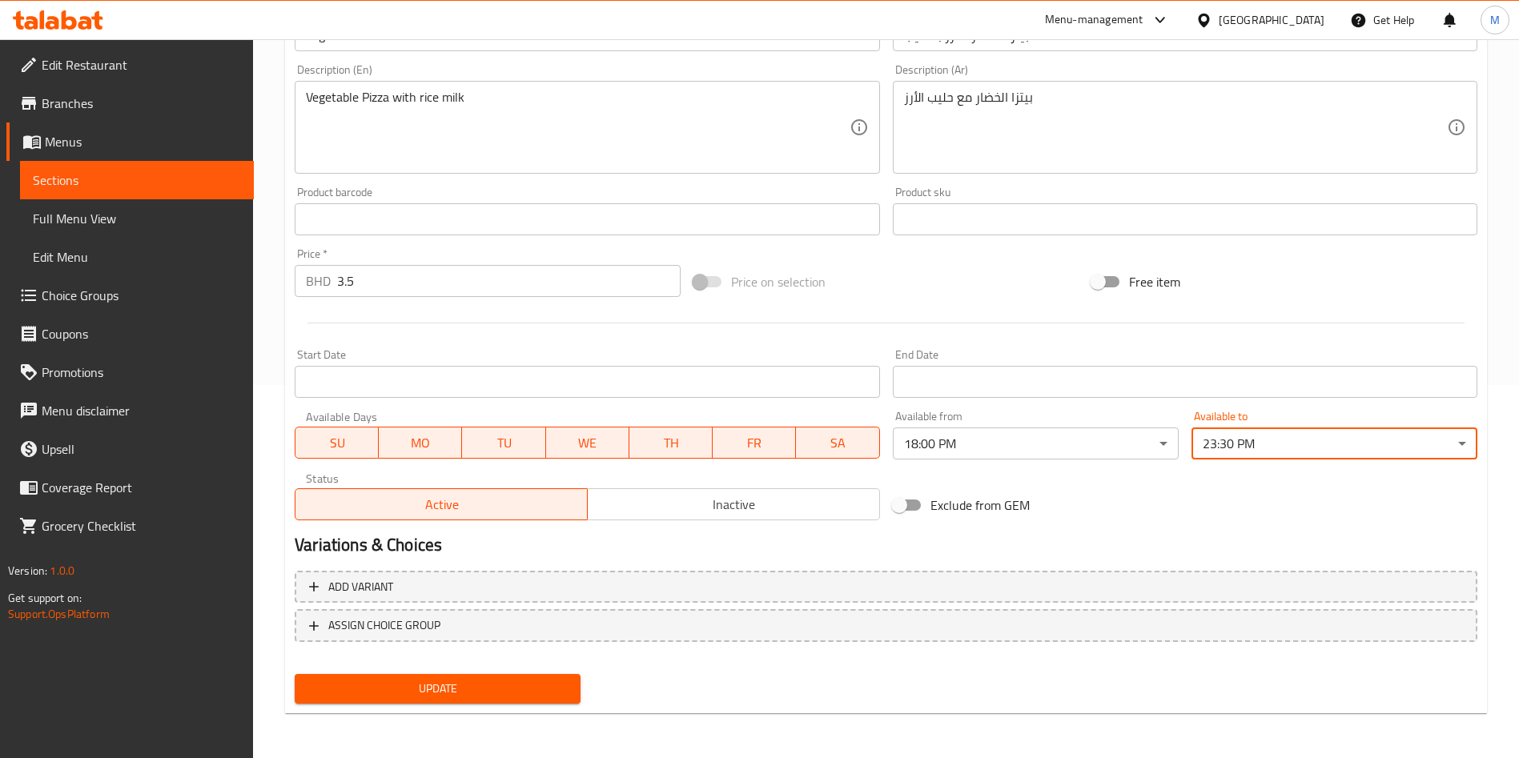
click at [453, 689] on span "Update" at bounding box center [437, 689] width 260 height 20
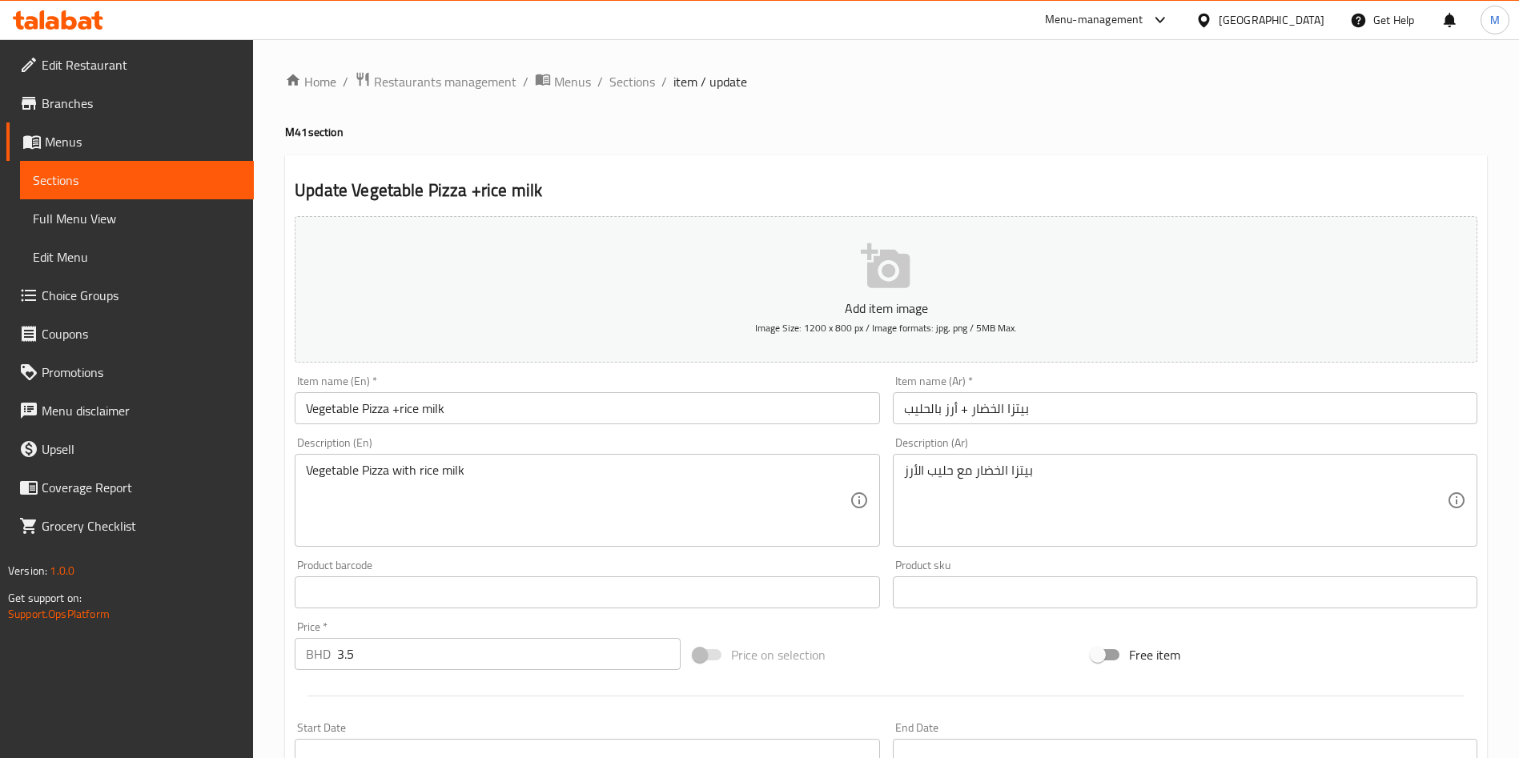
scroll to position [373, 0]
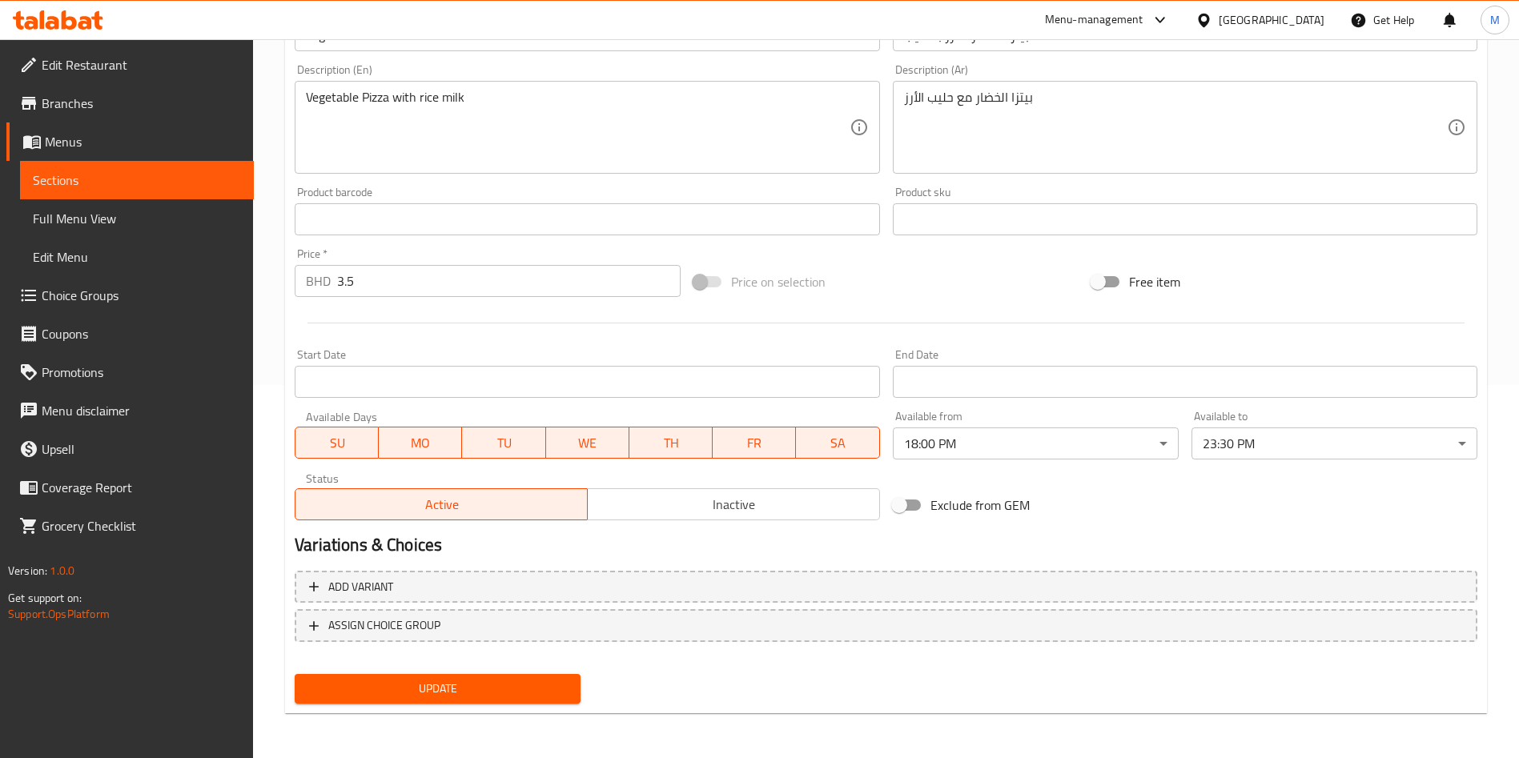
click at [431, 692] on span "Update" at bounding box center [437, 689] width 260 height 20
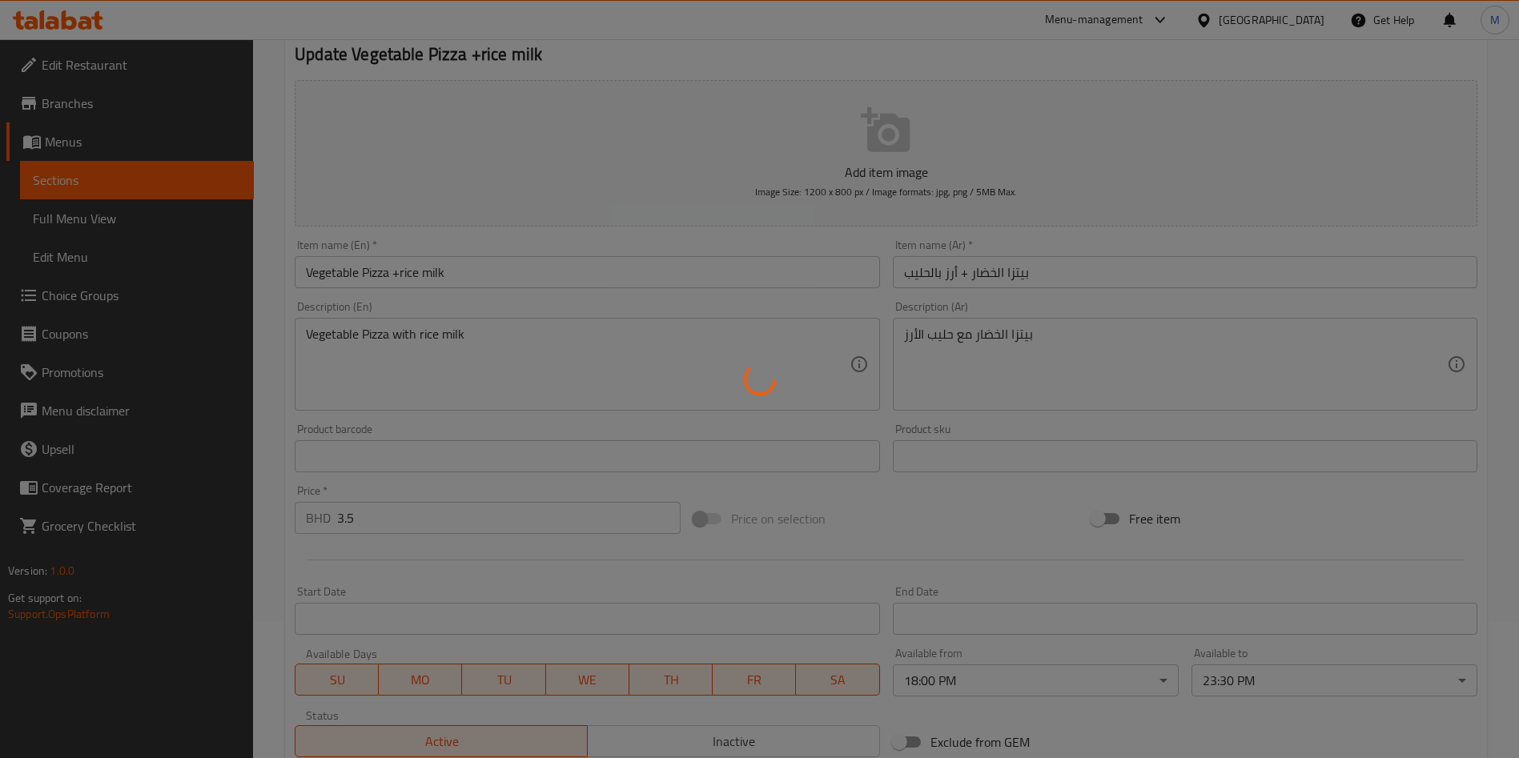
scroll to position [0, 0]
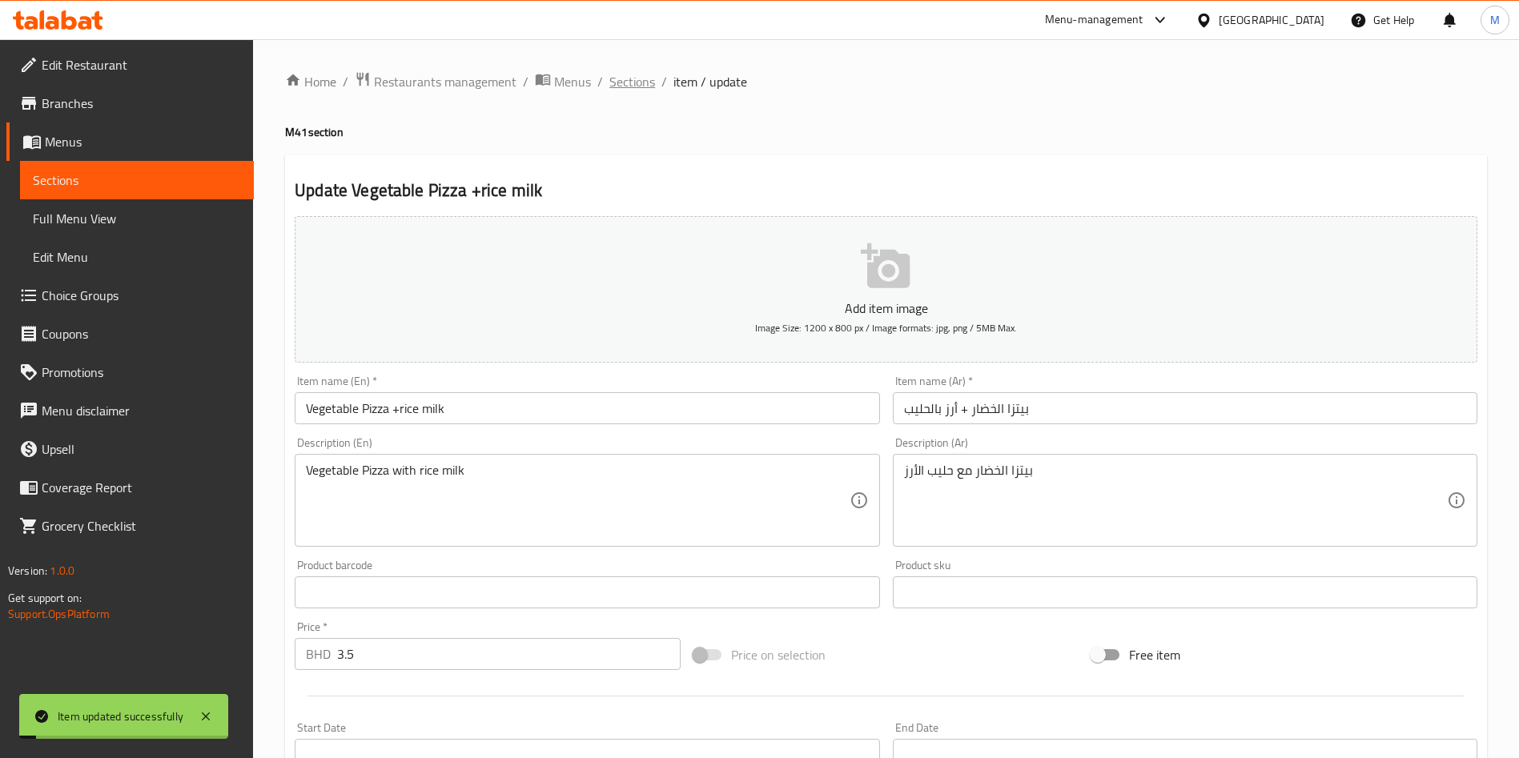
click at [636, 90] on span "Sections" at bounding box center [632, 81] width 46 height 19
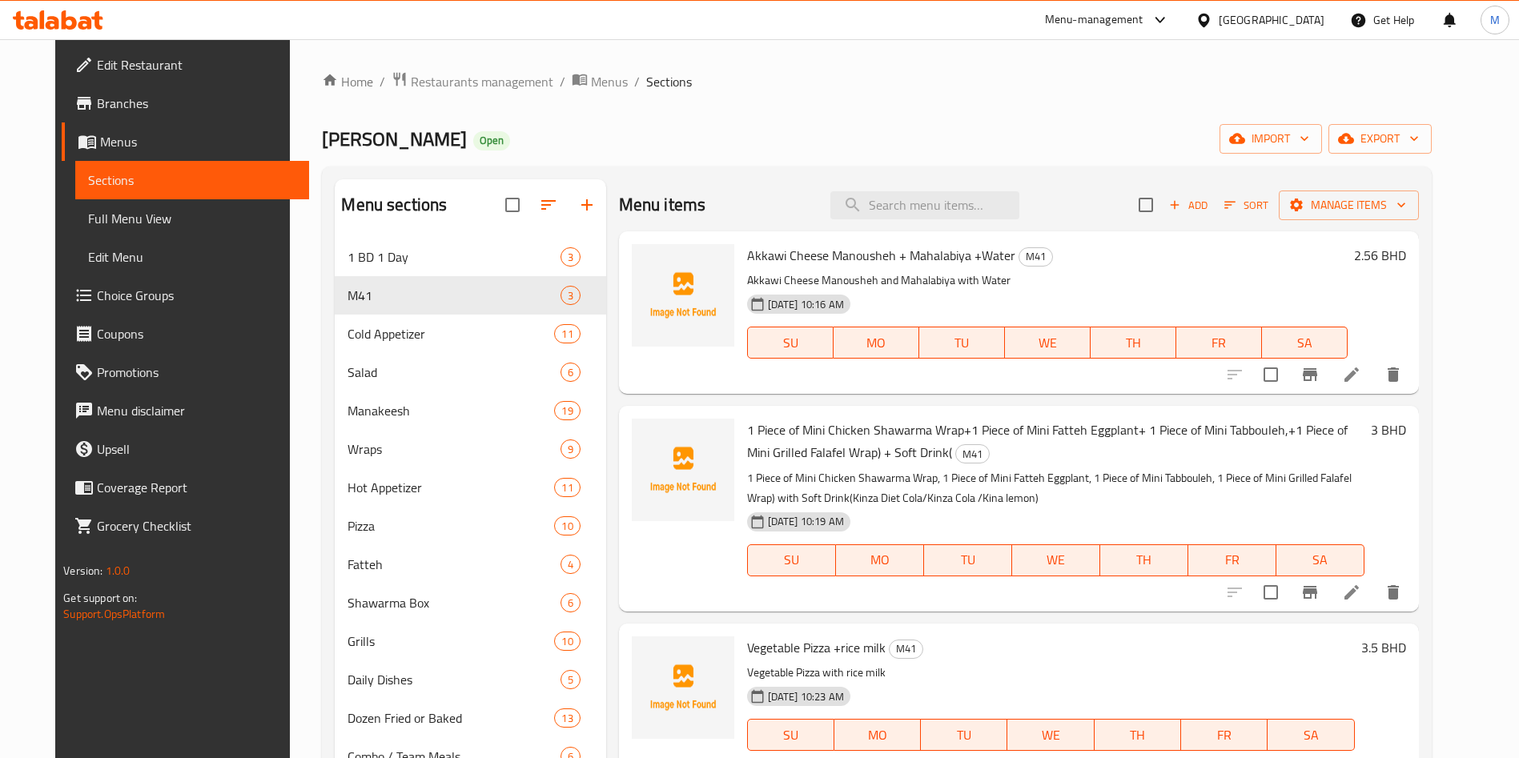
click at [101, 94] on span "Branches" at bounding box center [196, 103] width 199 height 19
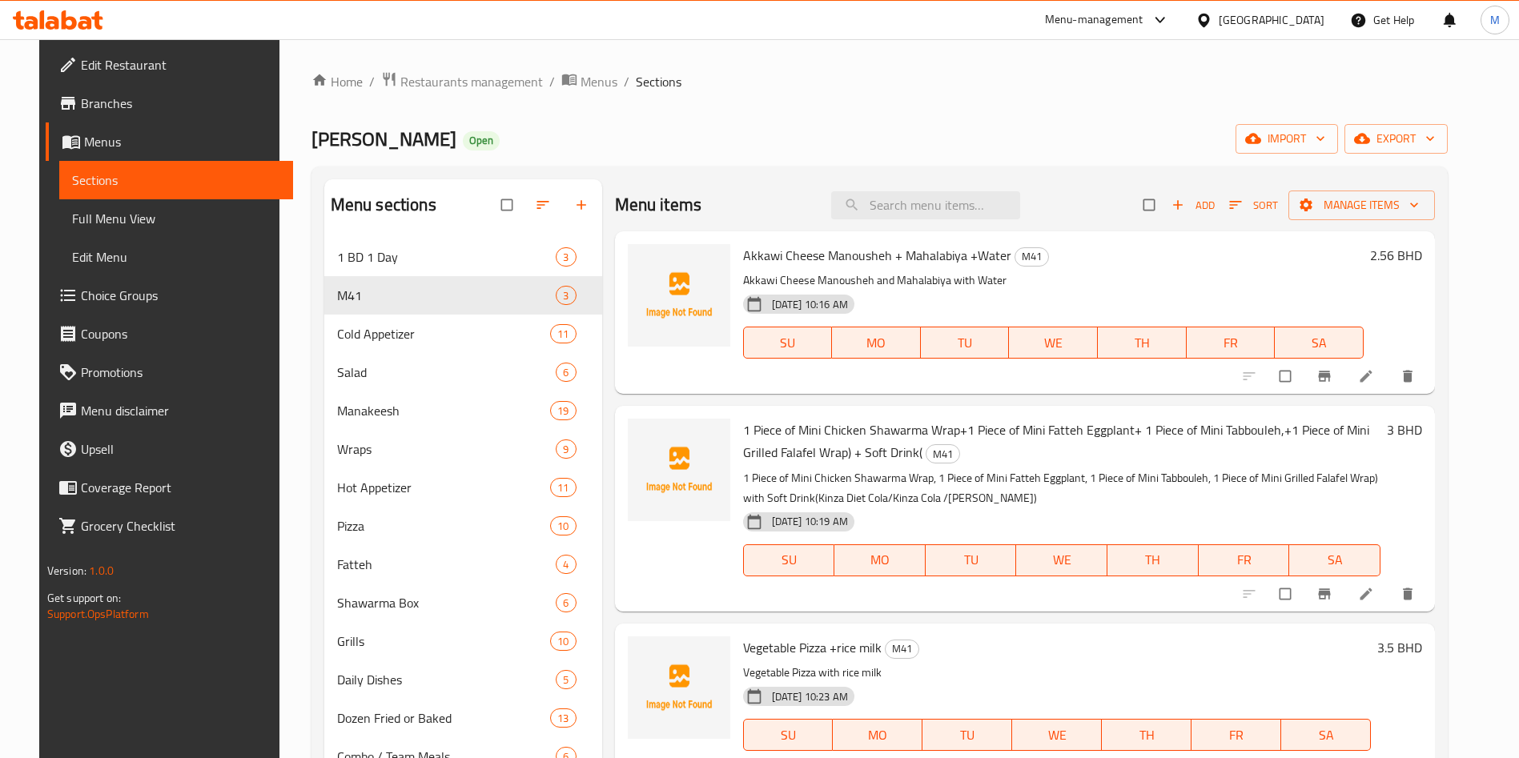
click at [106, 301] on span "Choice Groups" at bounding box center [180, 295] width 199 height 19
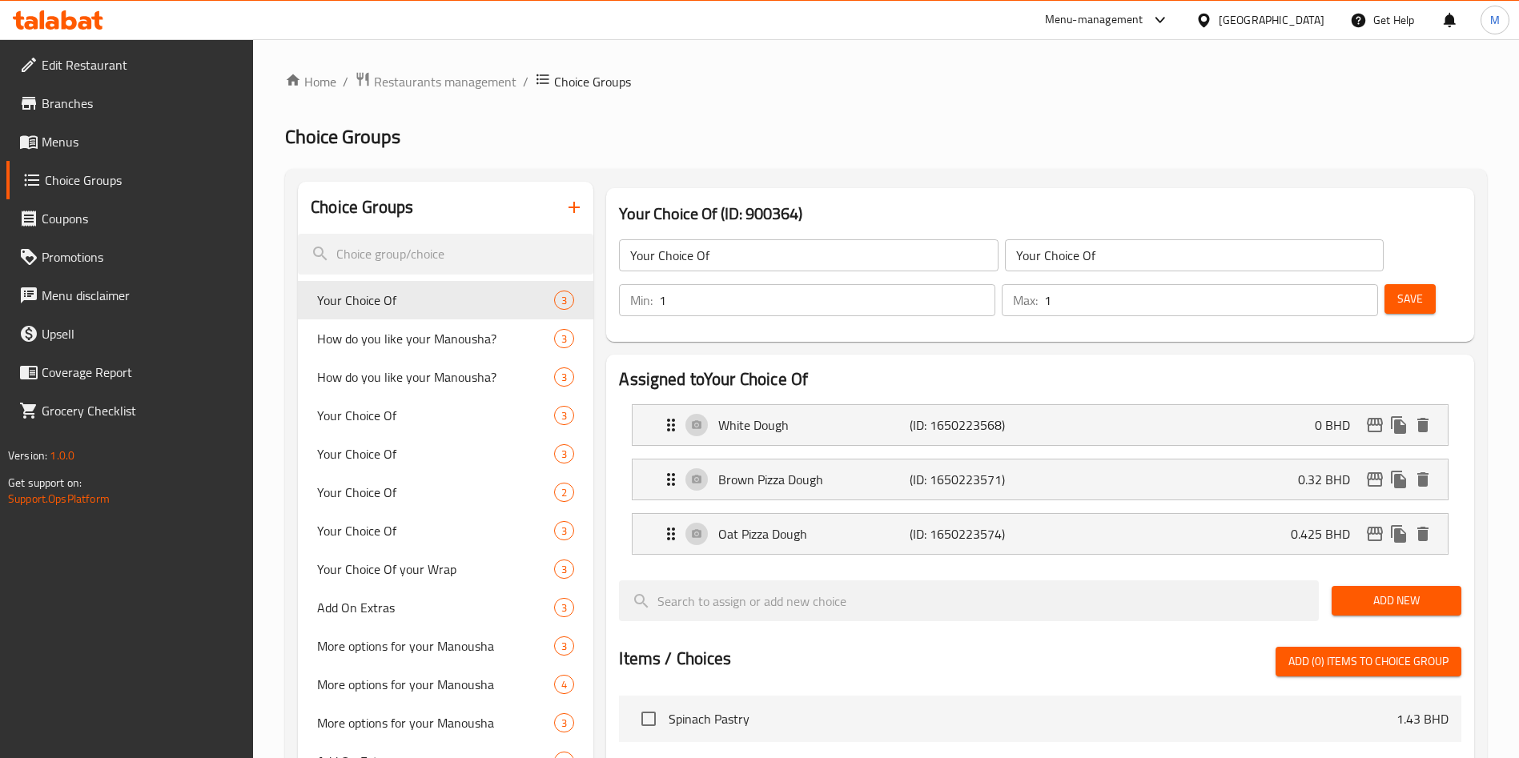
click at [576, 205] on icon "button" at bounding box center [573, 207] width 19 height 19
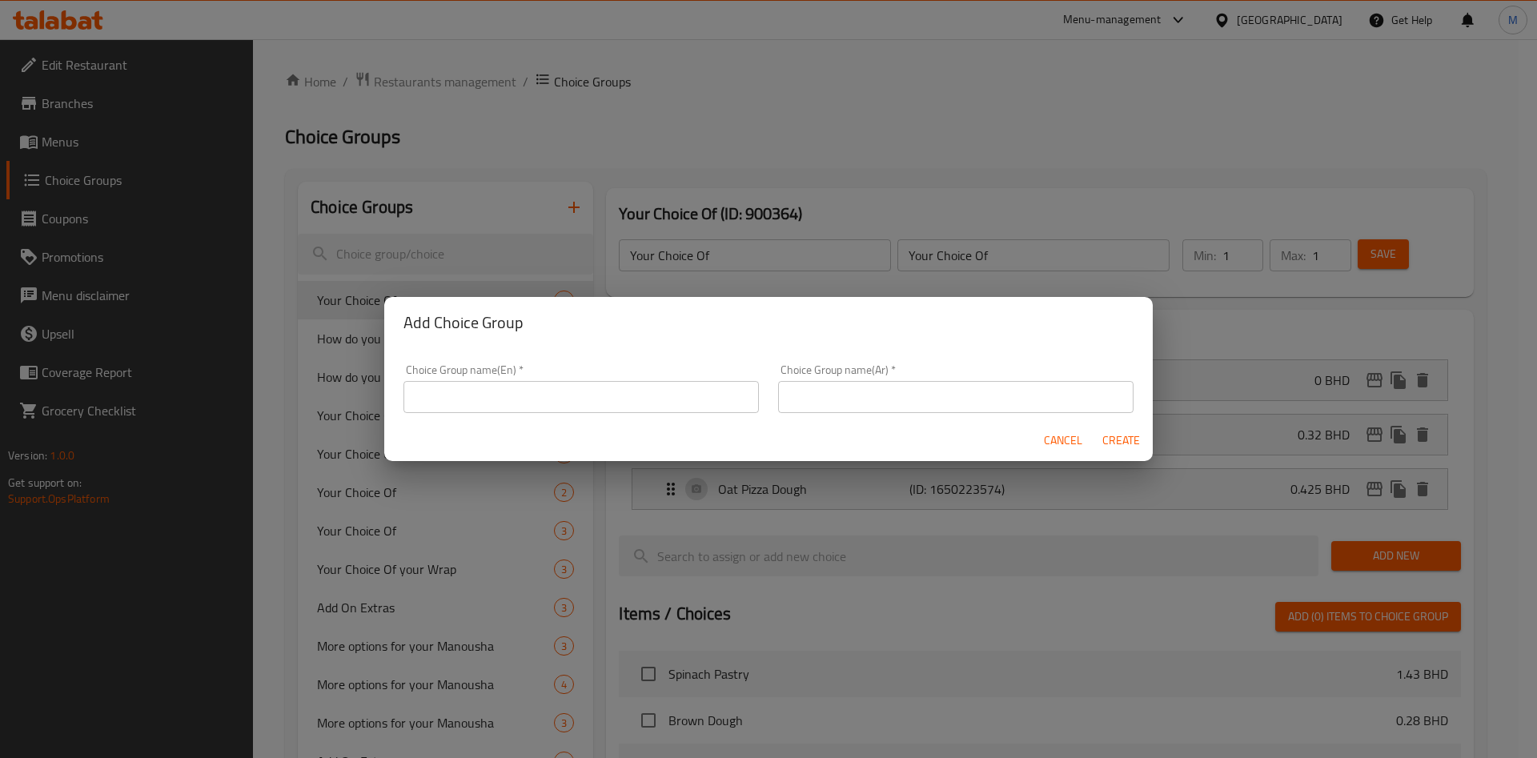
click at [509, 396] on input "text" at bounding box center [580, 397] width 355 height 32
type input "your choice of drink"
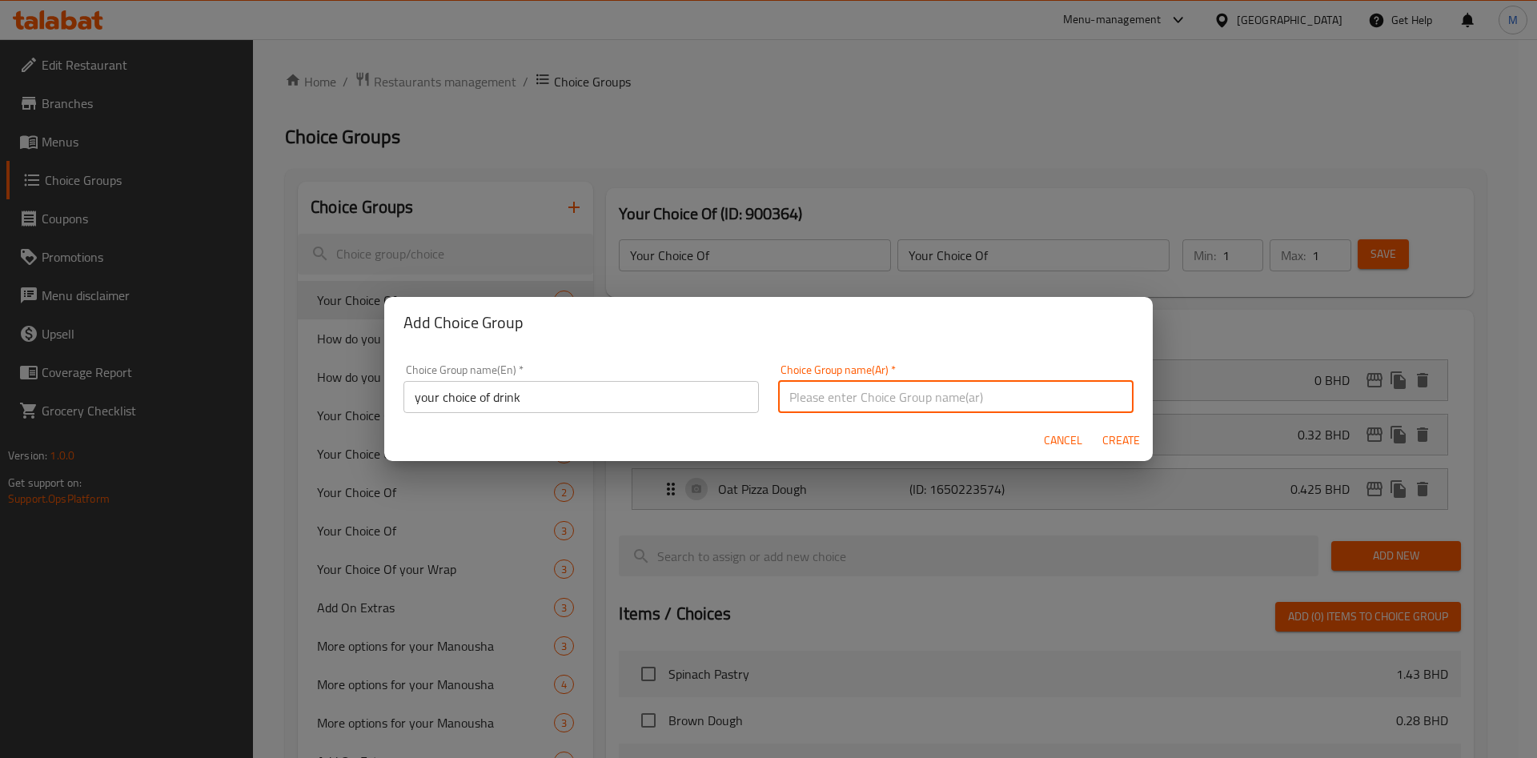
click at [994, 383] on input "text" at bounding box center [955, 397] width 355 height 32
type input "اختيارك من المشروب"
click at [1122, 442] on span "Create" at bounding box center [1121, 441] width 38 height 20
type input "your choice of drink"
type input "اختيارك من المشروب"
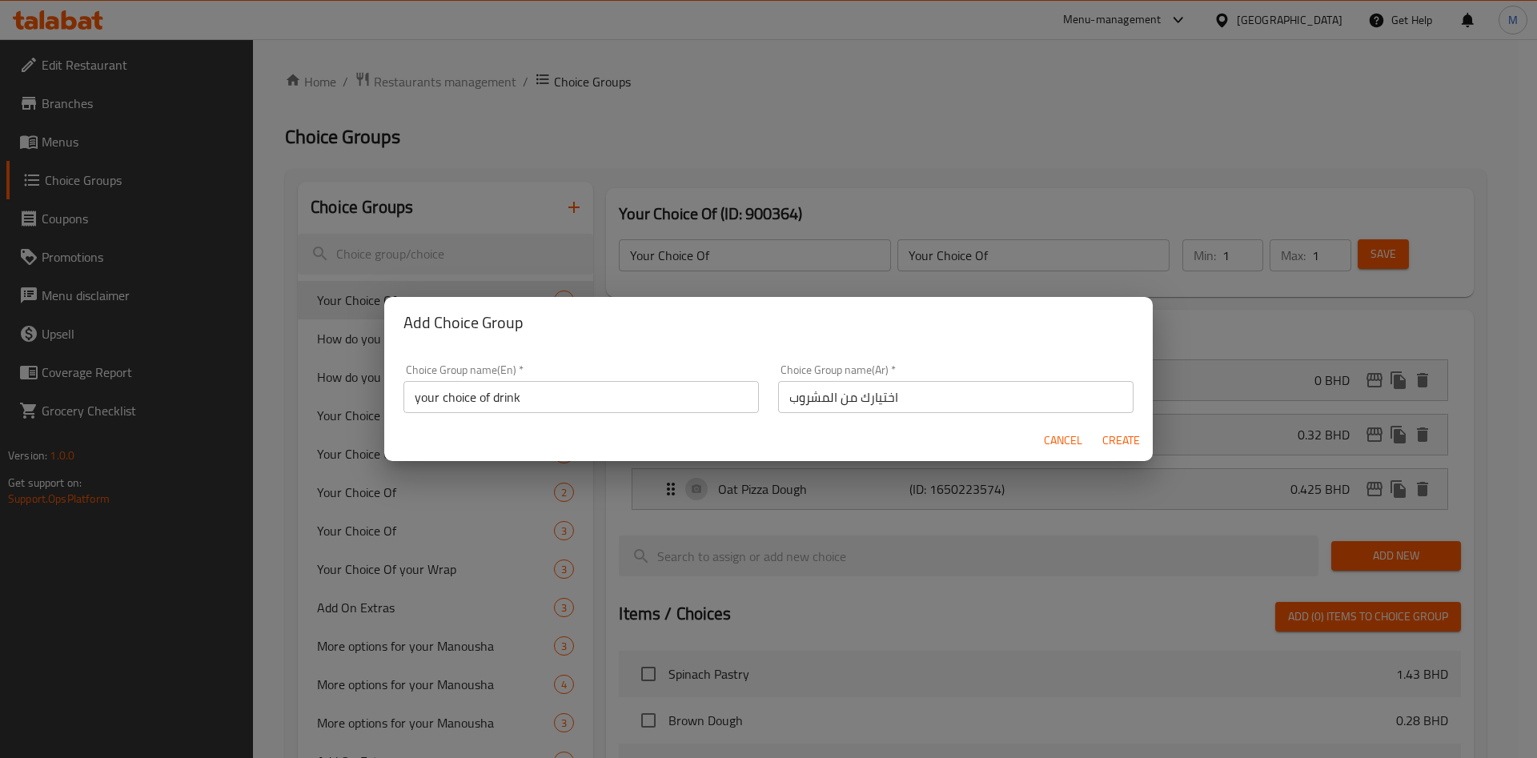
type input "0"
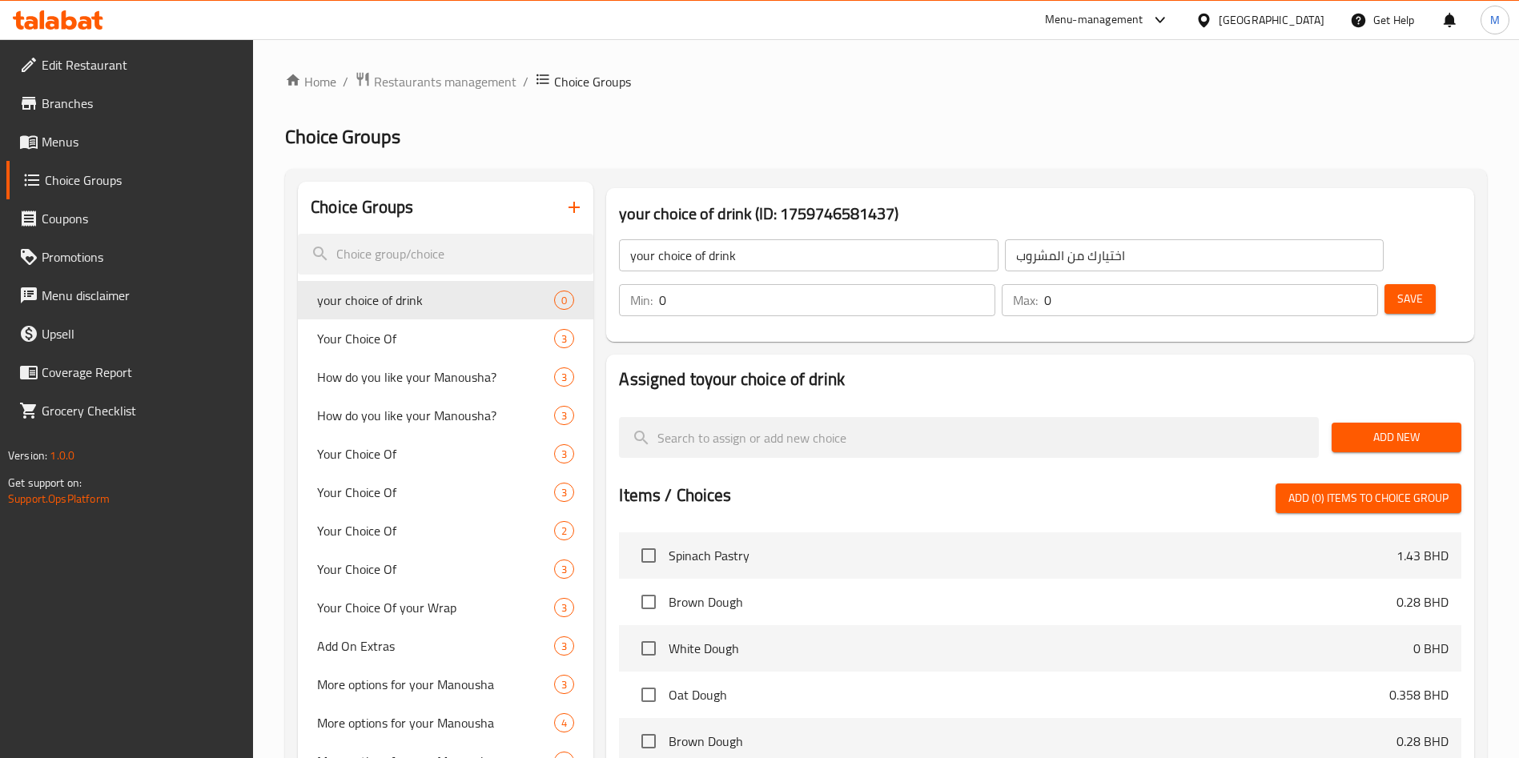
click at [1378, 411] on div "Add New" at bounding box center [1396, 438] width 142 height 54
type input "1"
click at [995, 284] on input "1" at bounding box center [827, 300] width 336 height 32
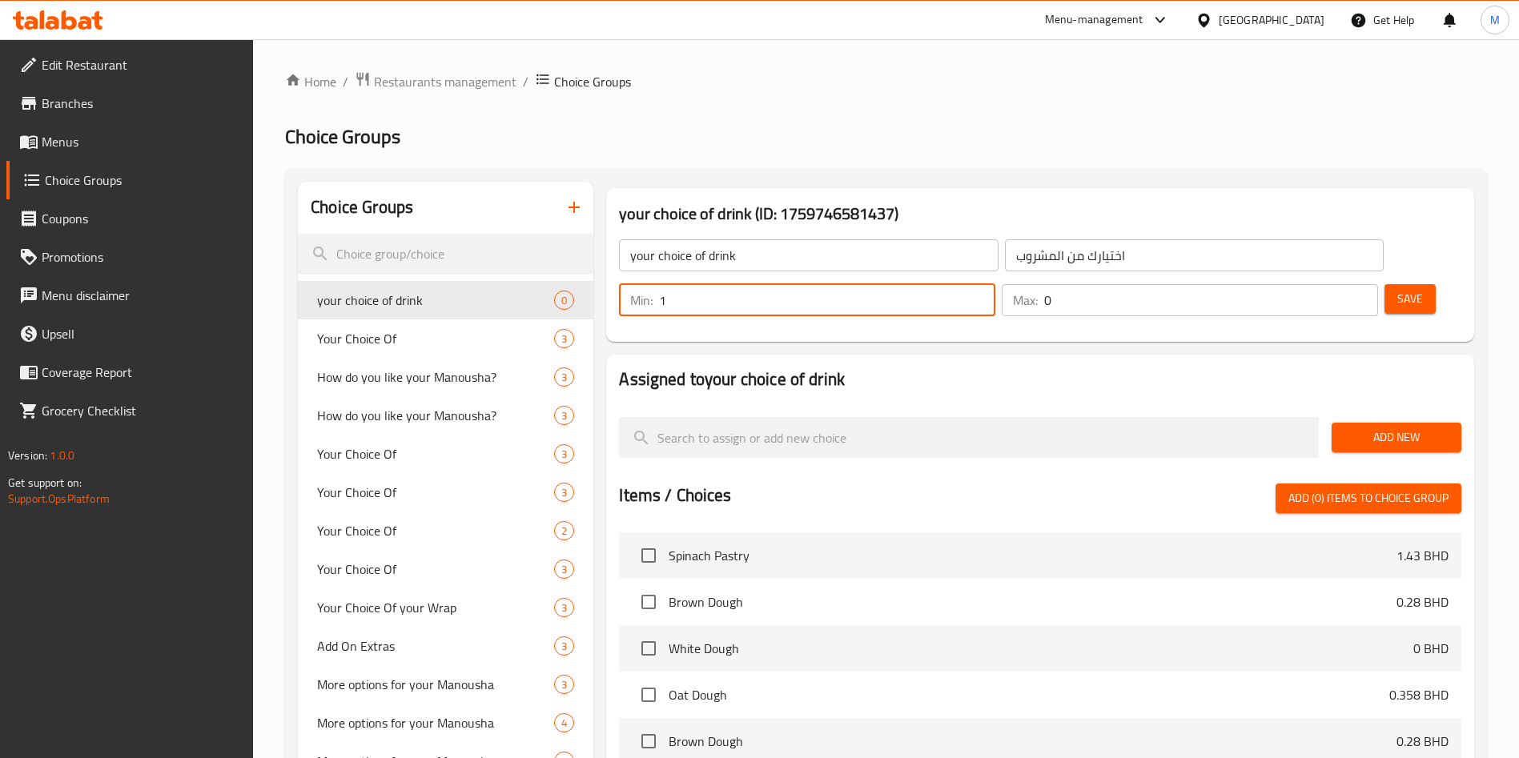
click at [1407, 427] on span "Add New" at bounding box center [1396, 437] width 104 height 20
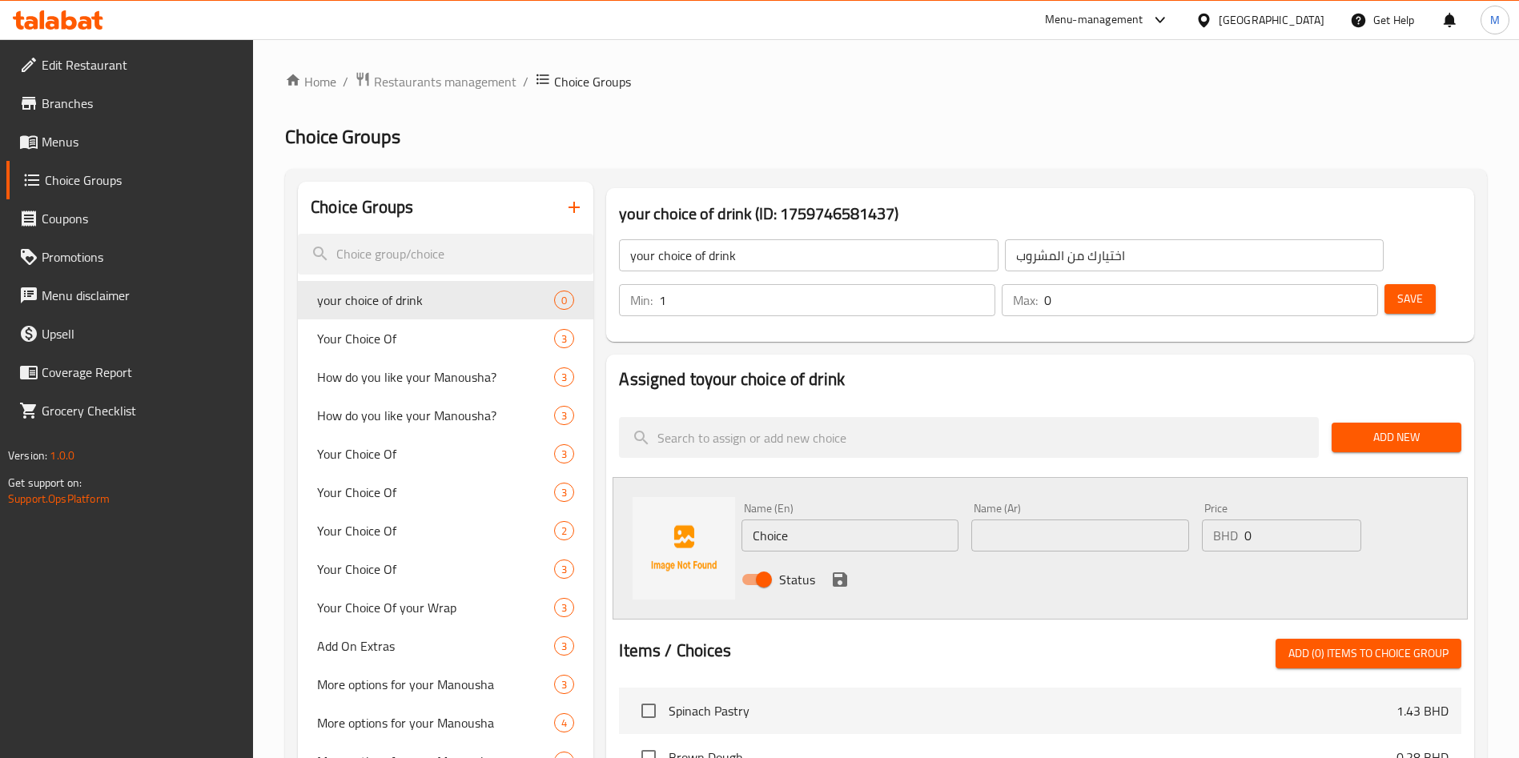
click at [861, 520] on input "Choice" at bounding box center [849, 536] width 217 height 32
click at [776, 520] on input "text" at bounding box center [849, 536] width 217 height 32
type input "ه"
type input "Kinza Diet"
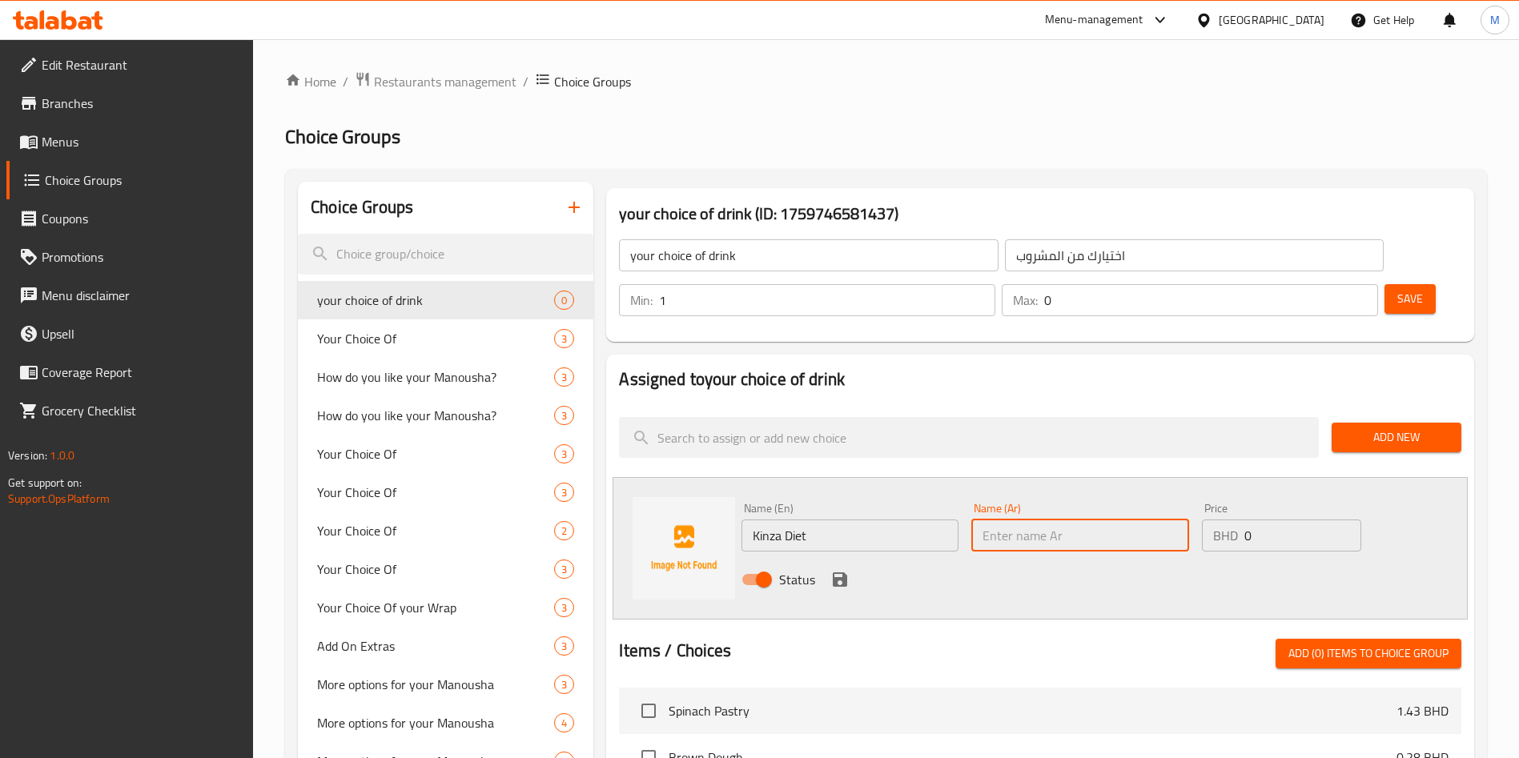
click at [1025, 520] on input "text" at bounding box center [1079, 536] width 217 height 32
type input "كينزا دايت"
click at [838, 570] on icon "save" at bounding box center [839, 579] width 19 height 19
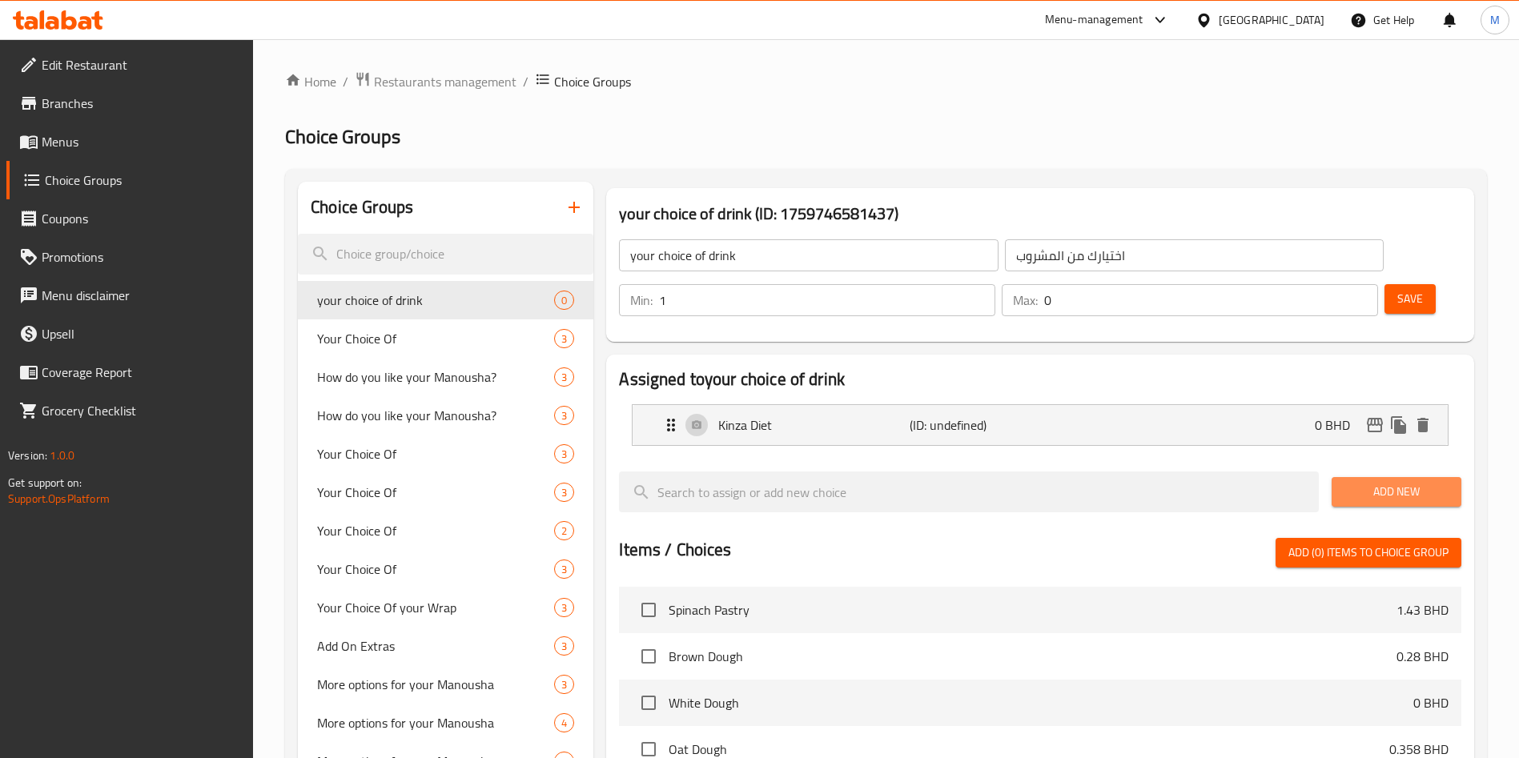
click at [1416, 482] on span "Add New" at bounding box center [1396, 492] width 104 height 20
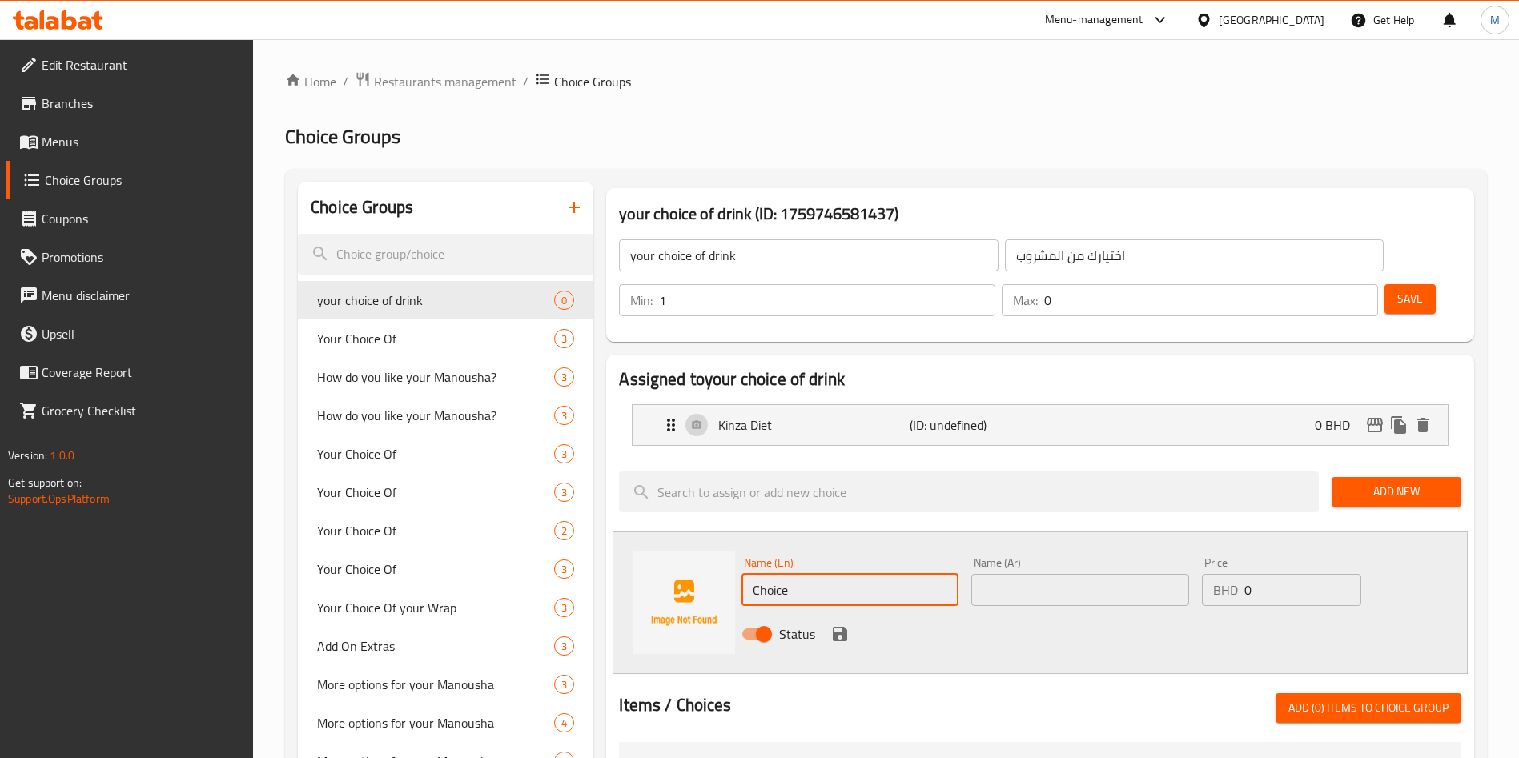
click at [837, 574] on input "Choice" at bounding box center [849, 590] width 217 height 32
type input "L"
type input "Kiza cola"
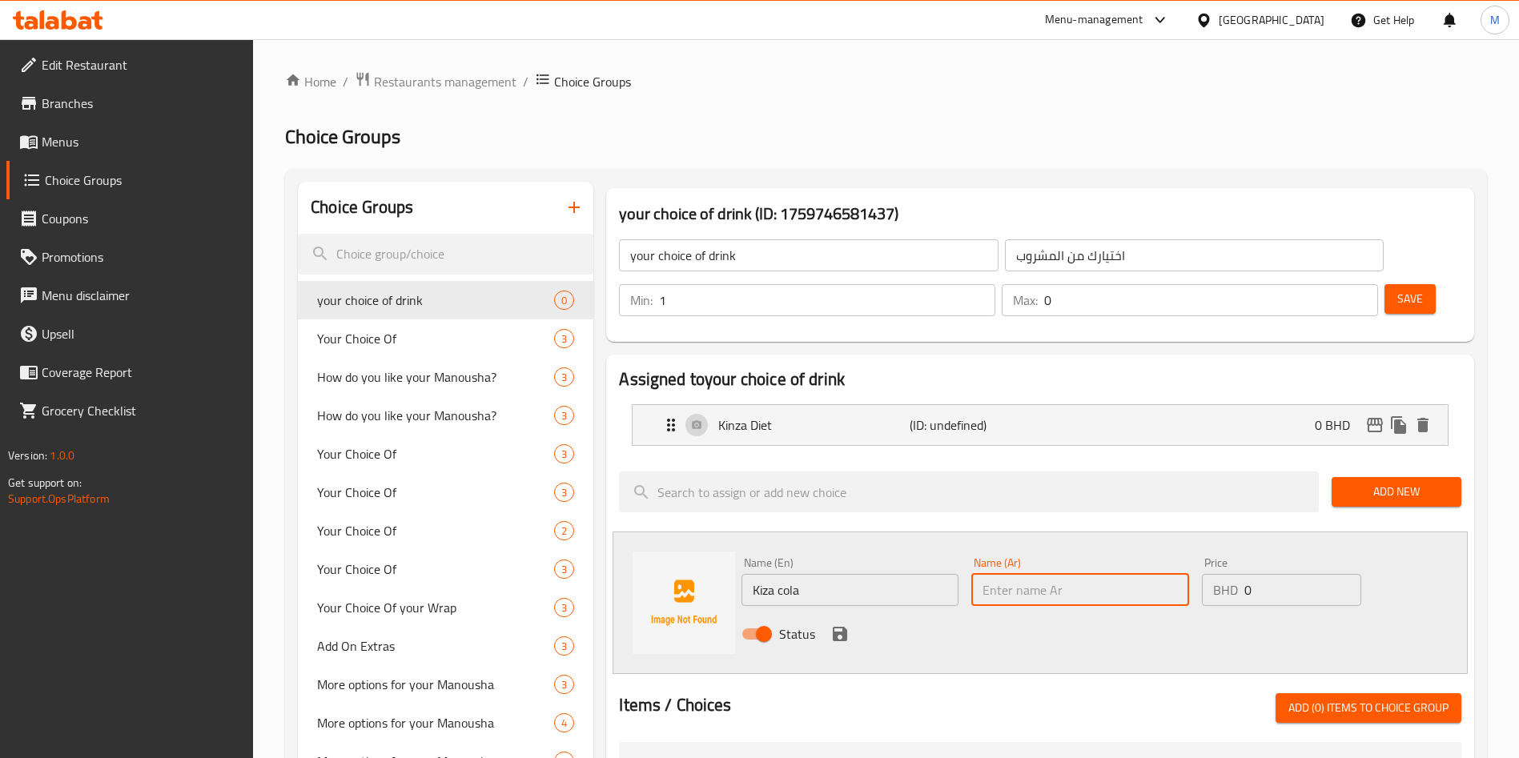
click at [995, 574] on input "text" at bounding box center [1079, 590] width 217 height 32
type input "[PERSON_NAME]"
click at [842, 627] on icon "save" at bounding box center [840, 634] width 14 height 14
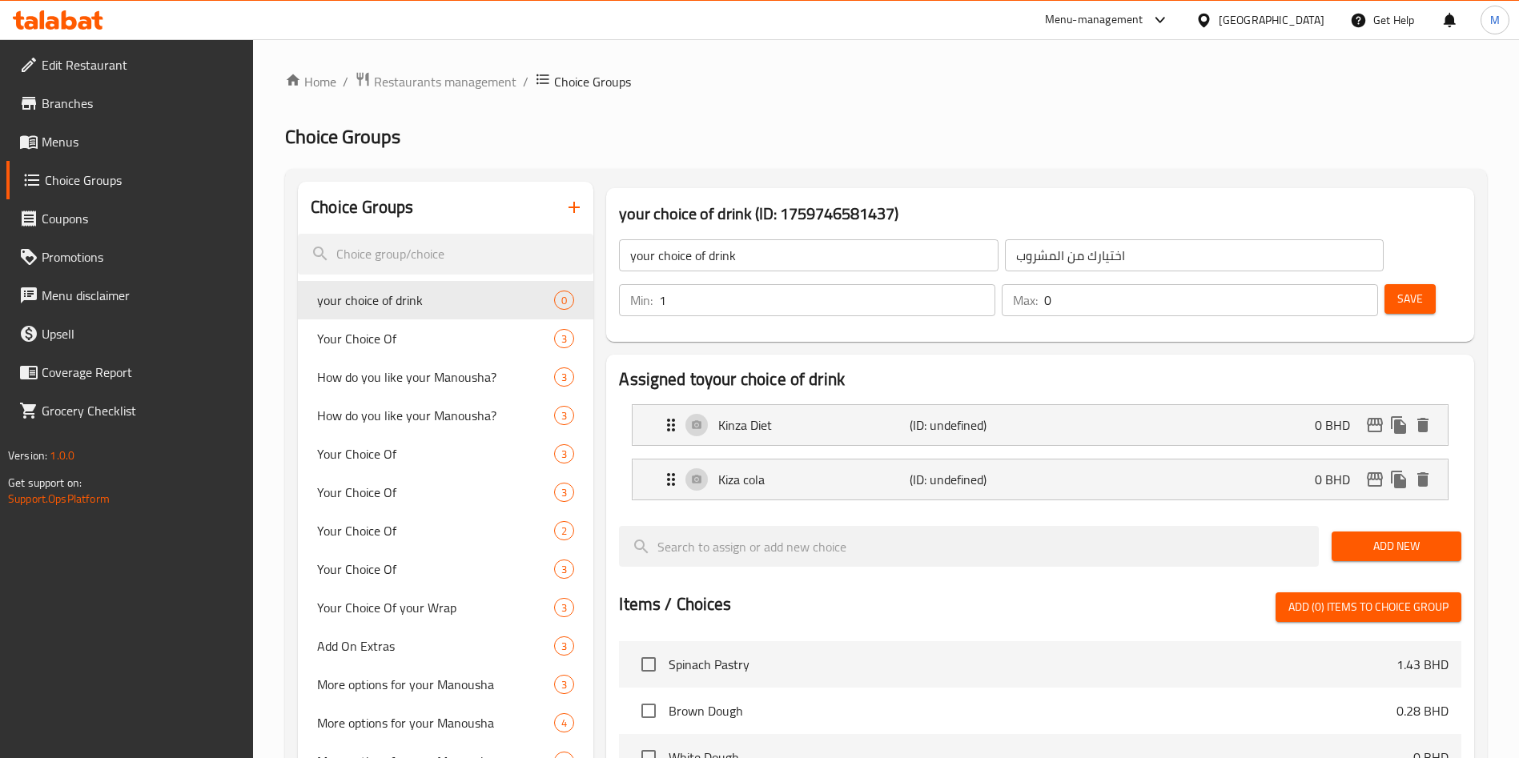
click at [1387, 532] on button "Add New" at bounding box center [1396, 547] width 130 height 30
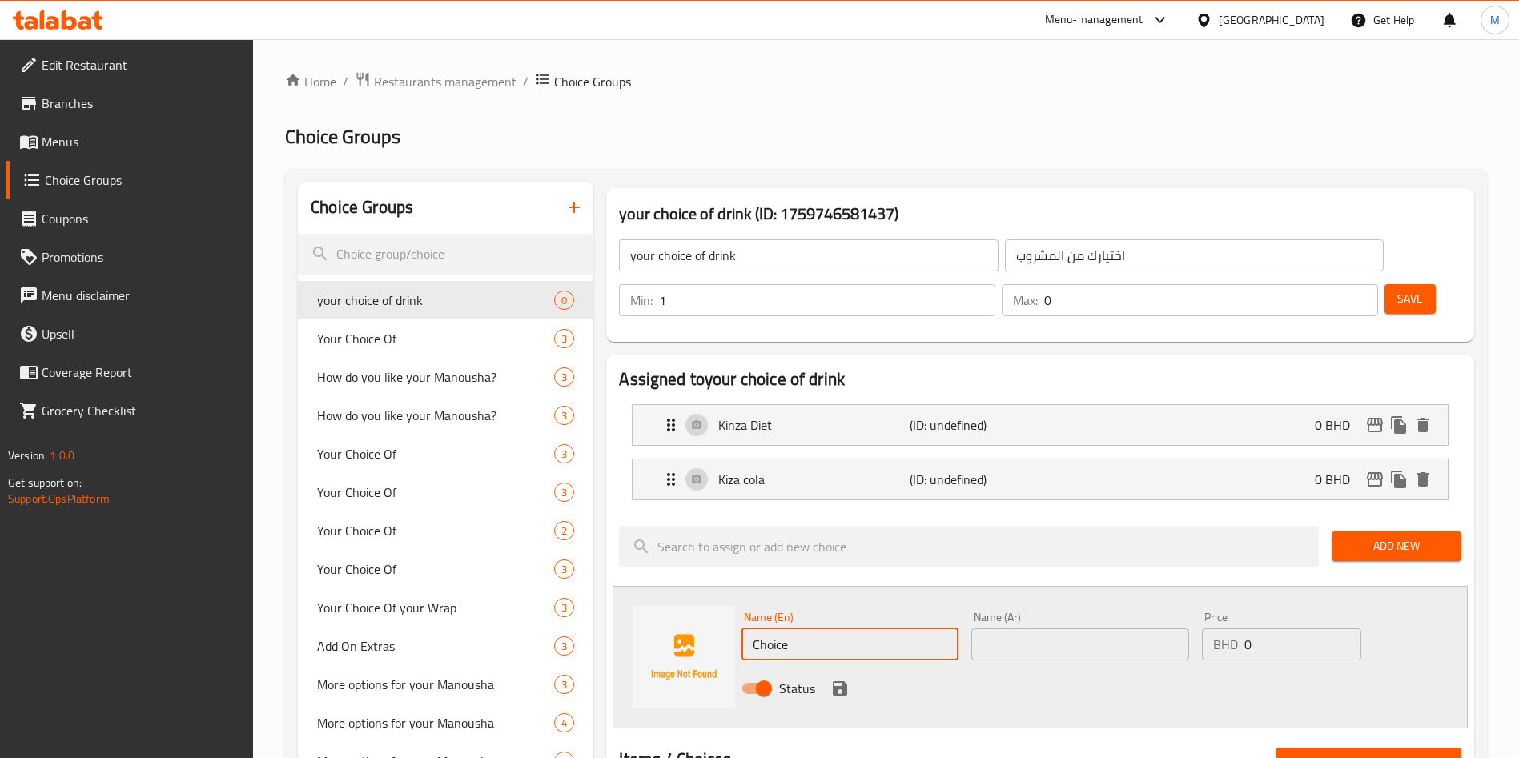
click at [810, 628] on input "Choice" at bounding box center [849, 644] width 217 height 32
type input "[PERSON_NAME]"
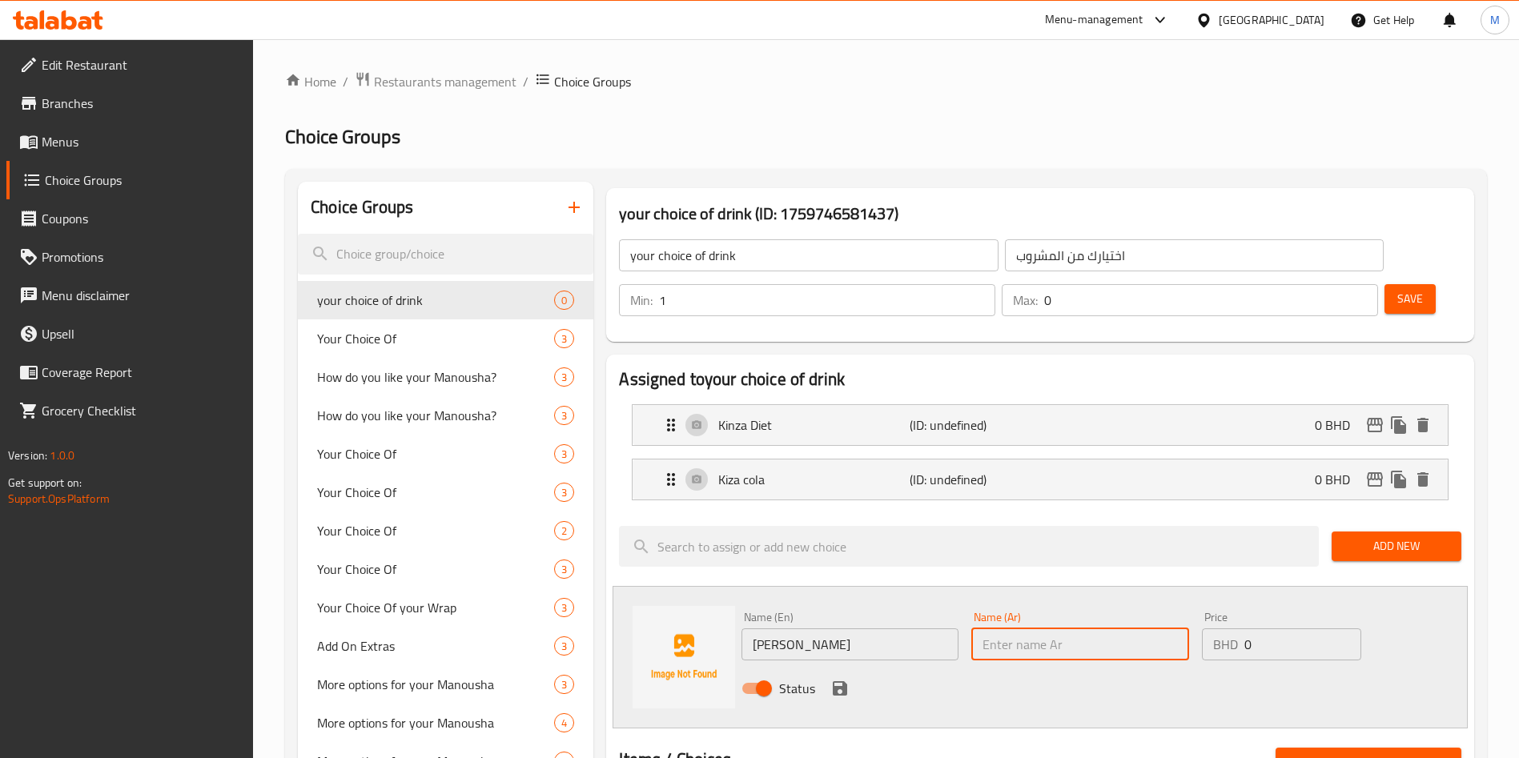
click at [1021, 628] on input "text" at bounding box center [1079, 644] width 217 height 32
type input "كينزا ليمون"
click at [833, 681] on icon "save" at bounding box center [840, 688] width 14 height 14
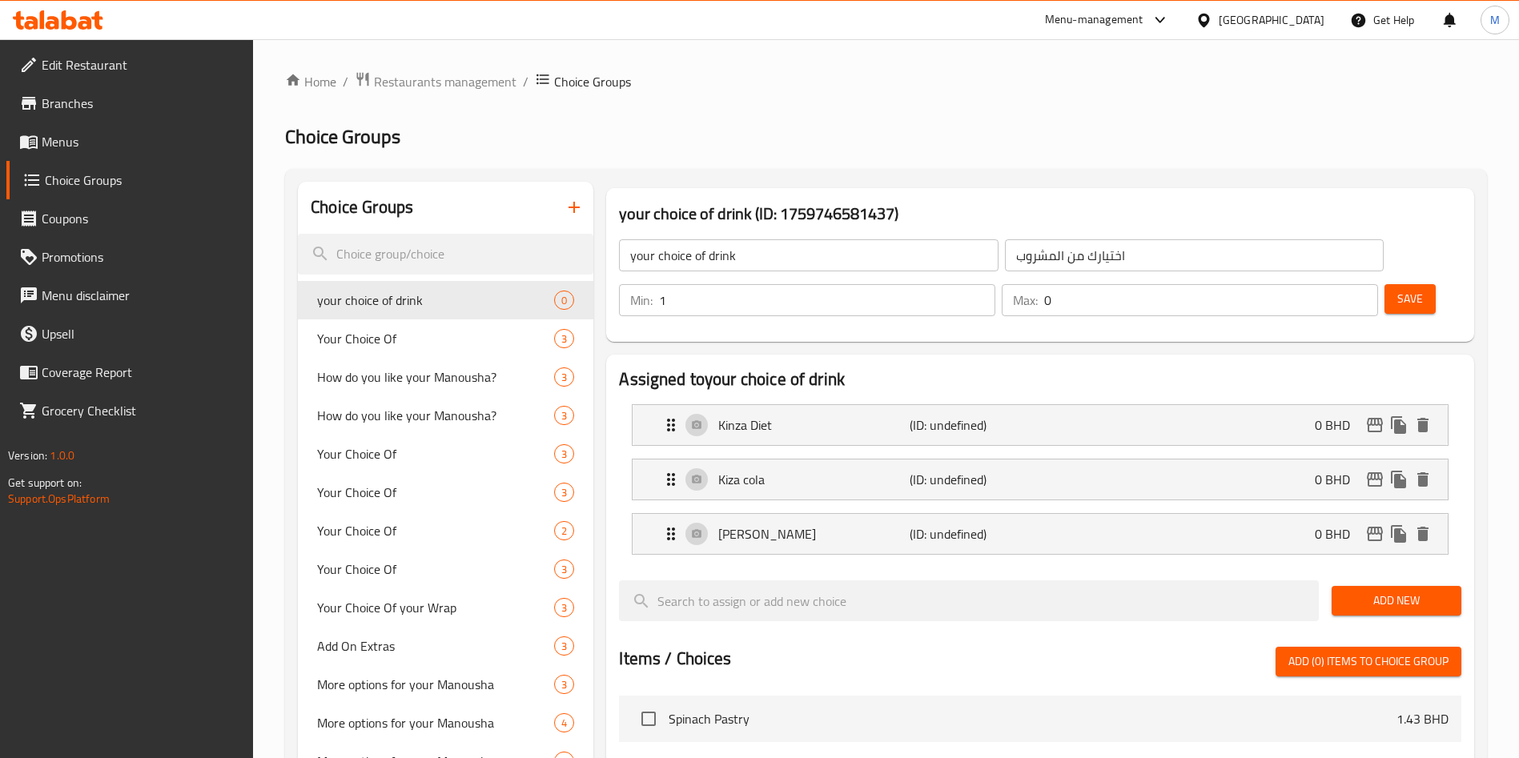
click at [1384, 284] on button "Save" at bounding box center [1409, 299] width 51 height 30
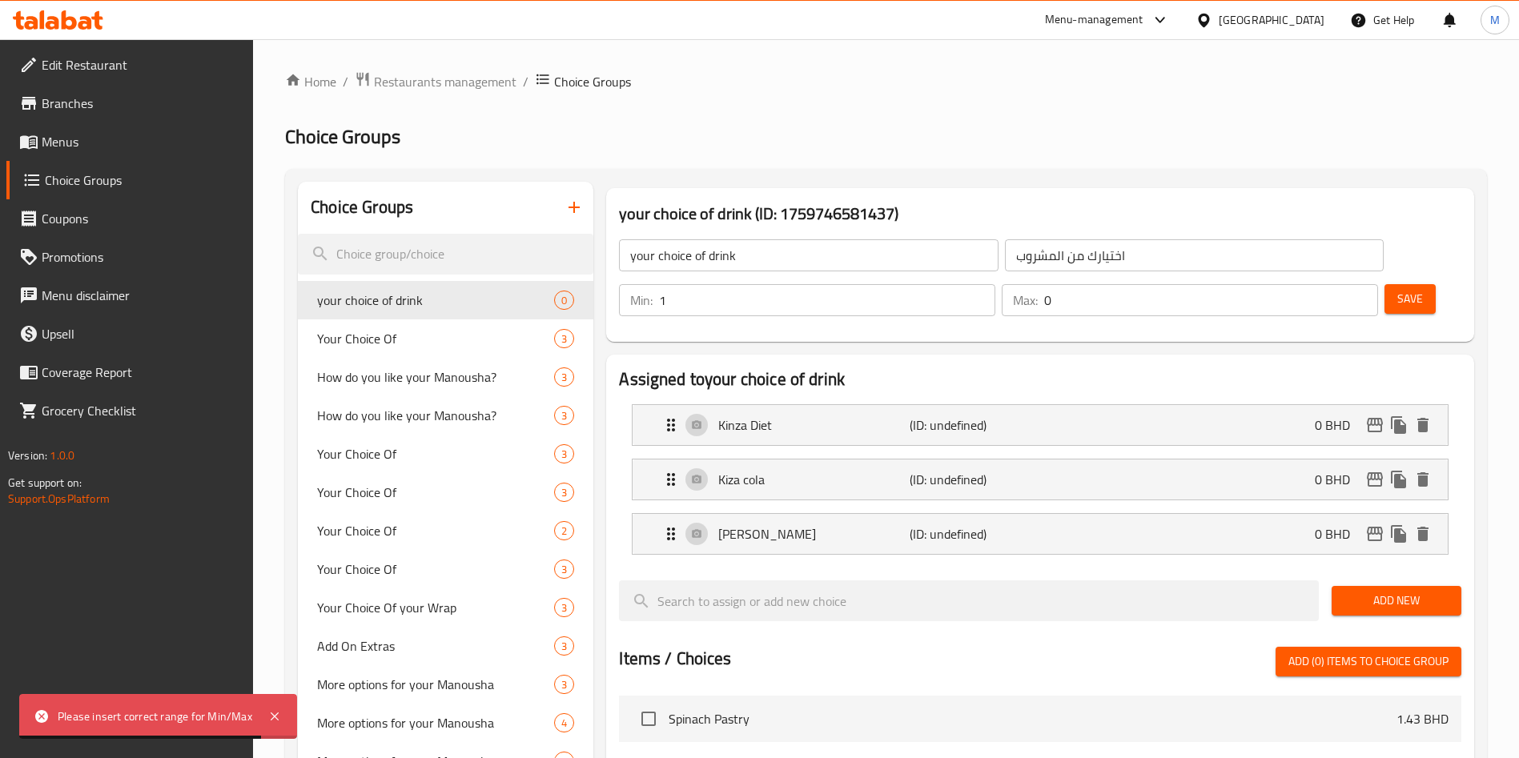
type input "1"
click at [1334, 284] on input "1" at bounding box center [1211, 300] width 334 height 32
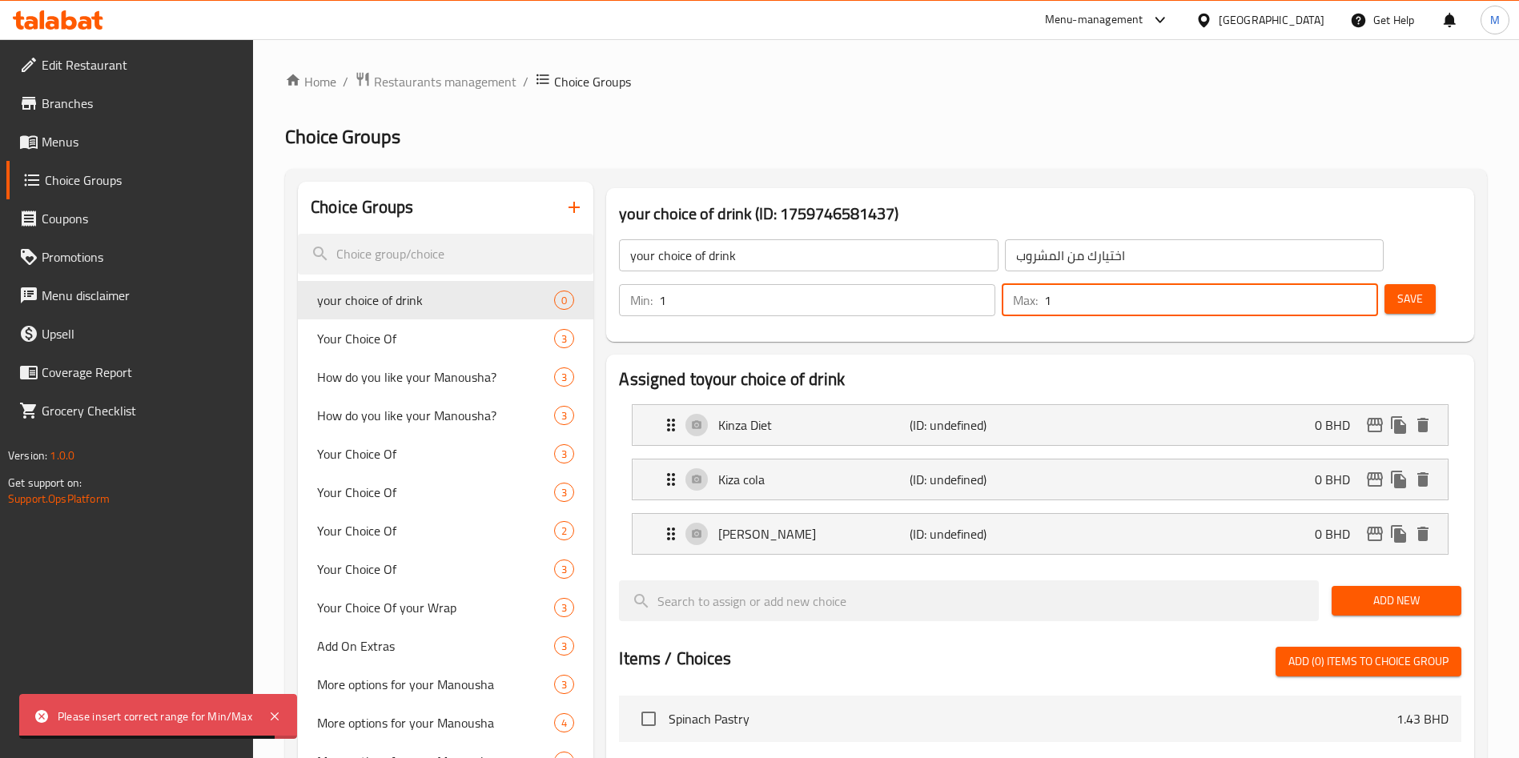
click at [1384, 284] on button "Save" at bounding box center [1409, 299] width 51 height 30
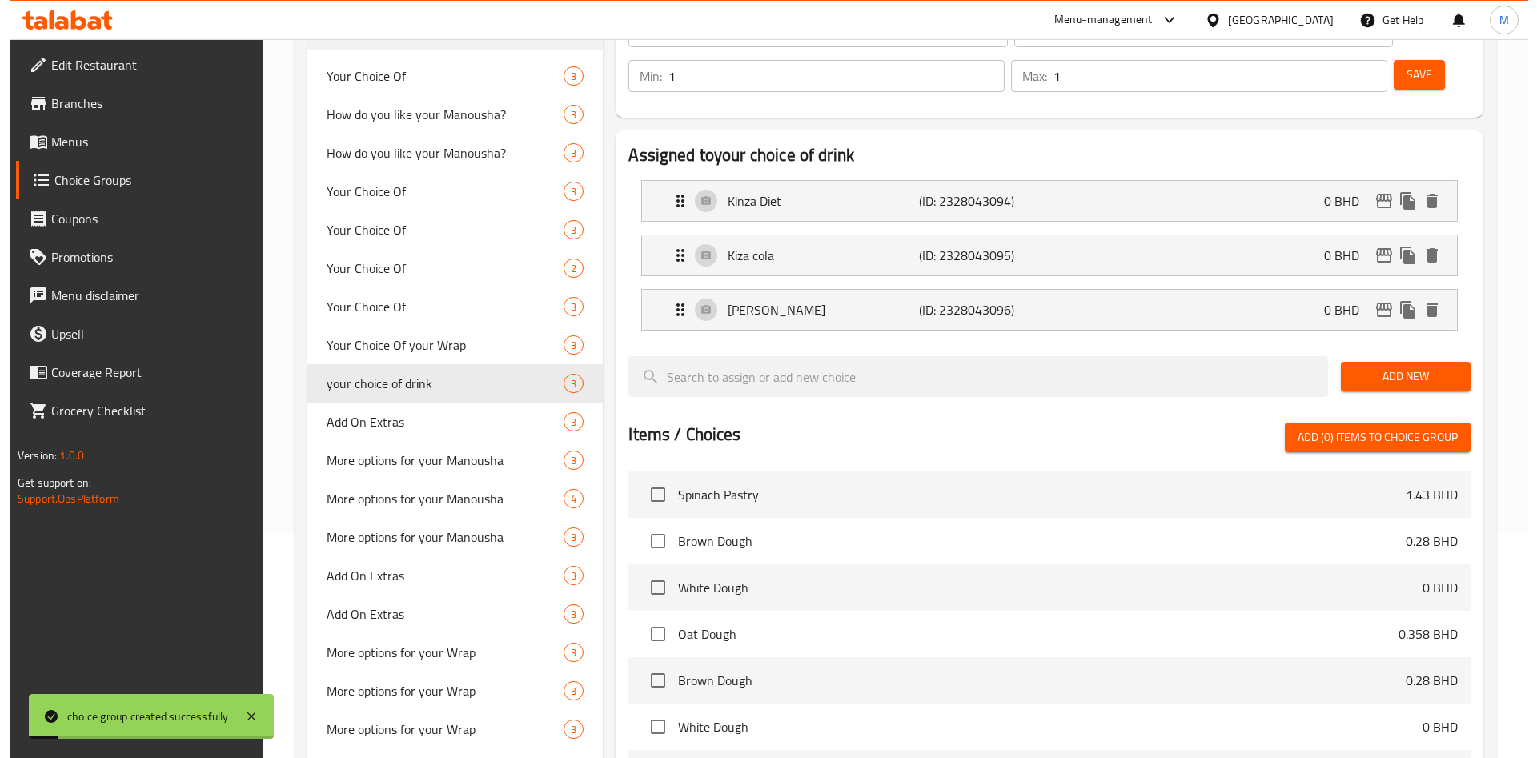
scroll to position [517, 0]
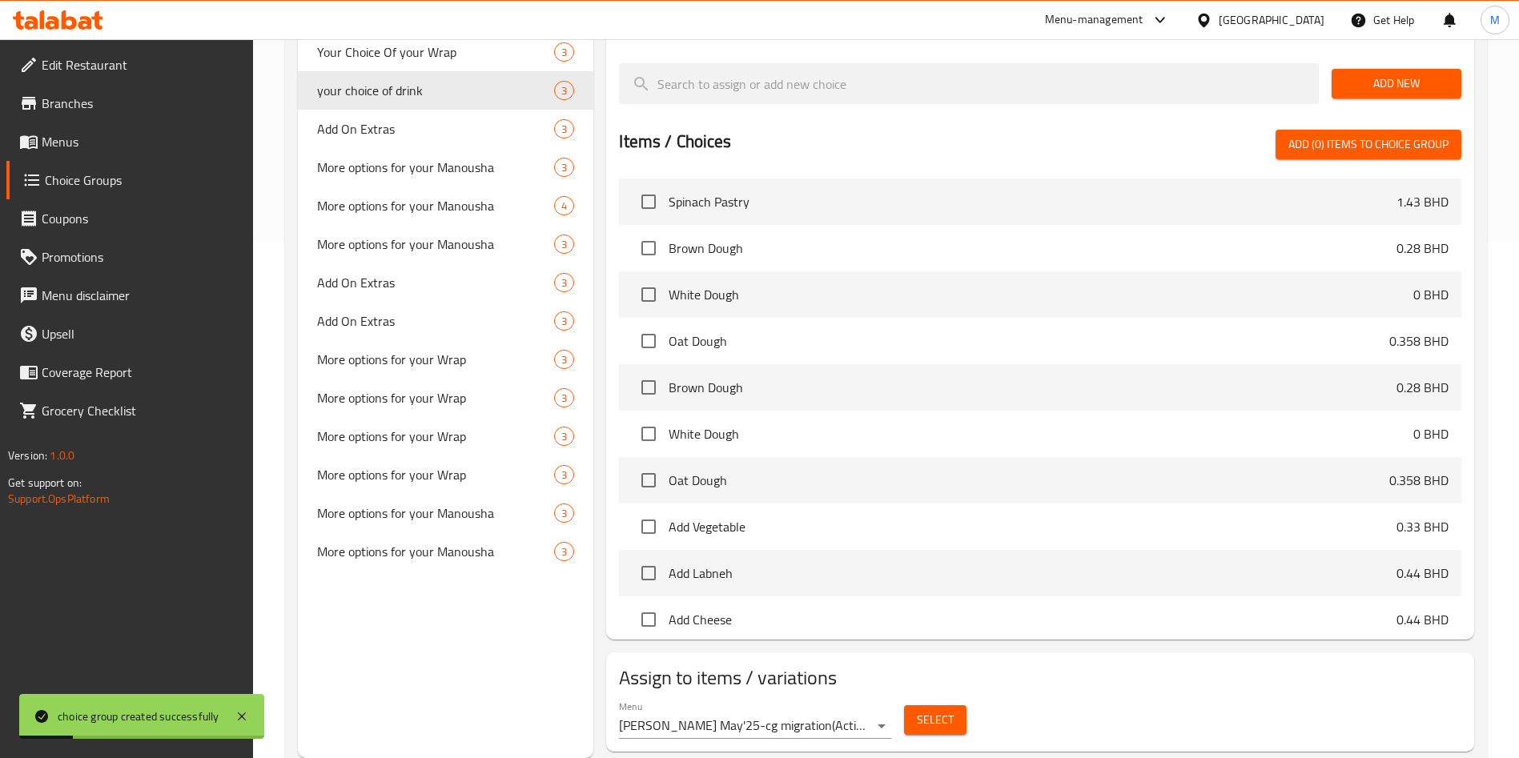
click at [908, 705] on button "Select" at bounding box center [935, 720] width 62 height 30
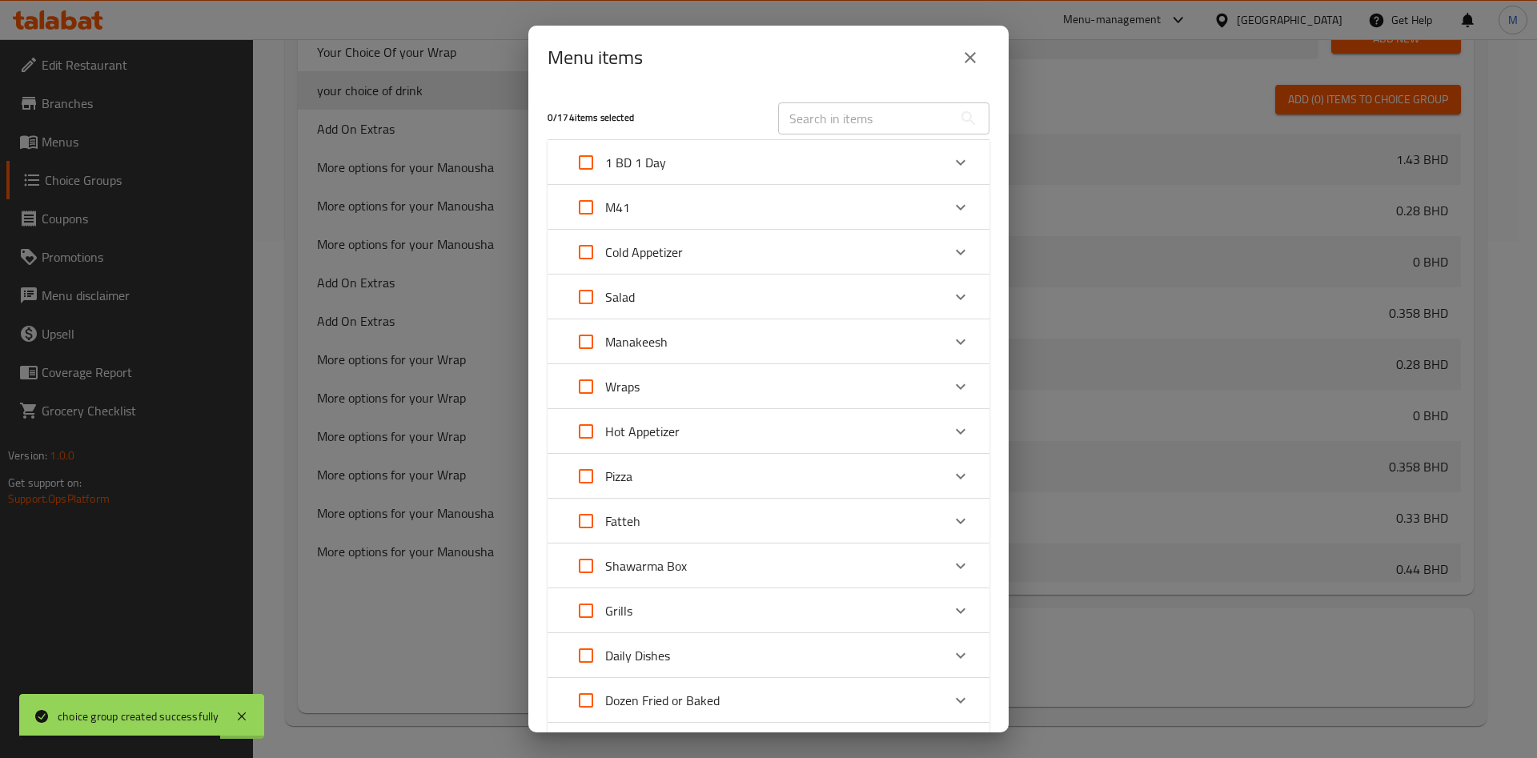
click at [873, 209] on div "M41" at bounding box center [754, 207] width 375 height 38
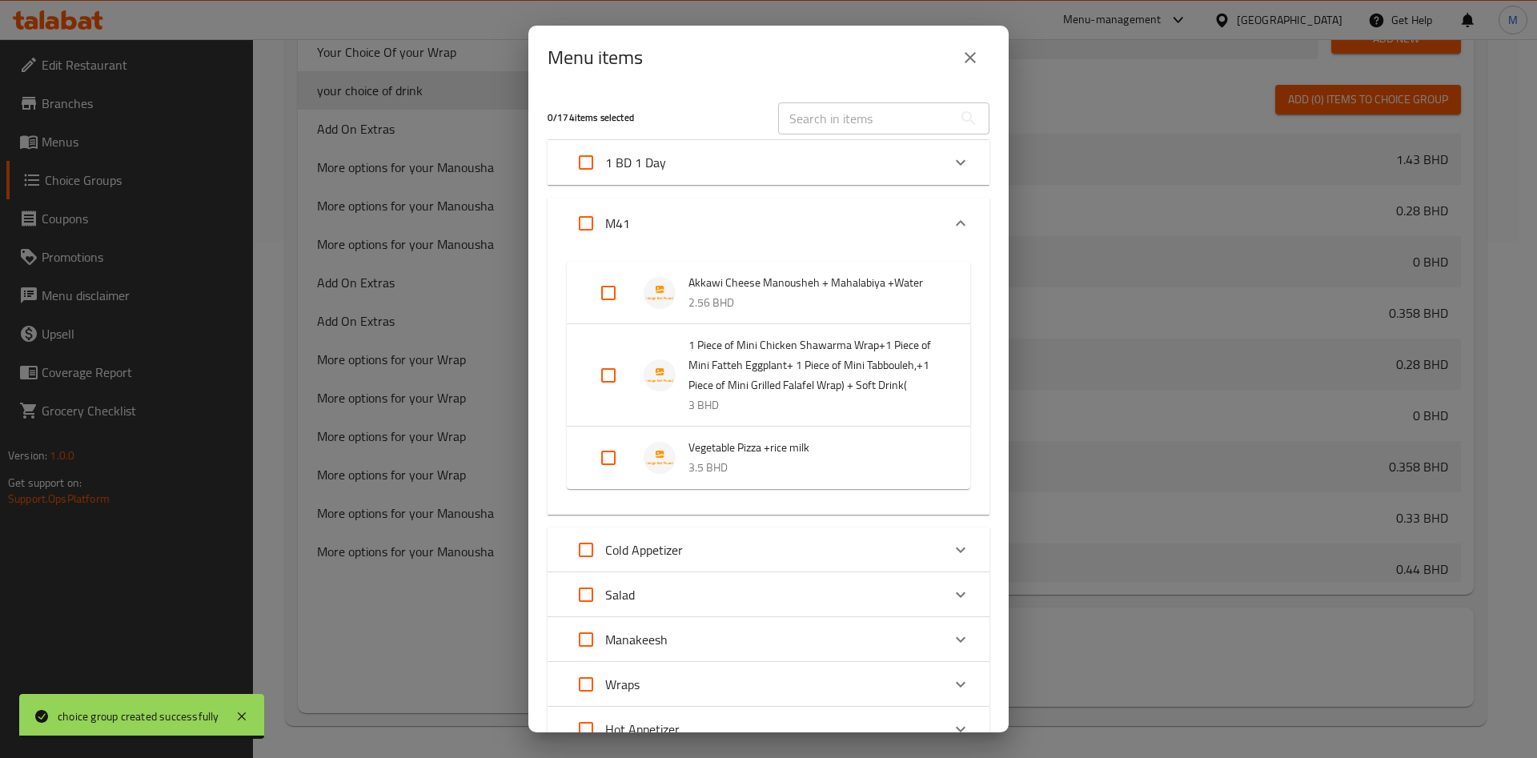
click at [608, 395] on input "Expand" at bounding box center [608, 375] width 38 height 38
checkbox input "true"
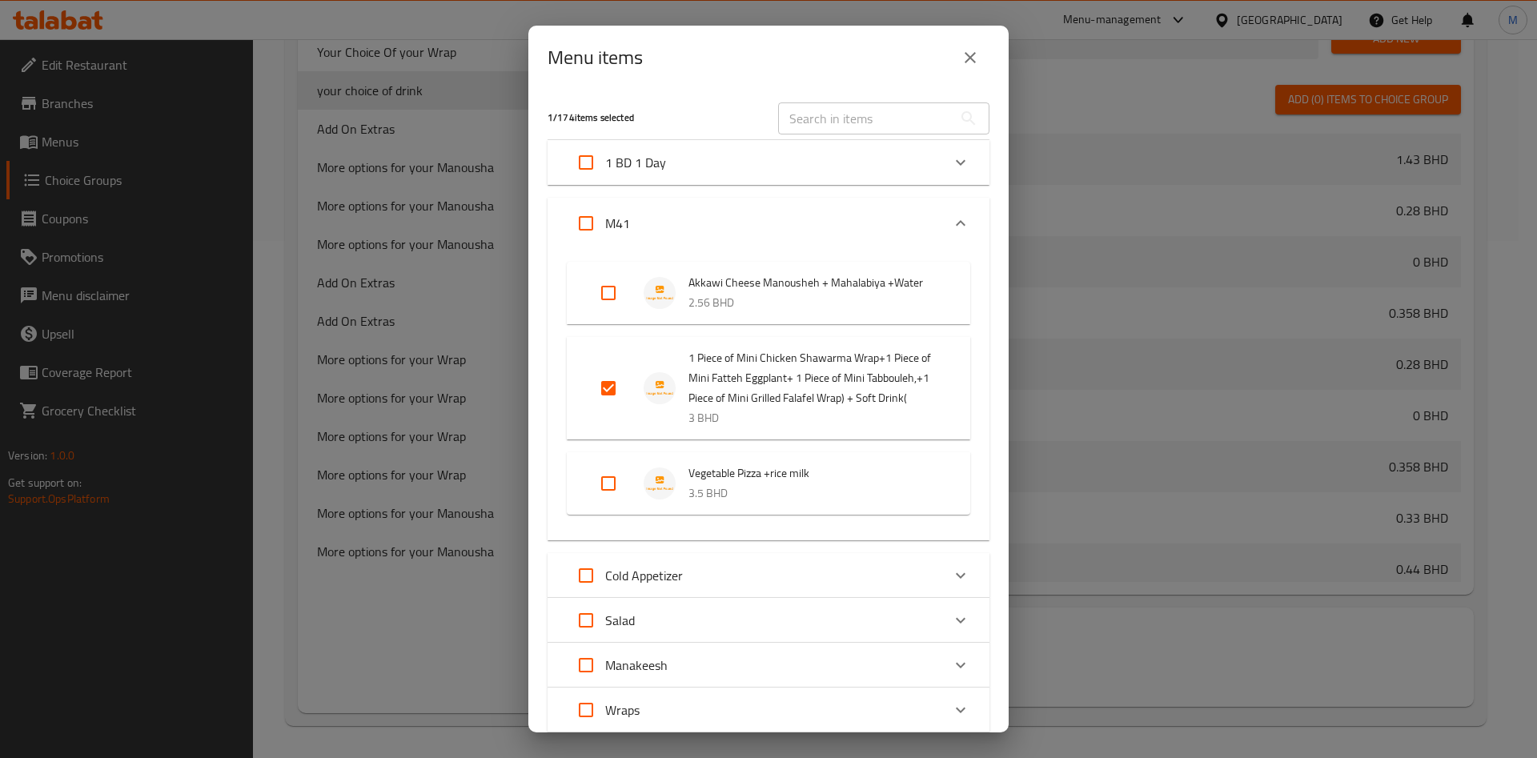
click at [609, 503] on input "Expand" at bounding box center [608, 483] width 38 height 38
checkbox input "true"
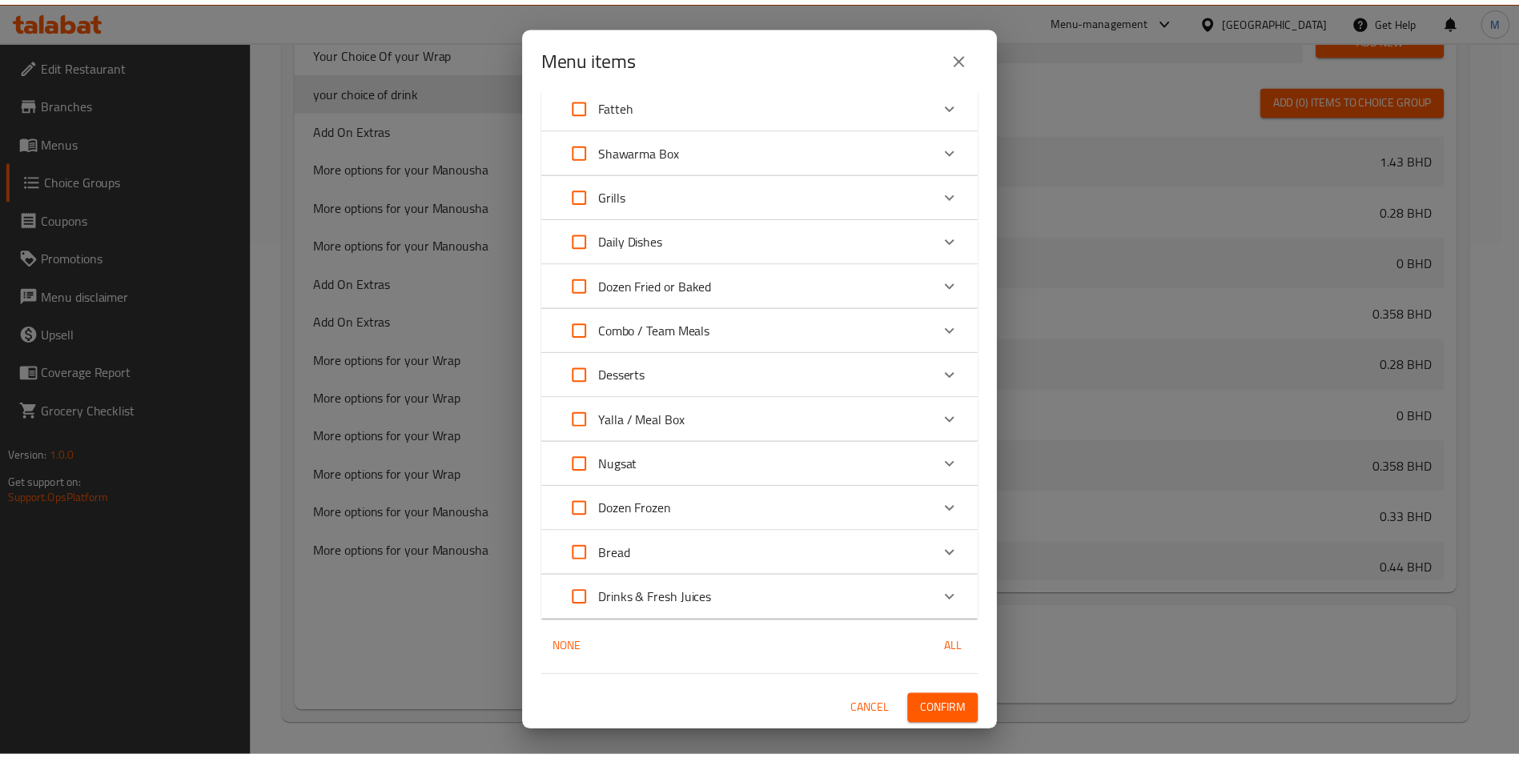
scroll to position [779, 0]
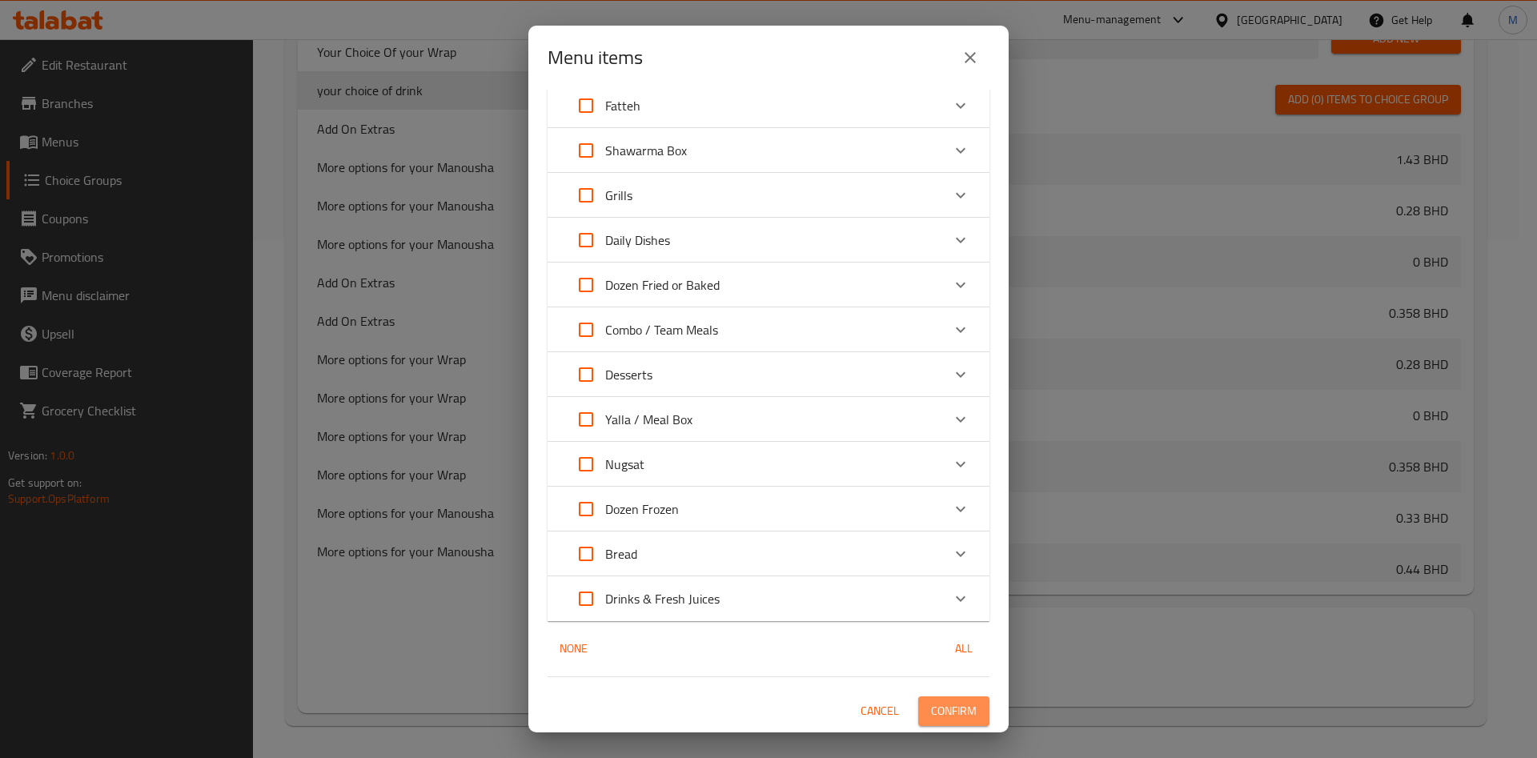
click at [940, 701] on span "Confirm" at bounding box center [954, 711] width 46 height 20
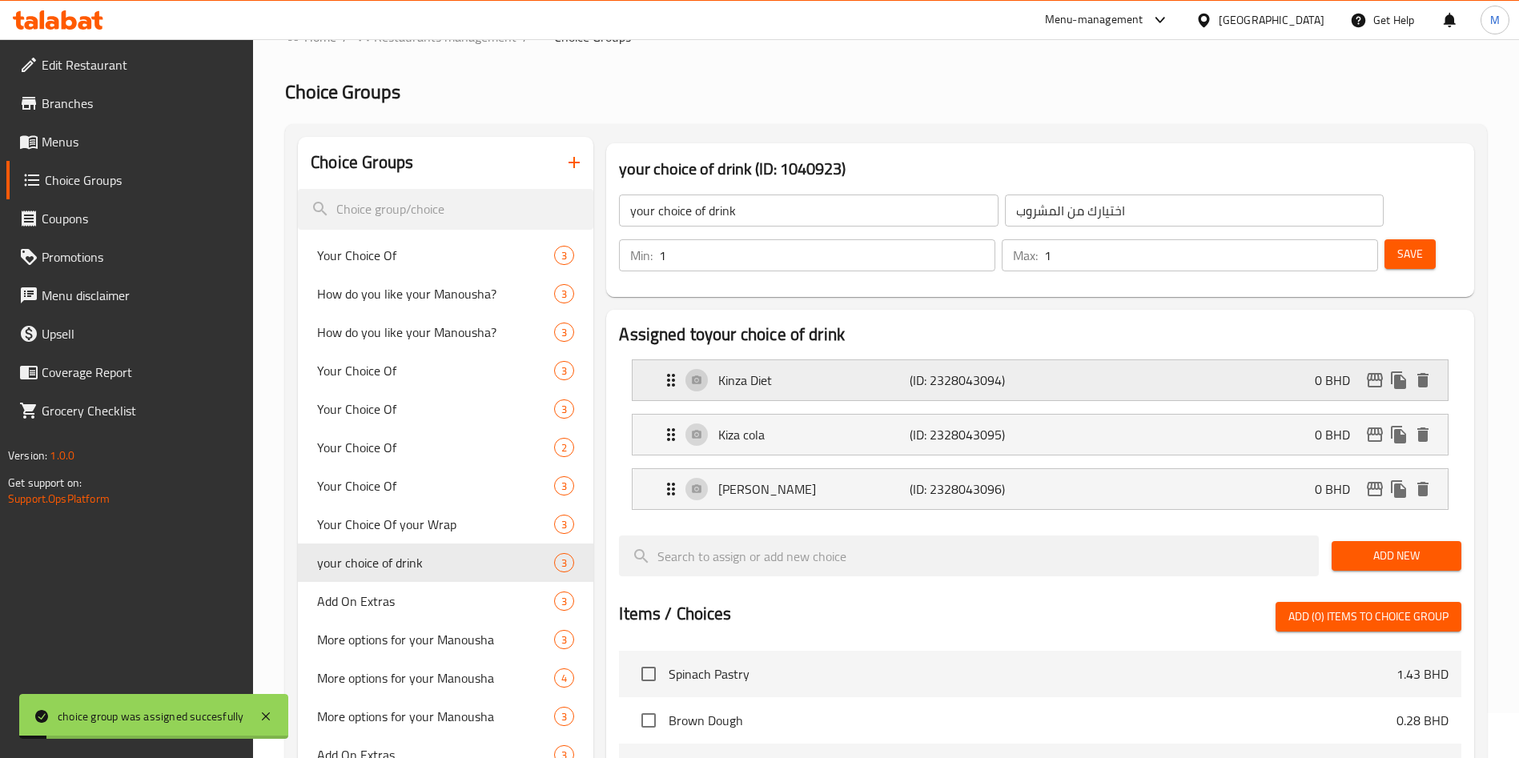
scroll to position [0, 0]
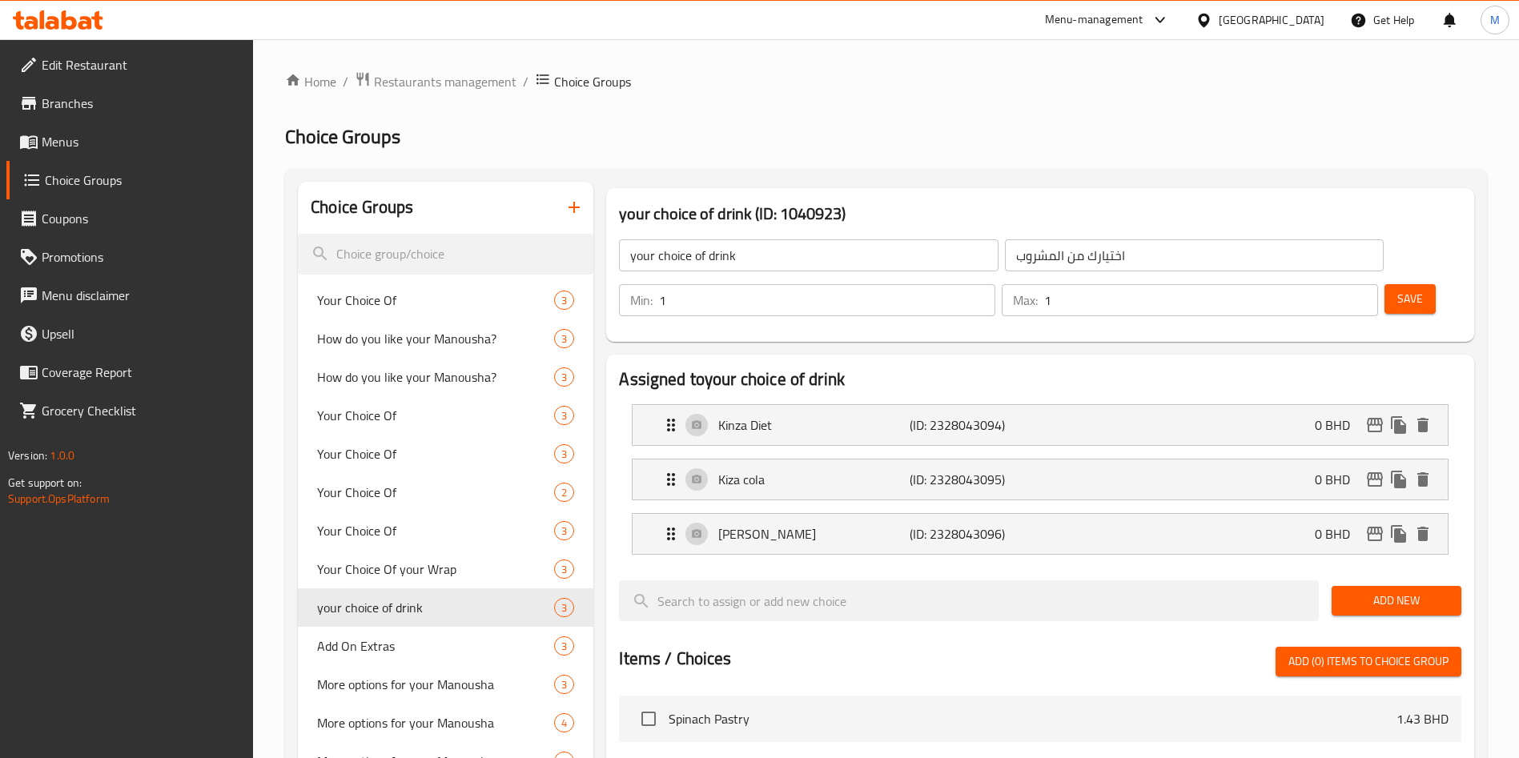
click at [11, 26] on div at bounding box center [58, 20] width 116 height 32
click at [30, 22] on icon at bounding box center [31, 23] width 14 height 14
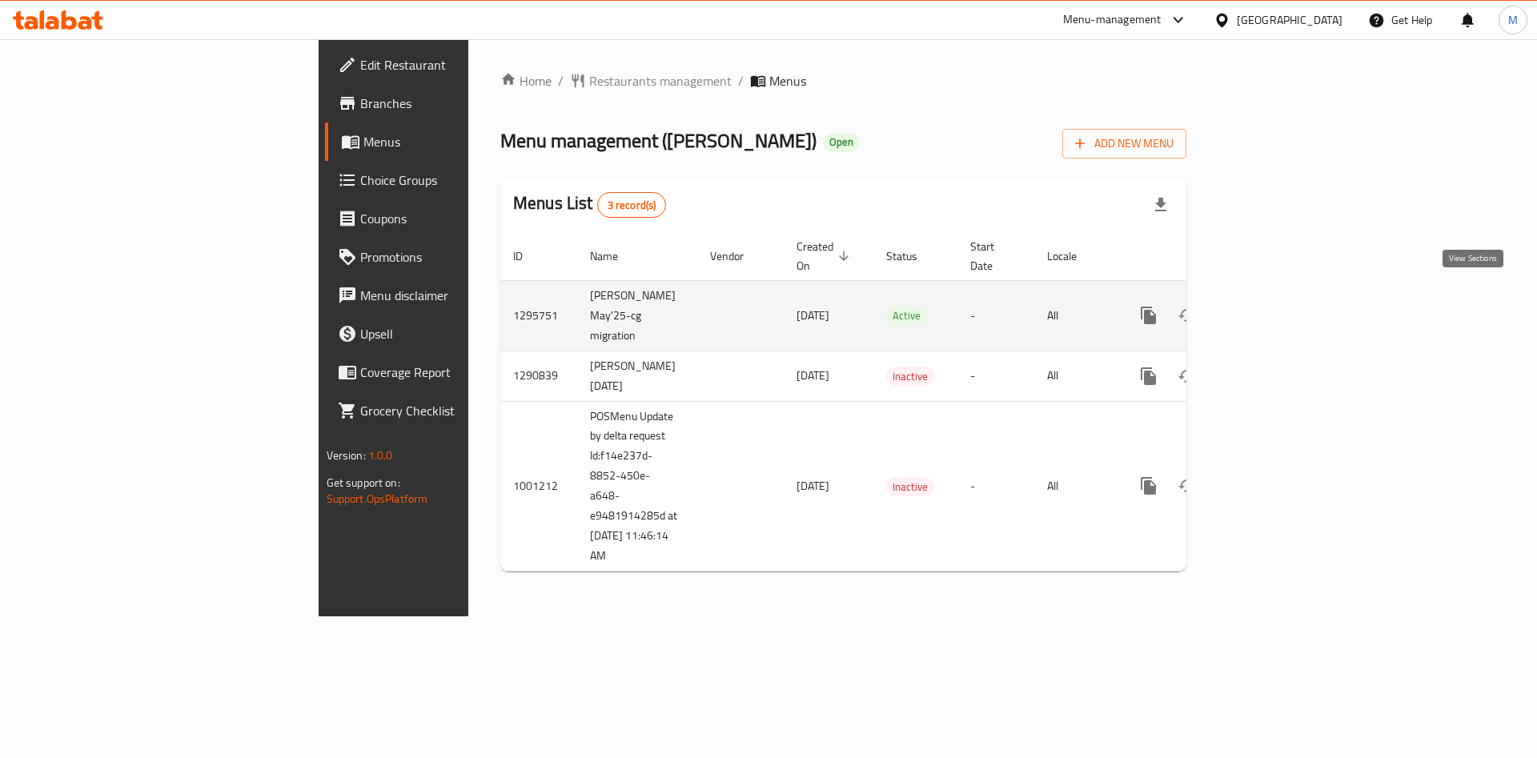
click at [1283, 296] on link "enhanced table" at bounding box center [1264, 315] width 38 height 38
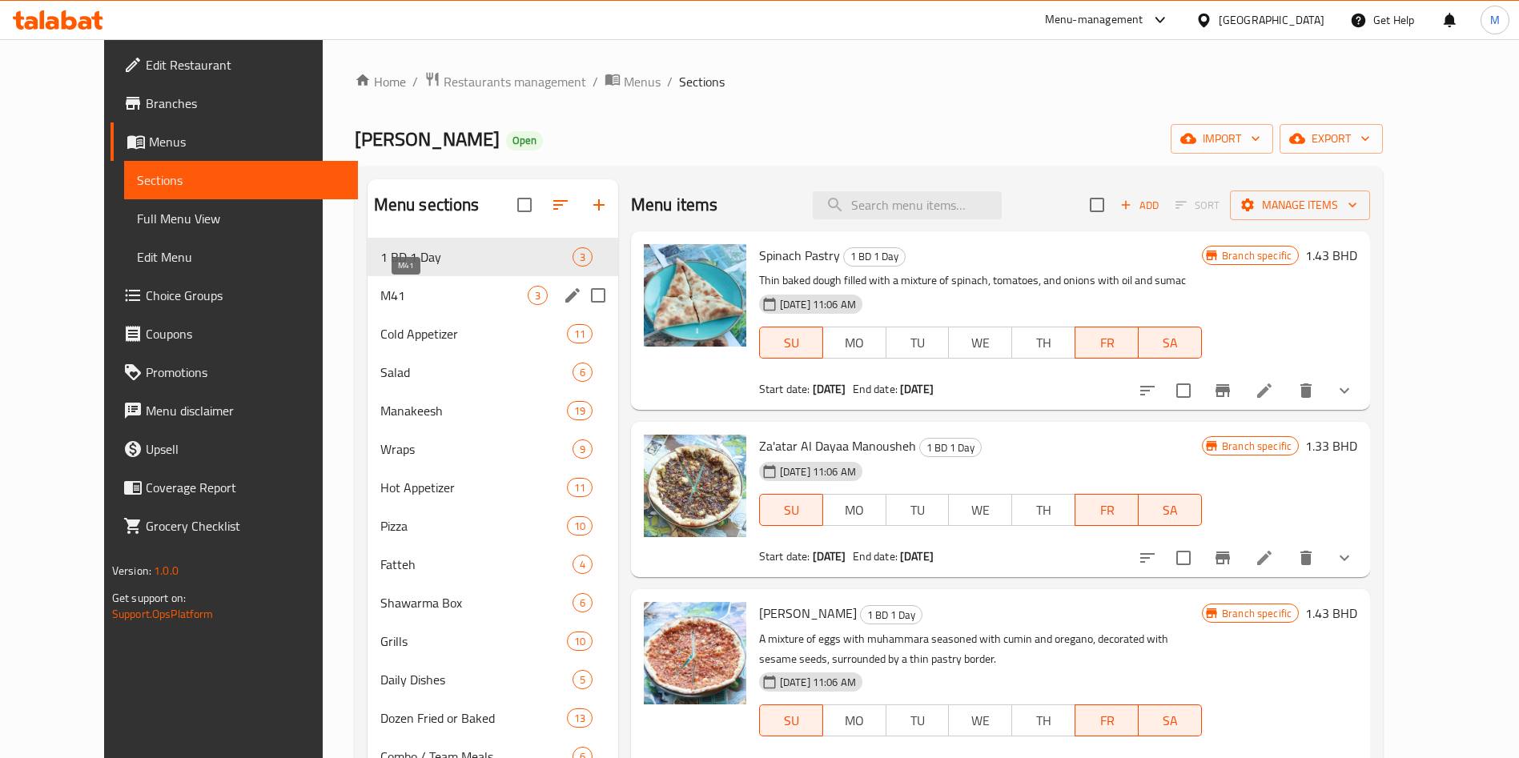
click at [380, 299] on span "M41" at bounding box center [453, 295] width 147 height 19
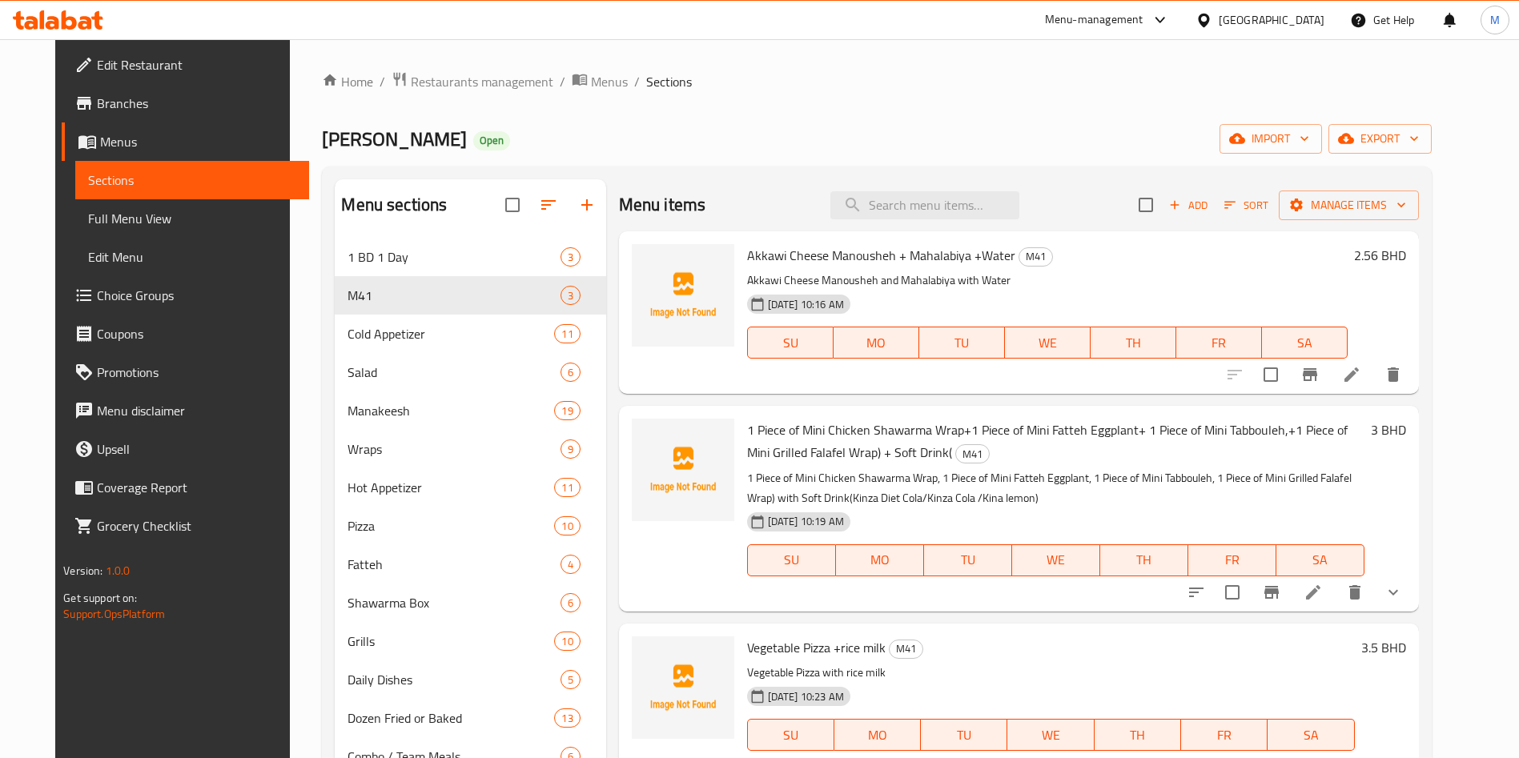
click at [1374, 387] on li at bounding box center [1351, 374] width 45 height 29
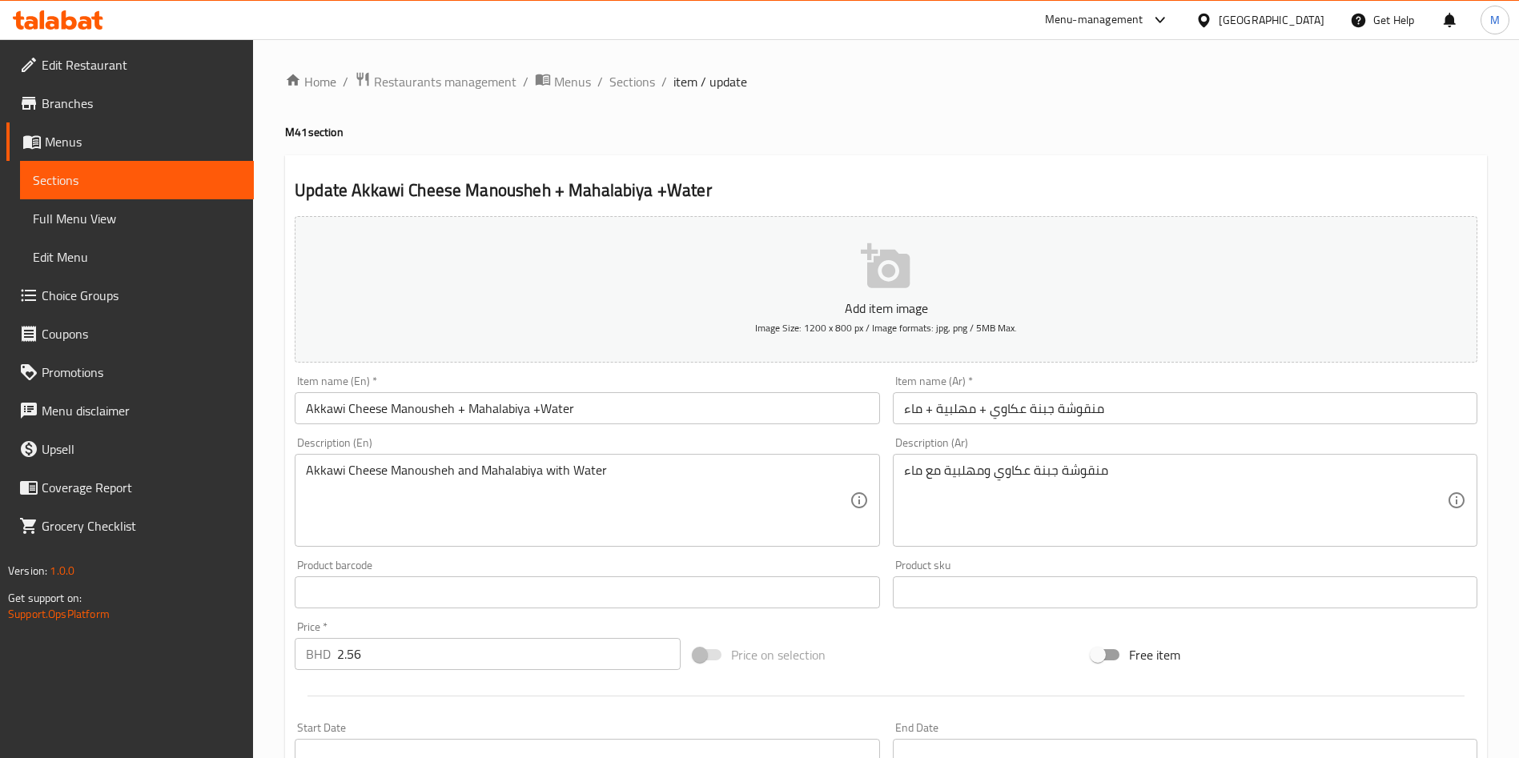
drag, startPoint x: 632, startPoint y: 75, endPoint x: 663, endPoint y: 105, distance: 43.0
click at [632, 75] on span "Sections" at bounding box center [632, 81] width 46 height 19
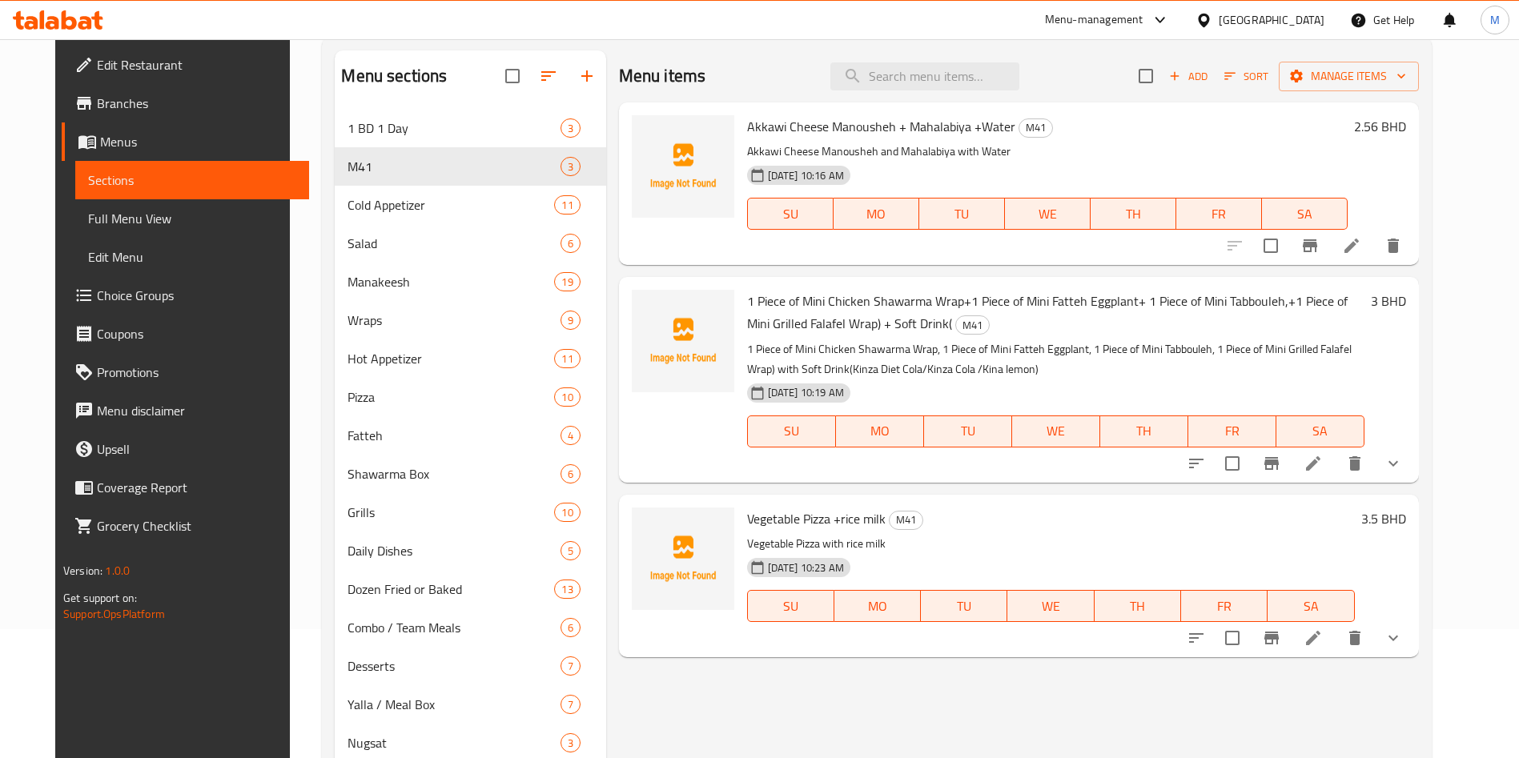
scroll to position [338, 0]
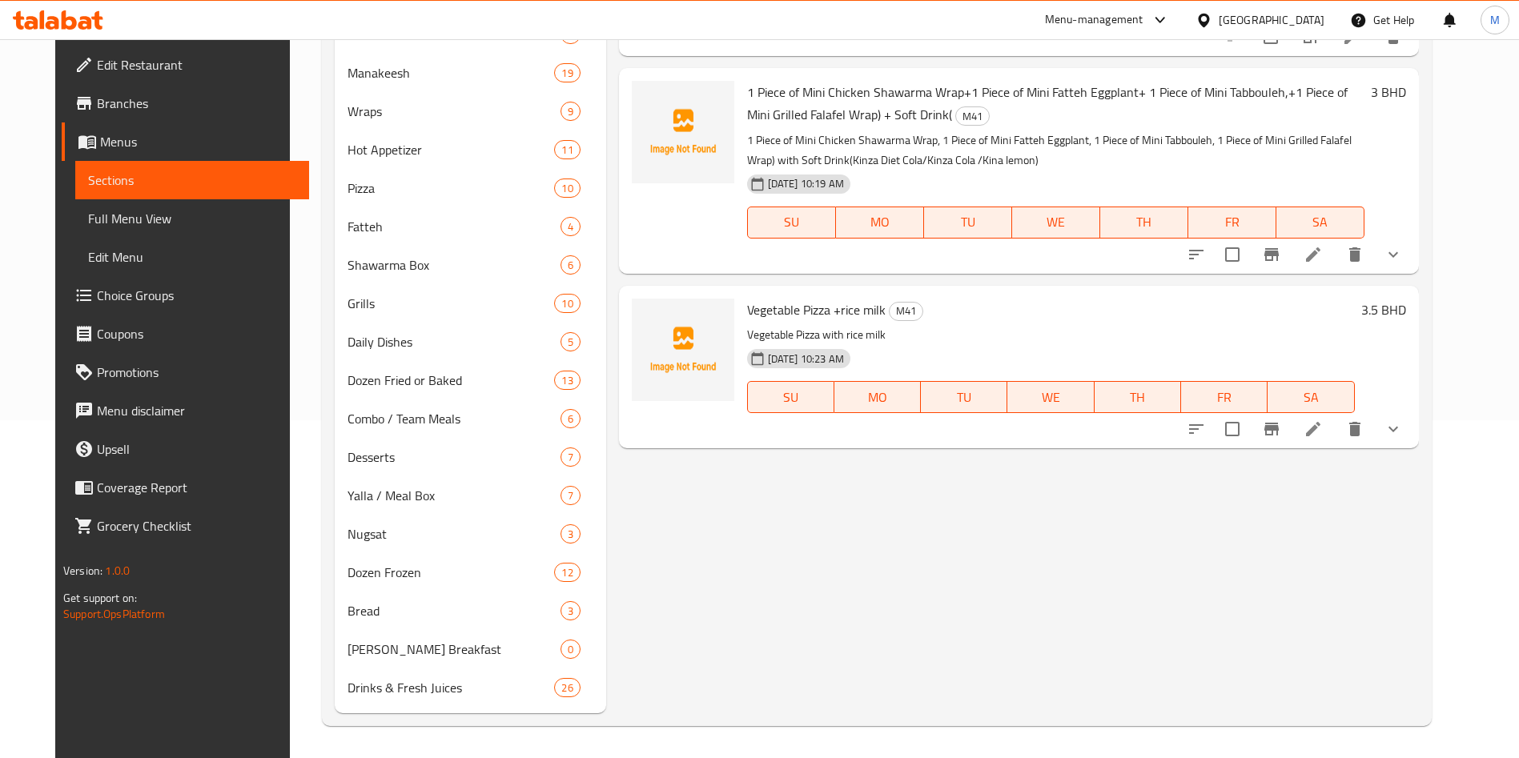
click at [1322, 261] on icon at bounding box center [1312, 254] width 19 height 19
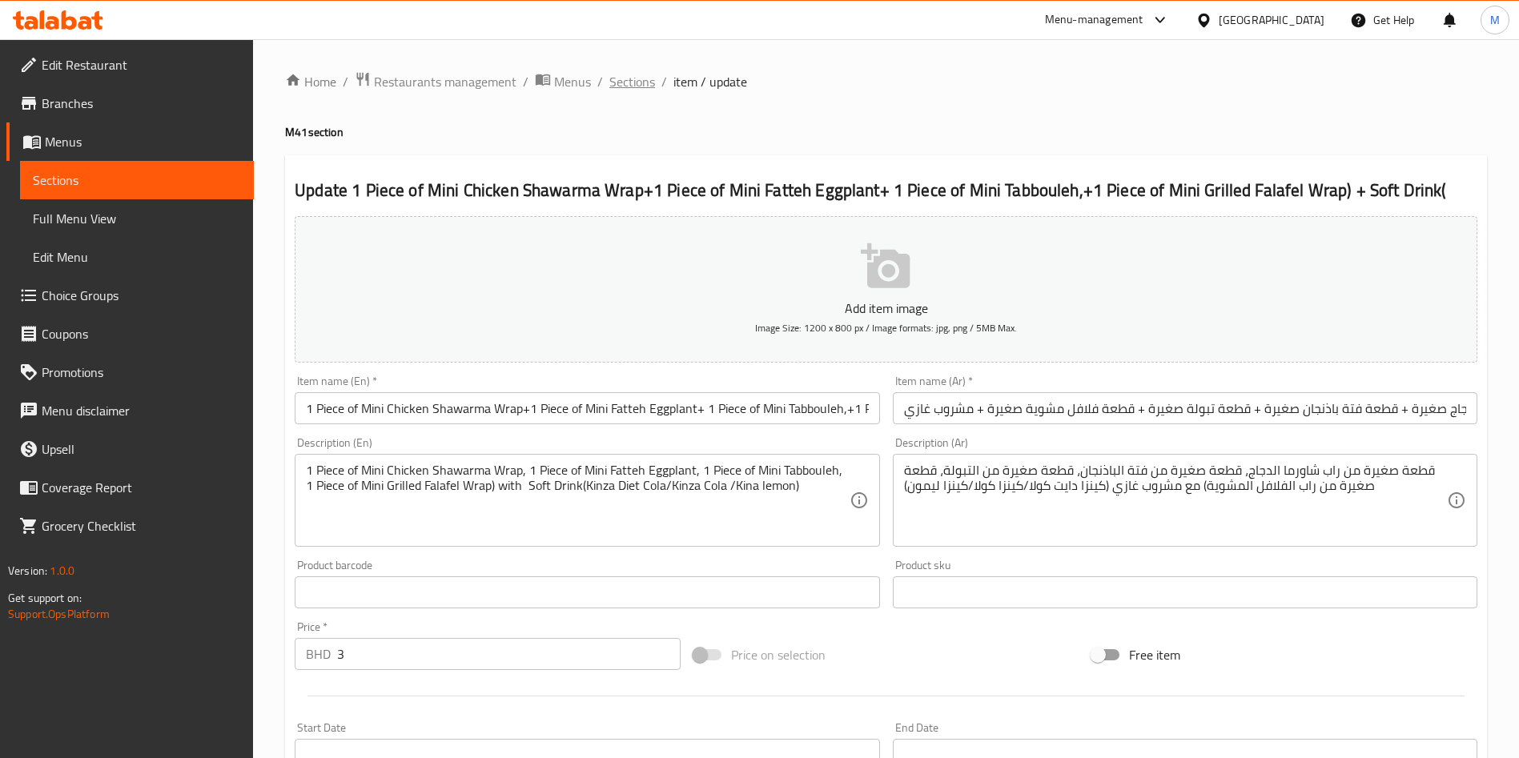
click at [643, 80] on span "Sections" at bounding box center [632, 81] width 46 height 19
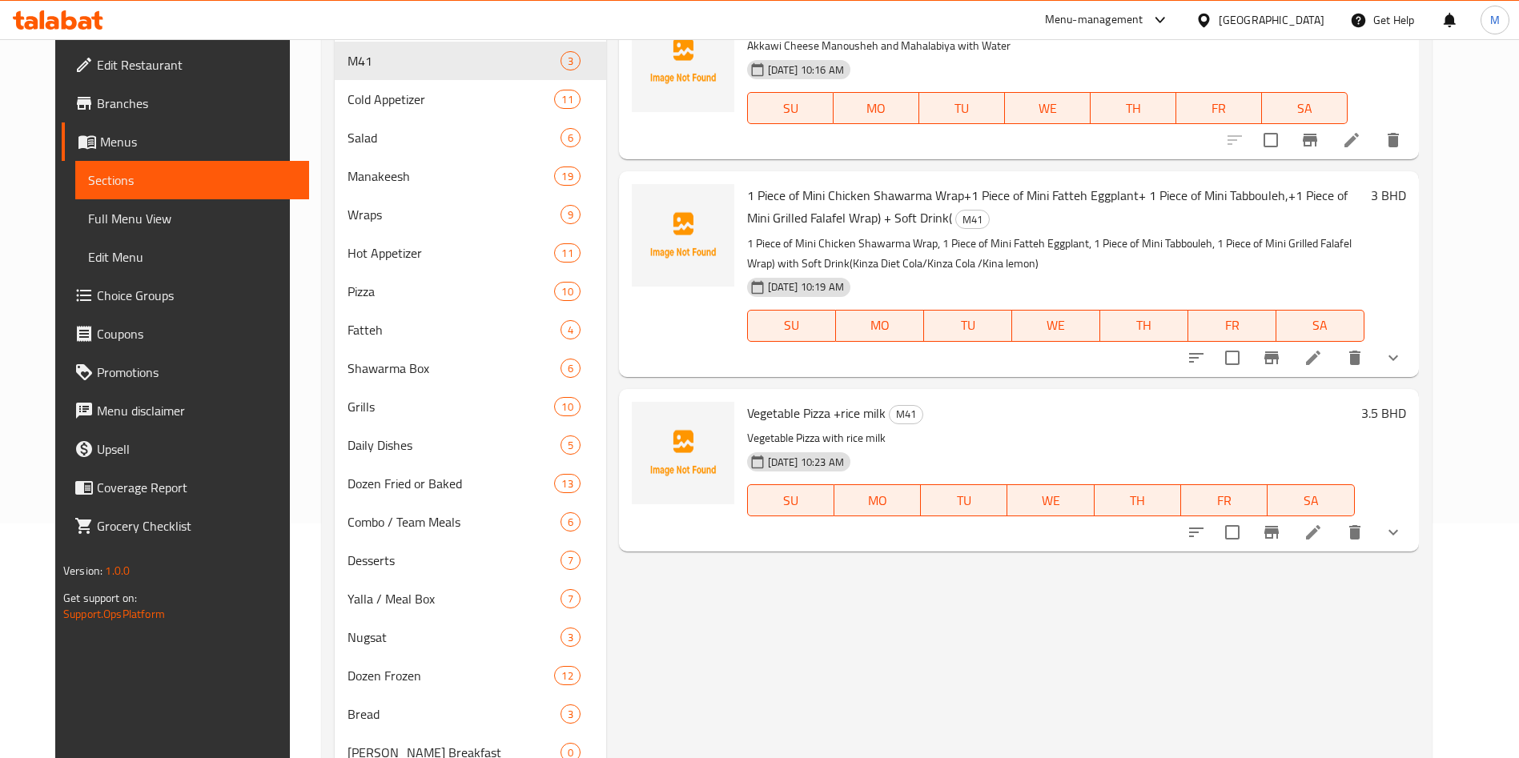
scroll to position [338, 0]
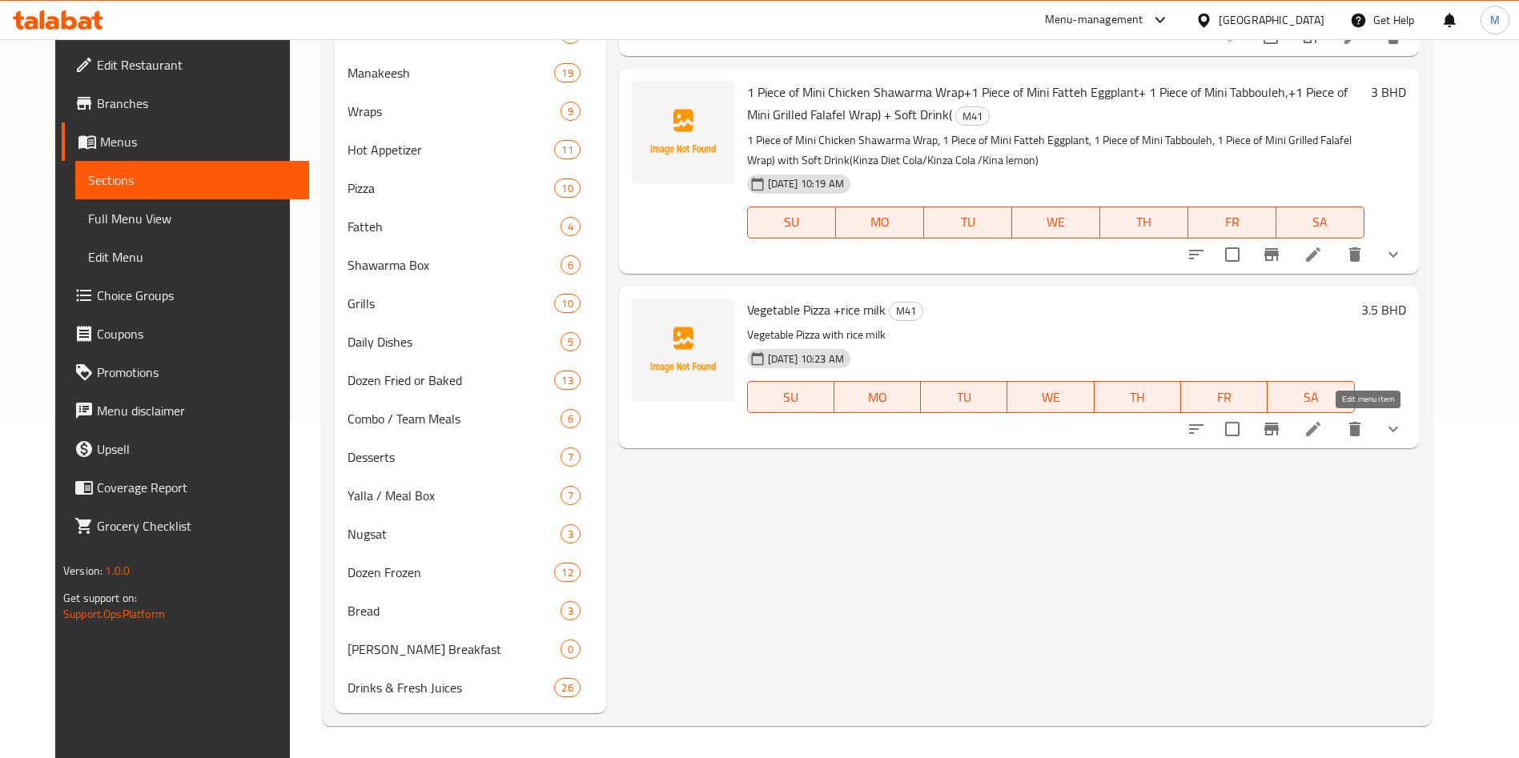
click at [1320, 430] on icon at bounding box center [1313, 429] width 14 height 14
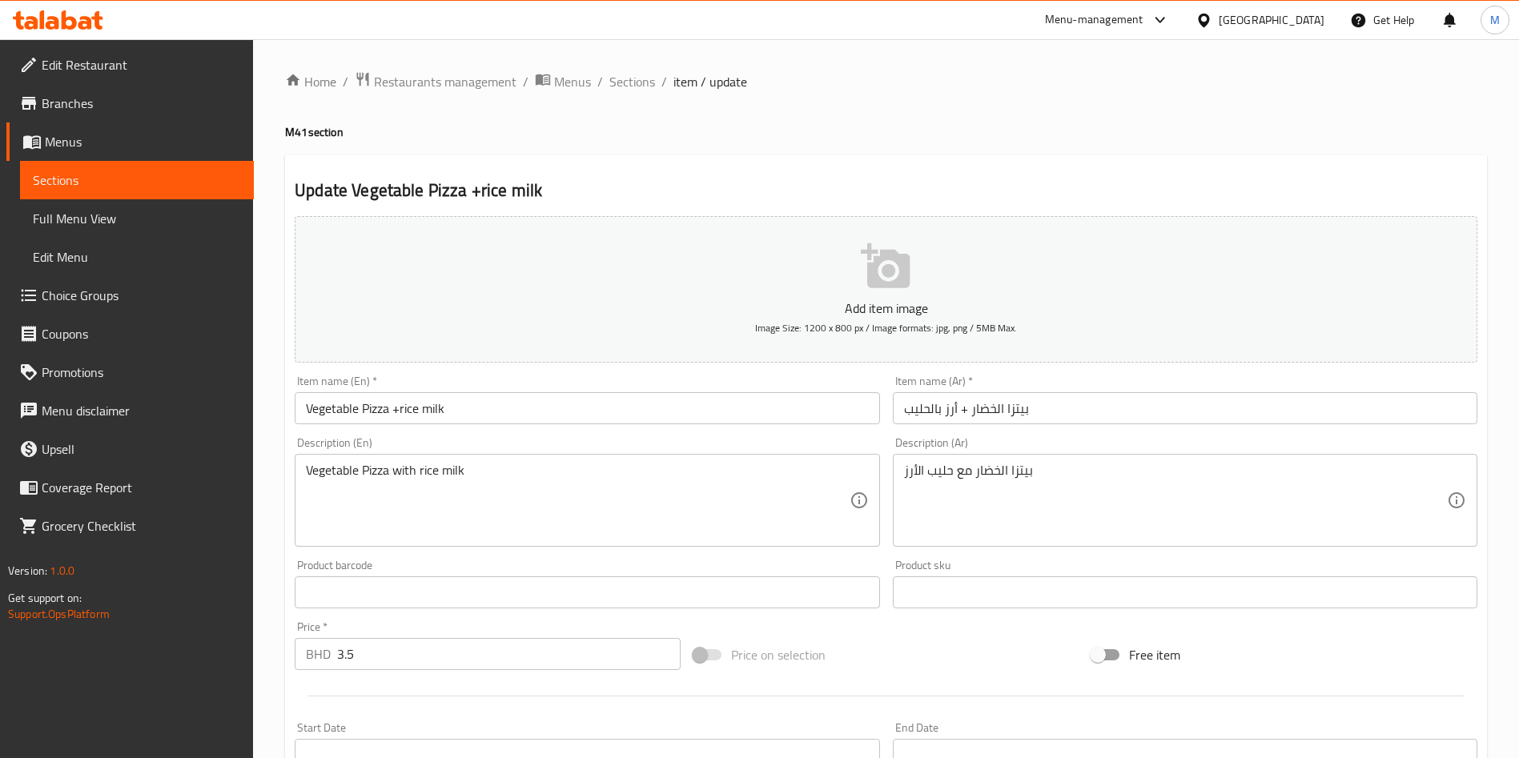
click at [629, 66] on div "Home / Restaurants management / Menus / Sections / item / update M41 section Up…" at bounding box center [886, 598] width 1266 height 1118
click at [630, 72] on span "Sections" at bounding box center [632, 81] width 46 height 19
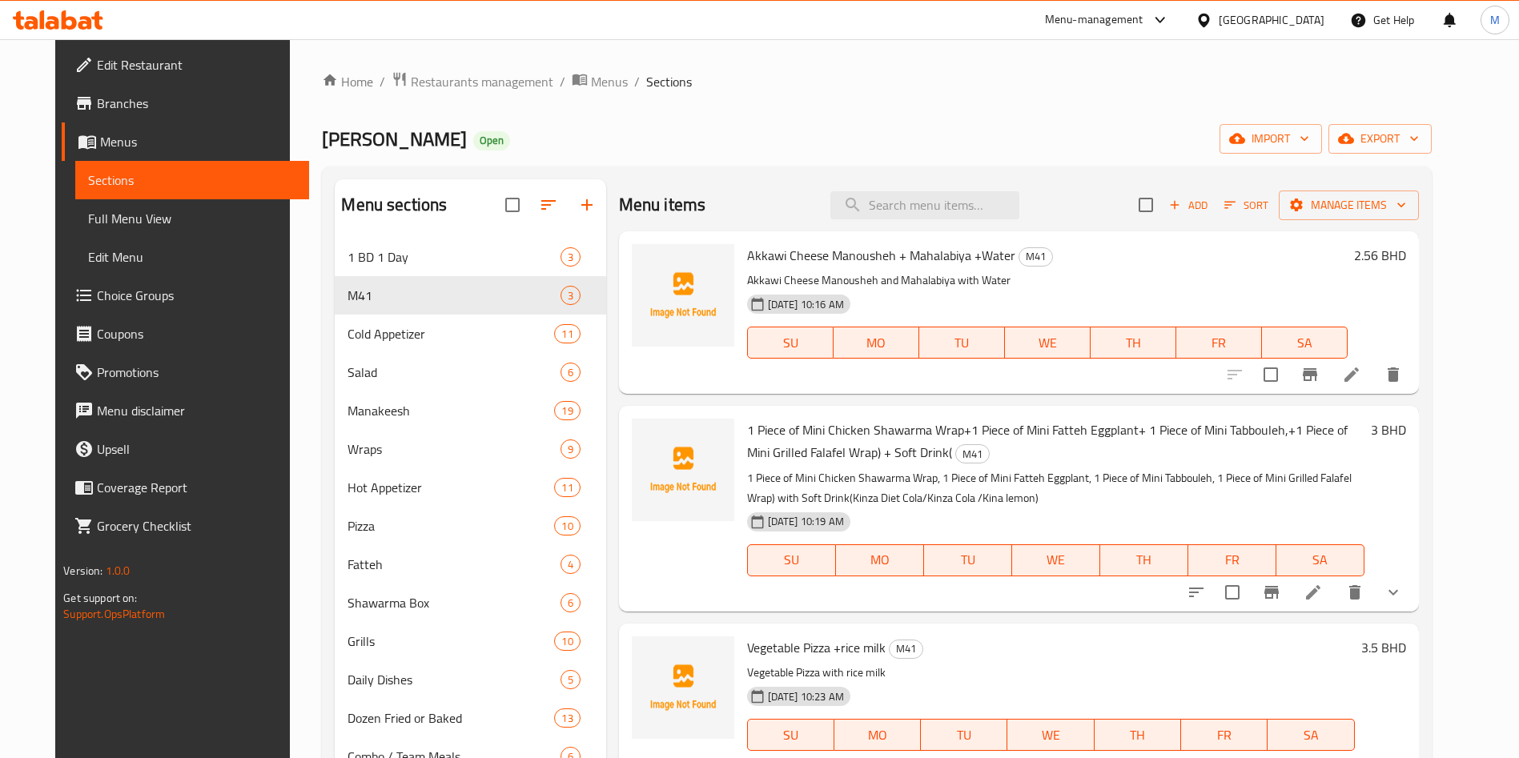
click at [1374, 384] on li at bounding box center [1351, 374] width 45 height 29
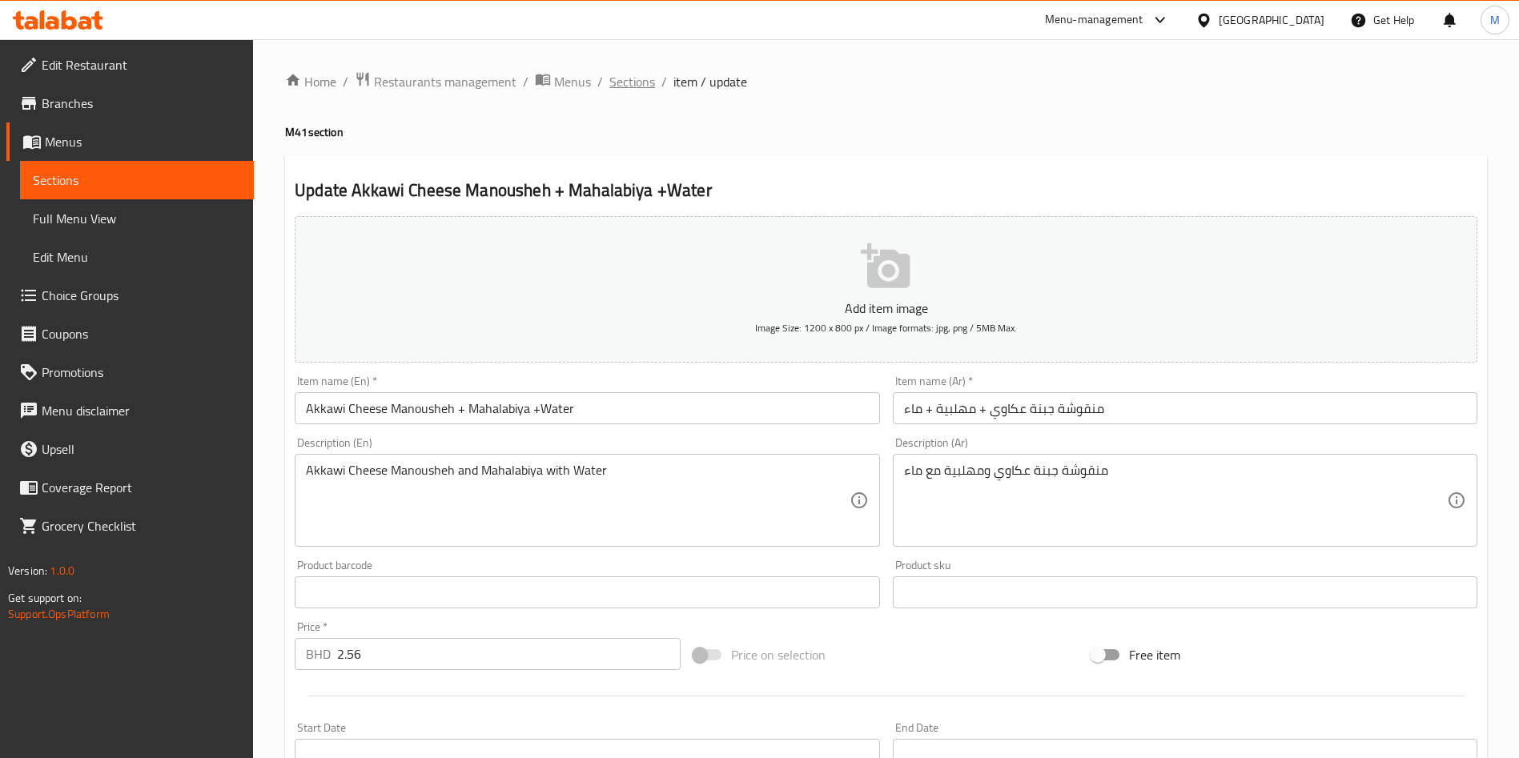
click at [634, 82] on span "Sections" at bounding box center [632, 81] width 46 height 19
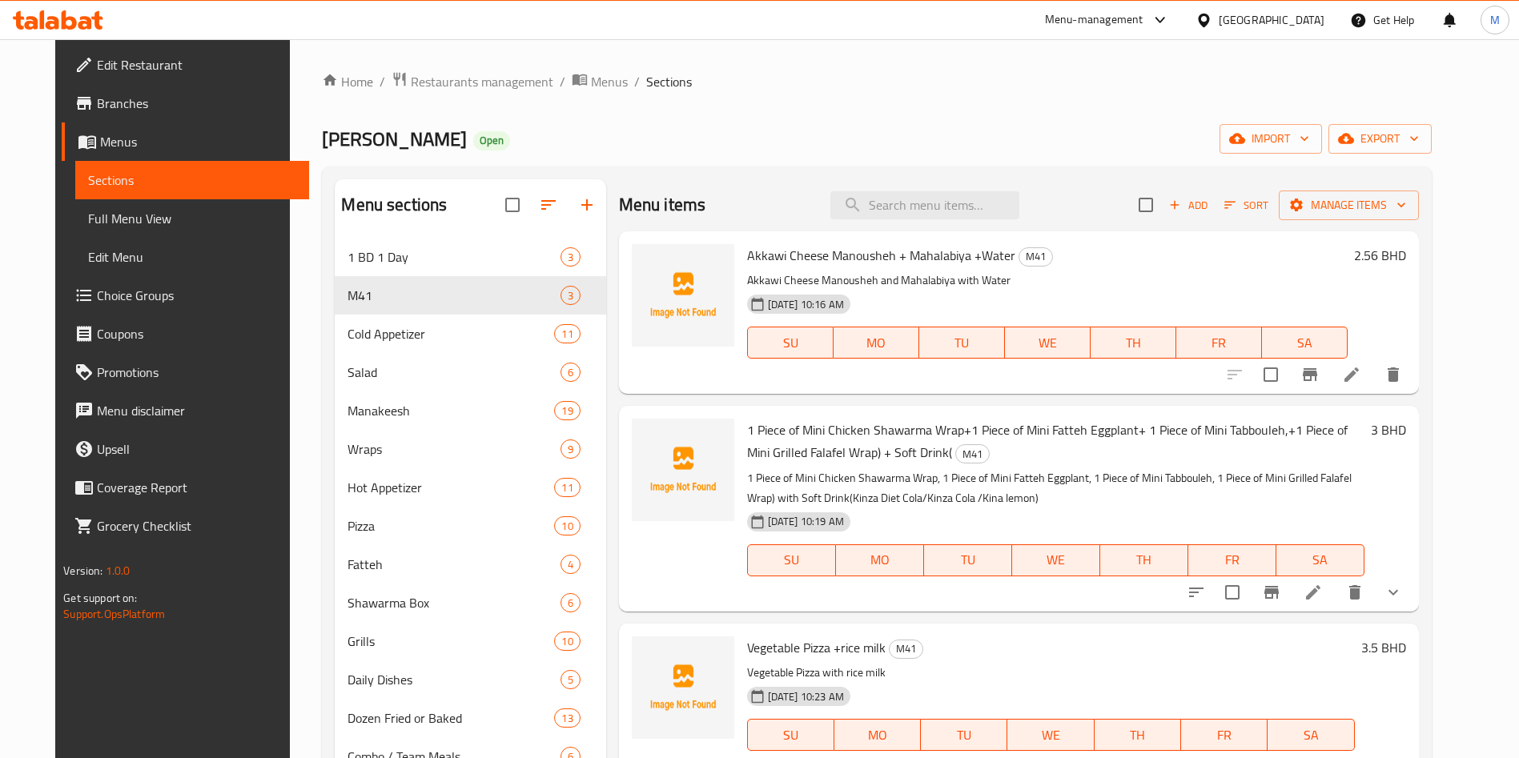
click at [1335, 586] on li at bounding box center [1312, 592] width 45 height 29
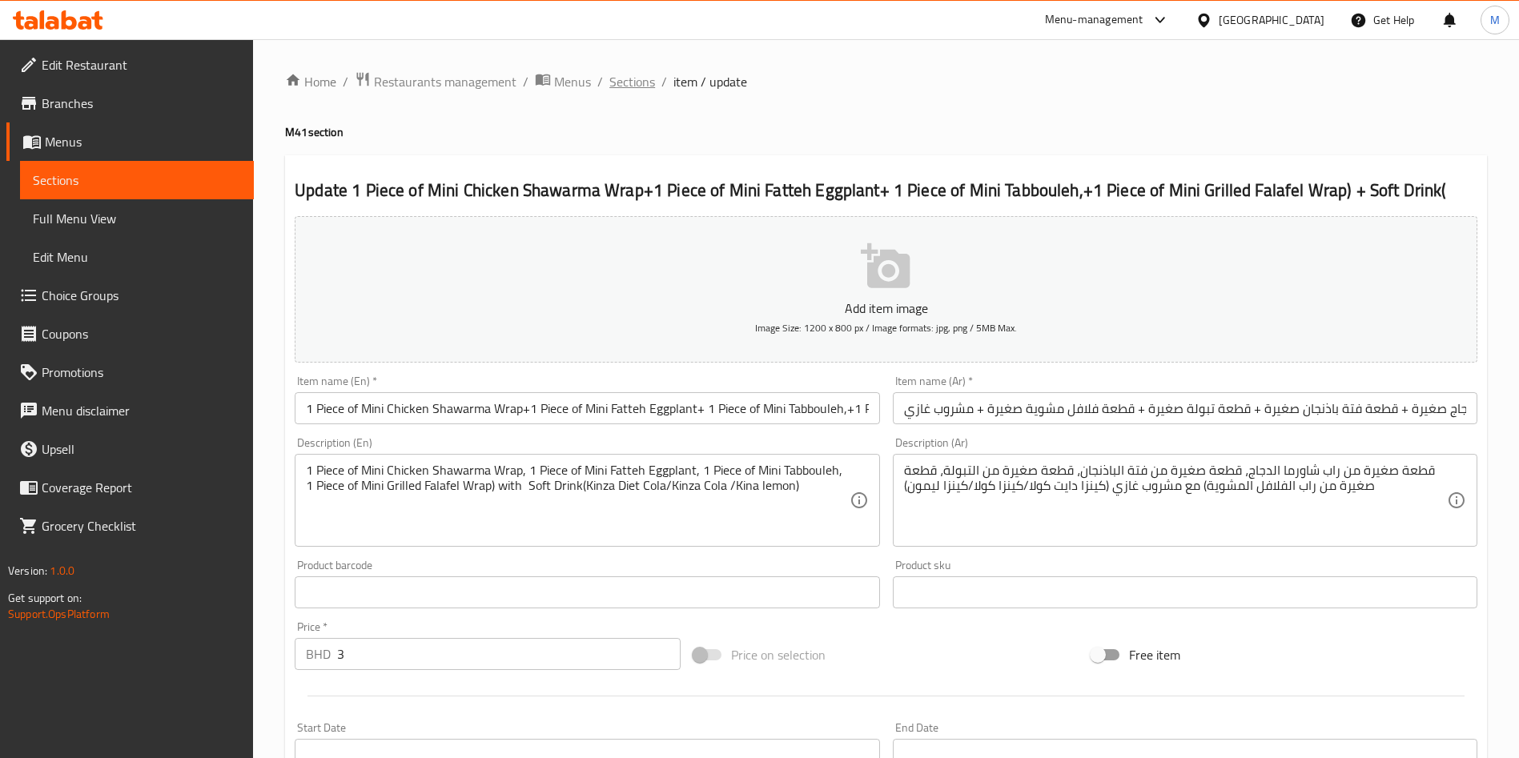
click at [644, 82] on span "Sections" at bounding box center [632, 81] width 46 height 19
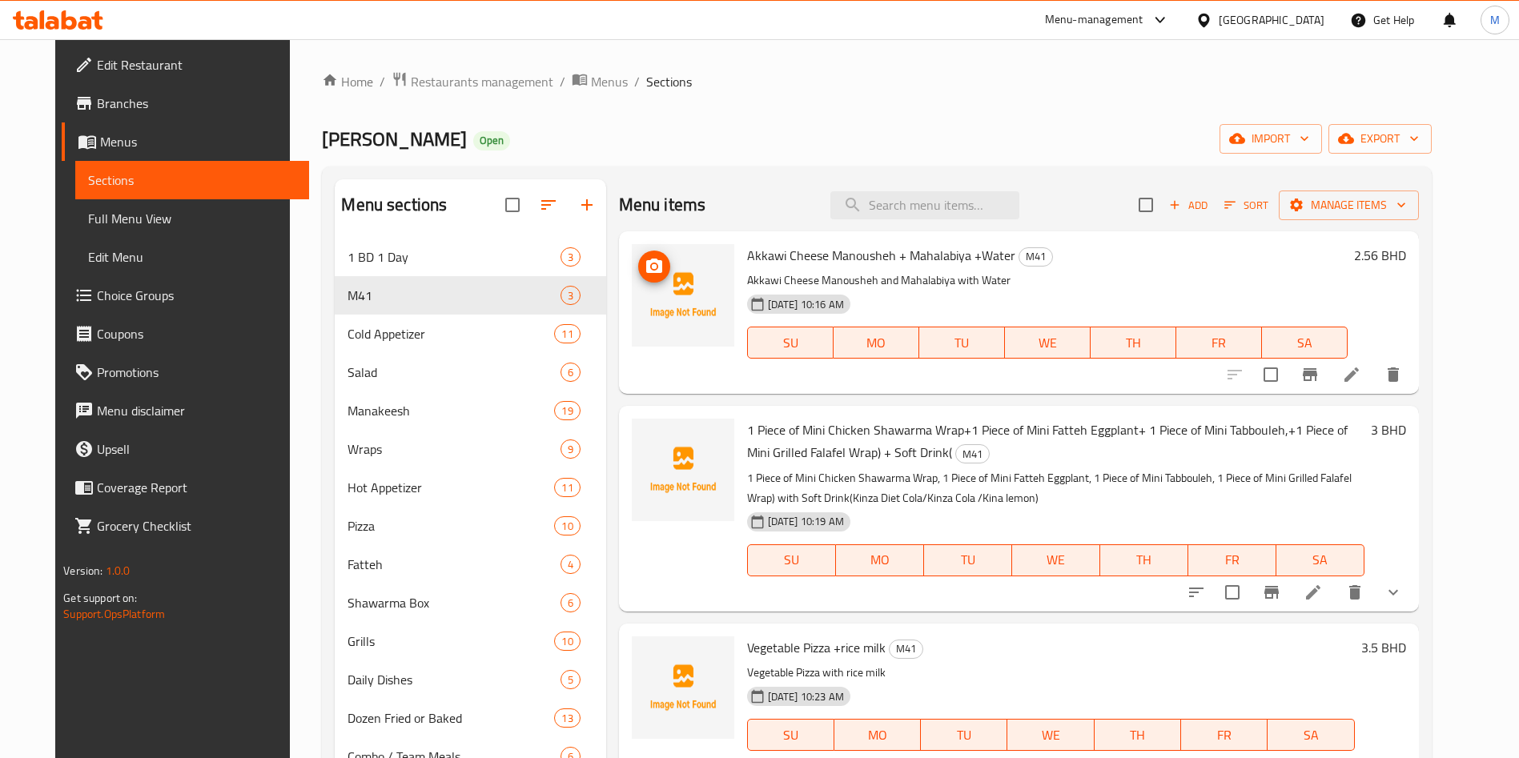
click at [649, 267] on icon "upload picture" at bounding box center [653, 266] width 19 height 19
click at [646, 432] on icon "upload picture" at bounding box center [653, 440] width 19 height 19
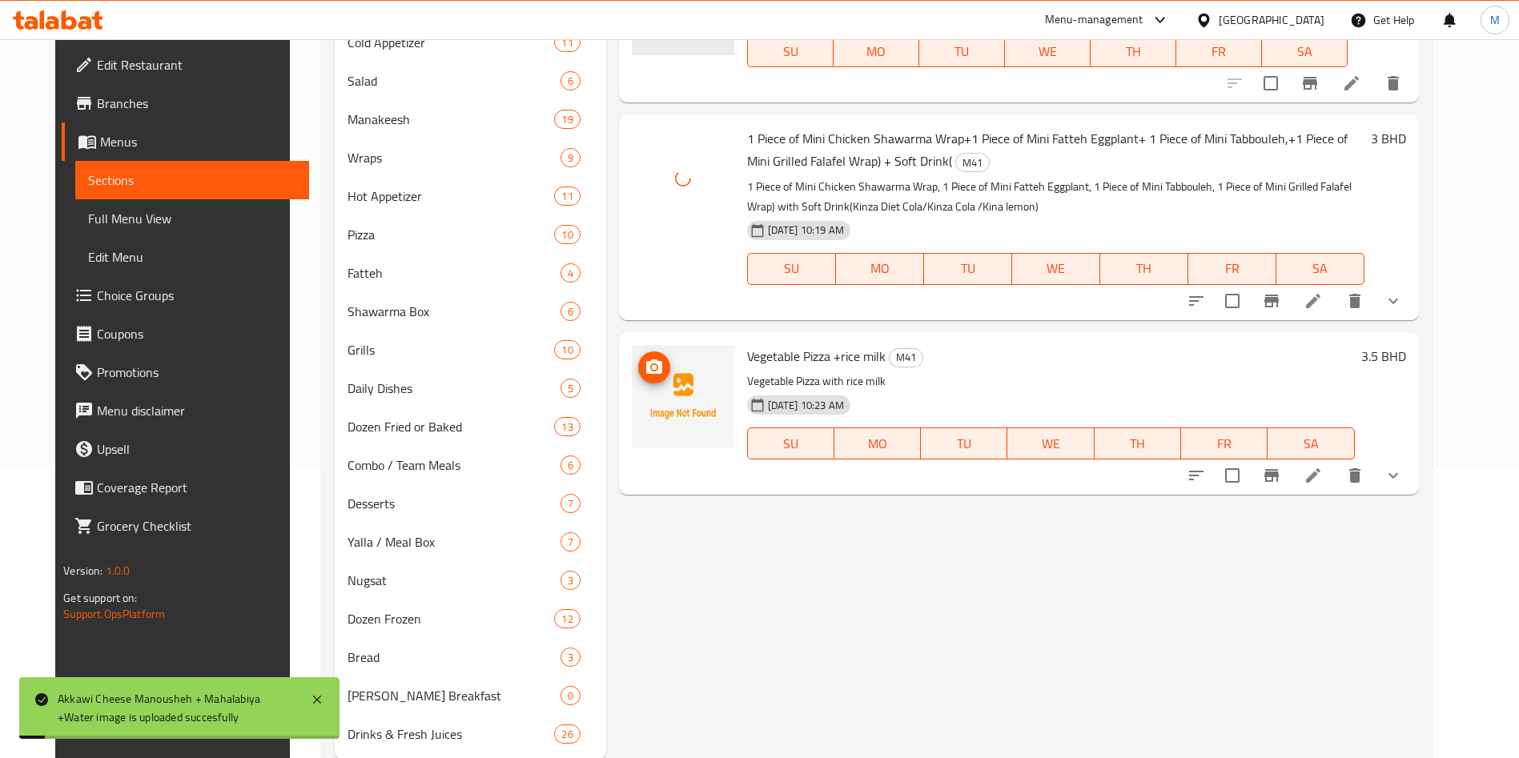
scroll to position [338, 0]
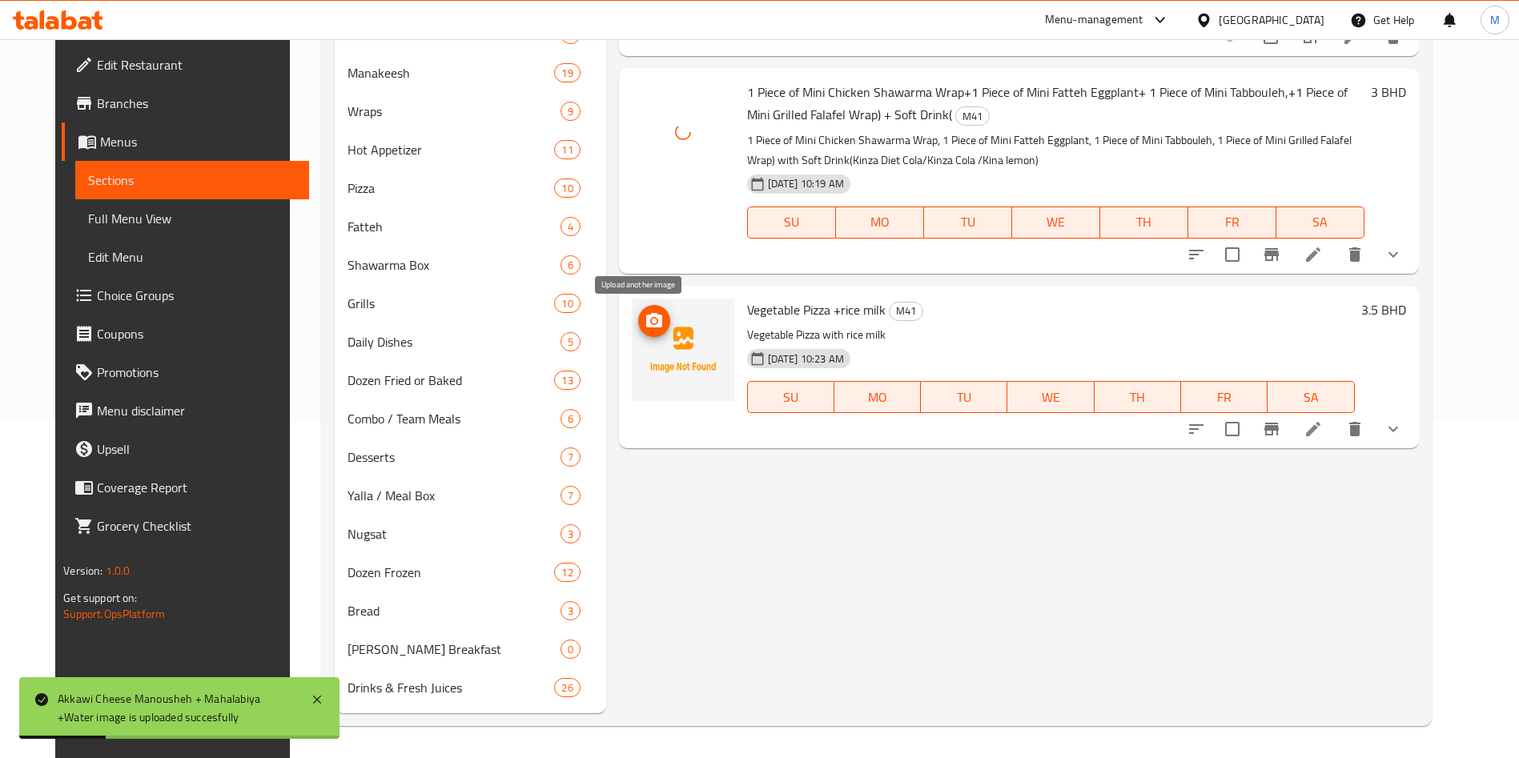
click at [650, 311] on span "upload picture" at bounding box center [654, 320] width 32 height 19
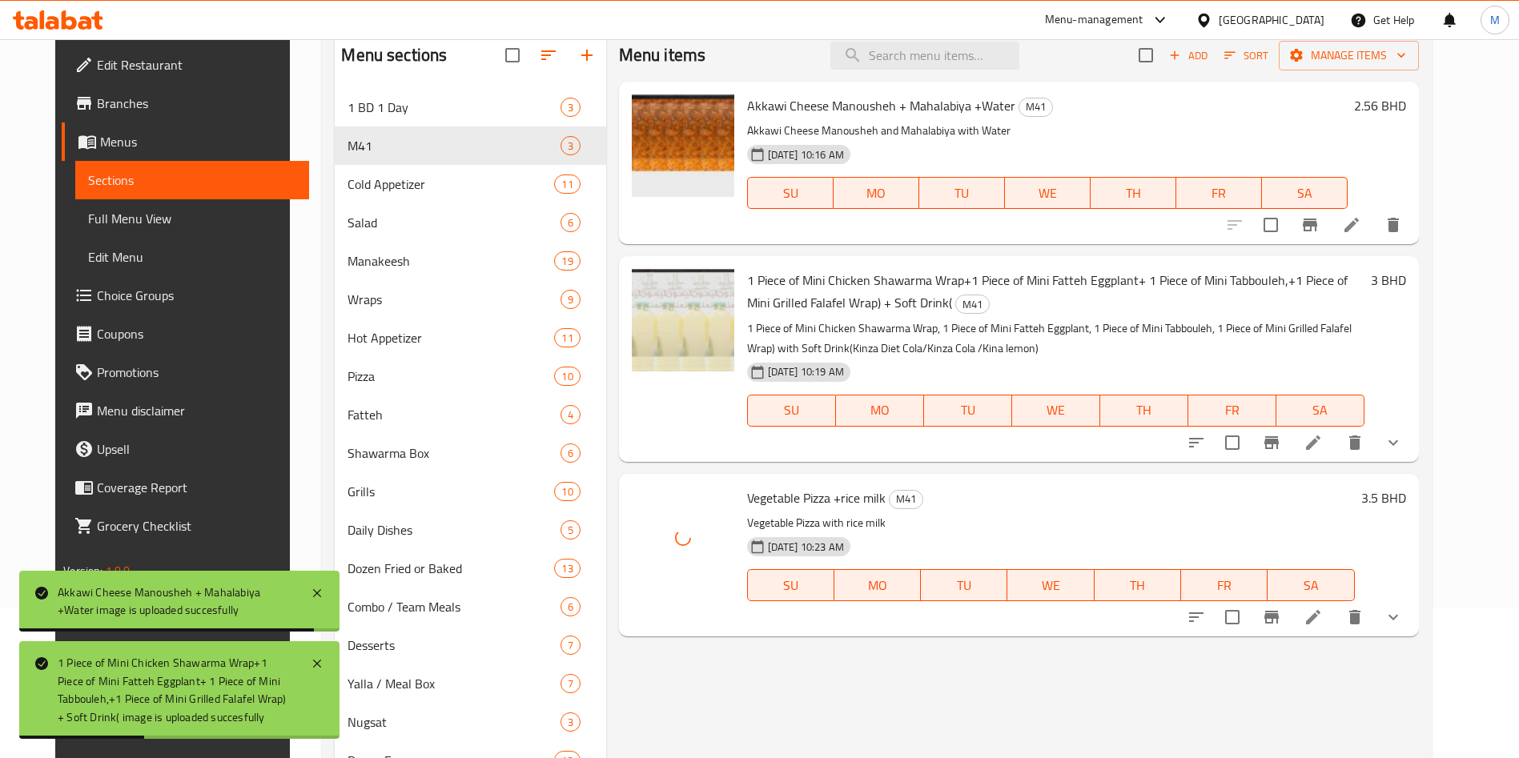
scroll to position [0, 0]
